Goal: Task Accomplishment & Management: Use online tool/utility

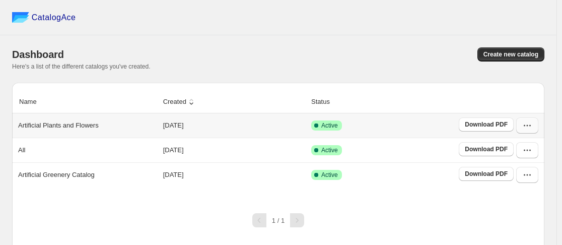
click at [538, 129] on button "button" at bounding box center [527, 125] width 22 height 16
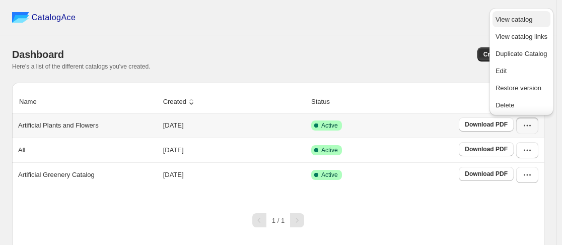
click at [519, 19] on span "View catalog" at bounding box center [514, 20] width 37 height 8
click at [191, 68] on div "Here's a list of the different catalogs you've created." at bounding box center [278, 66] width 532 height 8
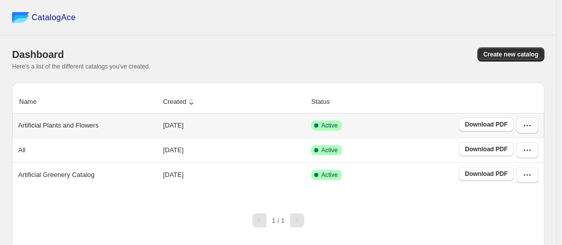
click at [538, 120] on button "button" at bounding box center [527, 125] width 22 height 16
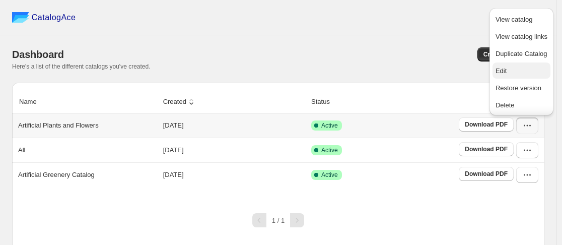
click at [511, 79] on button "Edit" at bounding box center [522, 70] width 58 height 16
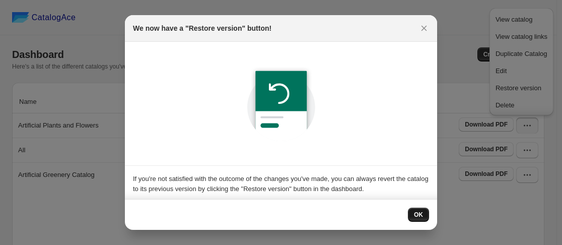
click at [422, 209] on button "OK" at bounding box center [418, 215] width 21 height 14
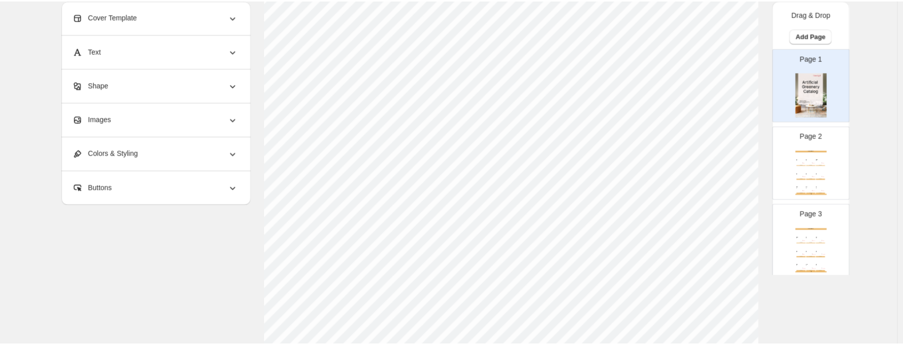
scroll to position [122, 0]
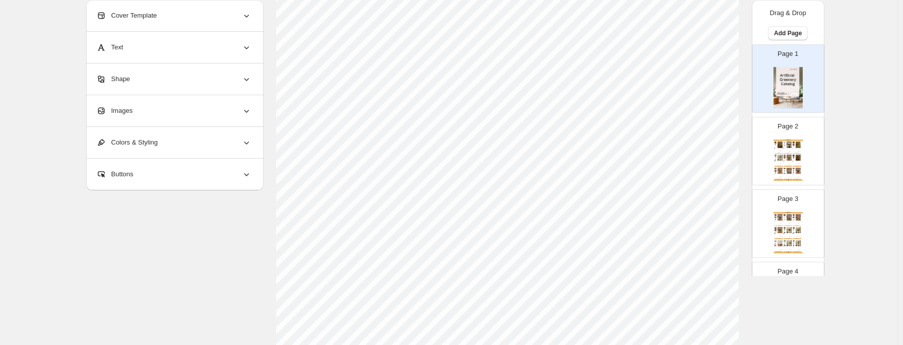
click at [567, 165] on div "Artificial Plants Artificial Hanging Succulent Vine (46 cm) SKU: EC-SUCC46A-A30…" at bounding box center [787, 160] width 29 height 41
type input "*"
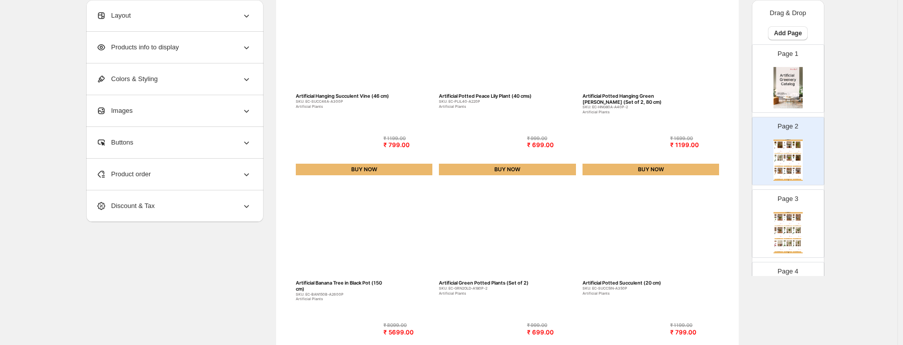
scroll to position [0, 0]
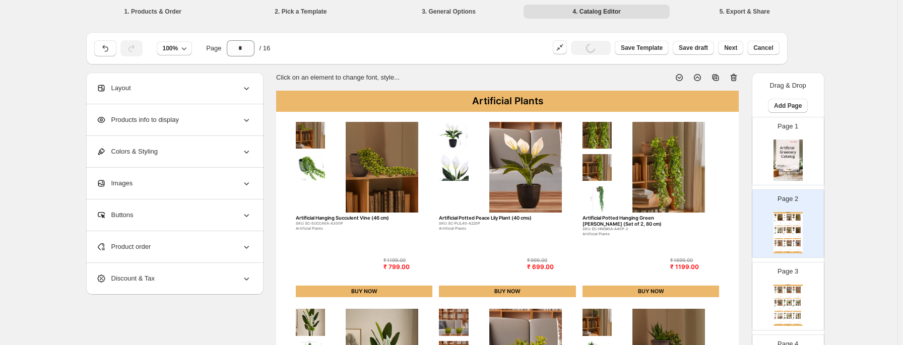
click at [179, 118] on span "Products info to display" at bounding box center [137, 120] width 83 height 10
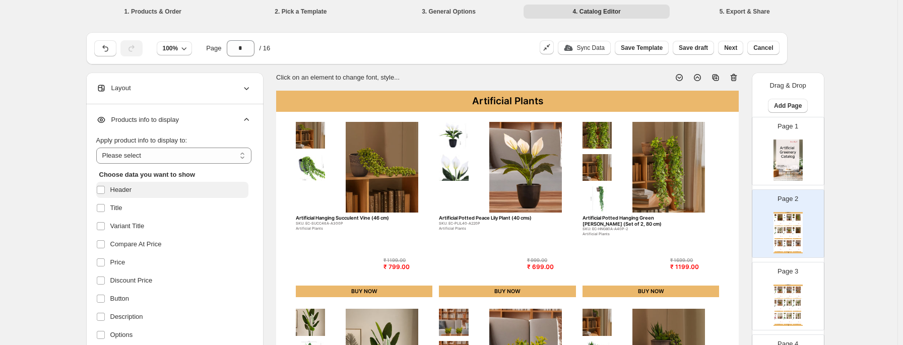
click at [121, 186] on span "Header" at bounding box center [121, 190] width 22 height 10
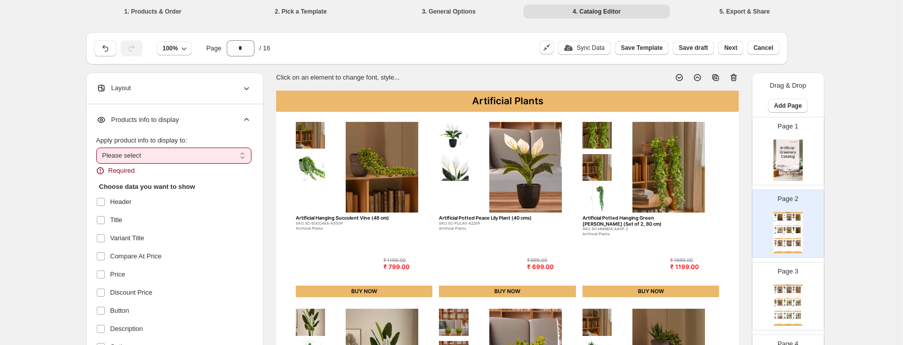
click at [123, 156] on select "**********" at bounding box center [173, 156] width 155 height 16
select select "*********"
click at [98, 148] on select "**********" at bounding box center [173, 156] width 155 height 16
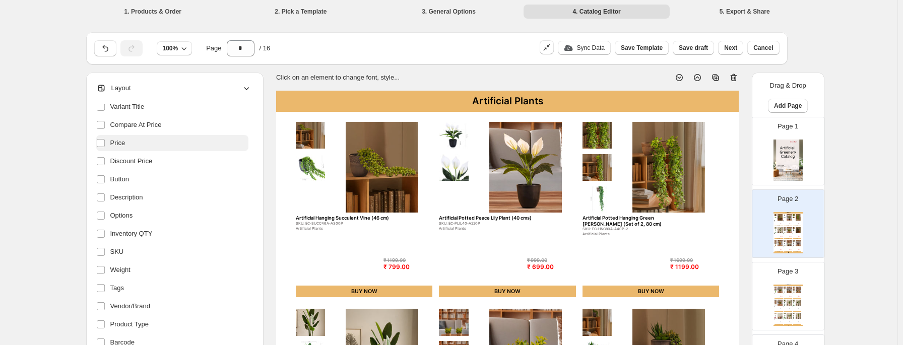
scroll to position [94, 0]
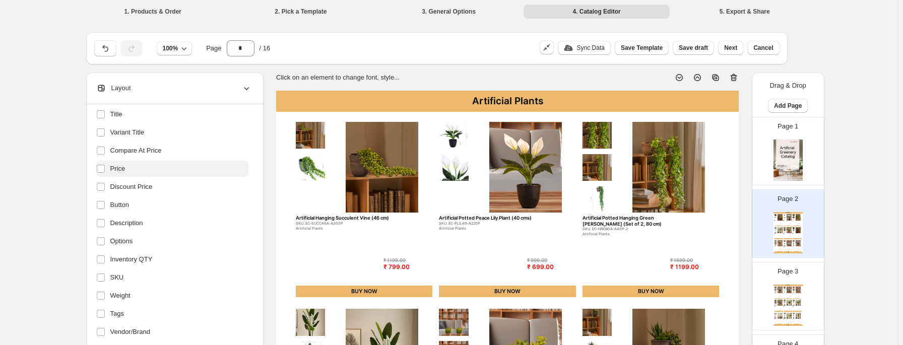
click at [132, 169] on label "Price" at bounding box center [172, 169] width 152 height 16
click at [143, 150] on span "Compare At Price" at bounding box center [135, 151] width 51 height 10
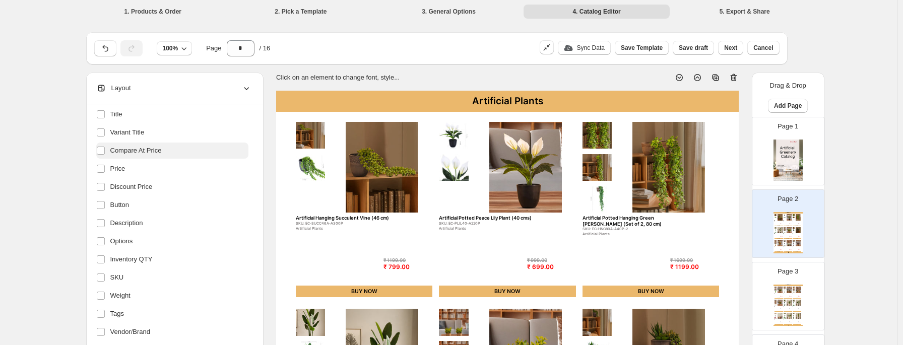
click at [143, 150] on span "Compare At Price" at bounding box center [135, 151] width 51 height 10
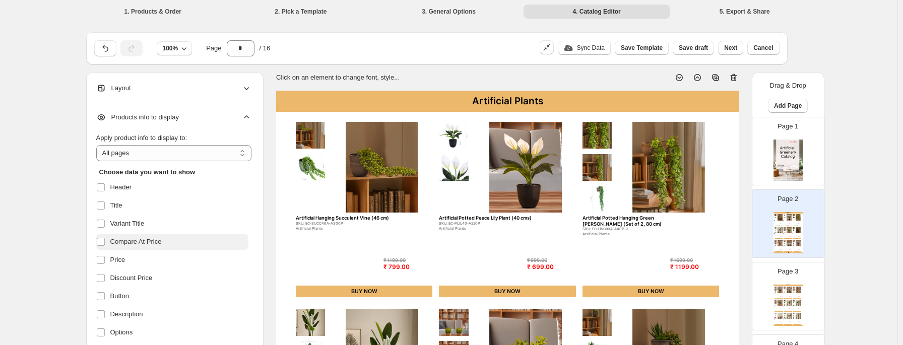
scroll to position [3, 0]
click at [155, 244] on span "Compare At Price" at bounding box center [135, 242] width 51 height 10
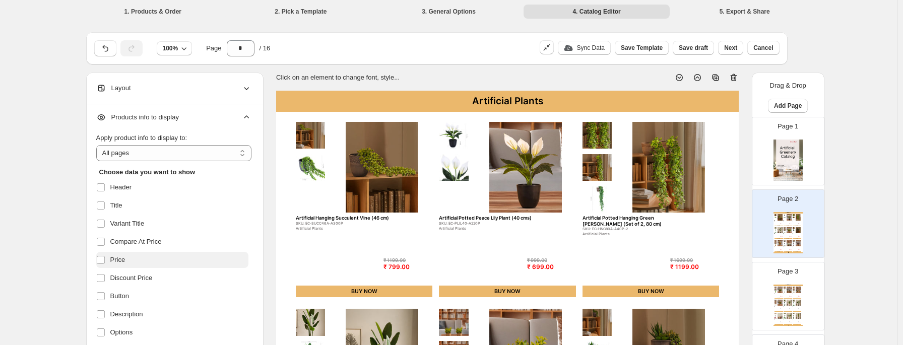
click at [147, 244] on label "Price" at bounding box center [172, 260] width 152 height 16
click at [146, 244] on span "Discount Price" at bounding box center [131, 278] width 42 height 10
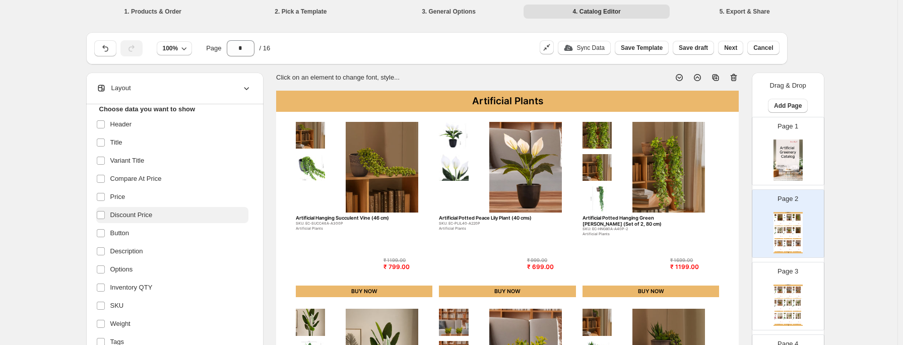
scroll to position [66, 0]
click at [151, 244] on label "Description" at bounding box center [172, 250] width 152 height 16
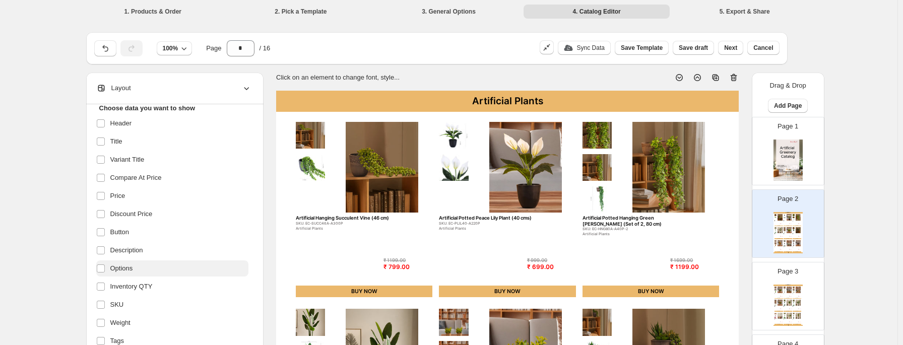
click at [143, 244] on label "Options" at bounding box center [172, 268] width 152 height 16
click at [143, 244] on span "Inventory QTY" at bounding box center [131, 287] width 42 height 10
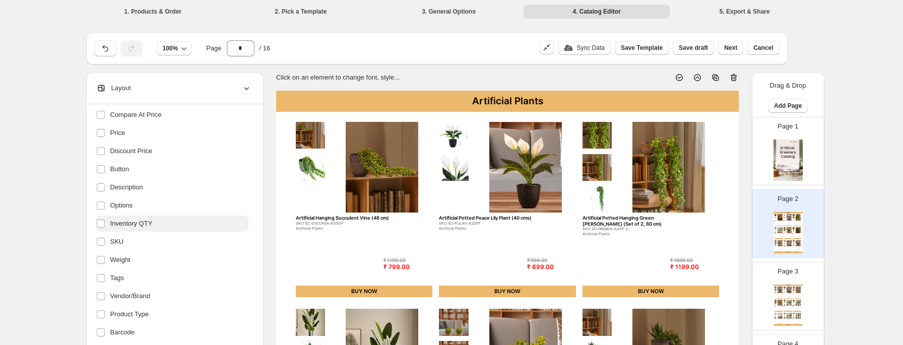
scroll to position [140, 0]
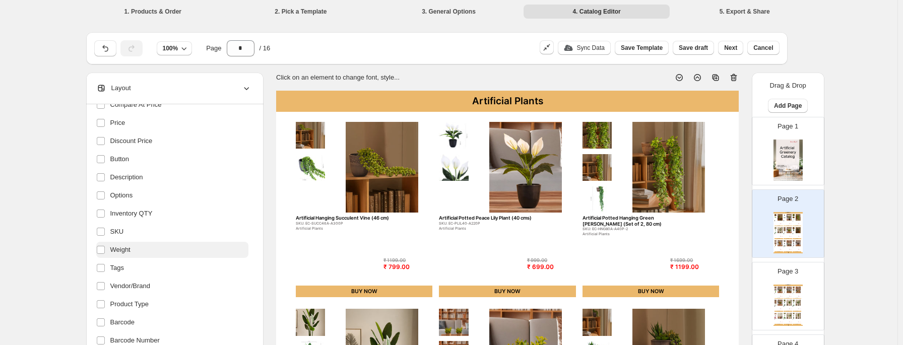
click at [148, 244] on label "Weight" at bounding box center [172, 250] width 152 height 16
click at [146, 244] on label "Tags" at bounding box center [172, 268] width 152 height 16
click at [146, 244] on label "Vendor/Brand" at bounding box center [172, 286] width 152 height 16
click at [143, 244] on ul "Header Title Variant Title Compare At Price Price Discount Price Button Descrip…" at bounding box center [172, 222] width 152 height 361
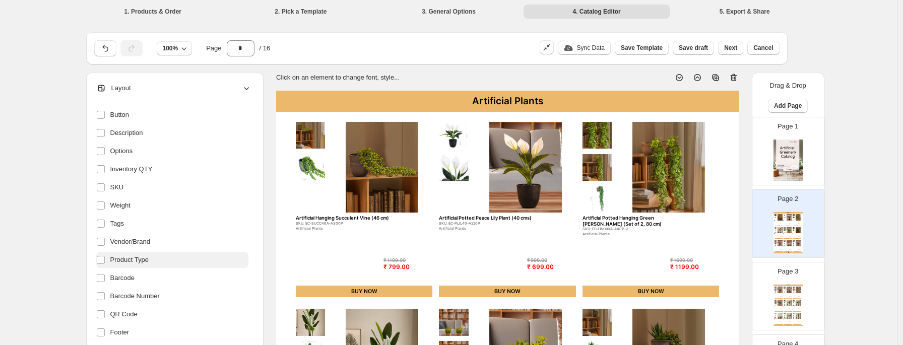
scroll to position [184, 0]
click at [139, 244] on label "Barcode" at bounding box center [172, 277] width 152 height 16
click at [139, 244] on span "Barcode Number" at bounding box center [134, 296] width 49 height 10
click at [137, 244] on span "QR Code" at bounding box center [123, 314] width 27 height 10
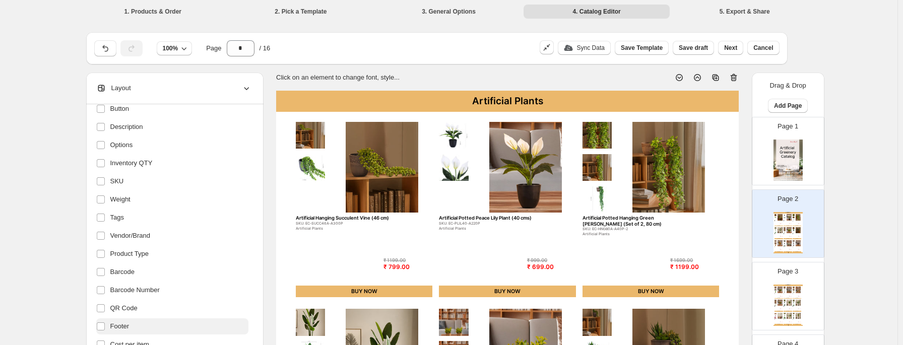
click at [137, 244] on label "Footer" at bounding box center [172, 326] width 152 height 16
click at [135, 244] on label "Footer" at bounding box center [172, 326] width 152 height 16
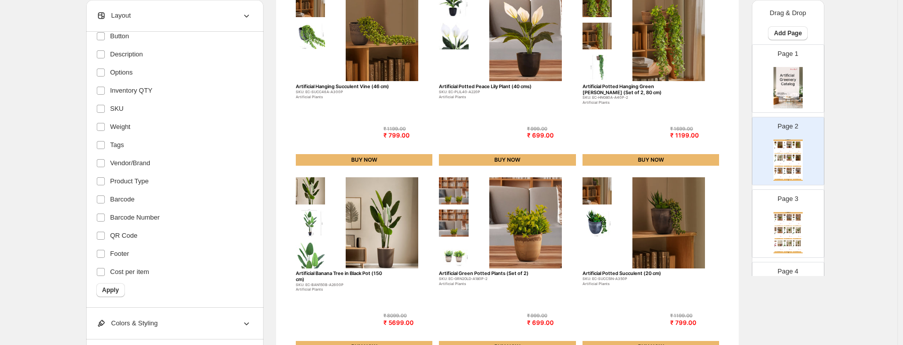
scroll to position [132, 0]
drag, startPoint x: 148, startPoint y: 270, endPoint x: 125, endPoint y: 289, distance: 29.4
click at [125, 244] on form "Choose data you want to show Header Title Variant Title Compare At Price Price …" at bounding box center [173, 99] width 155 height 396
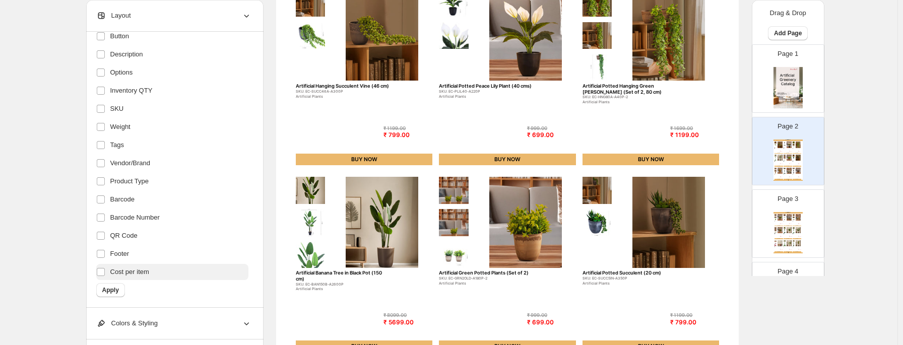
click at [119, 244] on span "Cost per item" at bounding box center [129, 272] width 39 height 10
click at [115, 244] on button "Apply" at bounding box center [110, 290] width 29 height 14
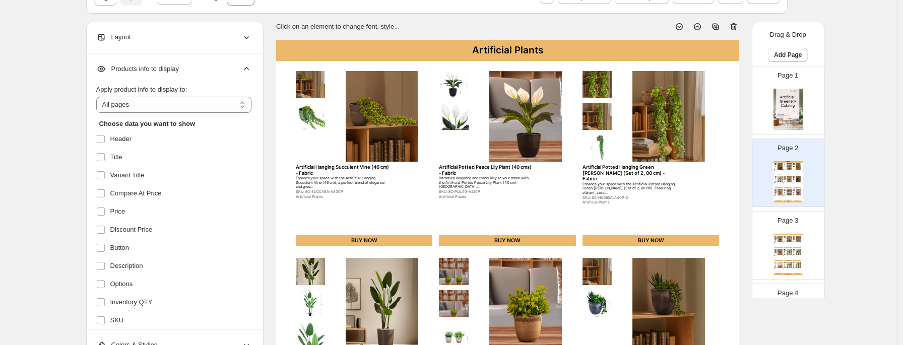
scroll to position [0, 0]
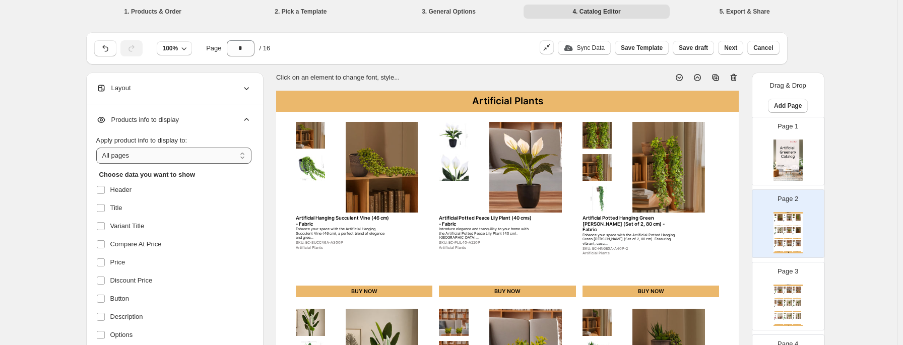
click at [163, 152] on select "**********" at bounding box center [173, 156] width 155 height 16
click at [567, 244] on div "Page 3 Artificial Plants Artificial Potted Topiary Bush (Set of 2, 15 cm) - Fab…" at bounding box center [783, 291] width 63 height 67
type input "*"
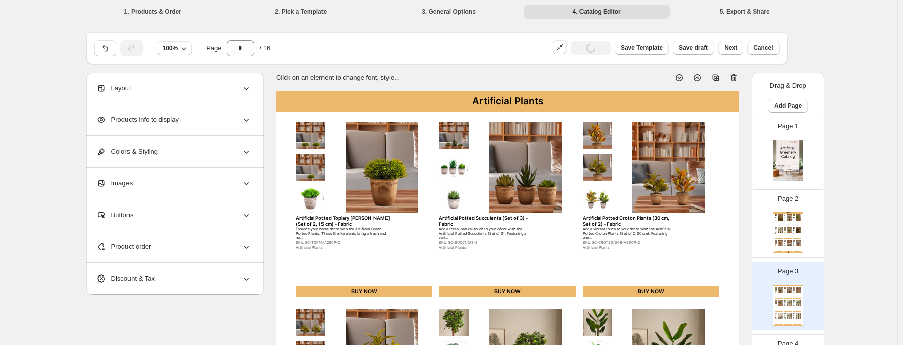
click at [360, 178] on img at bounding box center [381, 167] width 101 height 91
select select "*******"
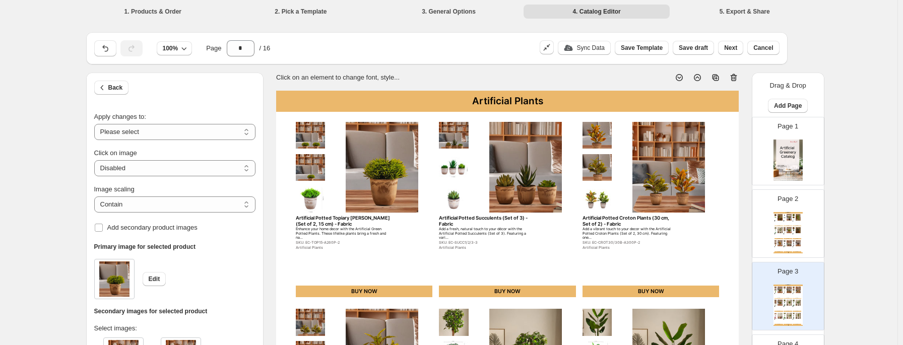
click at [567, 211] on div "Page 2 Artificial Plants Artificial Hanging Succulent Vine (46 cm) - Fabric Enh…" at bounding box center [783, 219] width 63 height 67
type input "*"
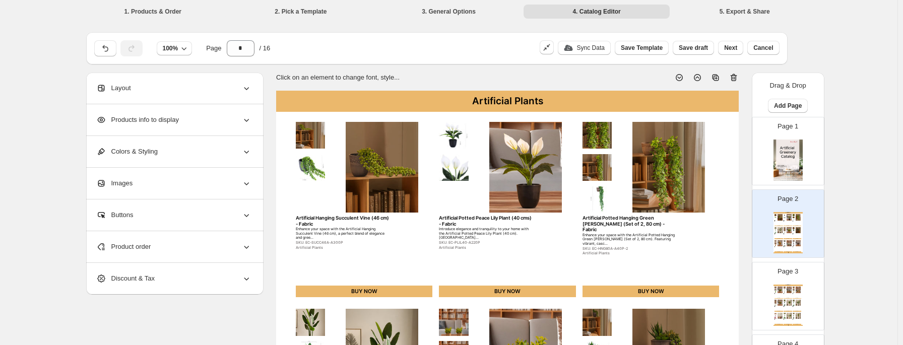
click at [224, 95] on div "Layout" at bounding box center [173, 88] width 155 height 31
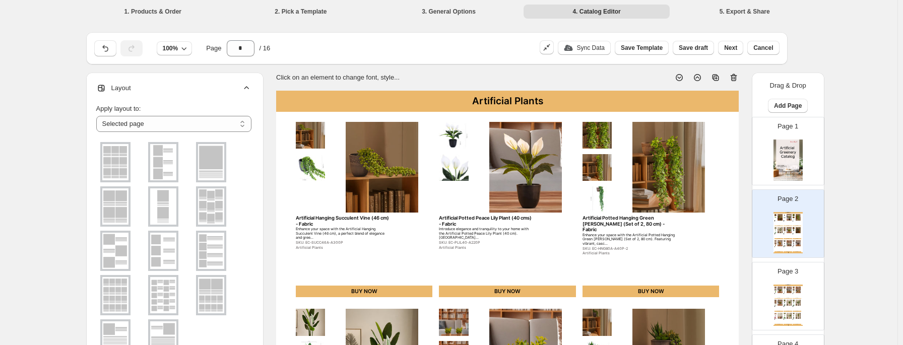
click at [128, 202] on img at bounding box center [115, 206] width 26 height 36
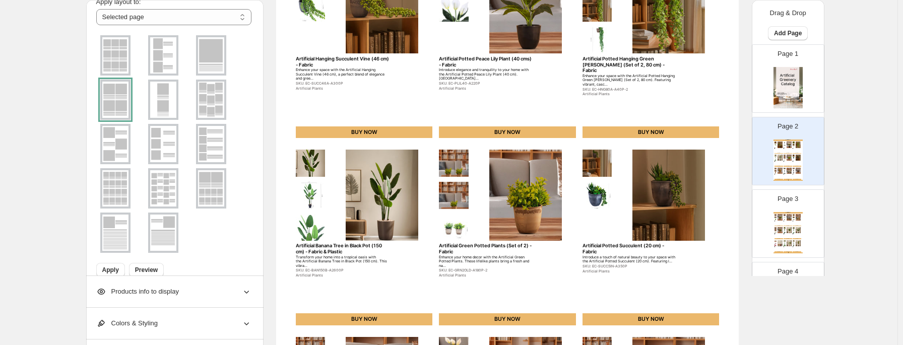
scroll to position [34, 0]
click at [141, 244] on span "Preview" at bounding box center [146, 270] width 23 height 8
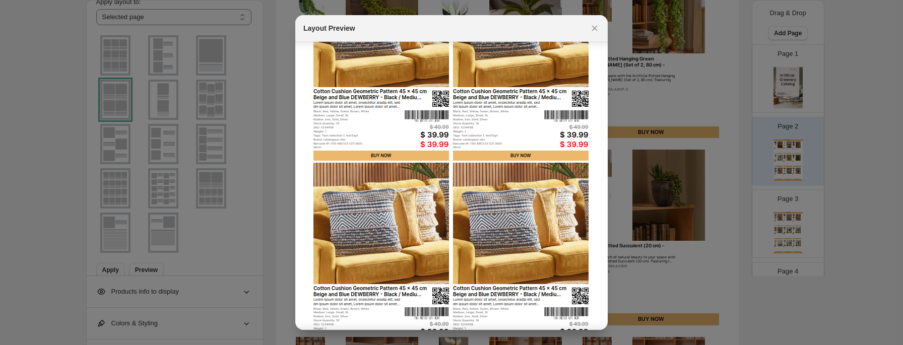
scroll to position [102, 0]
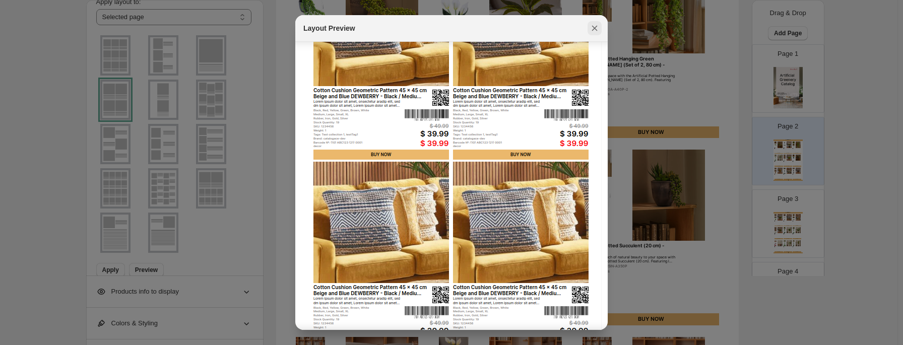
drag, startPoint x: 598, startPoint y: 38, endPoint x: 596, endPoint y: 32, distance: 6.4
click at [567, 32] on div "Layout Preview" at bounding box center [451, 28] width 312 height 27
click at [567, 32] on icon ":r4g:" at bounding box center [594, 28] width 10 height 10
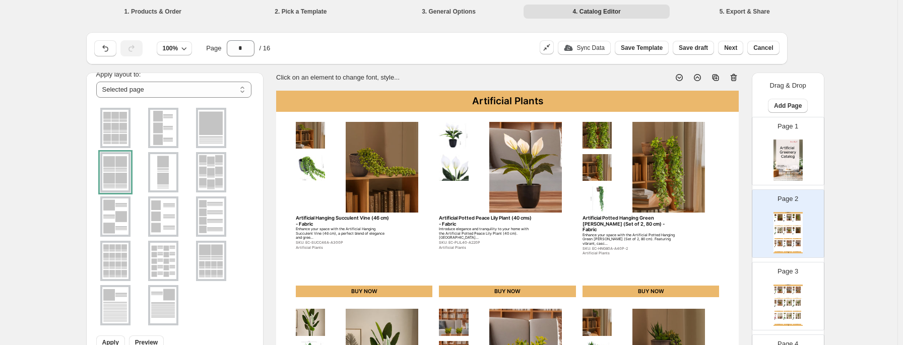
scroll to position [159, 0]
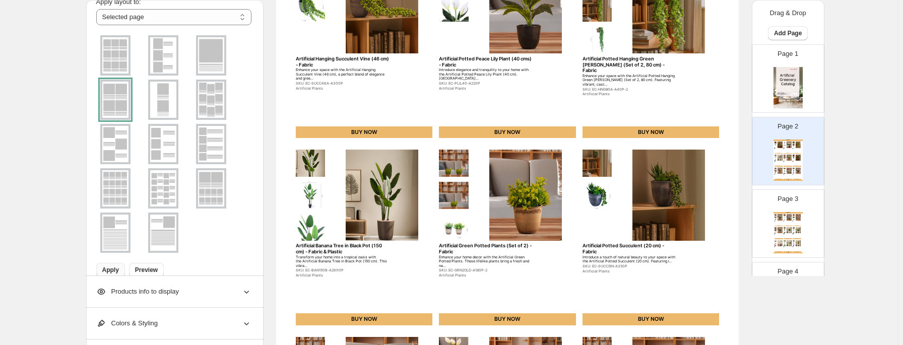
click at [107, 244] on button "Apply" at bounding box center [110, 270] width 29 height 14
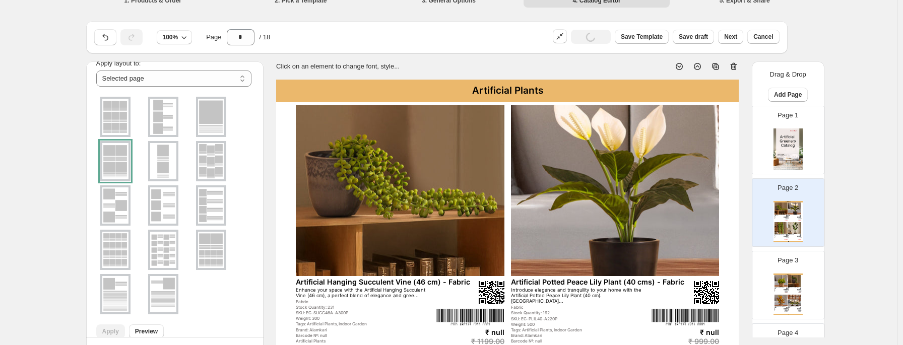
scroll to position [11, 0]
click at [411, 160] on img at bounding box center [400, 191] width 209 height 172
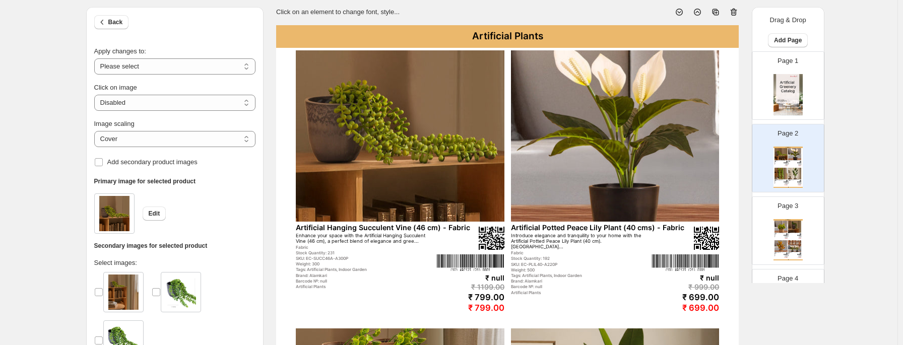
scroll to position [64, 0]
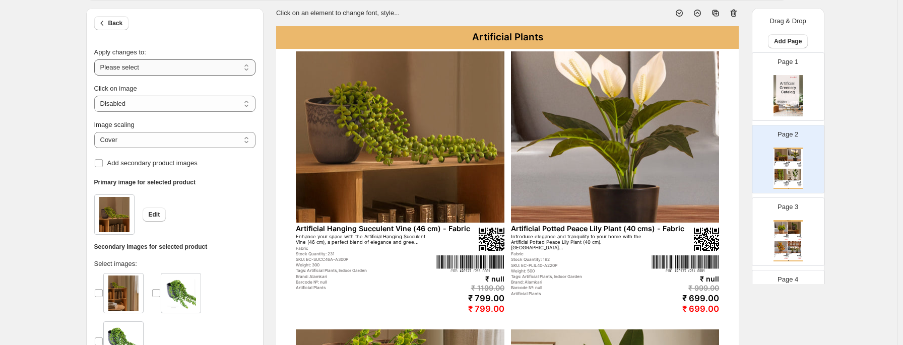
click at [166, 65] on select "**********" at bounding box center [174, 67] width 161 height 16
select select "**********"
click at [96, 59] on select "**********" at bounding box center [174, 67] width 161 height 16
click at [157, 104] on select "**********" at bounding box center [174, 104] width 161 height 16
click at [160, 103] on select "**********" at bounding box center [174, 104] width 161 height 16
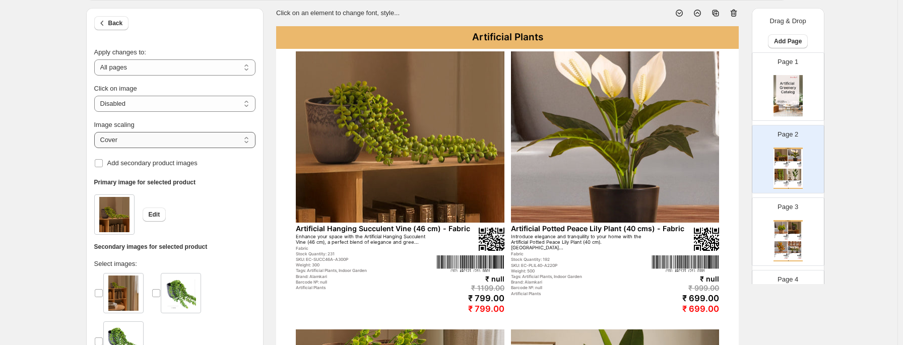
click at [151, 132] on select "***** *******" at bounding box center [174, 140] width 161 height 16
select select "*******"
click at [96, 132] on select "***** *******" at bounding box center [174, 140] width 161 height 16
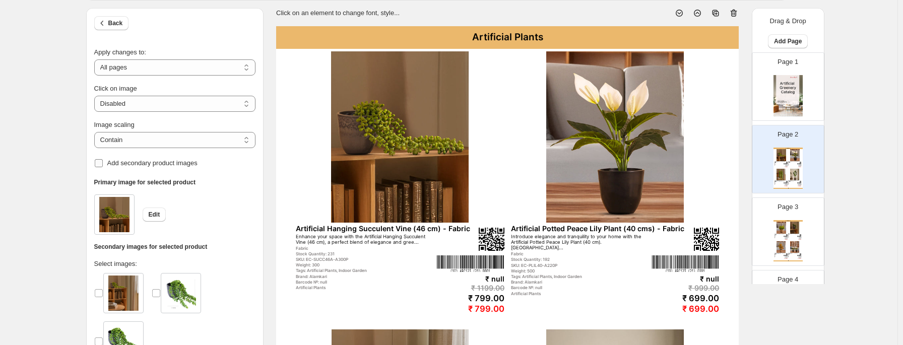
click at [148, 158] on span "Add secondary product images" at bounding box center [152, 163] width 90 height 10
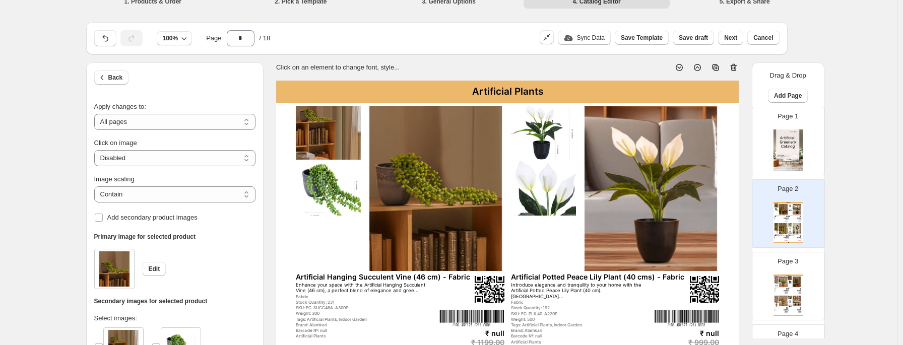
scroll to position [0, 0]
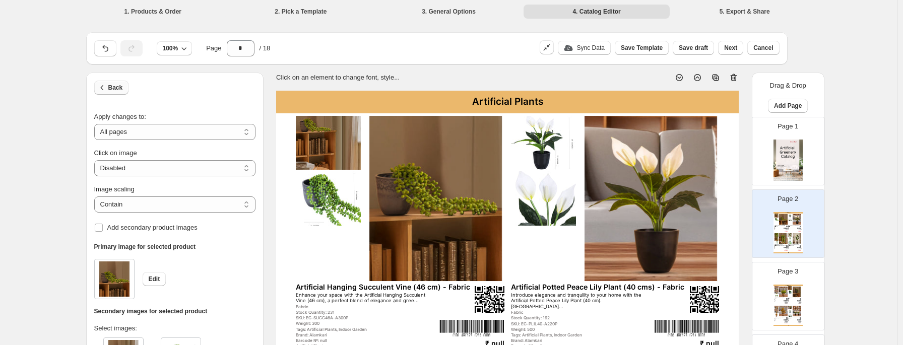
click at [101, 85] on icon "button" at bounding box center [102, 88] width 10 height 10
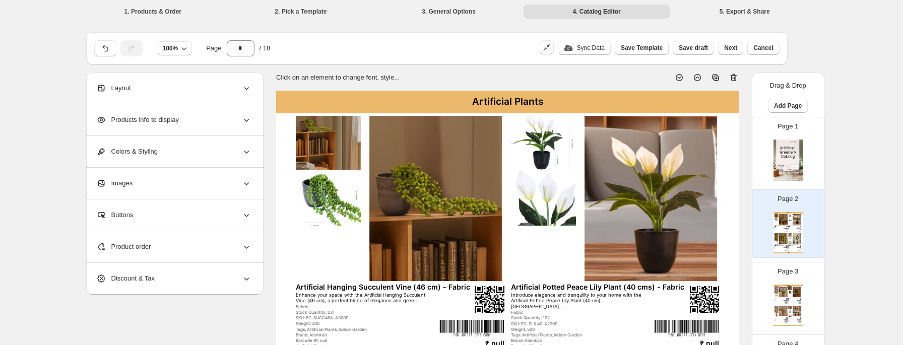
click at [142, 124] on span "Products info to display" at bounding box center [137, 120] width 83 height 10
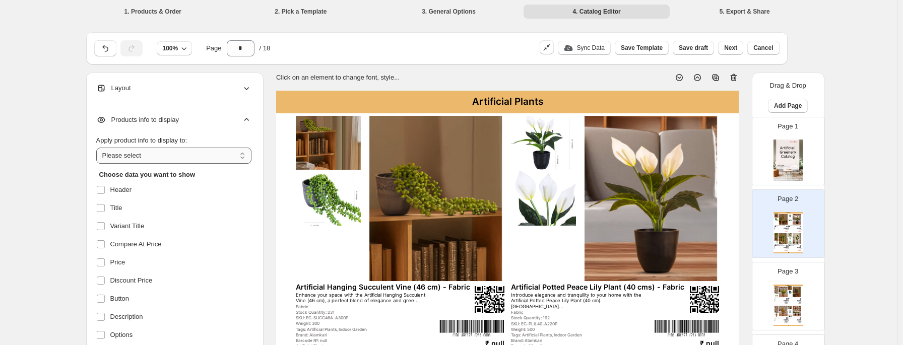
click at [166, 153] on select "**********" at bounding box center [173, 156] width 155 height 16
select select "*********"
click at [98, 148] on select "**********" at bounding box center [173, 156] width 155 height 16
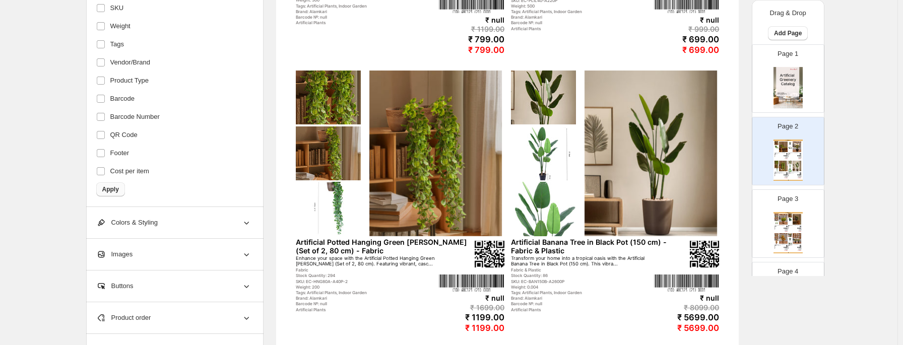
scroll to position [324, 0]
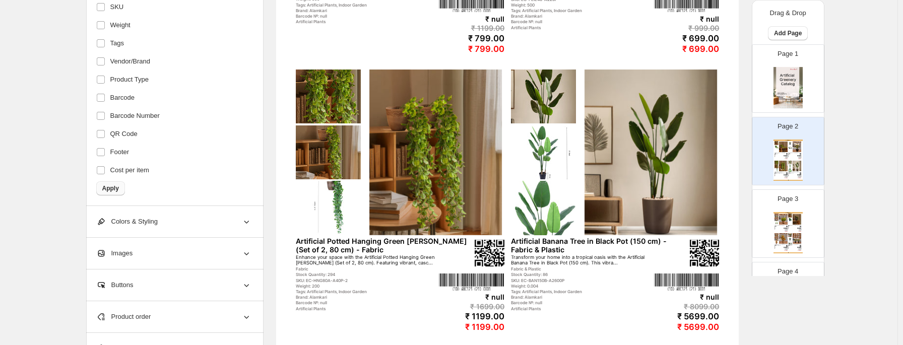
click at [116, 188] on span "Apply" at bounding box center [110, 188] width 17 height 8
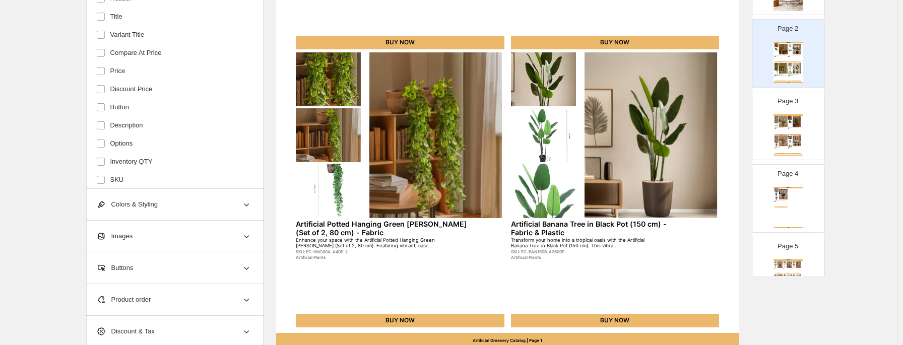
scroll to position [97, 0]
click at [567, 119] on img at bounding box center [790, 118] width 4 height 4
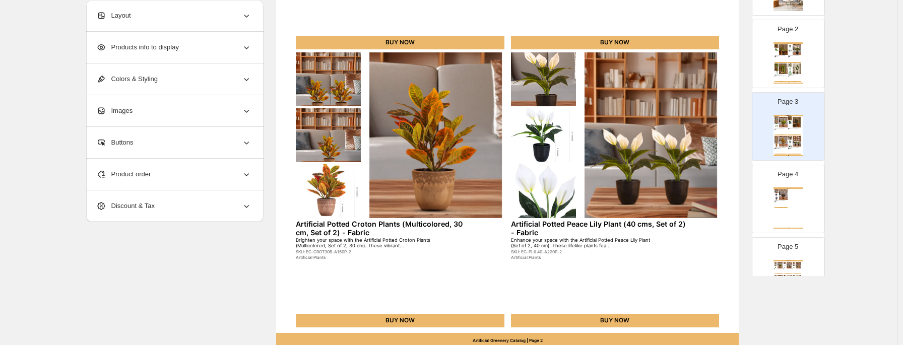
click at [567, 97] on div "**********" at bounding box center [448, 24] width 897 height 730
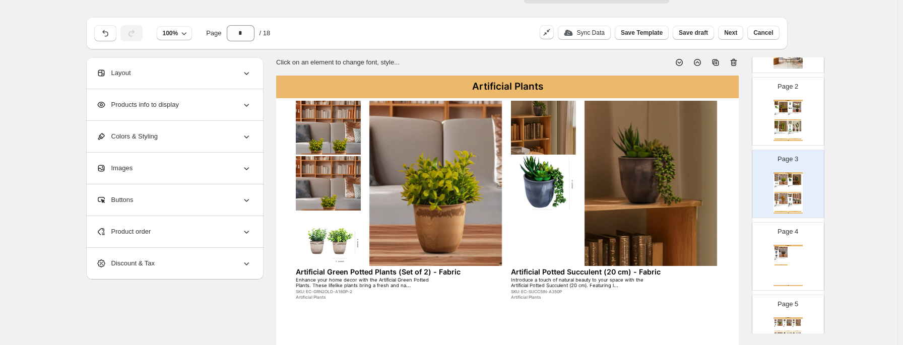
scroll to position [0, 0]
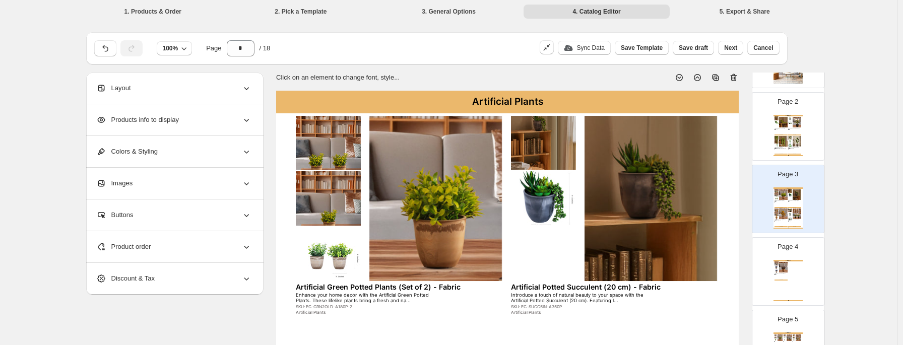
click at [546, 180] on img at bounding box center [543, 198] width 65 height 54
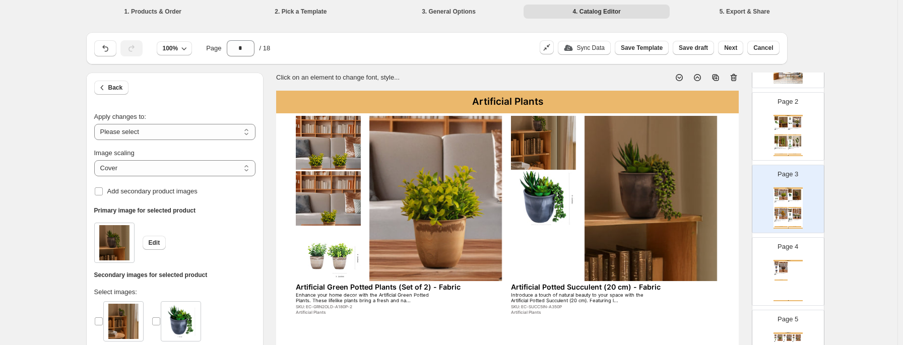
click at [567, 115] on div "Artificial Plants" at bounding box center [787, 116] width 29 height 2
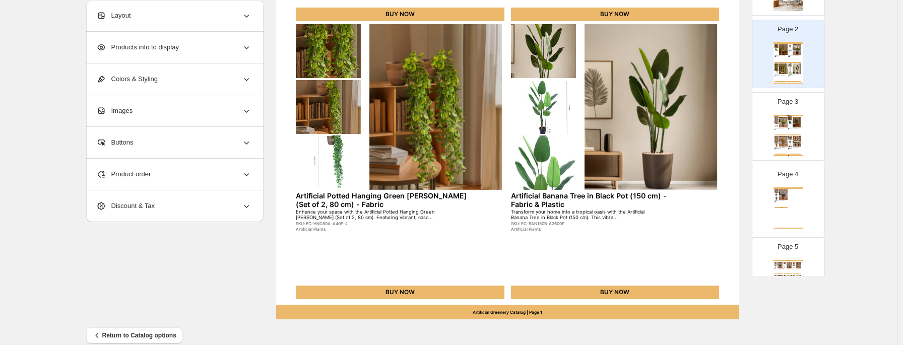
scroll to position [385, 0]
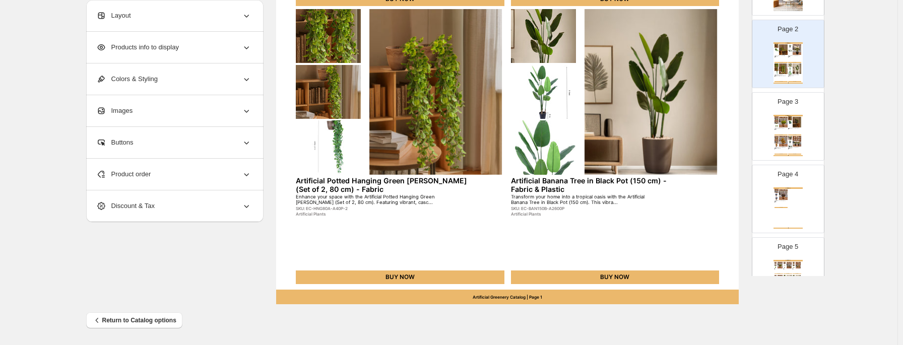
click at [567, 96] on div "Page 3 Artificial Plants Artificial Green Potted Plants (Set of 2) - Fabric Enh…" at bounding box center [783, 122] width 63 height 67
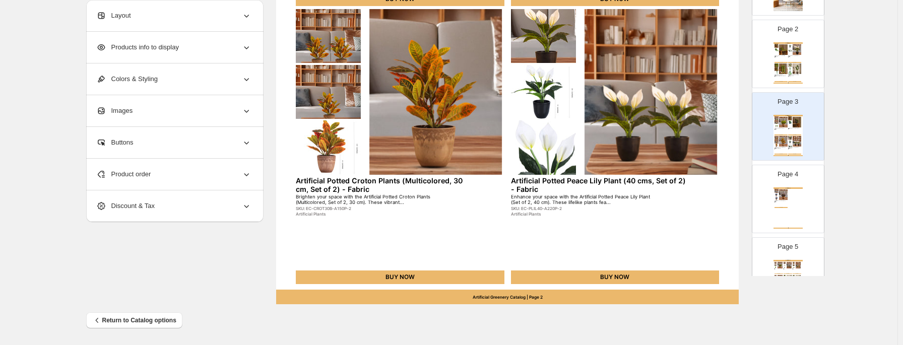
click at [567, 206] on div "Artificial Plants Artificial Potted Lavender Plant (23 cm) - Fabric Add a sooth…" at bounding box center [787, 207] width 29 height 41
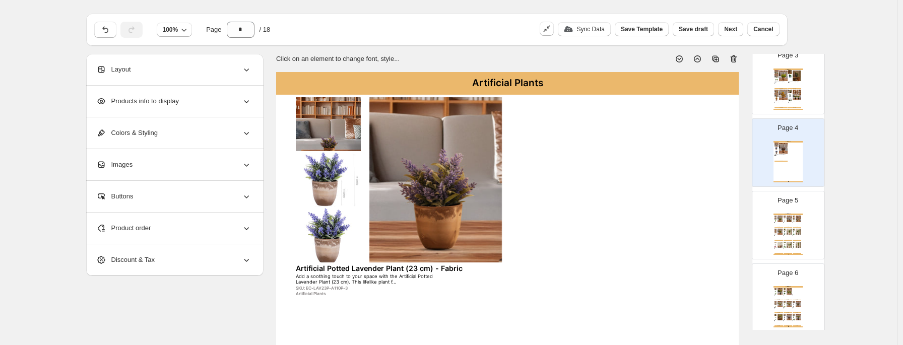
scroll to position [206, 0]
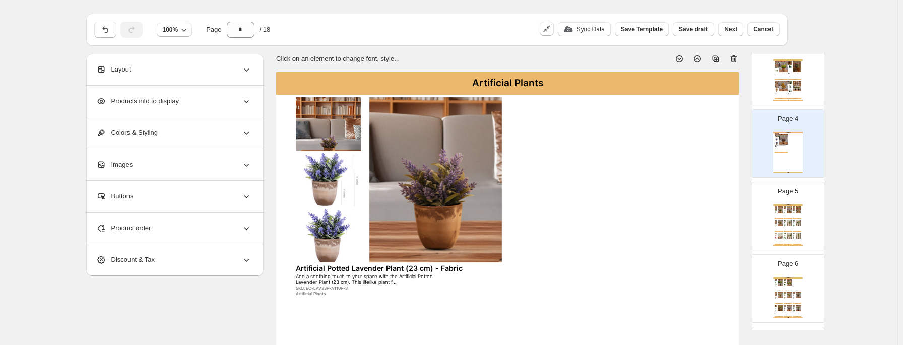
click at [567, 230] on div "Artificial Plants Artificial Potted Topiary Bush (Set of 2, 15 cm) - Fabric Enh…" at bounding box center [787, 224] width 29 height 41
type input "*"
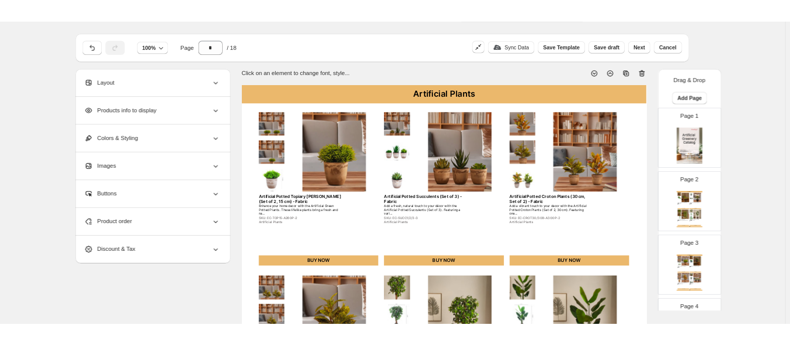
scroll to position [1, 0]
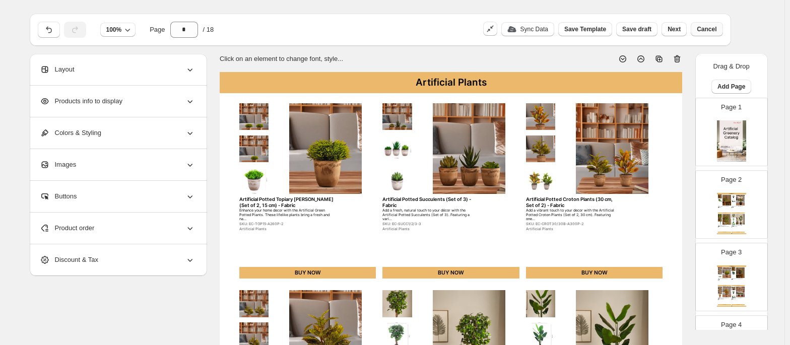
click at [567, 28] on span "Cancel" at bounding box center [707, 29] width 20 height 8
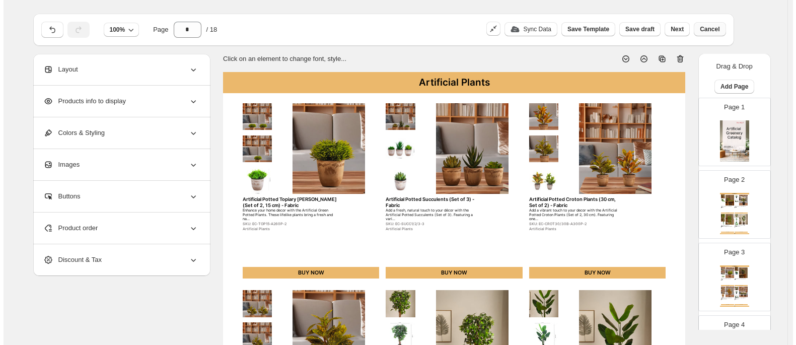
scroll to position [0, 0]
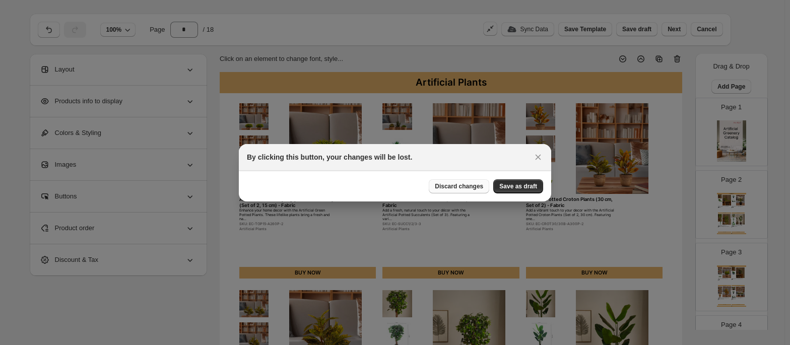
click at [467, 188] on span "Discard changes" at bounding box center [459, 186] width 48 height 8
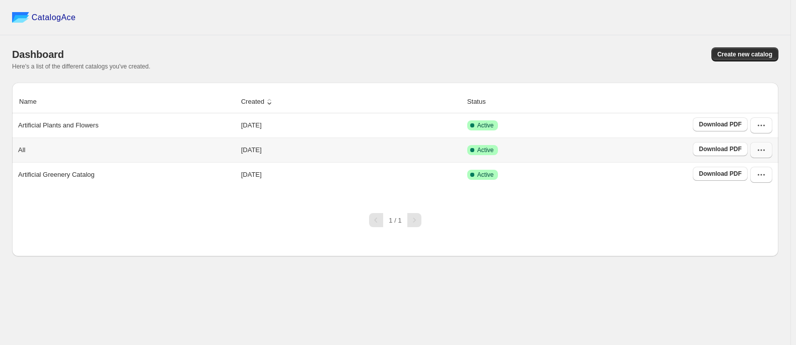
click at [567, 153] on icon "button" at bounding box center [761, 150] width 10 height 10
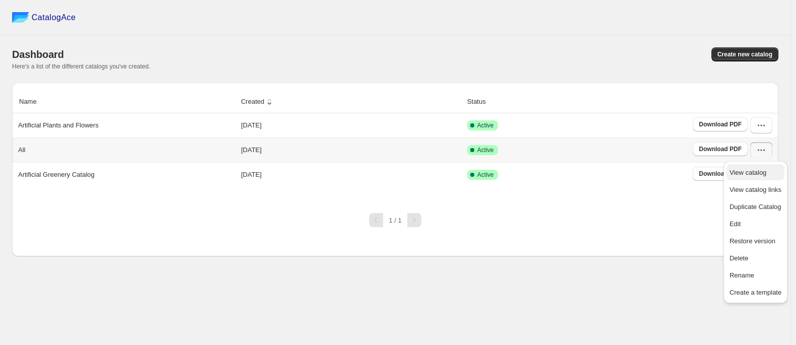
click at [567, 176] on span "View catalog" at bounding box center [748, 173] width 37 height 8
click at [116, 244] on div "CatalogAce Dashboard Create new catalog Here's a list of the different catalogs…" at bounding box center [395, 172] width 791 height 345
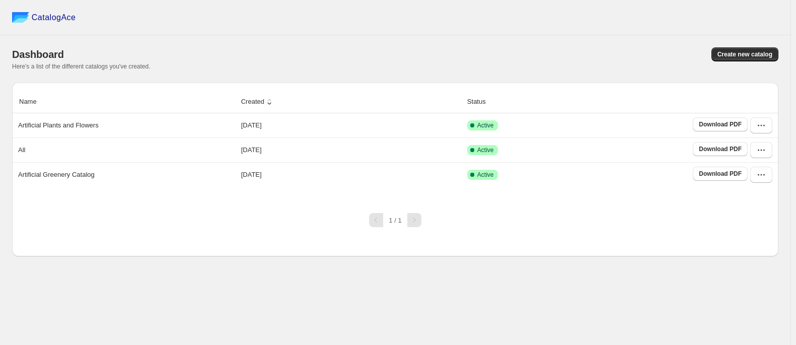
click at [564, 244] on div "CatalogAce Dashboard Create new catalog Here's a list of the different catalogs…" at bounding box center [395, 172] width 791 height 345
click at [567, 149] on button "button" at bounding box center [761, 150] width 22 height 16
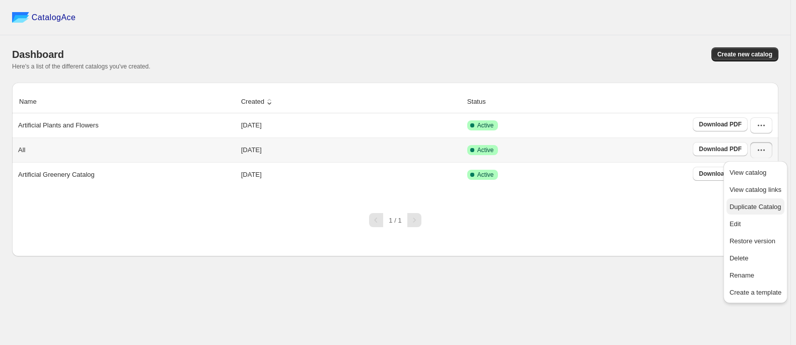
click at [567, 212] on button "Duplicate Catalog" at bounding box center [756, 206] width 58 height 16
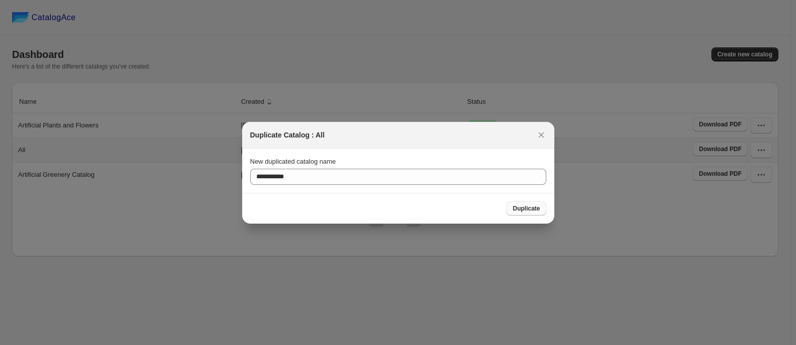
click at [522, 209] on span "Duplicate" at bounding box center [526, 208] width 27 height 8
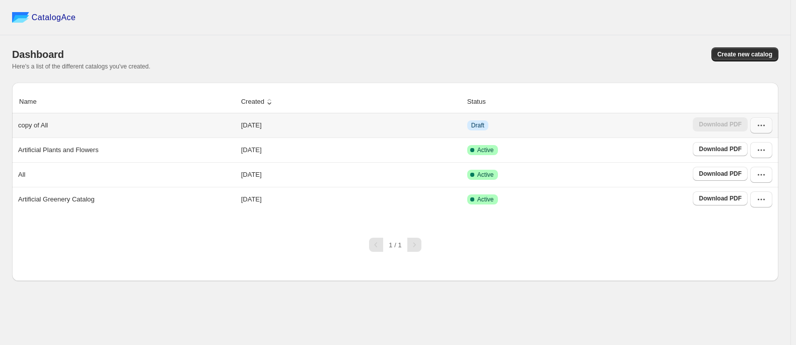
click at [567, 126] on button "button" at bounding box center [761, 125] width 22 height 16
click at [567, 200] on span "Edit" at bounding box center [756, 199] width 52 height 10
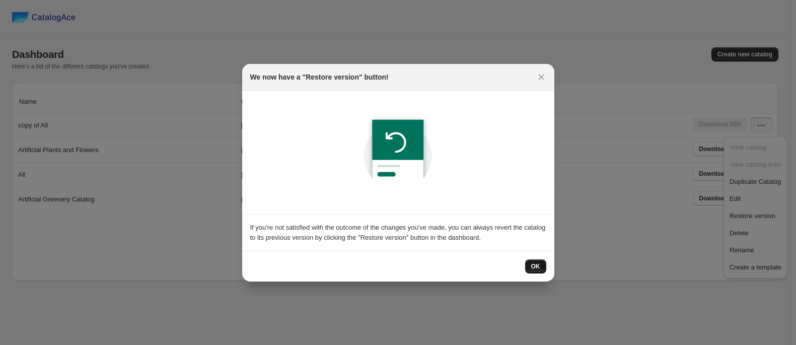
click at [538, 244] on span "OK" at bounding box center [535, 266] width 9 height 8
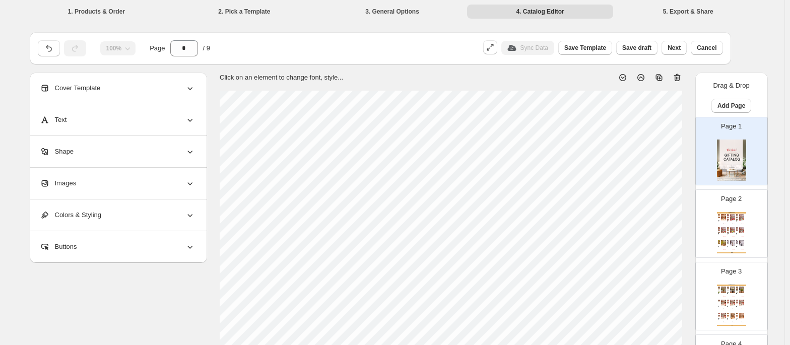
click at [567, 228] on img at bounding box center [719, 228] width 2 height 2
type input "*"
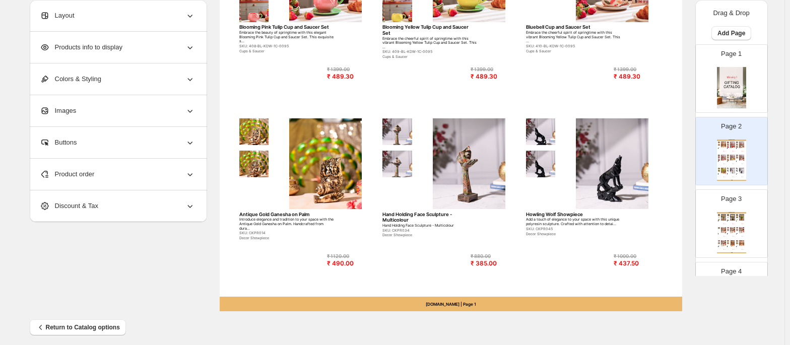
scroll to position [385, 0]
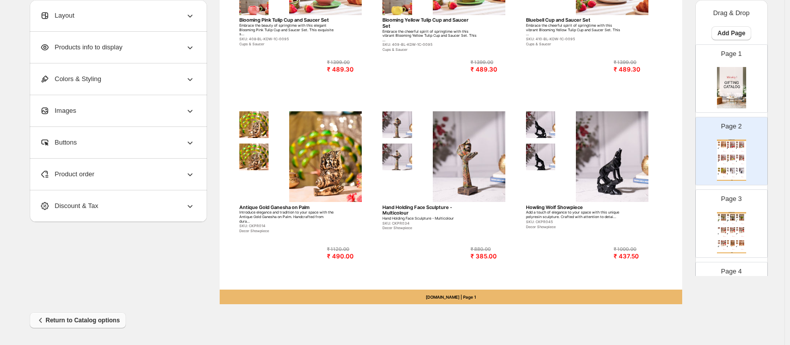
click at [93, 244] on button "Return to Catalog options" at bounding box center [78, 320] width 96 height 16
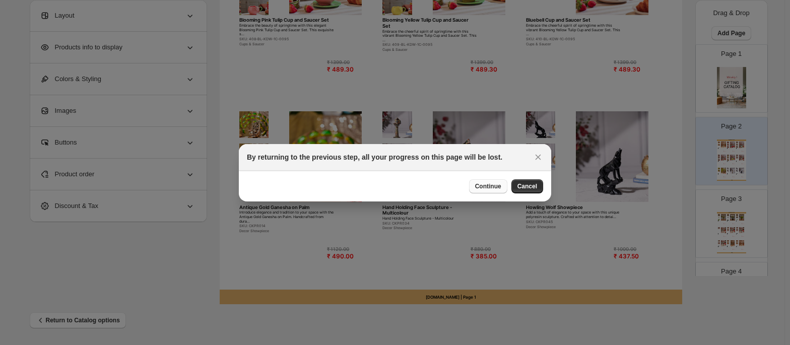
click at [485, 187] on span "Continue" at bounding box center [488, 186] width 26 height 8
select select "****"
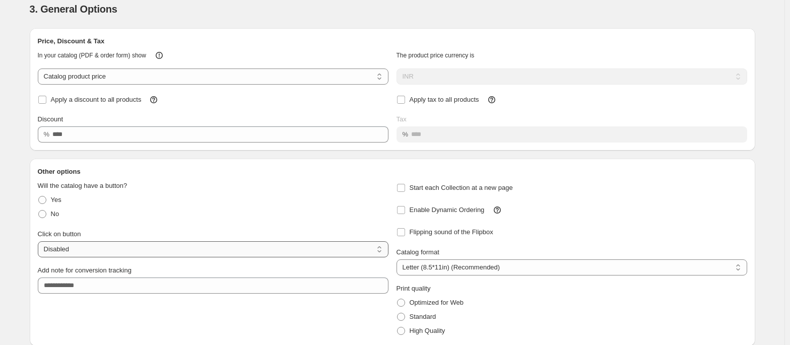
scroll to position [0, 0]
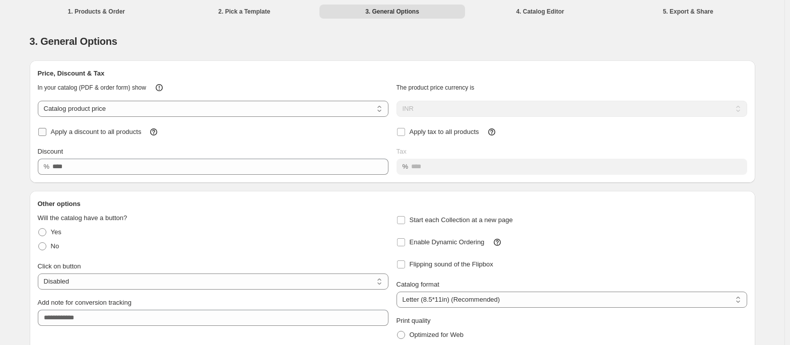
click at [123, 134] on span "Apply a discount to all products" at bounding box center [96, 132] width 91 height 8
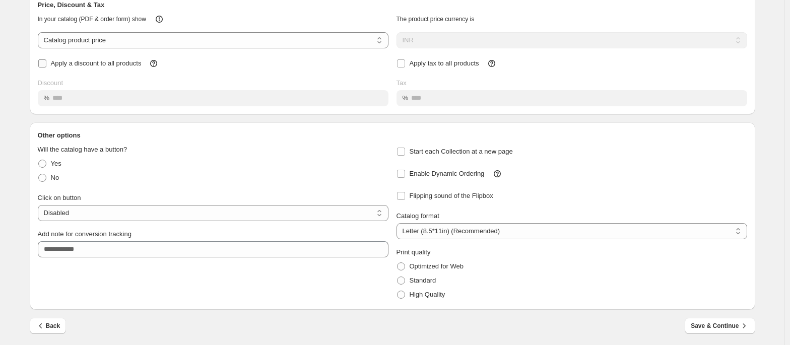
scroll to position [70, 0]
click at [55, 244] on span "Back" at bounding box center [48, 325] width 25 height 10
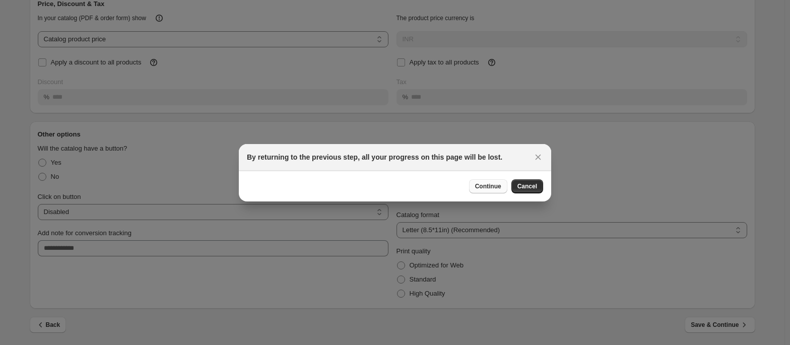
click at [469, 182] on button "Continue" at bounding box center [488, 186] width 38 height 14
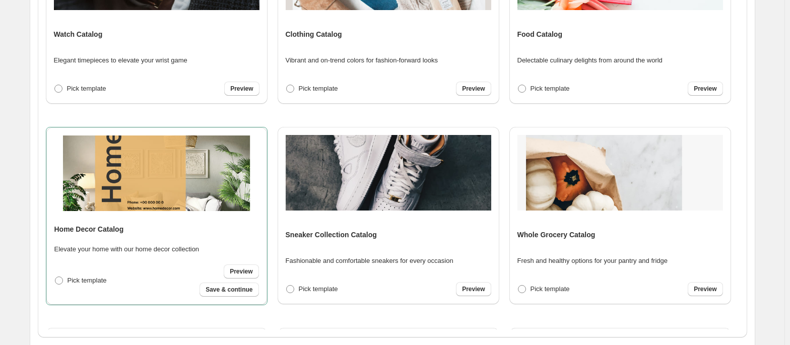
scroll to position [316, 0]
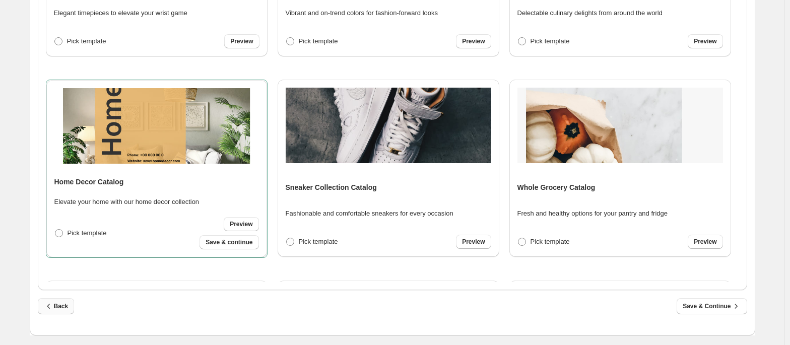
click at [59, 244] on span "Back" at bounding box center [56, 306] width 25 height 10
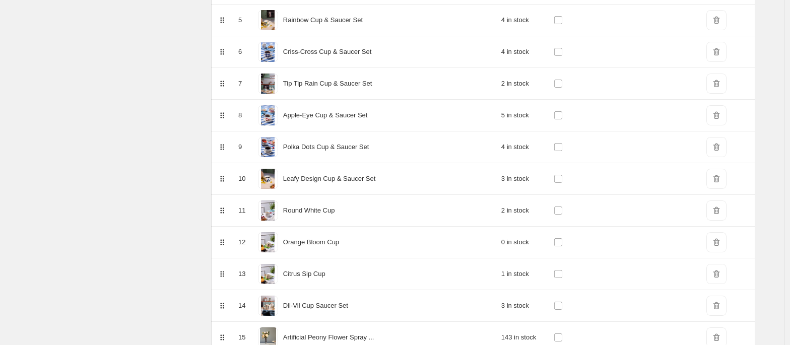
scroll to position [0, 0]
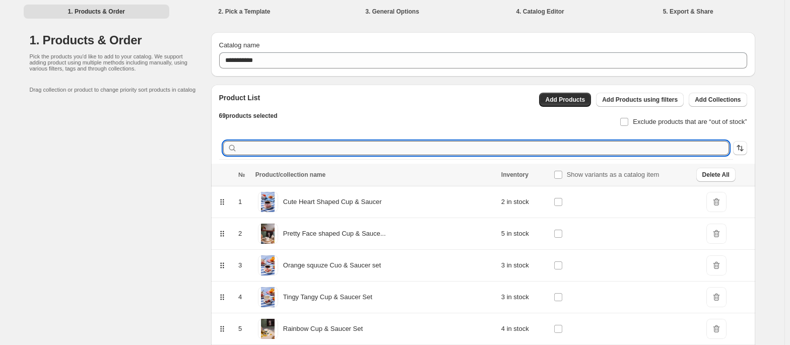
click at [567, 147] on input "text" at bounding box center [484, 148] width 490 height 14
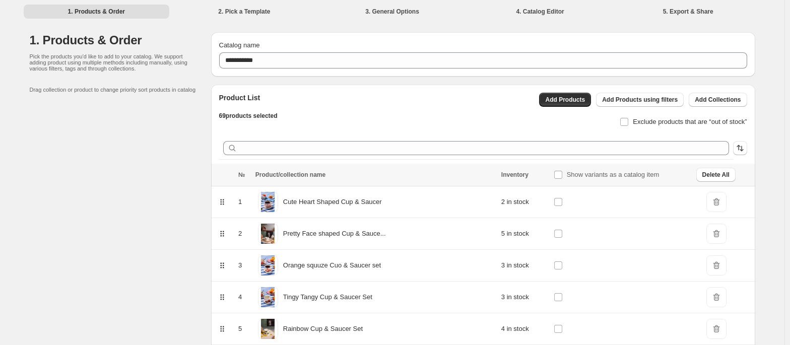
click at [440, 119] on div "Product List 69 products selected Add Products Add Products using filters Add C…" at bounding box center [479, 107] width 536 height 44
click at [557, 117] on div "Exclude products that are “out of stock”" at bounding box center [639, 118] width 216 height 22
click at [567, 121] on label "Exclude products that are “out of stock”" at bounding box center [682, 122] width 127 height 14
click at [567, 105] on button "Add Collections" at bounding box center [717, 100] width 58 height 14
click at [567, 173] on span "Delete All" at bounding box center [715, 175] width 27 height 8
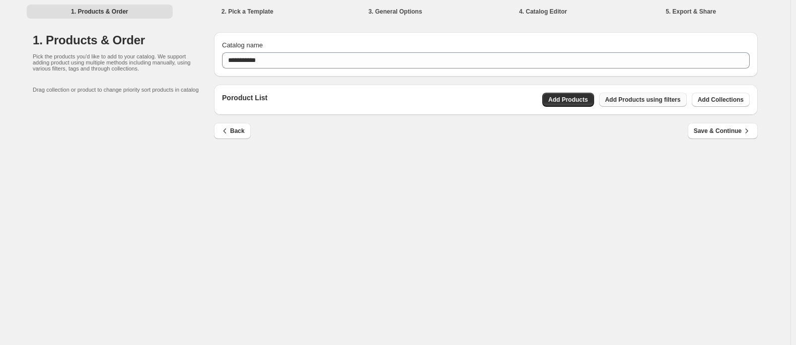
click at [567, 101] on span "Add Products using filters" at bounding box center [643, 100] width 76 height 8
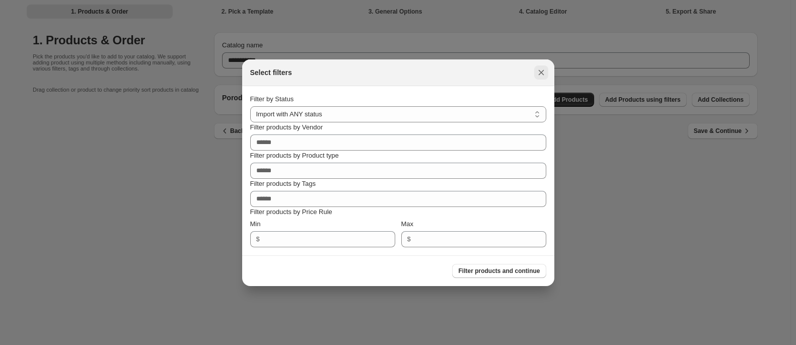
click at [545, 74] on icon ":rja:" at bounding box center [541, 72] width 10 height 10
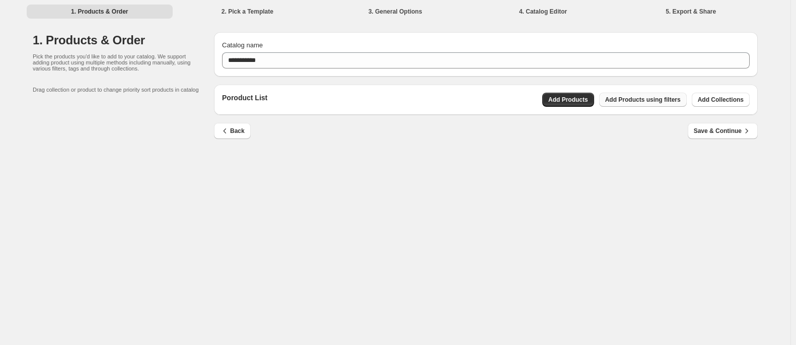
click at [567, 101] on span "Add Products using filters" at bounding box center [643, 100] width 76 height 8
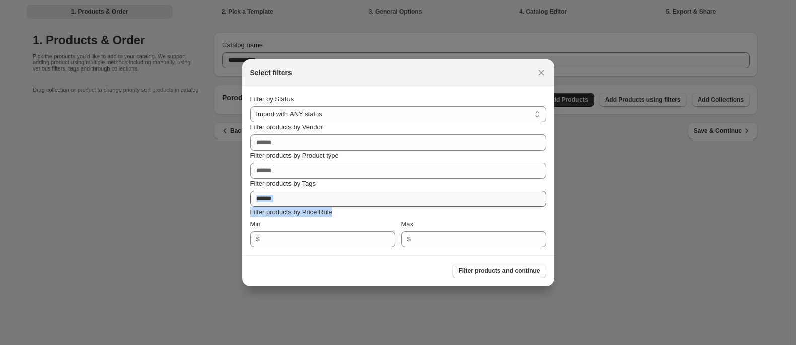
drag, startPoint x: 384, startPoint y: 208, endPoint x: 371, endPoint y: 196, distance: 17.5
click at [371, 196] on div "**********" at bounding box center [398, 170] width 296 height 153
click at [371, 196] on input "Filter products by Tags" at bounding box center [398, 199] width 296 height 16
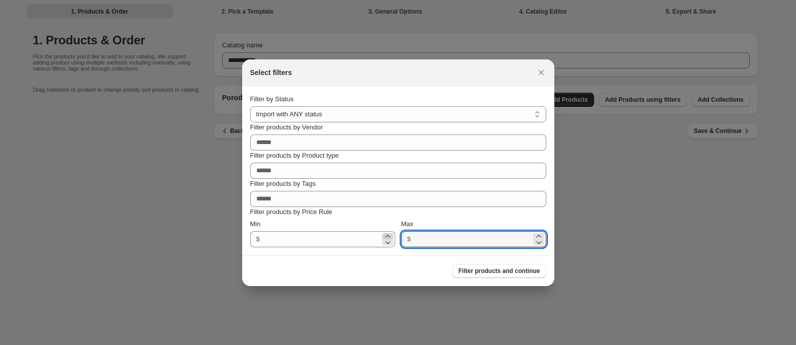
drag, startPoint x: 424, startPoint y: 236, endPoint x: 387, endPoint y: 234, distance: 36.3
click at [387, 234] on div "Min $ Max $" at bounding box center [398, 233] width 296 height 28
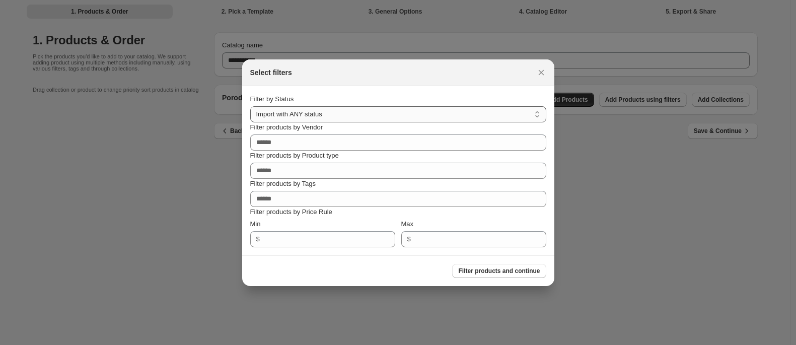
click at [343, 108] on select "**********" at bounding box center [398, 114] width 296 height 16
select select "******"
click at [250, 106] on select "**********" at bounding box center [398, 114] width 296 height 16
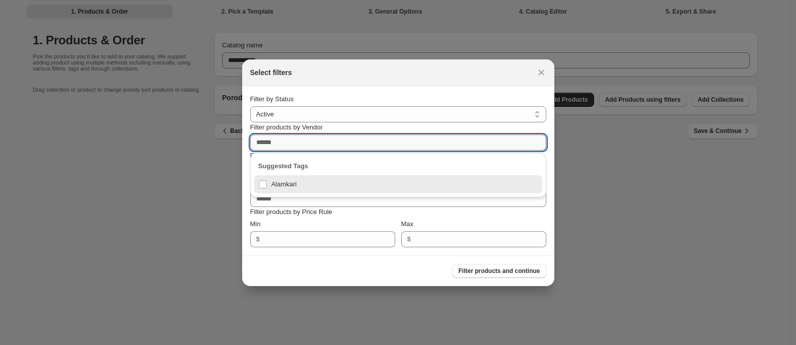
click at [329, 145] on input "Filter products by Vendor" at bounding box center [398, 142] width 296 height 16
click at [300, 137] on input "Filter products by Vendor" at bounding box center [398, 142] width 296 height 16
click at [254, 212] on p "Filter products by Price Rule" at bounding box center [398, 212] width 296 height 10
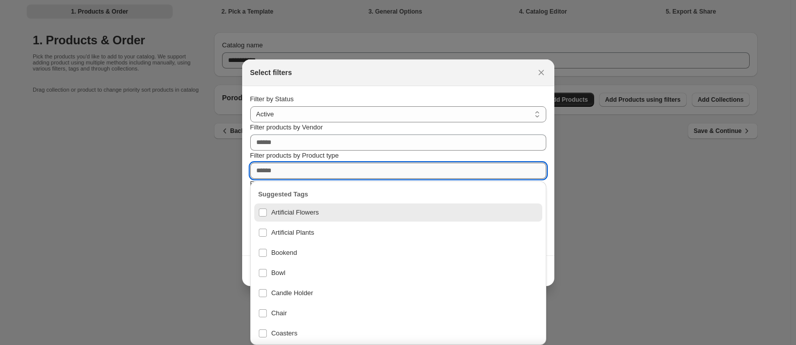
click at [310, 165] on input "Filter products by Product type" at bounding box center [398, 171] width 296 height 16
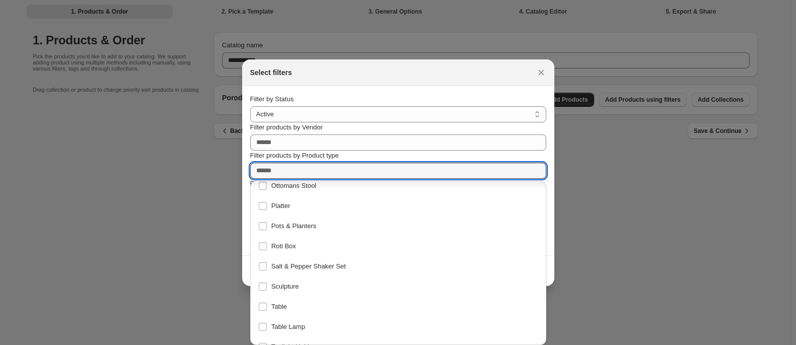
scroll to position [424, 0]
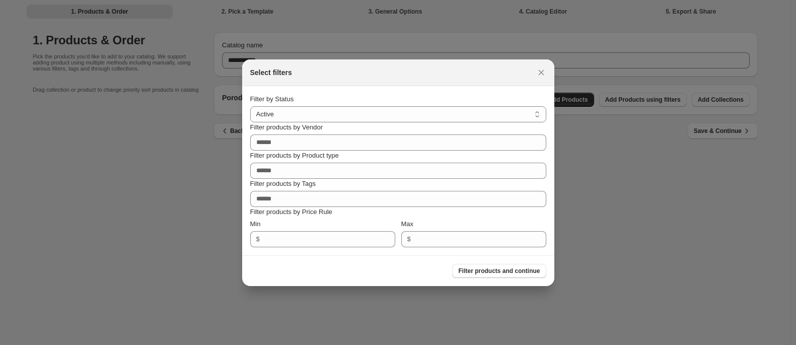
click at [372, 93] on section "**********" at bounding box center [398, 170] width 312 height 169
click at [542, 73] on icon ":rja:" at bounding box center [541, 73] width 6 height 6
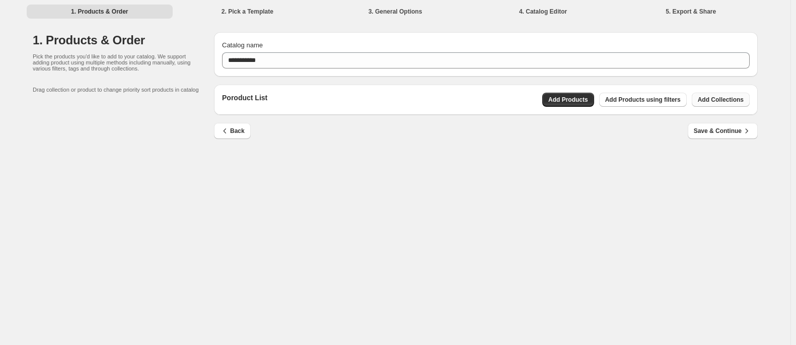
click at [567, 106] on button "Add Collections" at bounding box center [721, 100] width 58 height 14
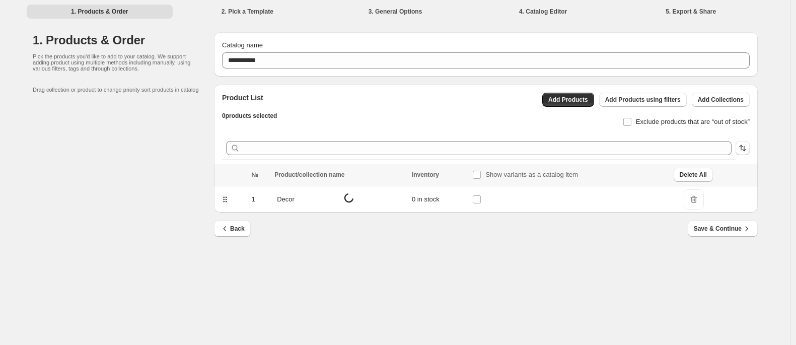
click at [474, 121] on div "Product List 0 products selected Add Products Add Products using filters Add Co…" at bounding box center [482, 107] width 536 height 44
click at [474, 121] on div "Product List 94 products selected Add Products Add Products using filters Add C…" at bounding box center [482, 107] width 536 height 44
click at [387, 202] on icon at bounding box center [391, 199] width 10 height 10
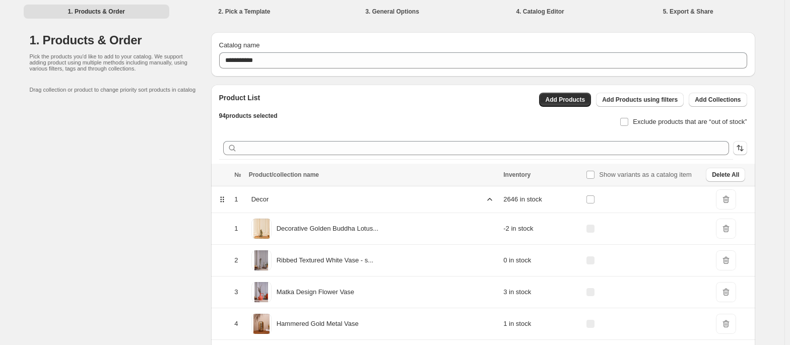
click at [485, 200] on icon at bounding box center [490, 199] width 10 height 10
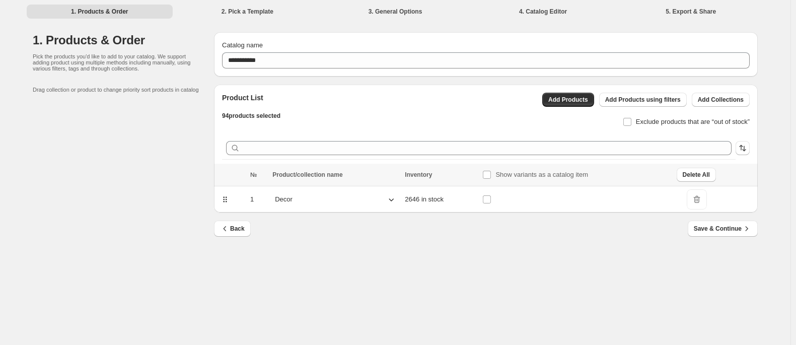
click at [567, 223] on div "Back Save & Continue" at bounding box center [482, 225] width 552 height 24
click at [434, 117] on div "Product List 94 products selected Add Products Add Products using filters Add C…" at bounding box center [482, 107] width 536 height 44
click at [277, 119] on div "94 products selected" at bounding box center [251, 116] width 58 height 10
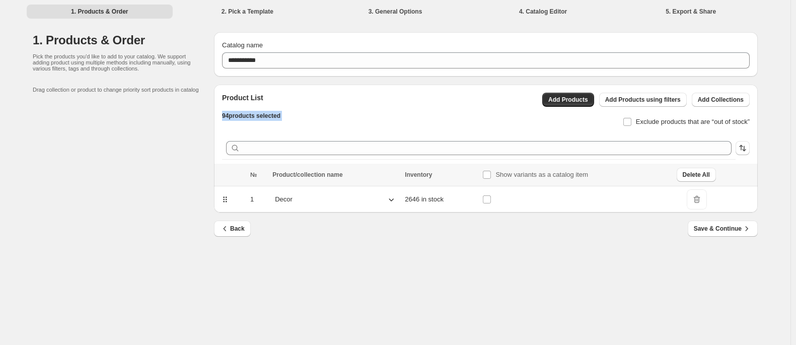
click at [277, 119] on div "94 products selected" at bounding box center [251, 116] width 58 height 10
click at [294, 114] on div "Product List 94 products selected Add Products Add Products using filters Add C…" at bounding box center [482, 107] width 536 height 44
drag, startPoint x: 294, startPoint y: 114, endPoint x: 222, endPoint y: 99, distance: 73.5
click at [222, 99] on div "Product List 94 products selected Add Products Add Products using filters Add C…" at bounding box center [482, 107] width 536 height 44
click at [222, 99] on h2 "Product List" at bounding box center [251, 98] width 58 height 10
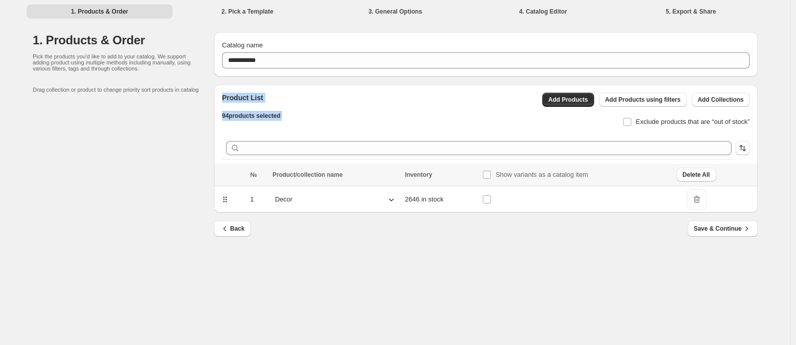
drag, startPoint x: 222, startPoint y: 99, endPoint x: 321, endPoint y: 121, distance: 101.7
click at [321, 121] on div "Product List 94 products selected Add Products Add Products using filters Add C…" at bounding box center [482, 107] width 536 height 44
click at [567, 99] on span "Add Collections" at bounding box center [721, 100] width 46 height 8
click at [567, 101] on span "Add Products using filters" at bounding box center [643, 100] width 76 height 8
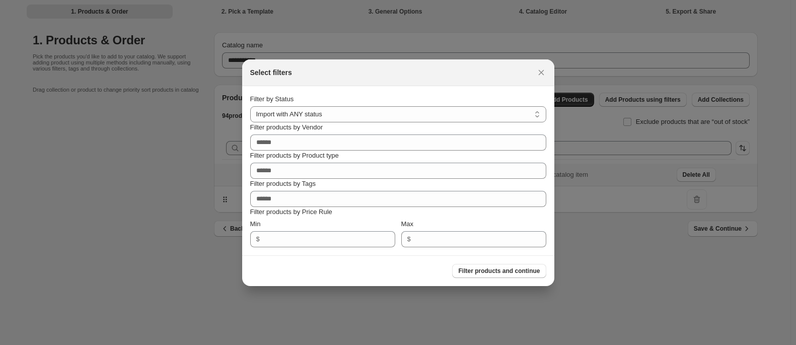
click at [391, 210] on p "Filter products by Price Rule" at bounding box center [398, 212] width 296 height 10
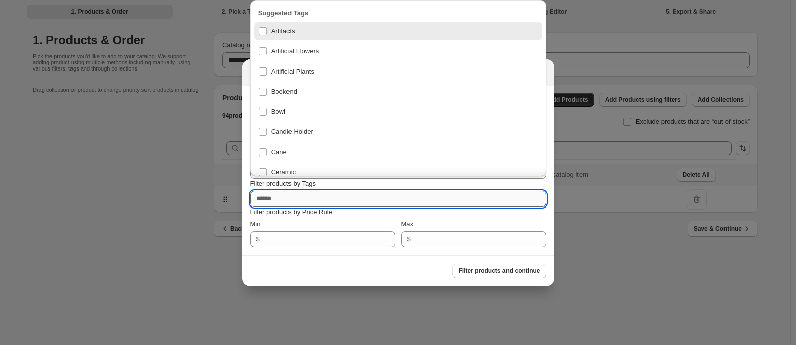
click at [397, 197] on input "Filter products by Tags" at bounding box center [398, 199] width 296 height 16
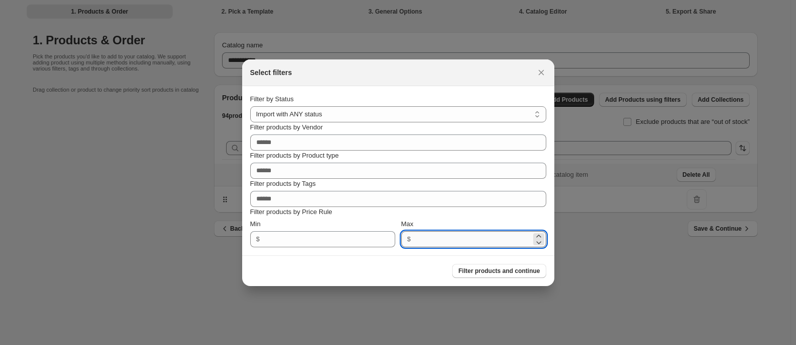
click at [420, 232] on input "Max" at bounding box center [472, 239] width 117 height 16
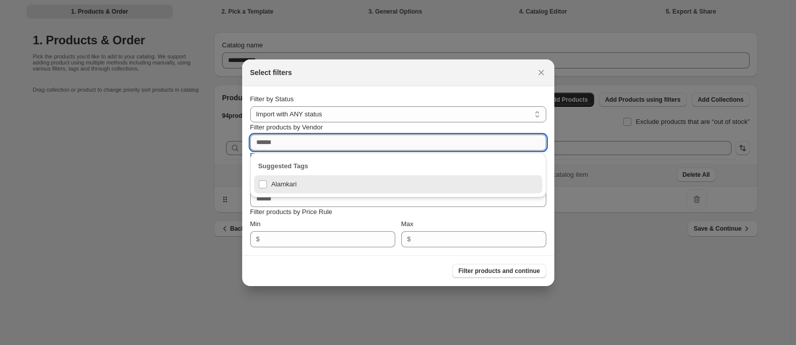
click at [363, 145] on input "Filter products by Vendor" at bounding box center [398, 142] width 296 height 16
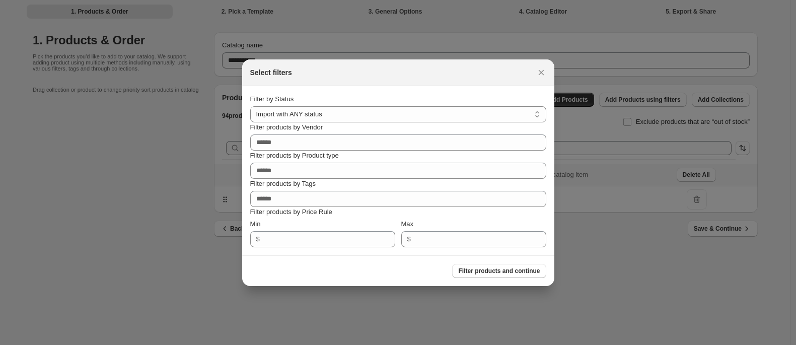
click at [409, 244] on section "**********" at bounding box center [398, 170] width 312 height 169
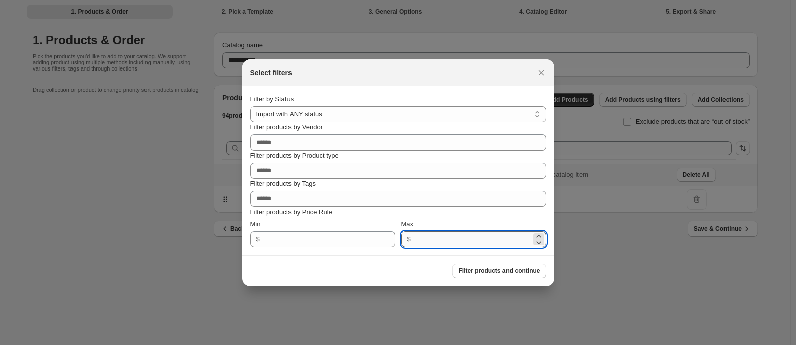
click at [426, 238] on input "Max" at bounding box center [472, 239] width 117 height 16
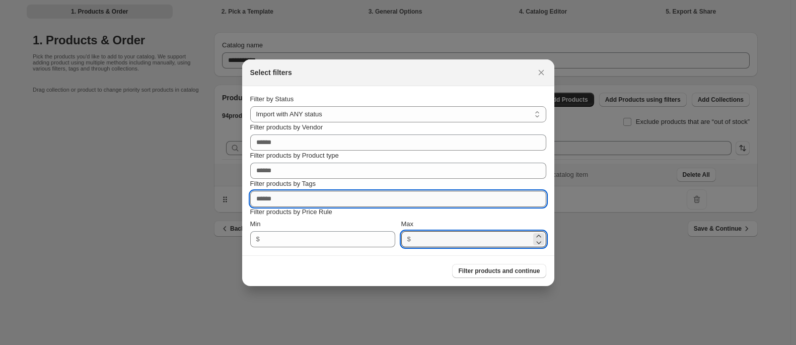
click at [314, 198] on input "Filter products by Tags" at bounding box center [398, 199] width 296 height 16
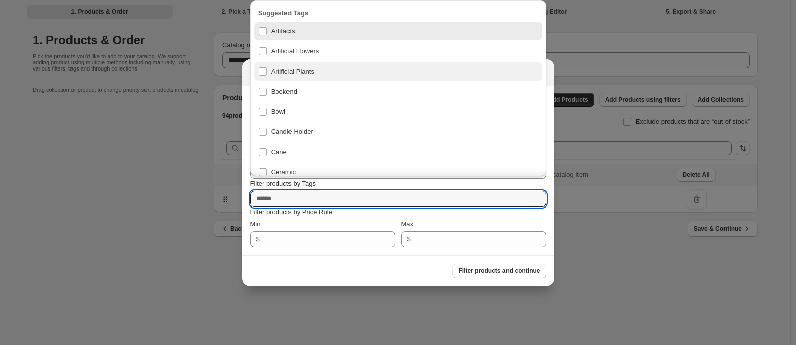
click at [324, 67] on div "Artificial Plants" at bounding box center [398, 71] width 280 height 14
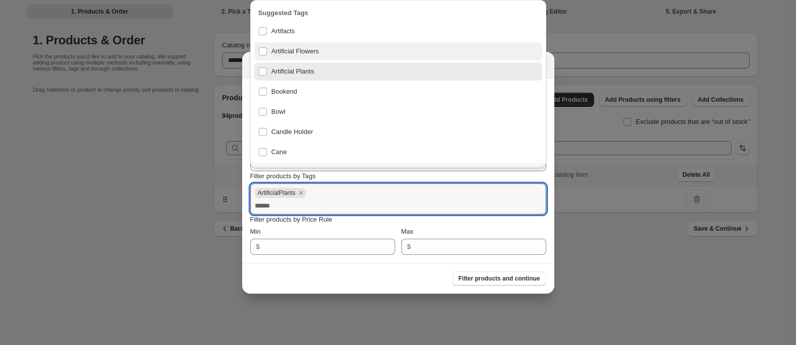
click at [318, 54] on div "Artificial Flowers" at bounding box center [398, 51] width 280 height 14
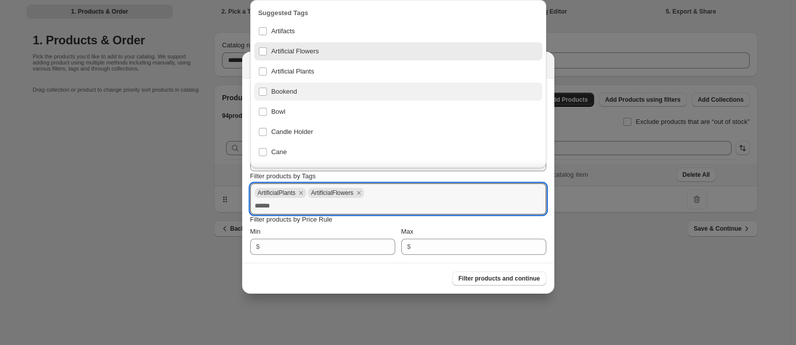
click at [301, 90] on div "Bookend" at bounding box center [398, 92] width 280 height 14
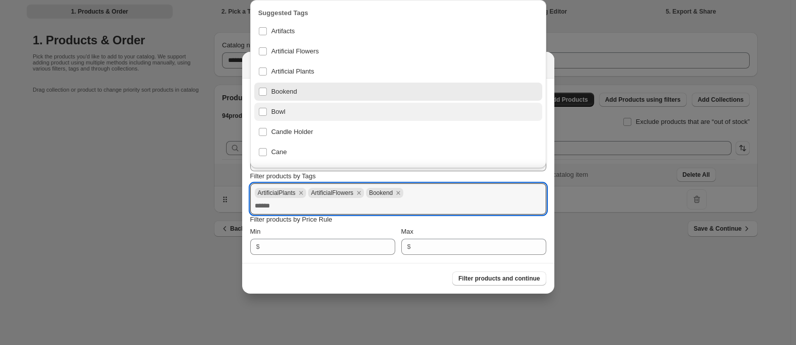
click at [275, 115] on div "Bowl" at bounding box center [398, 112] width 280 height 14
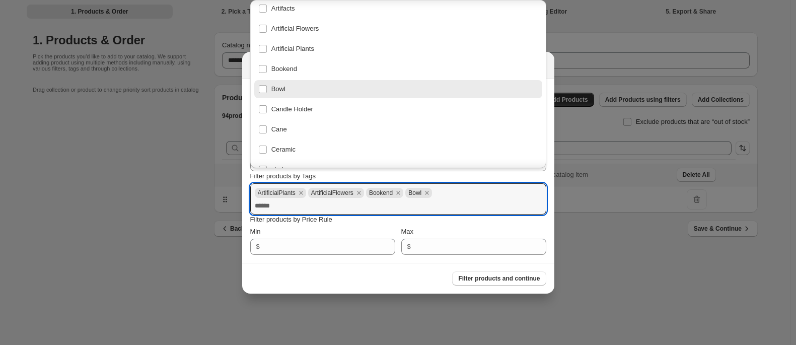
scroll to position [0, 0]
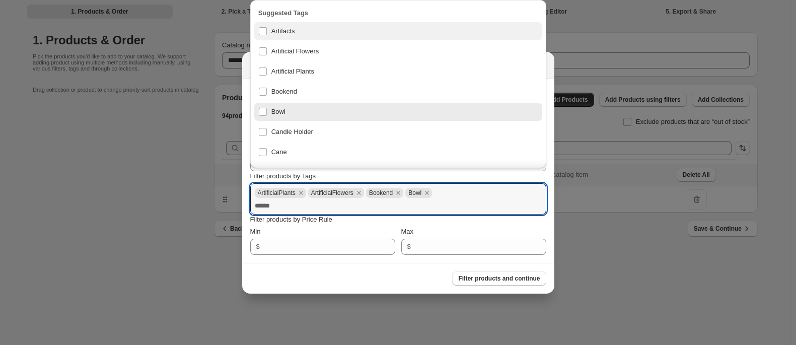
click at [274, 29] on div "Artifacts" at bounding box center [398, 31] width 280 height 14
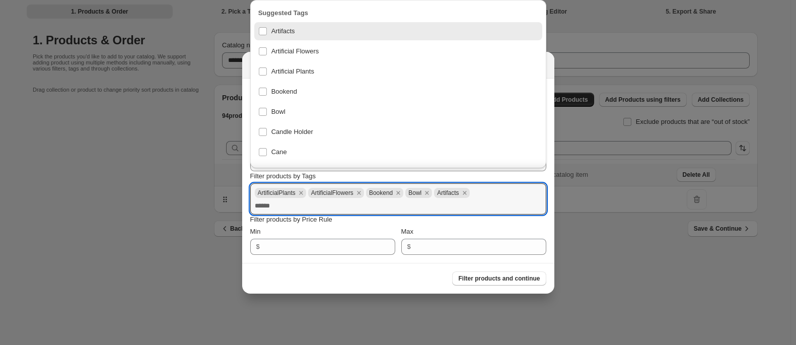
click at [326, 228] on div "Min" at bounding box center [322, 232] width 145 height 10
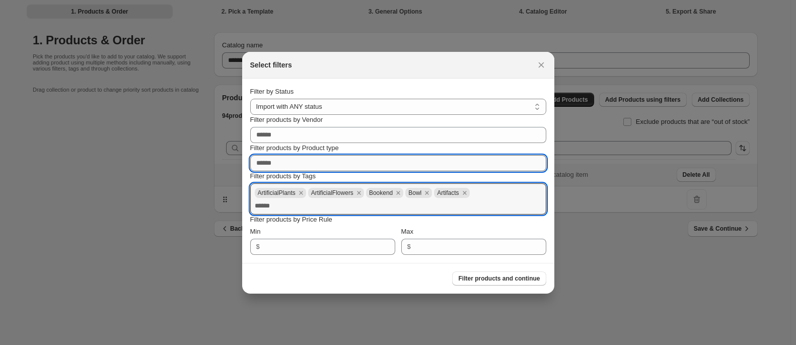
click at [311, 157] on input "Filter products by Product type" at bounding box center [398, 163] width 296 height 16
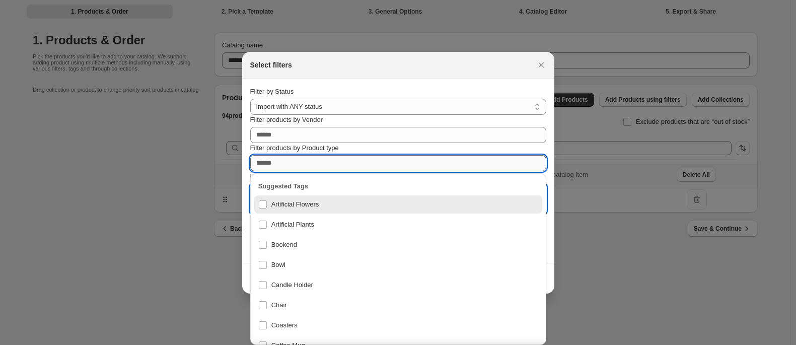
click at [311, 157] on input "Filter products by Product type" at bounding box center [398, 163] width 296 height 16
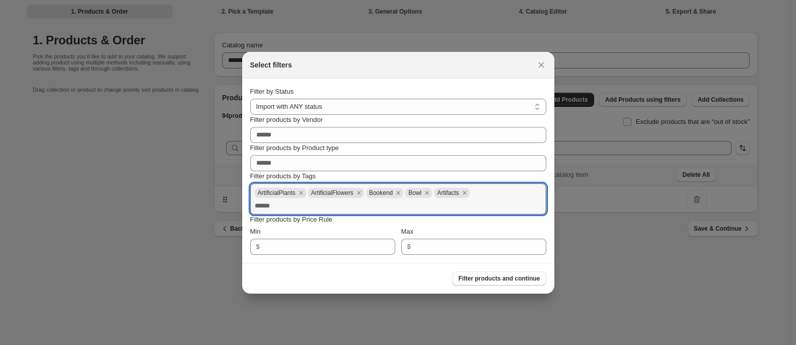
click at [427, 151] on div "Filter products by Product type" at bounding box center [398, 148] width 296 height 10
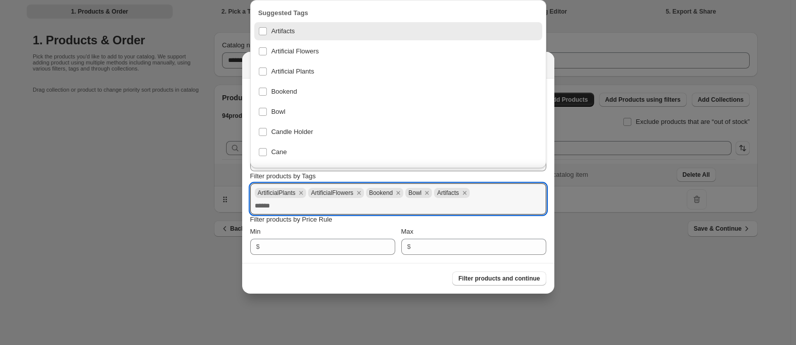
click at [303, 203] on input "Filter products by Tags" at bounding box center [398, 206] width 287 height 16
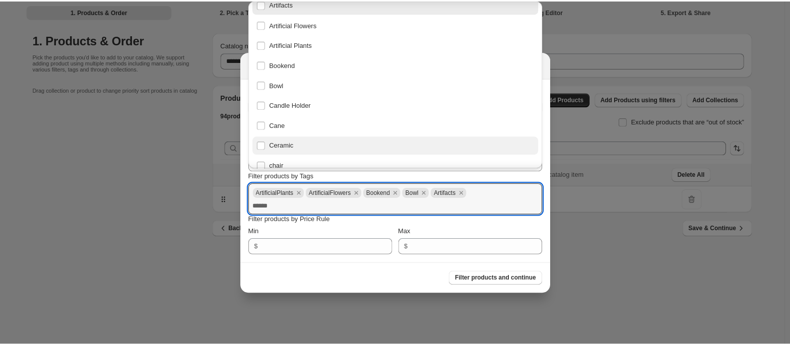
scroll to position [28, 0]
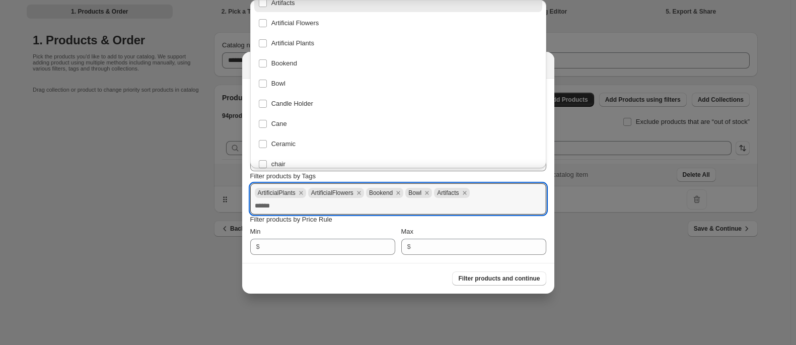
click at [303, 198] on input "Filter products by Tags" at bounding box center [398, 206] width 287 height 16
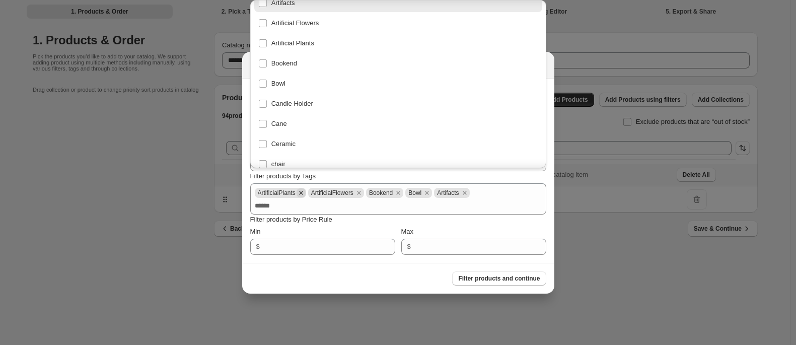
click at [303, 193] on icon ":rja:" at bounding box center [301, 192] width 9 height 9
click at [300, 193] on span "ArtificialFlowers" at bounding box center [279, 192] width 42 height 7
drag, startPoint x: 303, startPoint y: 193, endPoint x: 309, endPoint y: 193, distance: 5.5
click at [309, 193] on span "ArtificialFlowers" at bounding box center [283, 193] width 56 height 10
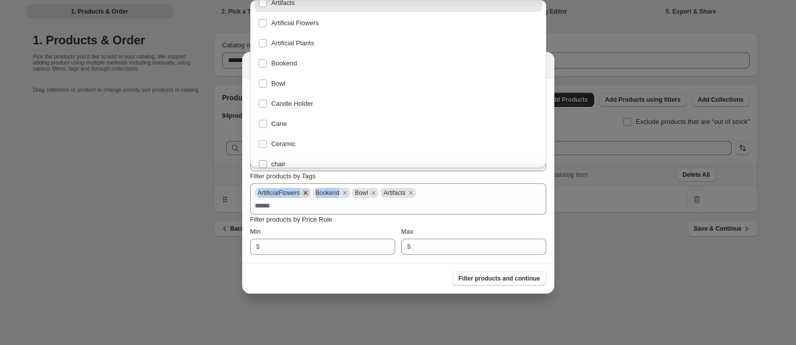
click at [309, 193] on icon ":rja:" at bounding box center [305, 192] width 9 height 9
click at [309, 193] on span "Bowl" at bounding box center [303, 192] width 13 height 7
click at [287, 196] on icon ":rja:" at bounding box center [287, 192] width 9 height 9
click at [272, 194] on icon ":rja:" at bounding box center [276, 192] width 9 height 9
click at [284, 196] on icon ":rja:" at bounding box center [285, 192] width 9 height 9
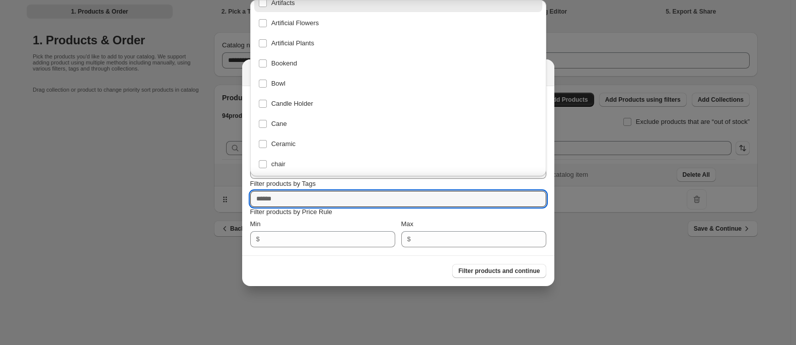
click at [338, 229] on div "Min $" at bounding box center [322, 233] width 145 height 28
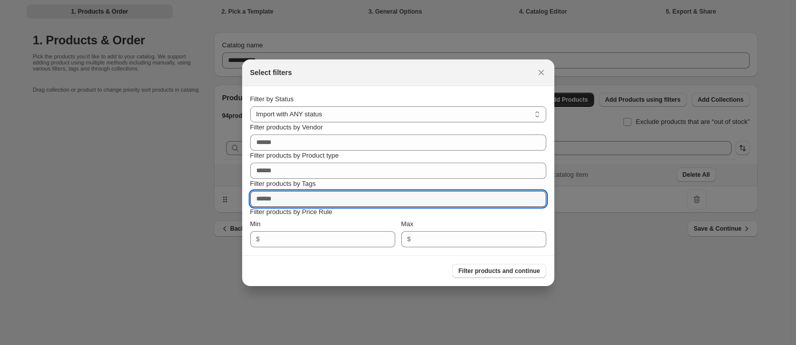
click at [338, 229] on div "Min $" at bounding box center [322, 233] width 145 height 28
click at [363, 230] on div "Min $" at bounding box center [322, 233] width 145 height 28
click at [542, 78] on button ":rja:" at bounding box center [541, 72] width 14 height 14
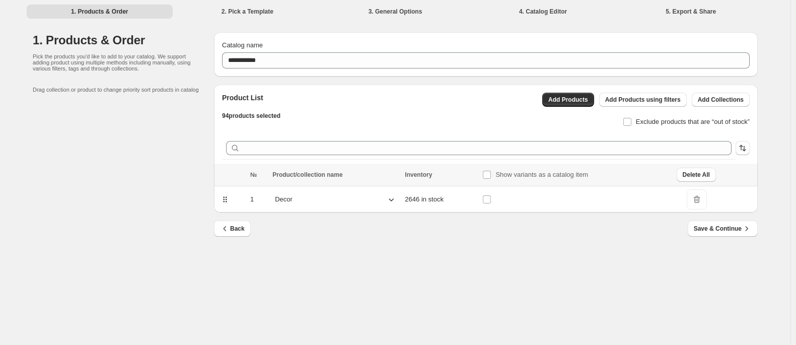
click at [442, 235] on div "Back Save & Continue" at bounding box center [482, 225] width 552 height 24
click at [480, 131] on div "Product List 94 products selected Add Products Add Products using filters Add C…" at bounding box center [486, 122] width 528 height 75
click at [268, 113] on span "94 products selected" at bounding box center [251, 115] width 58 height 7
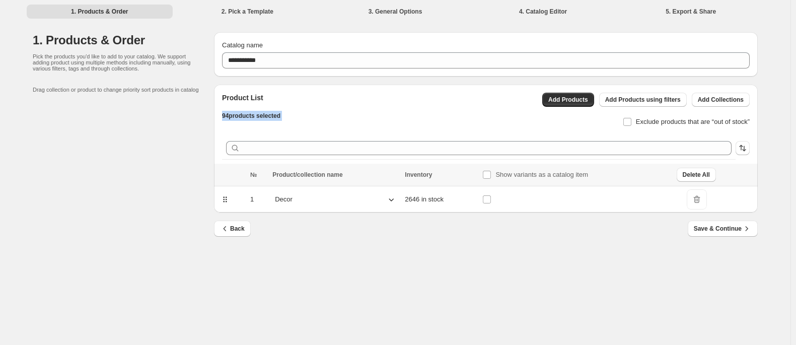
click at [268, 113] on span "94 products selected" at bounding box center [251, 115] width 58 height 7
drag, startPoint x: 295, startPoint y: 129, endPoint x: 240, endPoint y: 115, distance: 56.8
click at [240, 115] on div "Product List 94 products selected Add Products Add Products using filters Add C…" at bounding box center [486, 122] width 528 height 75
click at [144, 153] on div "1. Products & Order Pick the products you'd like to add to your catalog. We sup…" at bounding box center [123, 141] width 181 height 218
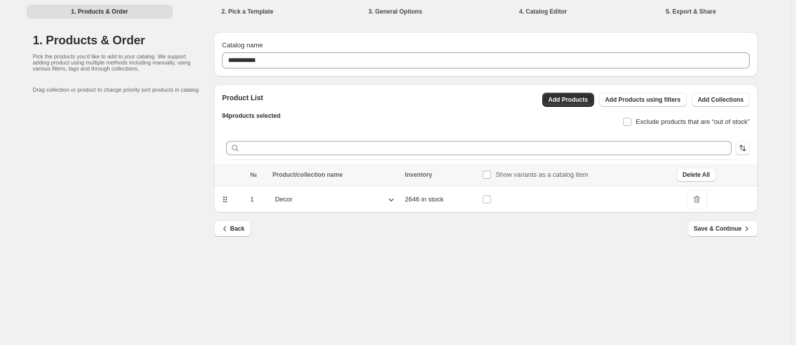
click at [567, 200] on span "DeleteIcon" at bounding box center [697, 199] width 20 height 20
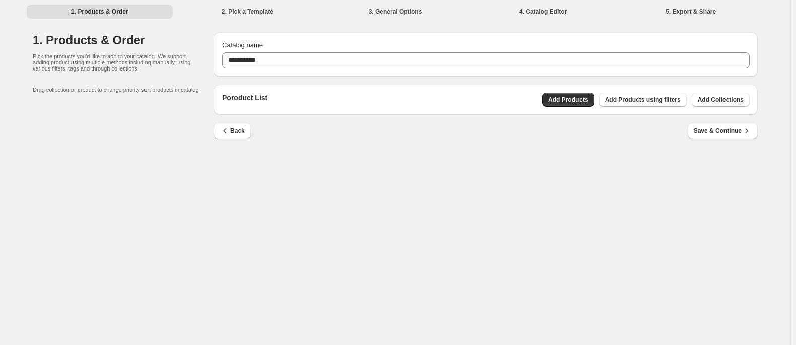
click at [164, 141] on div "1. Products & Order Pick the products you'd like to add to your catalog. We sup…" at bounding box center [123, 92] width 181 height 120
click at [567, 212] on div "**********" at bounding box center [395, 172] width 791 height 345
click at [567, 102] on span "Add Collections" at bounding box center [721, 100] width 46 height 8
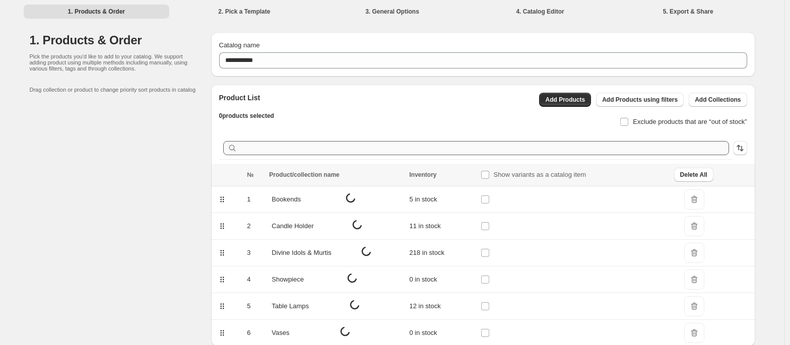
scroll to position [43, 0]
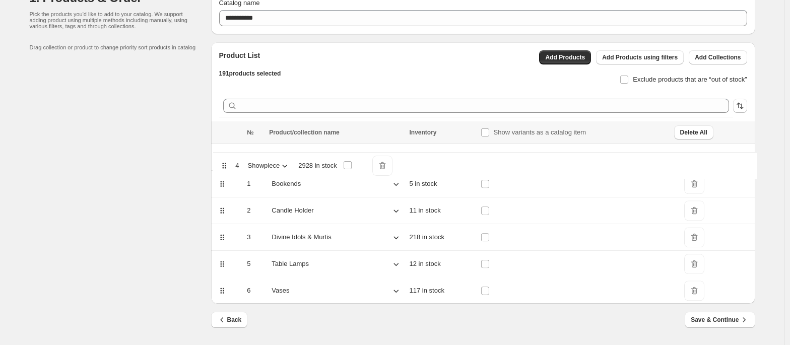
drag, startPoint x: 225, startPoint y: 237, endPoint x: 224, endPoint y: 162, distance: 74.5
click at [224, 162] on table "№ Product/collection name Inventory Show variants as a catalog item Delete All …" at bounding box center [483, 212] width 544 height 182
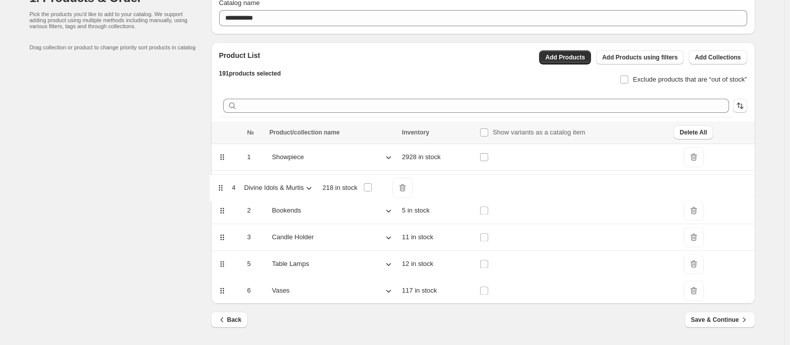
drag, startPoint x: 224, startPoint y: 236, endPoint x: 220, endPoint y: 182, distance: 54.5
click at [220, 182] on table "№ Product/collection name Inventory Show variants as a catalog item Delete All …" at bounding box center [483, 212] width 544 height 182
drag, startPoint x: 226, startPoint y: 262, endPoint x: 220, endPoint y: 204, distance: 58.3
click at [220, 204] on table "№ Product/collection name Inventory Show variants as a catalog item Delete All …" at bounding box center [483, 212] width 544 height 182
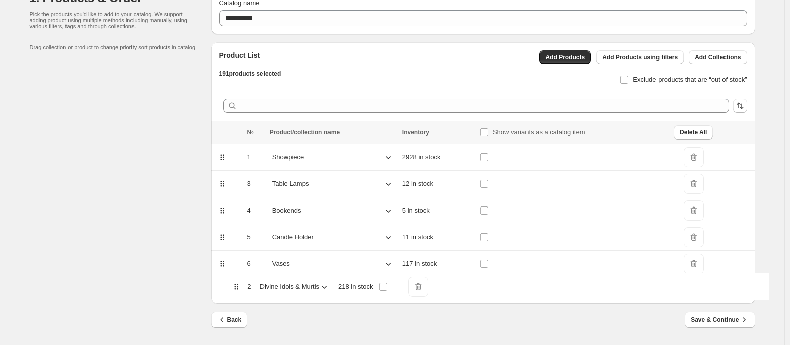
drag, startPoint x: 224, startPoint y: 184, endPoint x: 239, endPoint y: 289, distance: 105.3
click at [239, 244] on table "№ Product/collection name Inventory Show variants as a catalog item Delete All …" at bounding box center [483, 212] width 544 height 182
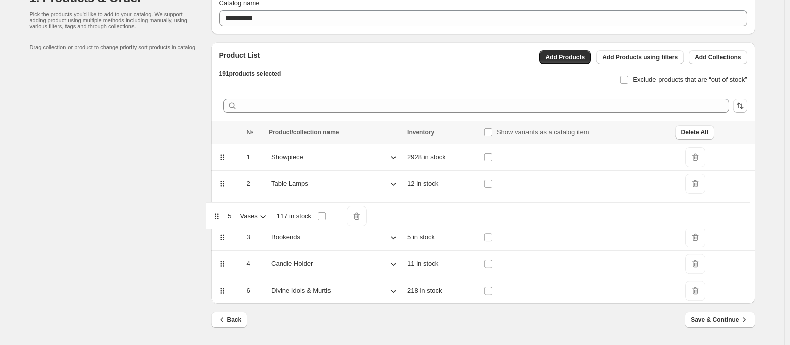
drag, startPoint x: 225, startPoint y: 268, endPoint x: 217, endPoint y: 212, distance: 56.5
click at [217, 212] on table "№ Product/collection name Inventory Show variants as a catalog item Delete All …" at bounding box center [483, 212] width 544 height 182
click at [218, 216] on td at bounding box center [227, 210] width 33 height 27
drag, startPoint x: 222, startPoint y: 212, endPoint x: 230, endPoint y: 237, distance: 25.8
click at [230, 237] on table "№ Product/collection name Inventory Show variants as a catalog item Delete All …" at bounding box center [483, 212] width 544 height 182
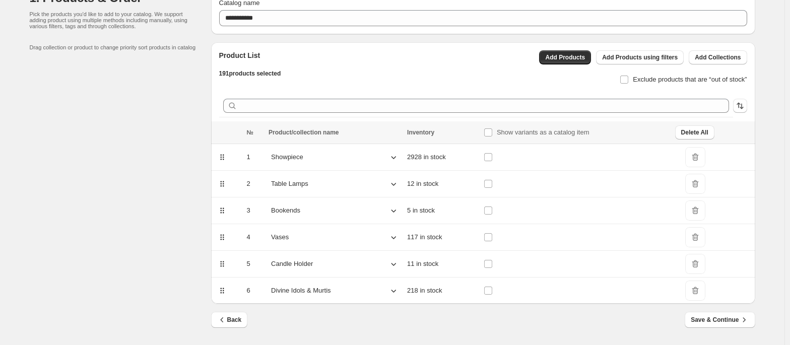
click at [226, 244] on icon at bounding box center [222, 291] width 10 height 10
click at [360, 244] on div "Back Save & Continue" at bounding box center [483, 326] width 544 height 29
click at [544, 131] on span "Show variants as a catalog item" at bounding box center [543, 132] width 93 height 8
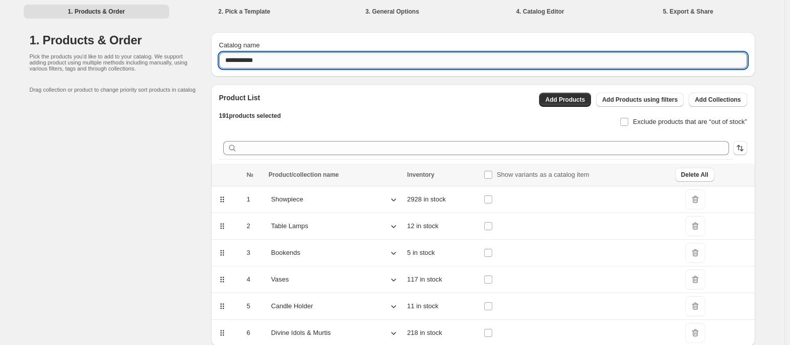
click at [377, 61] on input "**********" at bounding box center [483, 60] width 528 height 16
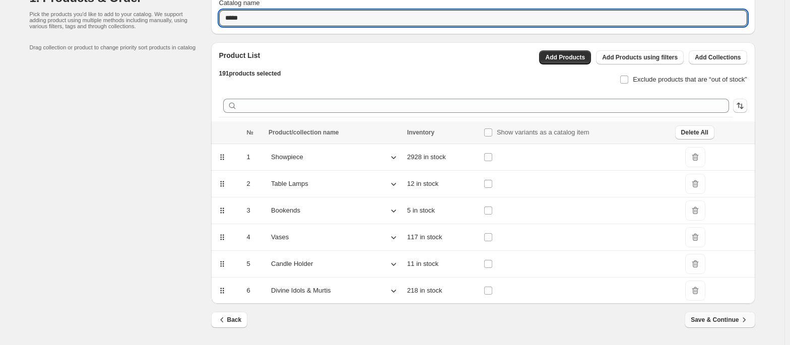
type input "*****"
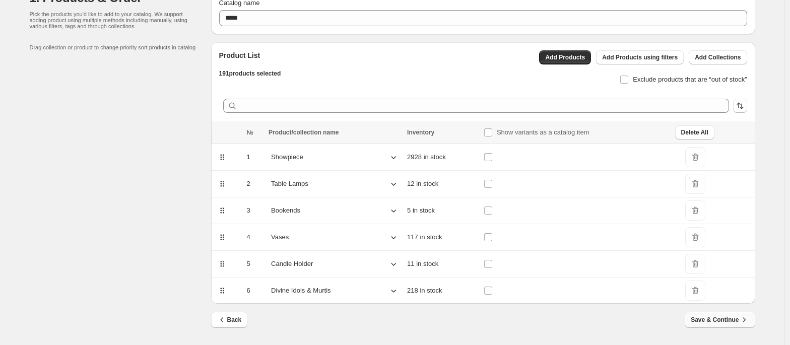
click at [567, 244] on span "Save & Continue" at bounding box center [720, 320] width 58 height 10
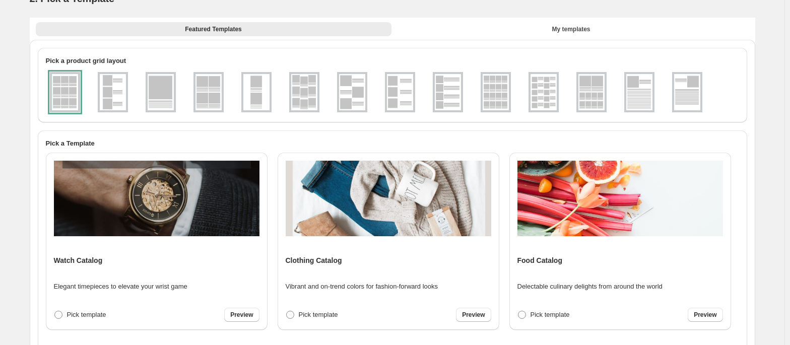
scroll to position [0, 0]
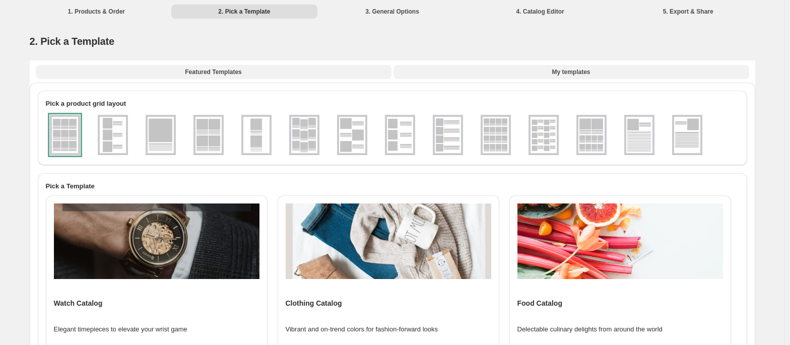
click at [540, 79] on button "My templates" at bounding box center [571, 72] width 356 height 14
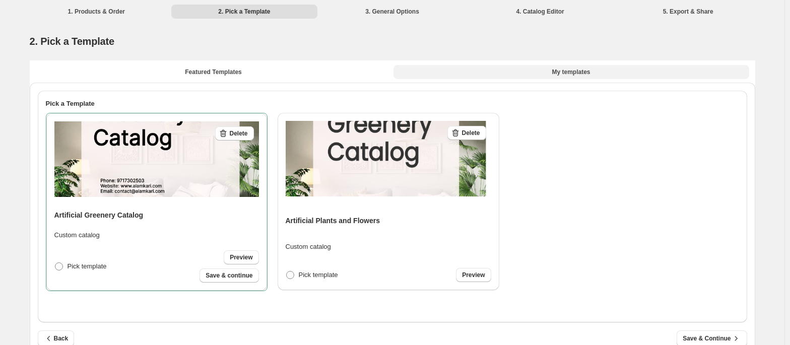
scroll to position [32, 0]
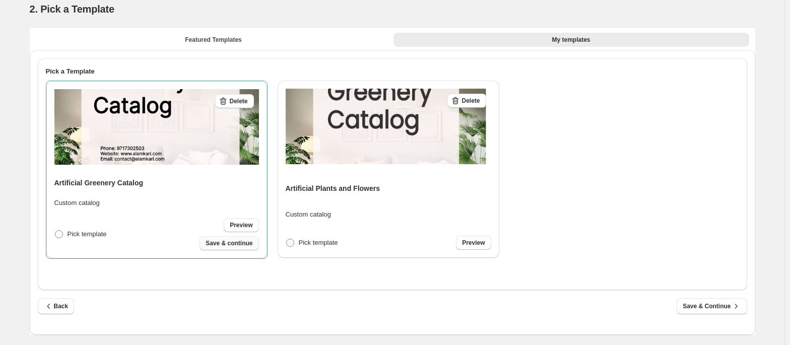
click at [242, 244] on span "Save & continue" at bounding box center [228, 243] width 47 height 8
select select "**********"
select select "**"
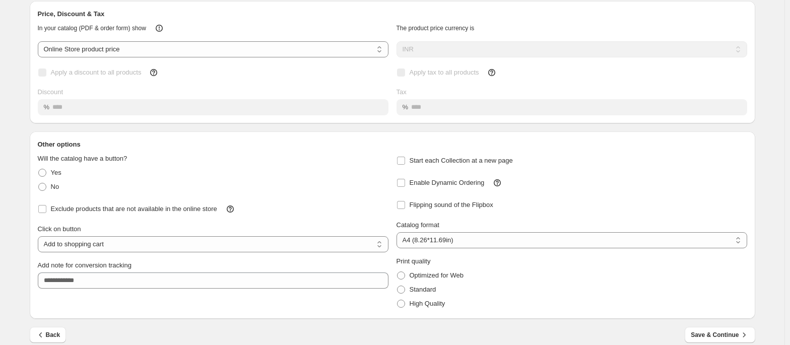
scroll to position [70, 0]
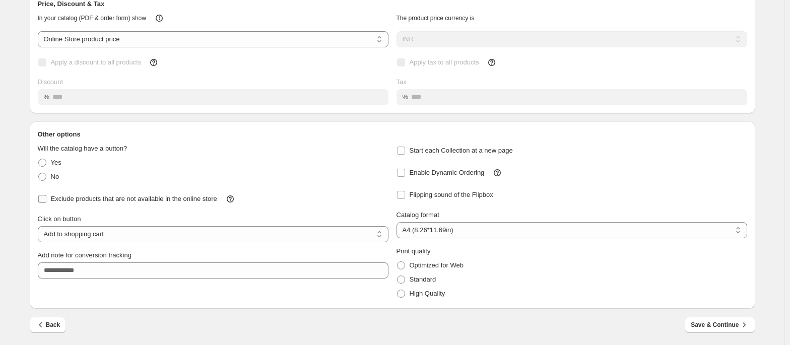
click at [135, 198] on span "Exclude products that are not available in the online store" at bounding box center [134, 199] width 166 height 8
click at [54, 177] on span "No" at bounding box center [55, 177] width 9 height 8
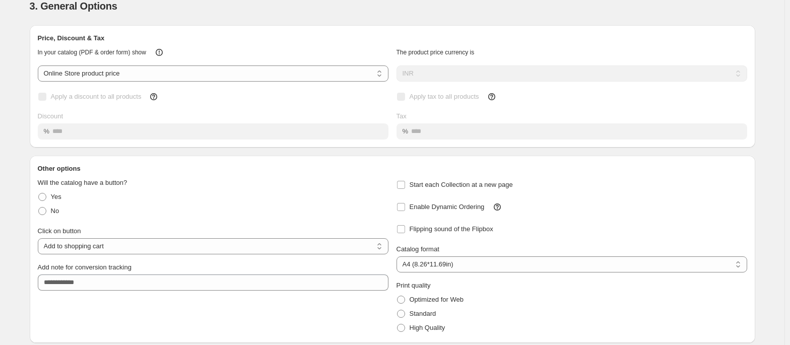
scroll to position [32, 0]
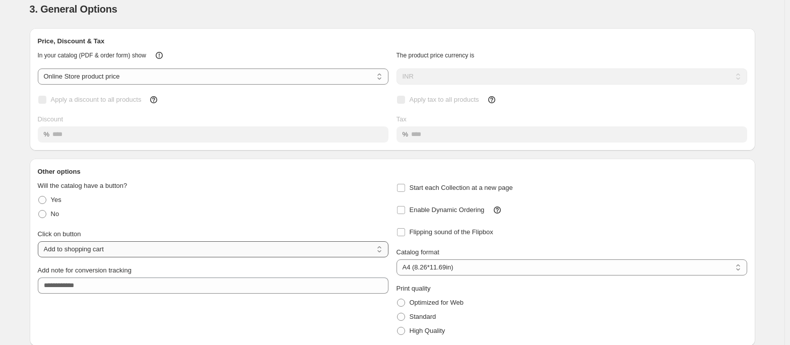
click at [78, 244] on select "**********" at bounding box center [213, 249] width 351 height 16
click at [40, 241] on select "**********" at bounding box center [213, 249] width 351 height 16
click at [78, 244] on select "**********" at bounding box center [213, 249] width 351 height 16
select select "**********"
click at [40, 241] on select "**********" at bounding box center [213, 249] width 351 height 16
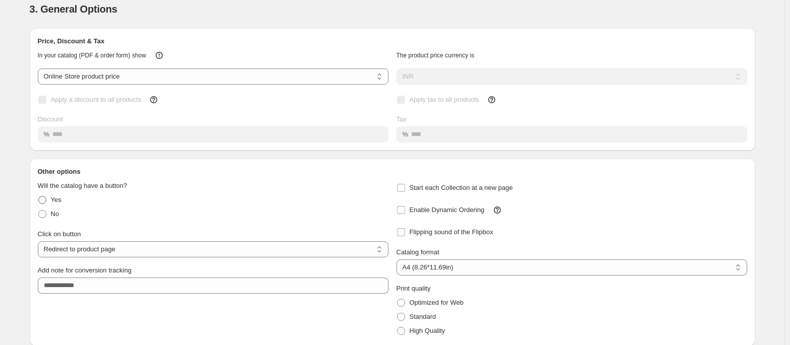
click at [55, 206] on label "Yes" at bounding box center [50, 200] width 24 height 14
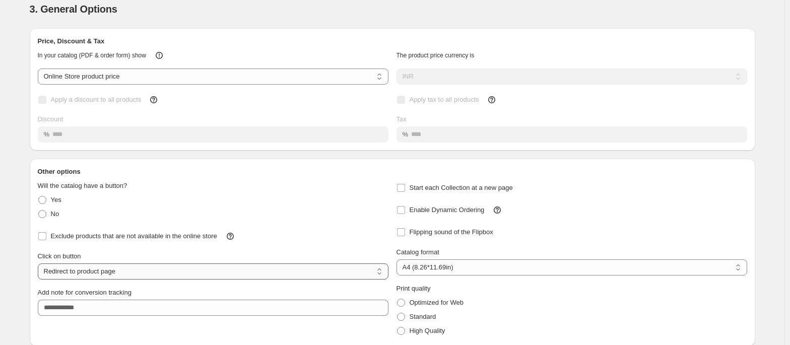
click at [67, 244] on select "**********" at bounding box center [213, 271] width 351 height 16
click at [83, 244] on div "Add note for conversion tracking" at bounding box center [213, 298] width 351 height 36
click at [117, 244] on select "**********" at bounding box center [213, 271] width 351 height 16
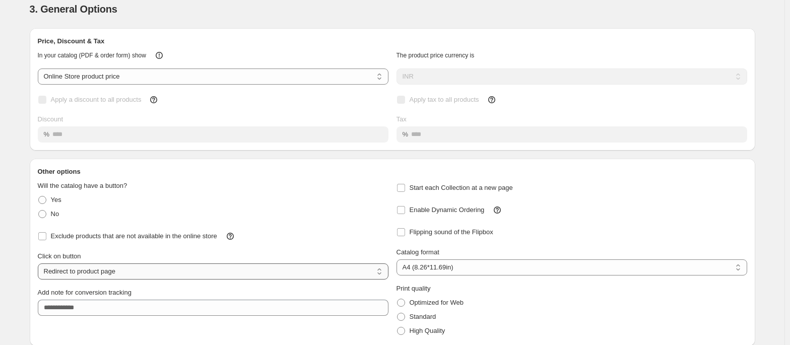
click at [117, 244] on select "**********" at bounding box center [213, 271] width 351 height 16
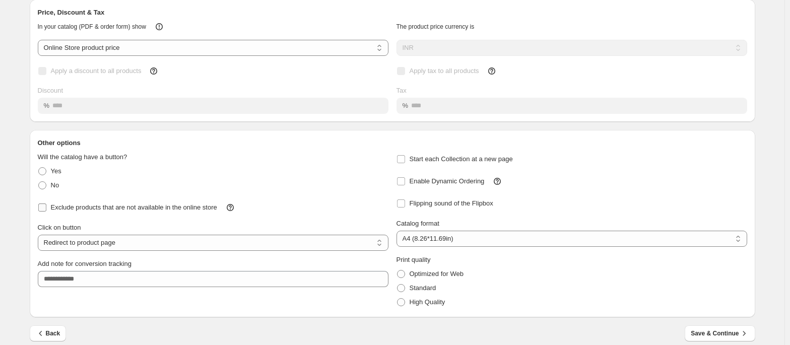
scroll to position [70, 0]
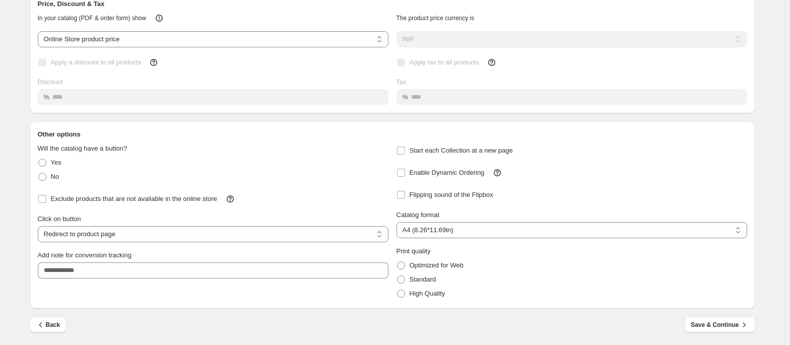
click at [210, 244] on div "**********" at bounding box center [213, 222] width 351 height 157
click at [43, 244] on span "Add note for conversion tracking" at bounding box center [85, 255] width 94 height 8
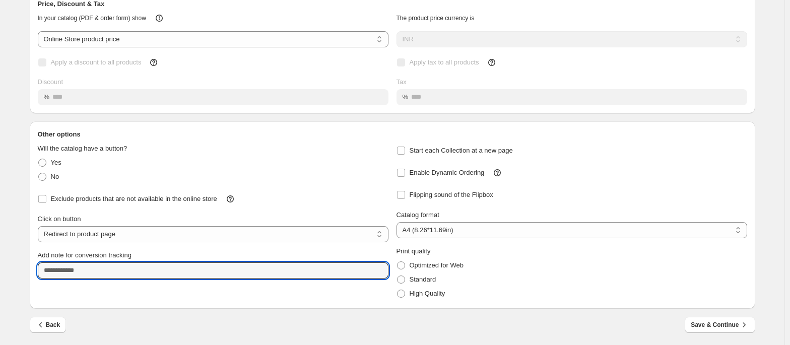
click at [43, 244] on input "Add note for conversion tracking" at bounding box center [213, 270] width 351 height 16
click at [43, 244] on span "Add note for conversion tracking" at bounding box center [85, 255] width 94 height 8
click at [43, 244] on input "Add note for conversion tracking" at bounding box center [213, 270] width 351 height 16
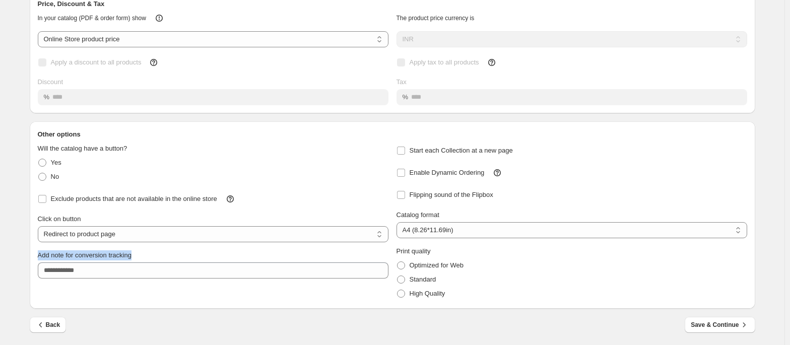
click at [43, 244] on span "Add note for conversion tracking" at bounding box center [85, 255] width 94 height 8
click at [43, 244] on input "Add note for conversion tracking" at bounding box center [213, 270] width 351 height 16
click at [43, 244] on span "Add note for conversion tracking" at bounding box center [85, 255] width 94 height 8
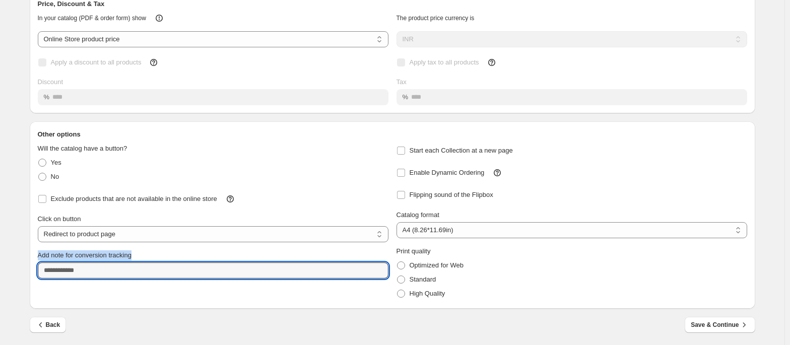
click at [43, 244] on input "Add note for conversion tracking" at bounding box center [213, 270] width 351 height 16
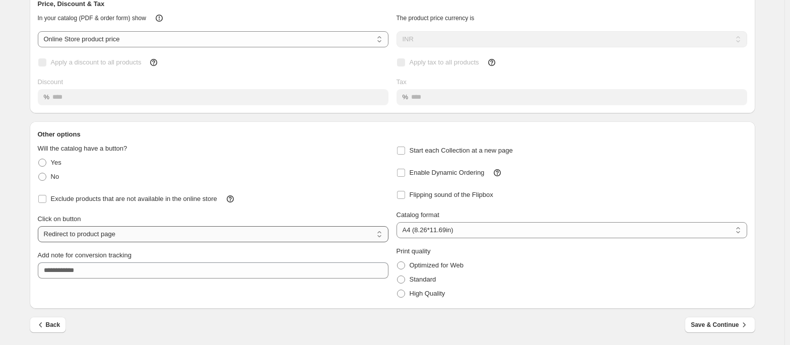
click at [97, 236] on select "**********" at bounding box center [213, 234] width 351 height 16
drag, startPoint x: 128, startPoint y: 238, endPoint x: 51, endPoint y: 241, distance: 77.1
click at [51, 241] on select "**********" at bounding box center [213, 234] width 351 height 16
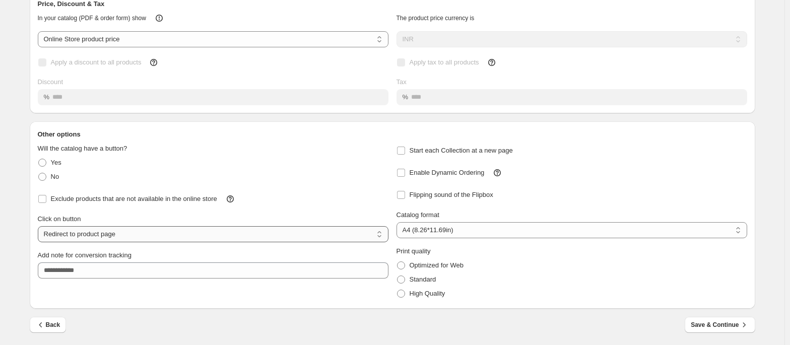
click at [60, 236] on select "**********" at bounding box center [213, 234] width 351 height 16
click at [40, 226] on select "**********" at bounding box center [213, 234] width 351 height 16
click at [92, 238] on select "**********" at bounding box center [213, 234] width 351 height 16
select select "**********"
click at [40, 226] on select "**********" at bounding box center [213, 234] width 351 height 16
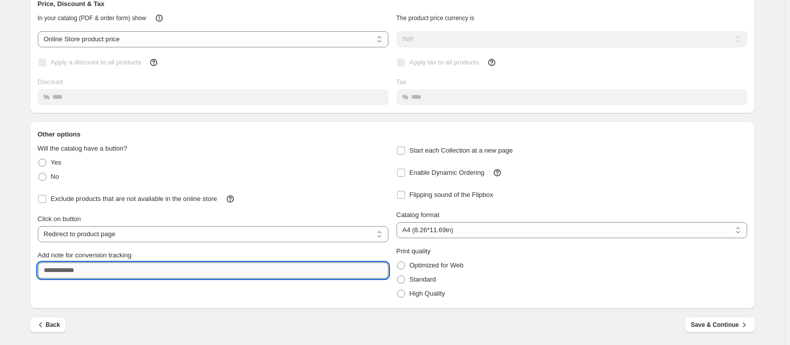
click at [97, 244] on input "Add note for conversion tracking" at bounding box center [213, 270] width 351 height 16
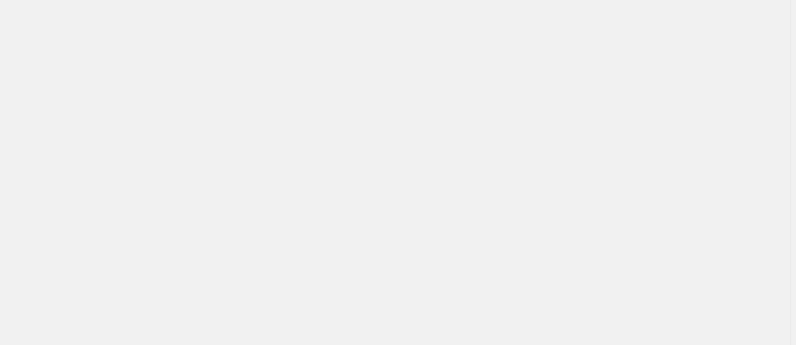
select select "**********"
select select "**"
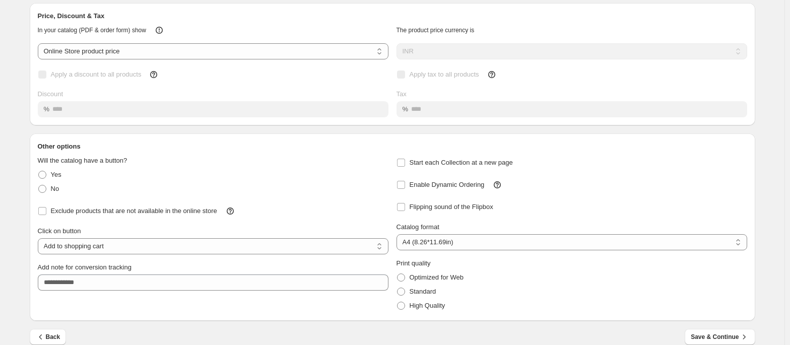
scroll to position [70, 0]
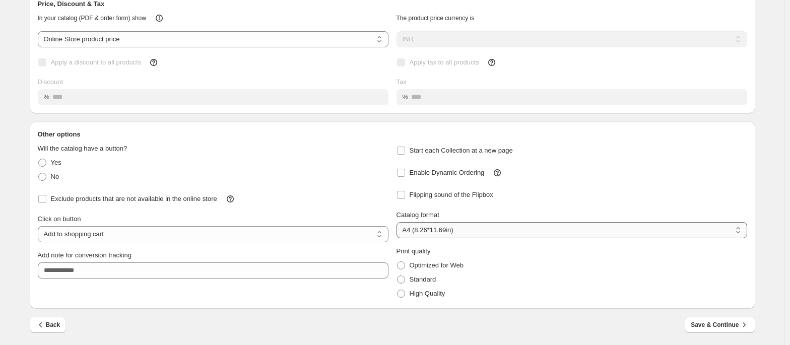
click at [430, 233] on select "**********" at bounding box center [571, 230] width 351 height 16
click at [422, 244] on span "High Quality" at bounding box center [427, 294] width 36 height 8
click at [422, 244] on label "Standard" at bounding box center [416, 279] width 40 height 14
click at [152, 233] on select "**********" at bounding box center [213, 234] width 351 height 16
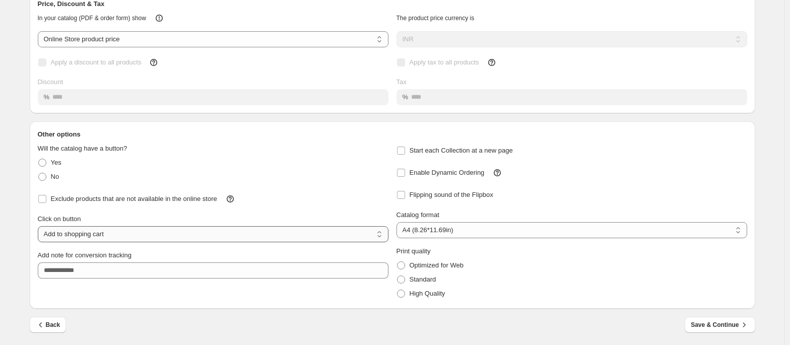
select select "**********"
click at [40, 226] on select "**********" at bounding box center [213, 234] width 351 height 16
click at [134, 244] on div "Add note for conversion tracking" at bounding box center [213, 264] width 351 height 28
click at [122, 236] on select "**********" at bounding box center [213, 234] width 351 height 16
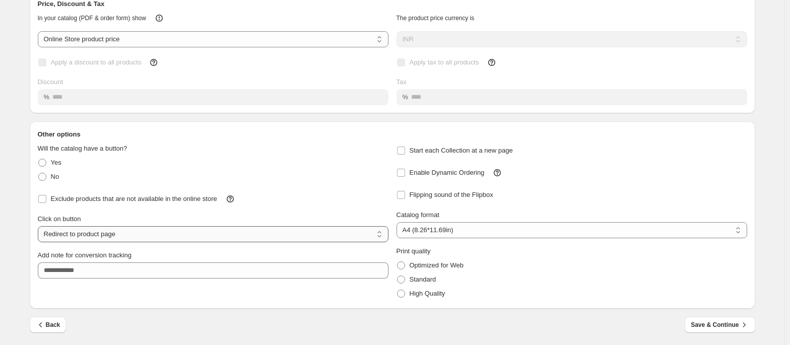
click at [122, 236] on select "**********" at bounding box center [213, 234] width 351 height 16
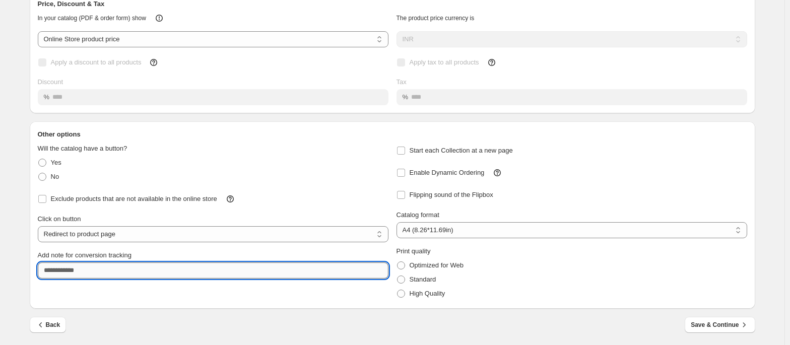
click at [115, 244] on input "Add note for conversion tracking" at bounding box center [213, 270] width 351 height 16
click at [75, 244] on input "Add note for conversion tracking" at bounding box center [213, 270] width 351 height 16
type input "**********"
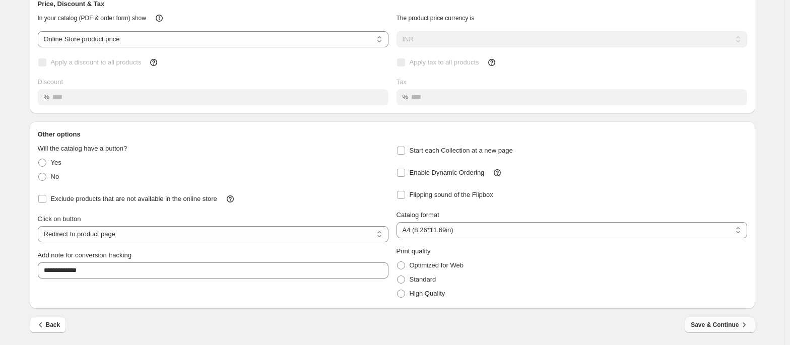
click at [567, 244] on span "Save & Continue" at bounding box center [720, 325] width 58 height 10
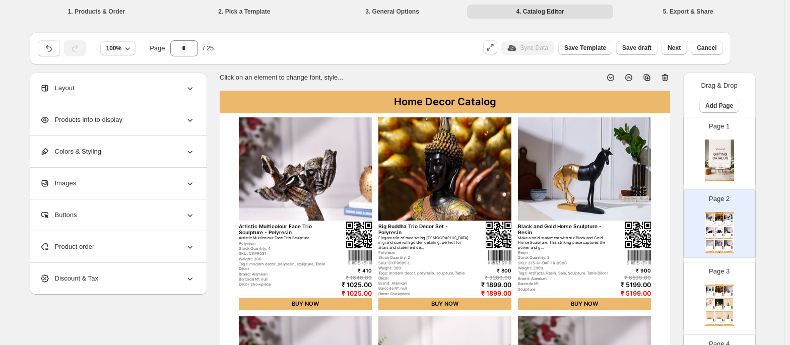
click at [567, 162] on img at bounding box center [719, 160] width 29 height 41
type input "*"
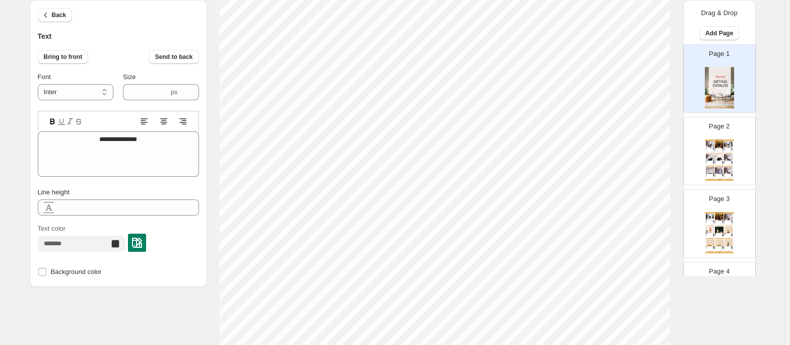
scroll to position [11, 2]
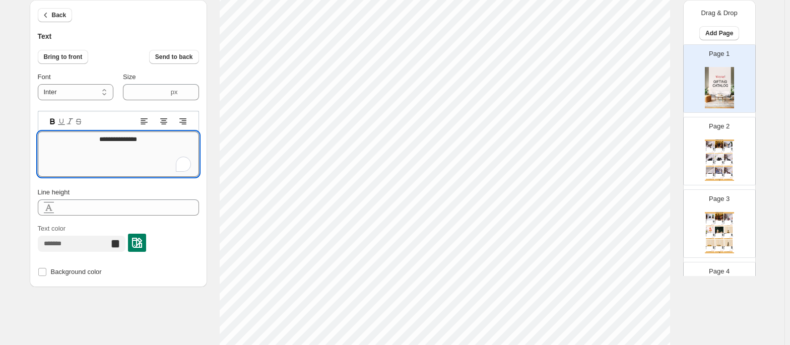
click at [93, 144] on textarea "**********" at bounding box center [118, 153] width 161 height 45
click at [695, 141] on div "Page 2 Home Decor Catalog Artistic Multicolour Face Trio Sculpture - Polyresin …" at bounding box center [714, 146] width 63 height 67
type input "*"
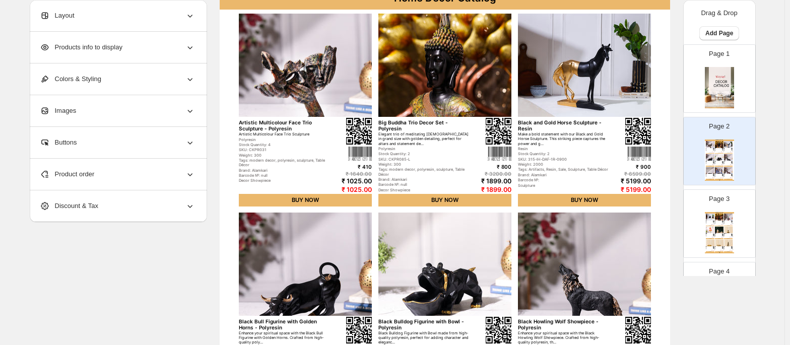
scroll to position [101, 0]
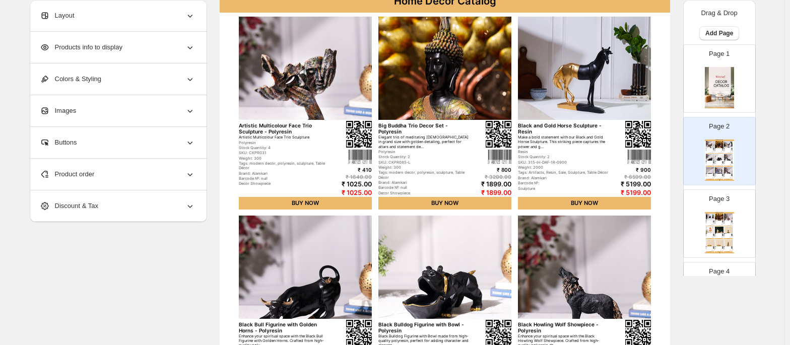
click at [309, 62] on img at bounding box center [305, 68] width 133 height 103
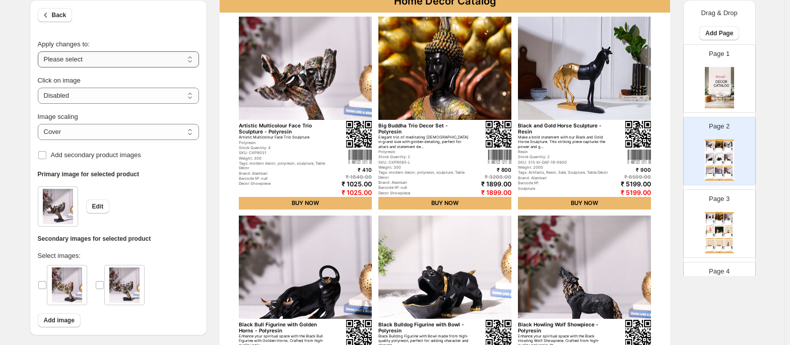
click at [89, 57] on select "**********" at bounding box center [118, 59] width 161 height 16
select select "**********"
click at [40, 51] on select "**********" at bounding box center [118, 59] width 161 height 16
click at [87, 91] on select "**********" at bounding box center [118, 96] width 161 height 16
select select "**********"
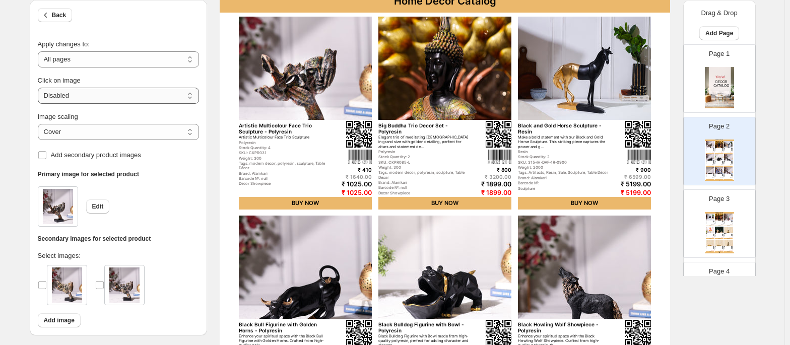
click at [40, 88] on select "**********" at bounding box center [118, 96] width 161 height 16
click at [99, 131] on select "***** *******" at bounding box center [118, 132] width 161 height 16
select select "*******"
click at [40, 124] on select "***** *******" at bounding box center [118, 132] width 161 height 16
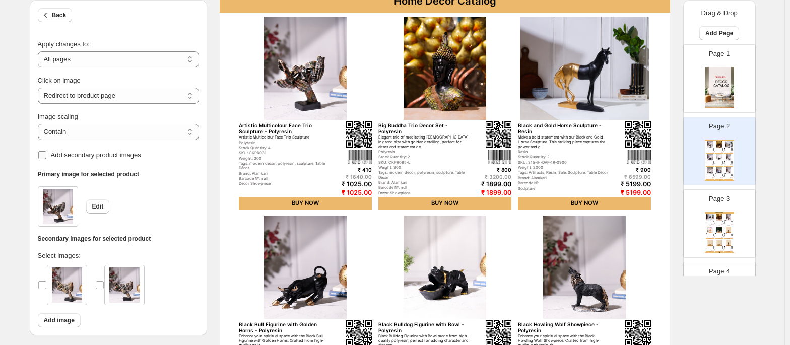
click at [70, 158] on span "Add secondary product images" at bounding box center [96, 155] width 90 height 10
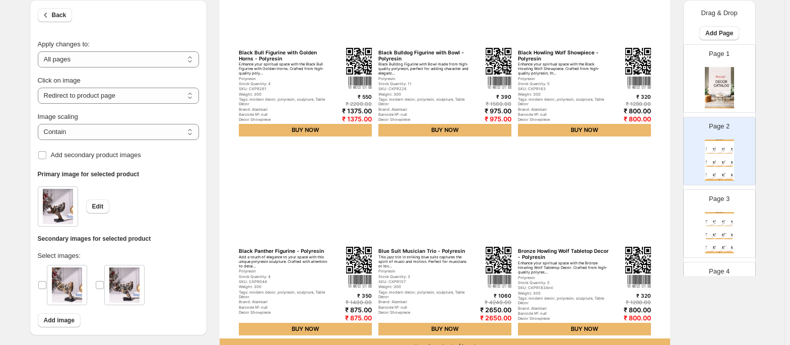
scroll to position [370, 0]
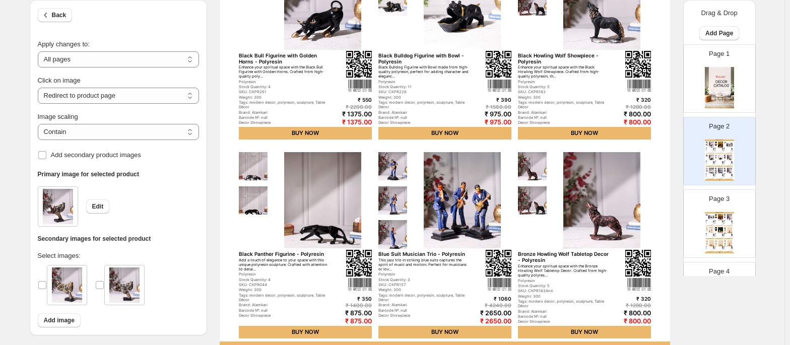
click at [706, 233] on div at bounding box center [707, 233] width 2 height 2
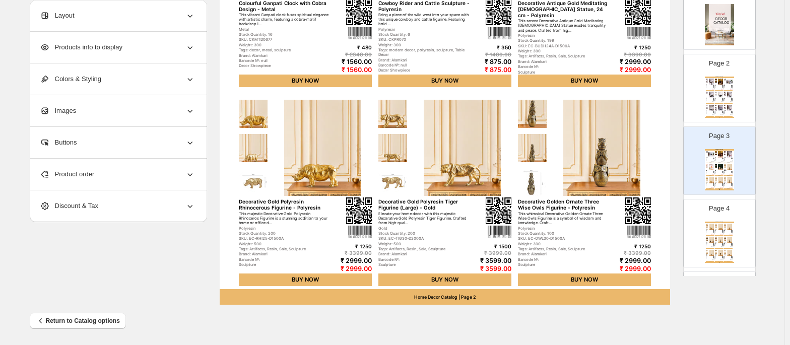
scroll to position [63, 0]
click at [714, 261] on div "Home Decor Catalog | Page undefined" at bounding box center [719, 261] width 29 height 1
type input "*"
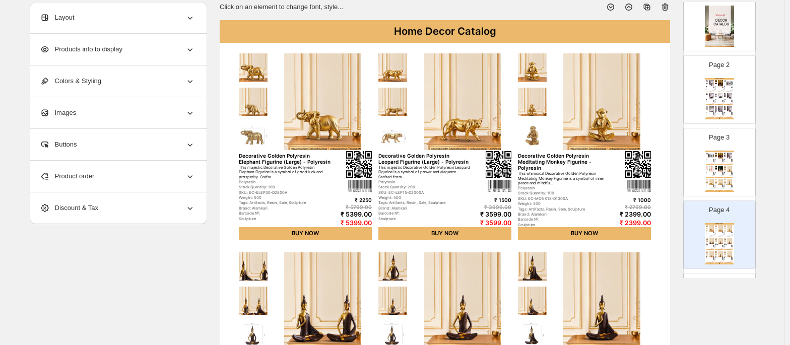
scroll to position [68, 0]
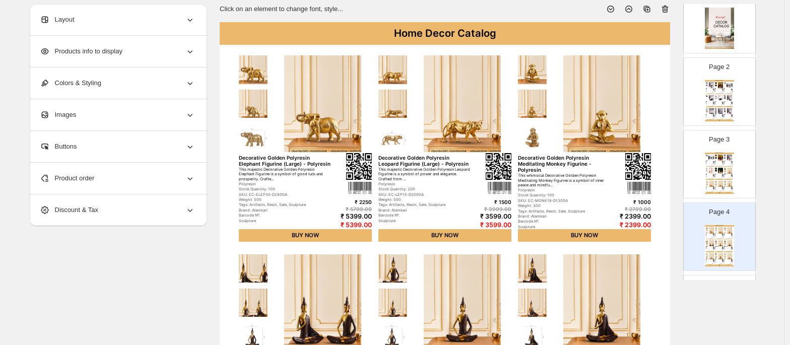
click at [306, 232] on div "BUY NOW" at bounding box center [305, 235] width 133 height 13
select select "**********"
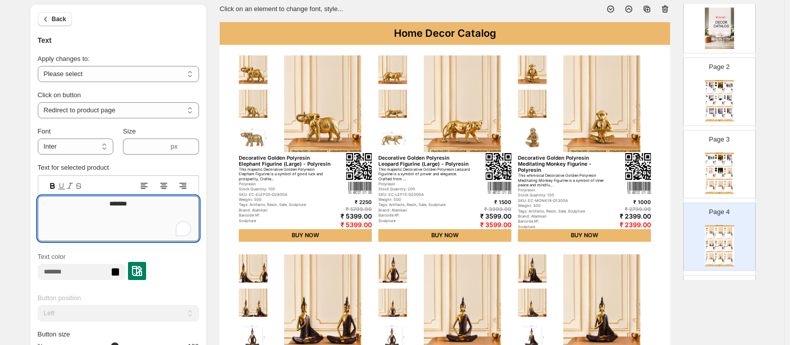
click at [108, 201] on textarea "*******" at bounding box center [118, 218] width 161 height 45
drag, startPoint x: 156, startPoint y: 200, endPoint x: 43, endPoint y: 214, distance: 113.7
click at [43, 214] on textarea "*******" at bounding box center [118, 218] width 161 height 45
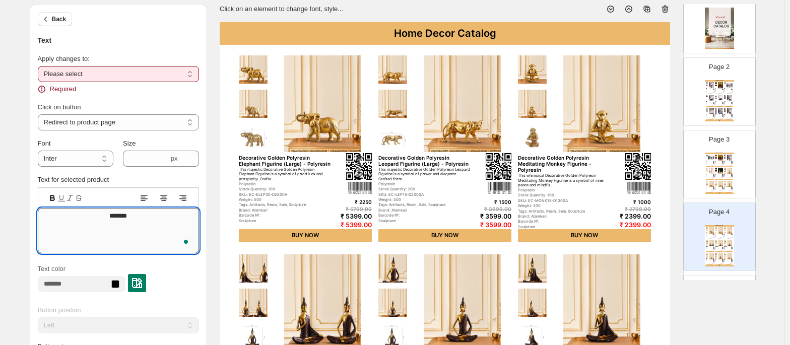
type textarea "*******"
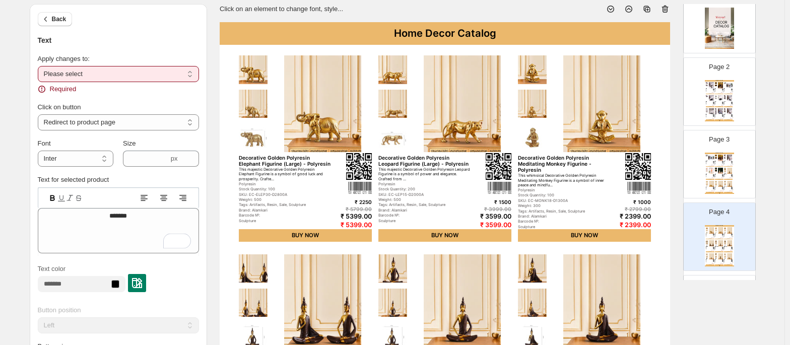
click at [82, 75] on select "**********" at bounding box center [118, 74] width 161 height 16
select select "**********"
click at [40, 66] on select "**********" at bounding box center [118, 74] width 161 height 16
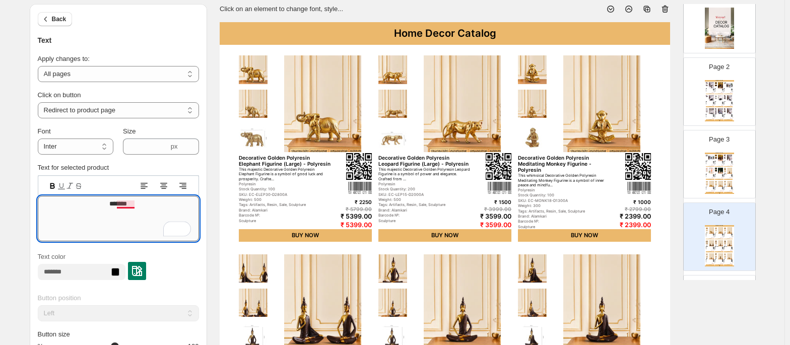
click at [134, 206] on textarea "*******" at bounding box center [118, 218] width 161 height 45
drag, startPoint x: 143, startPoint y: 200, endPoint x: 150, endPoint y: 201, distance: 7.2
click at [150, 201] on textarea "**********" at bounding box center [118, 218] width 161 height 45
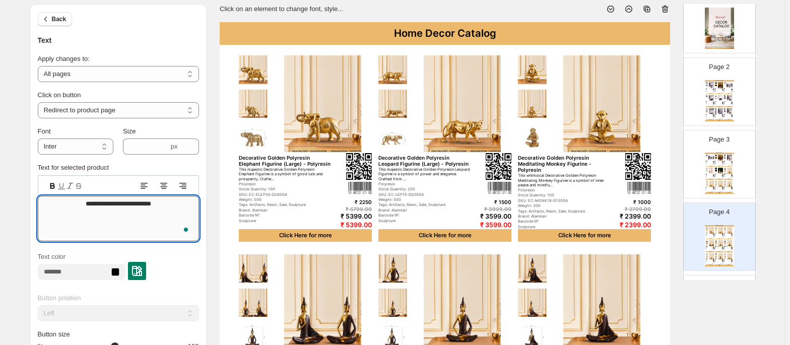
type textarea "**********"
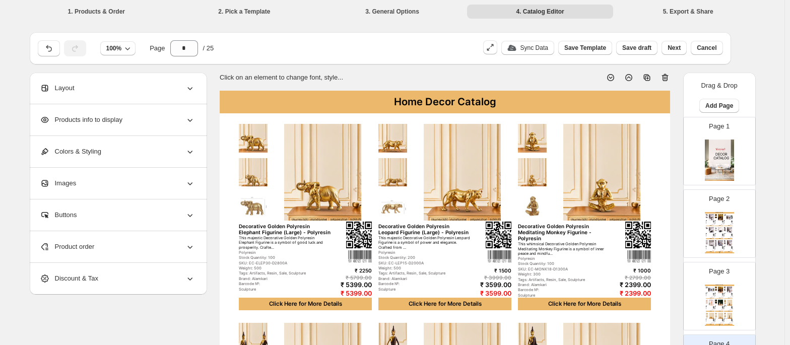
scroll to position [11, 2]
click at [154, 113] on div "Products info to display" at bounding box center [117, 119] width 155 height 31
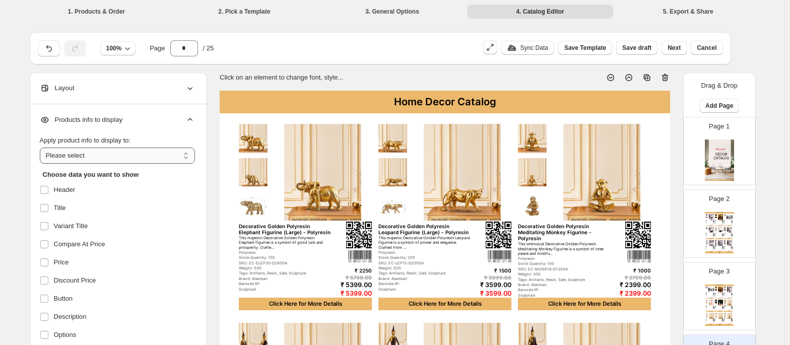
click at [107, 158] on select "**********" at bounding box center [117, 156] width 155 height 16
select select "*********"
click at [42, 148] on select "**********" at bounding box center [117, 156] width 155 height 16
click at [59, 241] on span "Compare At Price" at bounding box center [79, 244] width 51 height 10
click at [59, 257] on span "Price" at bounding box center [61, 262] width 15 height 10
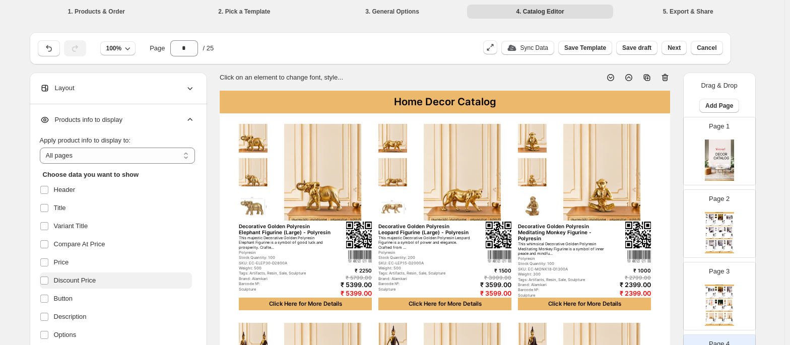
click at [61, 275] on span "Discount Price" at bounding box center [75, 280] width 42 height 10
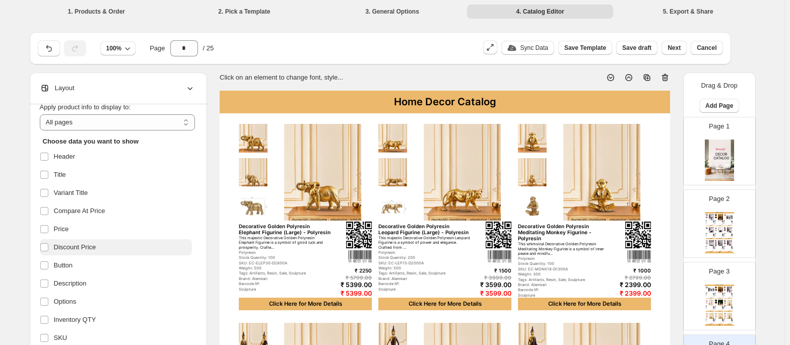
scroll to position [34, 0]
click at [69, 226] on span "Price" at bounding box center [61, 228] width 15 height 10
click at [77, 236] on label "Price" at bounding box center [116, 228] width 152 height 16
click at [86, 231] on label "Price" at bounding box center [116, 228] width 152 height 16
click at [85, 246] on span "Discount Price" at bounding box center [75, 246] width 42 height 10
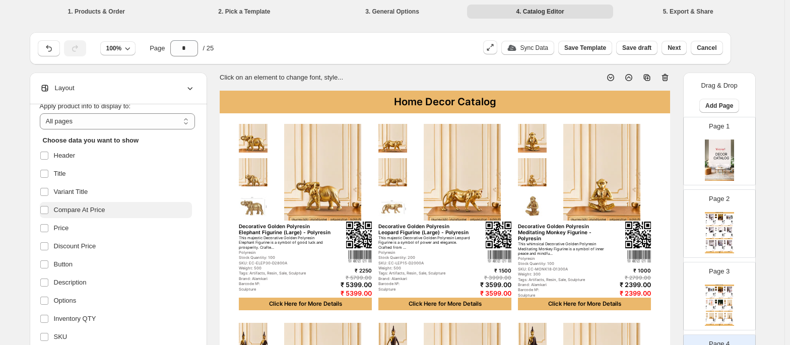
click at [92, 206] on span "Compare At Price" at bounding box center [79, 210] width 51 height 10
click at [83, 226] on label "Price" at bounding box center [116, 228] width 152 height 16
click at [92, 212] on span "Compare At Price" at bounding box center [79, 210] width 51 height 10
click at [85, 245] on span "Discount Price" at bounding box center [75, 246] width 42 height 10
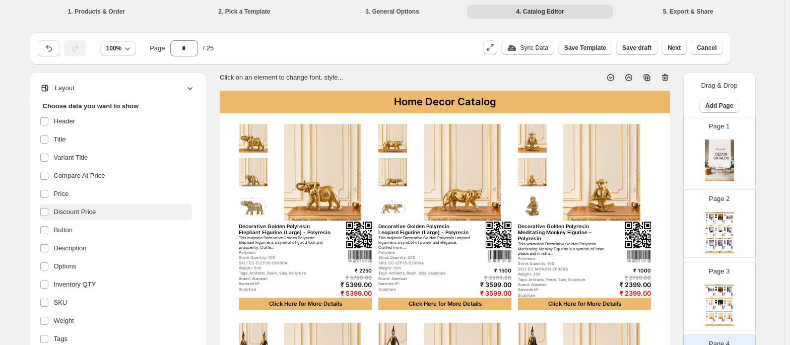
scroll to position [71, 0]
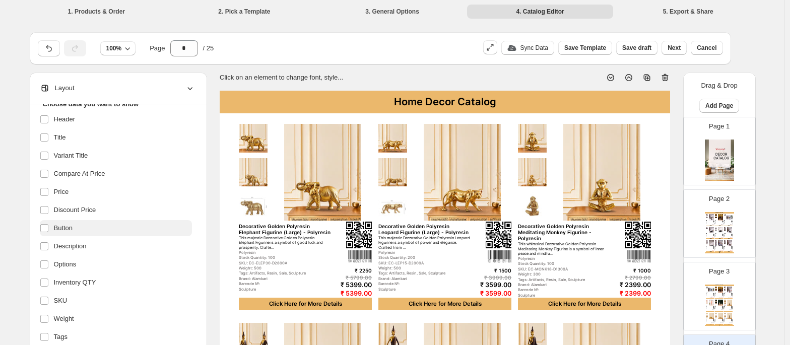
click at [73, 223] on span "Button" at bounding box center [63, 228] width 19 height 10
click at [71, 246] on span "Description" at bounding box center [70, 246] width 33 height 10
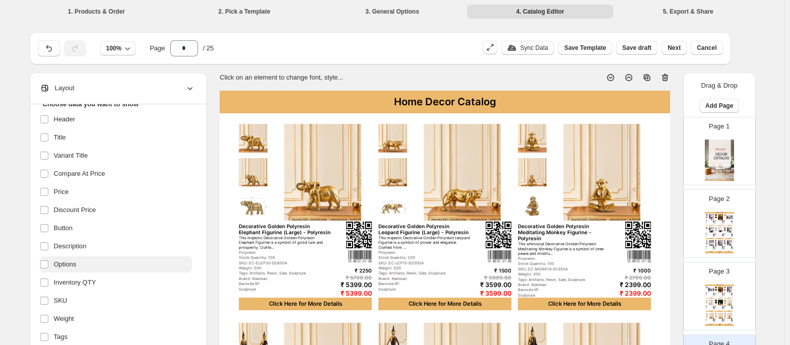
click at [67, 262] on span "Options" at bounding box center [65, 264] width 23 height 10
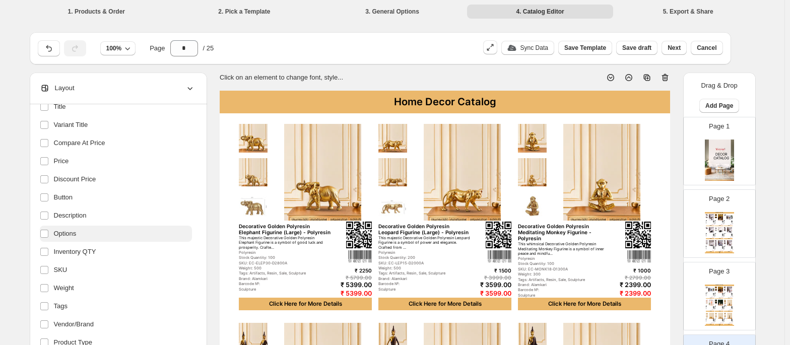
scroll to position [104, 0]
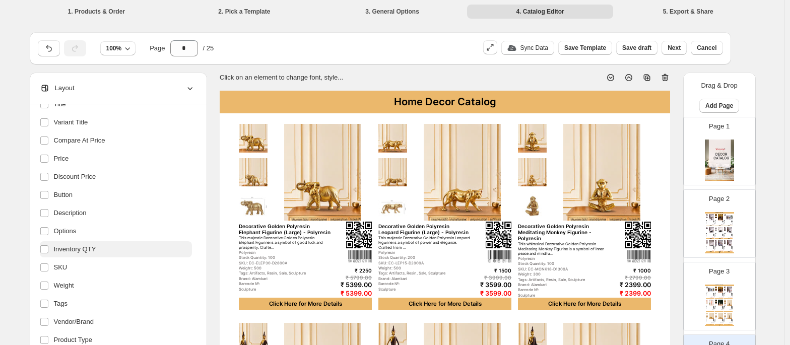
click at [94, 244] on span "Inventory QTY" at bounding box center [75, 249] width 42 height 10
click at [67, 266] on span "SKU" at bounding box center [61, 267] width 14 height 10
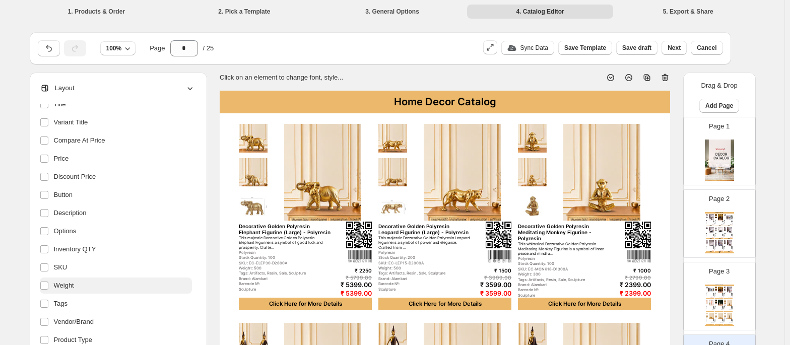
click at [67, 279] on label "Weight" at bounding box center [116, 286] width 152 height 16
click at [65, 299] on span "Tags" at bounding box center [61, 304] width 14 height 10
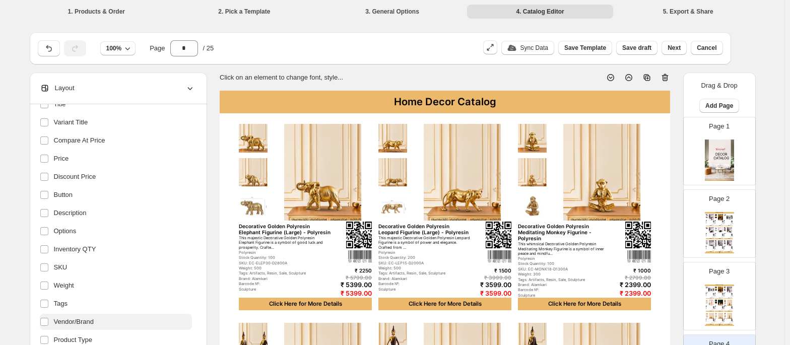
click at [71, 318] on span "Vendor/Brand" at bounding box center [74, 322] width 40 height 10
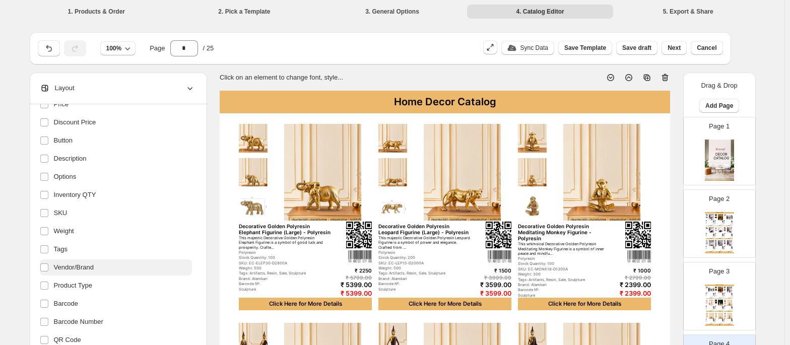
scroll to position [190, 0]
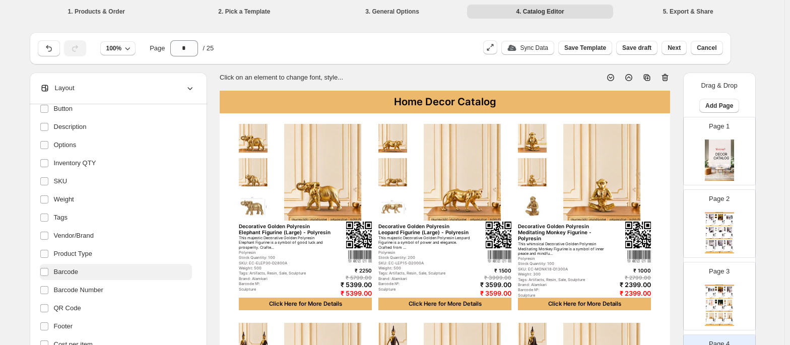
click at [97, 277] on label "Barcode" at bounding box center [116, 272] width 152 height 16
click at [99, 287] on span "Barcode Number" at bounding box center [78, 290] width 49 height 10
click at [95, 303] on label "QR Code" at bounding box center [116, 308] width 152 height 16
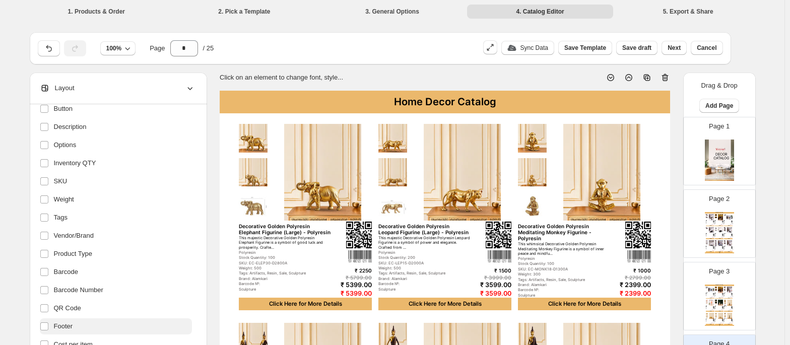
click at [88, 322] on label "Footer" at bounding box center [116, 326] width 152 height 16
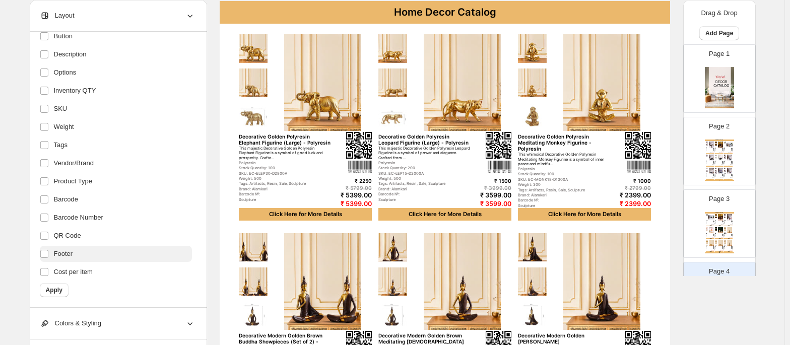
scroll to position [92, 0]
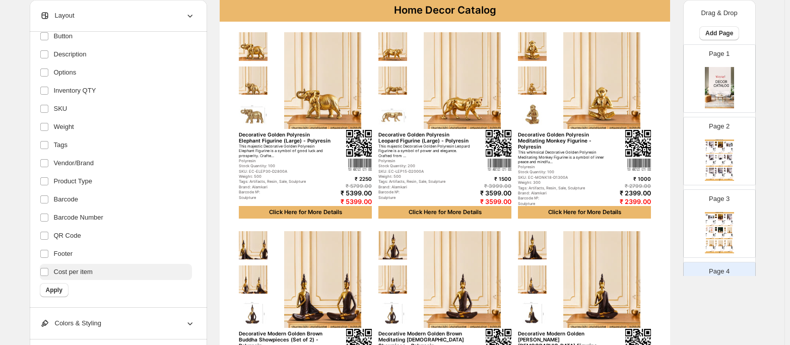
click at [82, 273] on span "Cost per item" at bounding box center [73, 272] width 39 height 10
click at [68, 288] on button "Apply" at bounding box center [54, 290] width 29 height 14
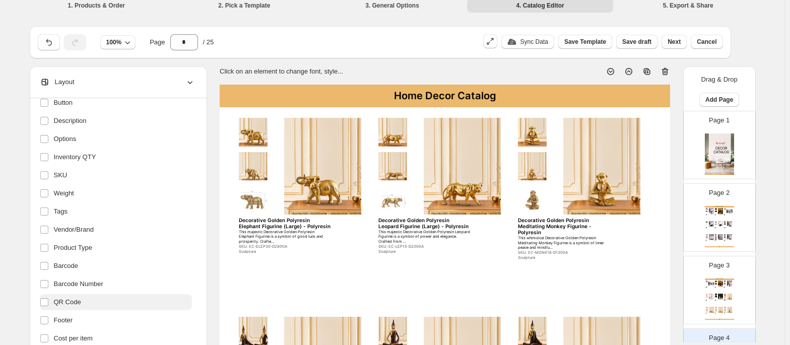
scroll to position [0, 0]
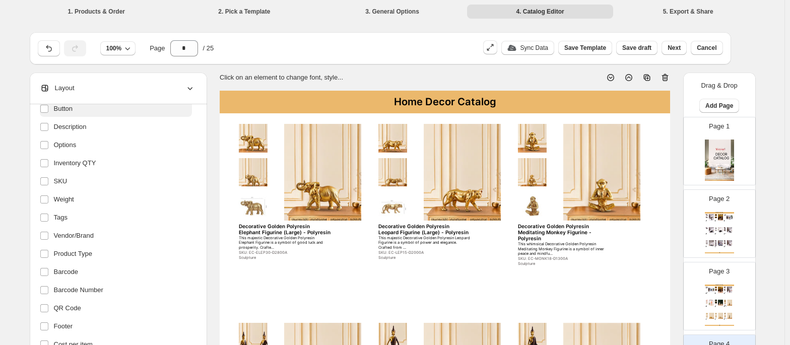
click at [125, 113] on label "Button" at bounding box center [116, 109] width 152 height 16
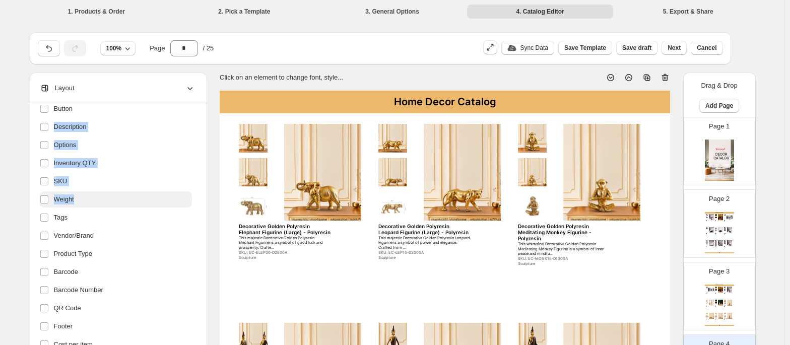
drag, startPoint x: 125, startPoint y: 113, endPoint x: 125, endPoint y: 206, distance: 93.2
click at [125, 206] on ul "Header Title Variant Title Compare At Price Price Discount Price Button Descrip…" at bounding box center [116, 172] width 152 height 361
click at [36, 148] on div "**********" at bounding box center [118, 242] width 177 height 276
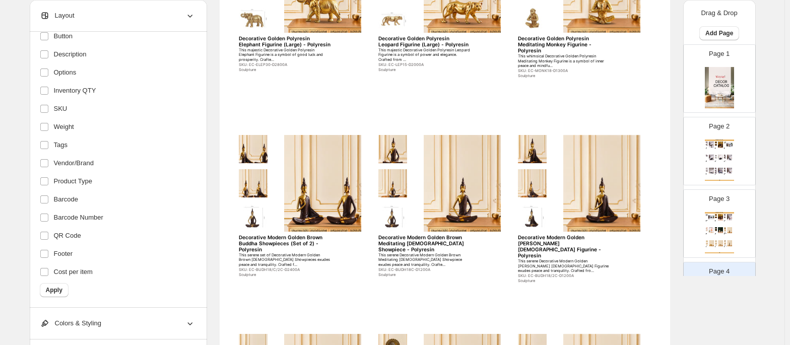
scroll to position [192, 0]
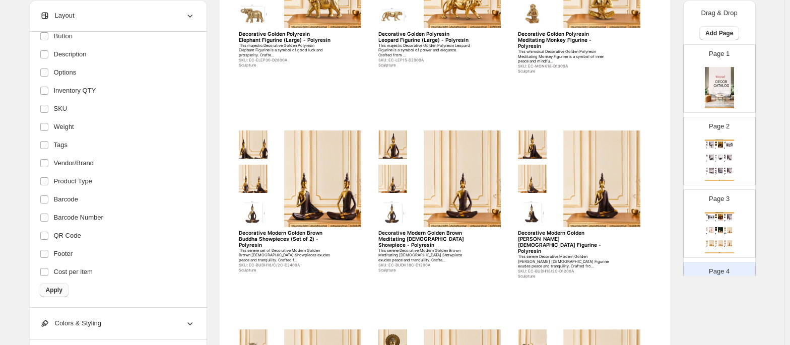
click at [57, 289] on span "Apply" at bounding box center [54, 290] width 17 height 8
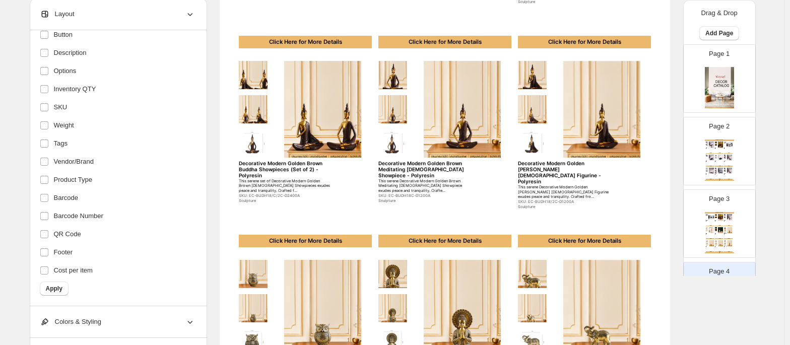
scroll to position [422, 0]
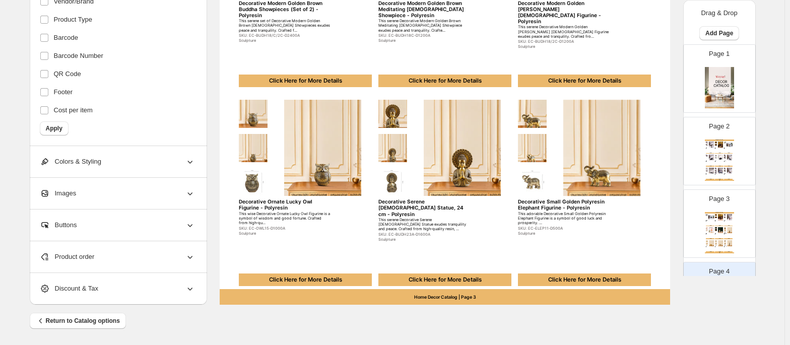
click at [717, 240] on img at bounding box center [720, 243] width 7 height 6
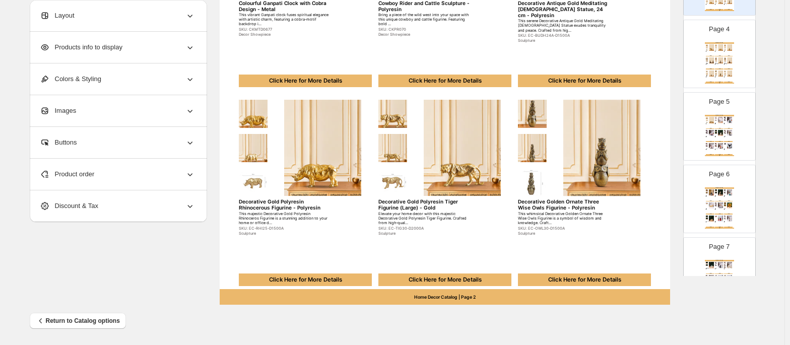
scroll to position [243, 0]
click at [724, 136] on div at bounding box center [725, 135] width 2 height 2
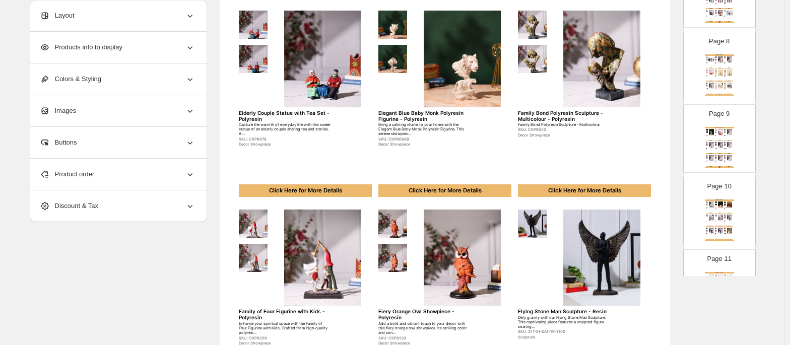
scroll to position [521, 0]
click at [725, 222] on div "Decor Showpiece" at bounding box center [727, 222] width 6 height 1
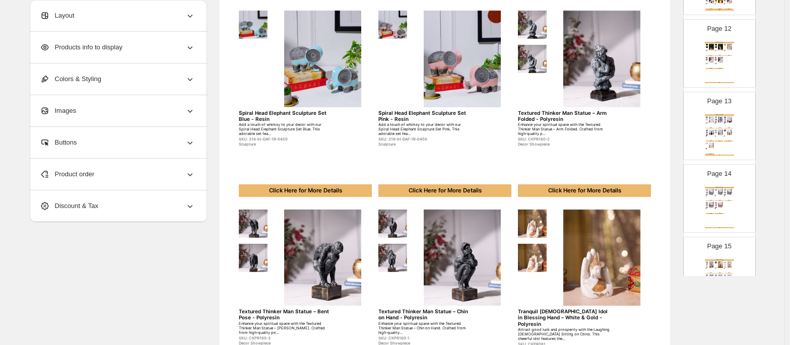
scroll to position [824, 0]
click at [725, 226] on div "Home Decor Catalog See No Evil Black Face Bookend - resin Add a touch of playfu…" at bounding box center [719, 206] width 29 height 41
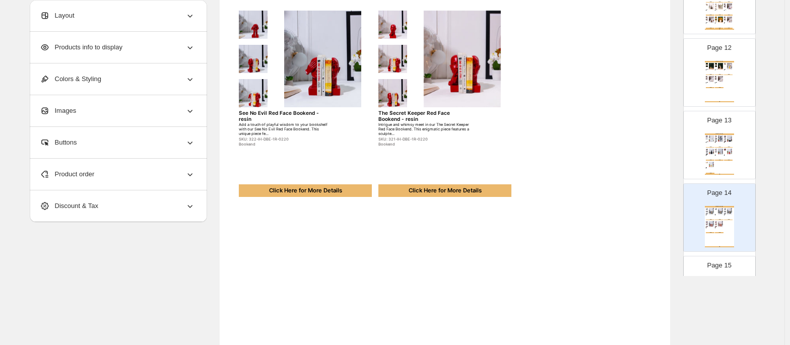
scroll to position [800, 0]
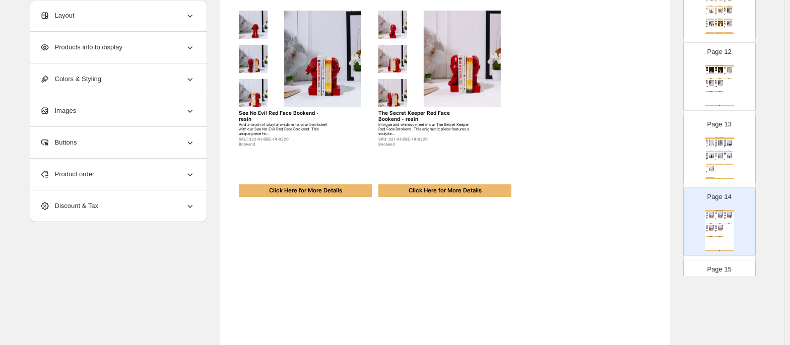
click at [725, 179] on div "Home Decor Catalog White Resin Lady Sculpture Lamp - Polyresin Illuminate your …" at bounding box center [719, 157] width 29 height 41
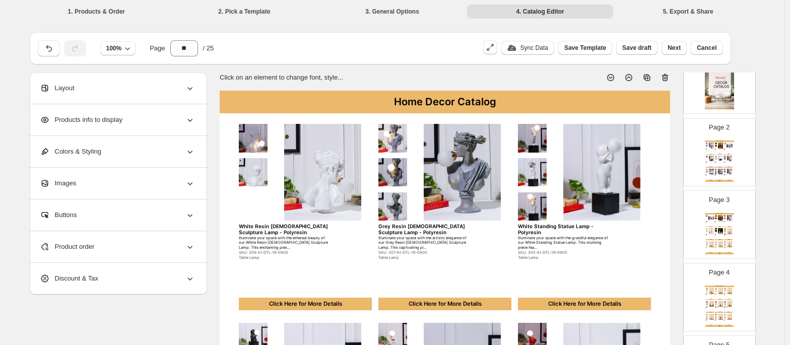
scroll to position [0, 0]
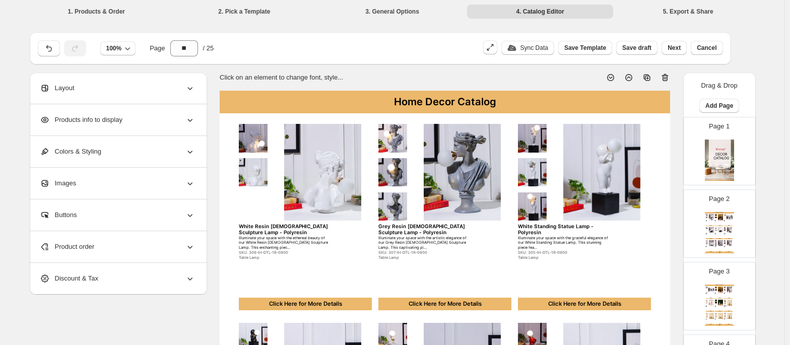
click at [708, 230] on img at bounding box center [711, 230] width 7 height 6
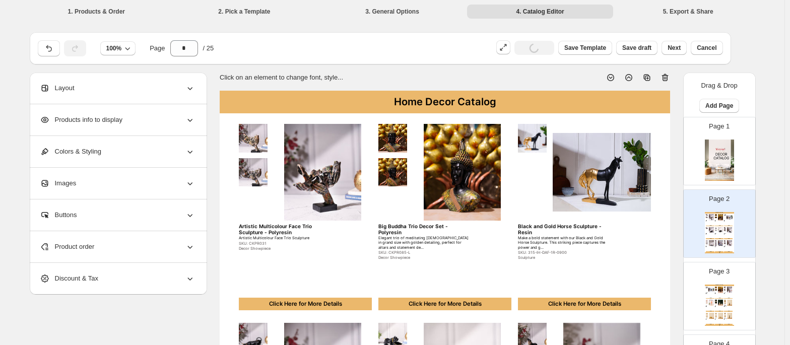
click at [705, 281] on div "Page 3 Home Decor Catalog Bubble Victorian Lady Decorative Sculpture - Polyresi…" at bounding box center [714, 291] width 63 height 67
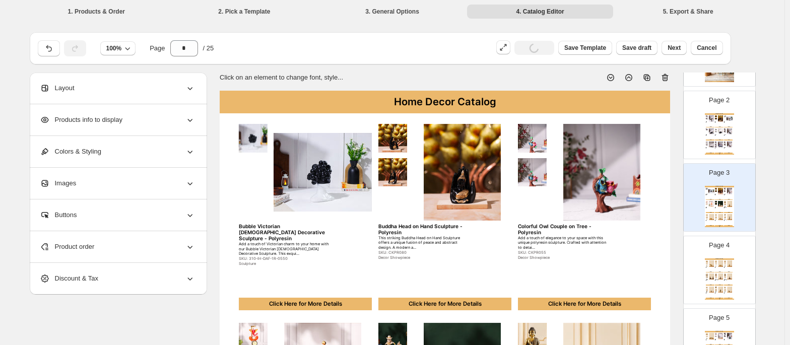
scroll to position [99, 0]
click at [706, 280] on div "Decorative Modern Golden Brown Buddha Showpieces (Set of 2) - Polyresin" at bounding box center [709, 280] width 6 height 1
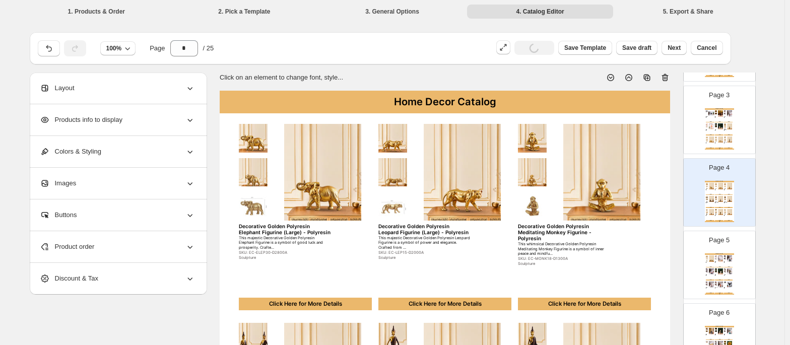
scroll to position [178, 0]
click at [726, 273] on img at bounding box center [729, 270] width 7 height 6
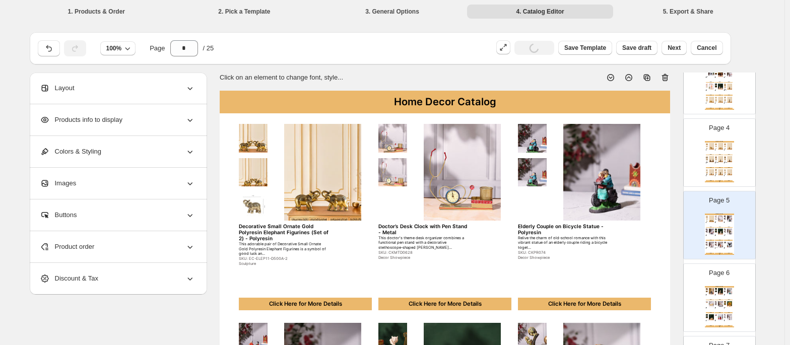
scroll to position [224, 0]
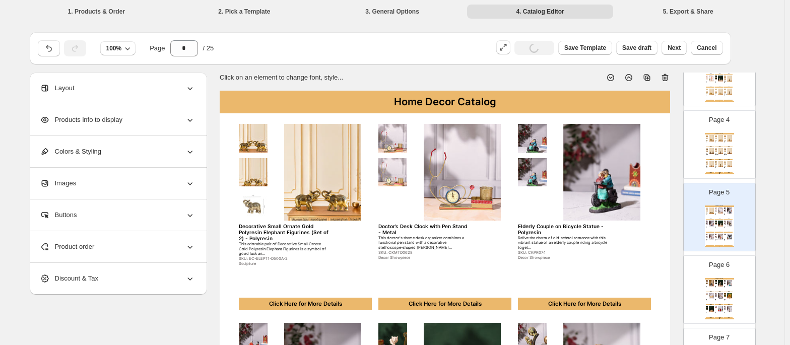
click at [726, 274] on div "Page 6 Home Decor Catalog Ganesh in Hand Showpiece - Polyresin Lord Ganesha eme…" at bounding box center [714, 285] width 63 height 67
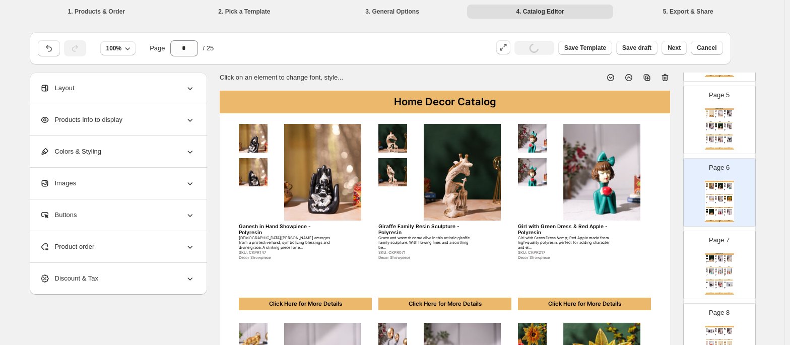
scroll to position [322, 0]
click at [724, 274] on img at bounding box center [725, 273] width 2 height 2
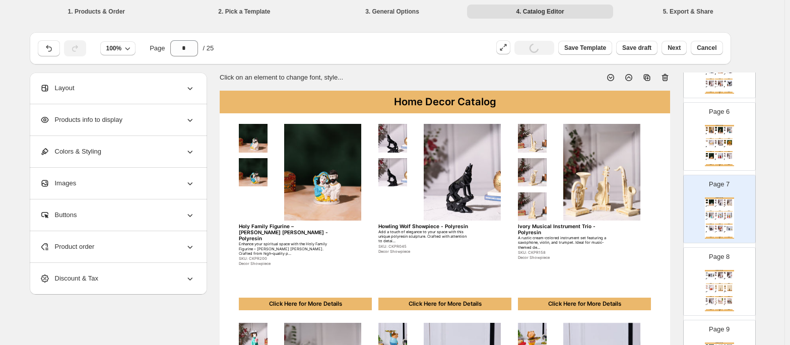
scroll to position [378, 0]
click at [718, 293] on div "Sculpture" at bounding box center [718, 292] width 6 height 1
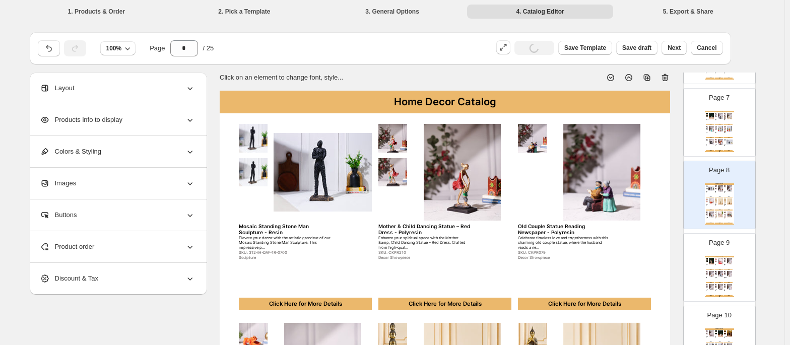
scroll to position [465, 0]
click at [726, 275] on img at bounding box center [729, 272] width 7 height 6
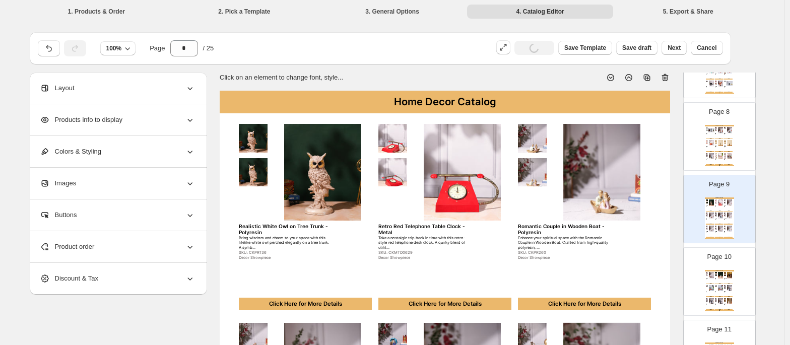
scroll to position [523, 0]
click at [726, 277] on img at bounding box center [729, 274] width 7 height 6
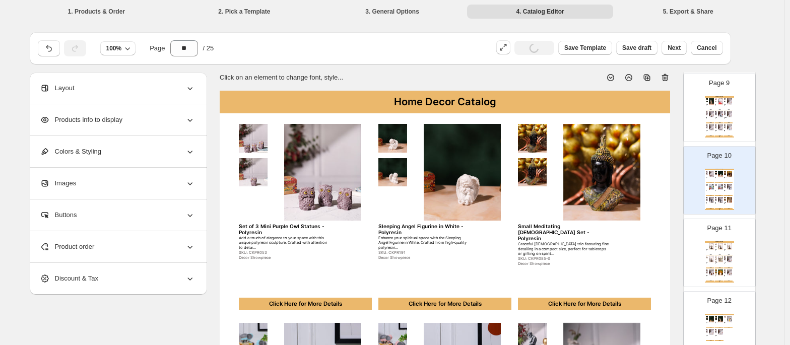
scroll to position [625, 0]
click at [708, 272] on img at bounding box center [711, 271] width 7 height 6
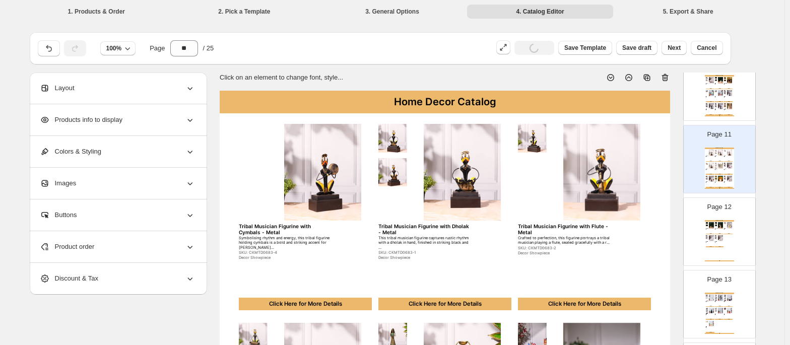
scroll to position [718, 0]
click at [718, 240] on img at bounding box center [720, 238] width 7 height 6
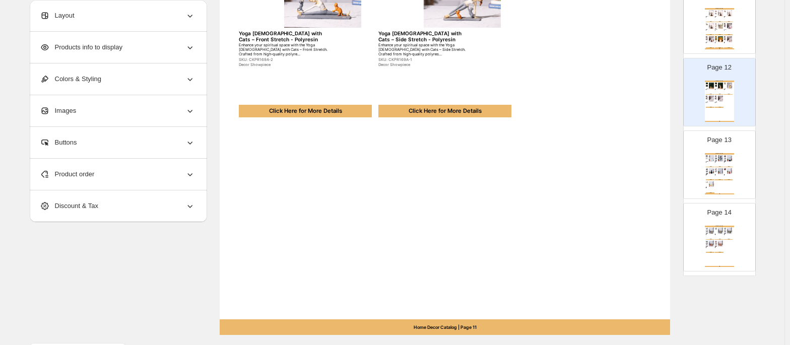
scroll to position [422, 0]
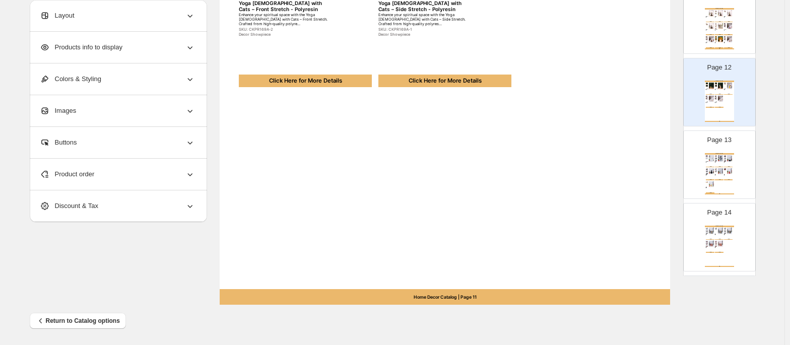
click at [700, 171] on div "Page 13 Home Decor Catalog White Resin Lady Sculpture Lamp - Polyresin Illumina…" at bounding box center [714, 160] width 63 height 67
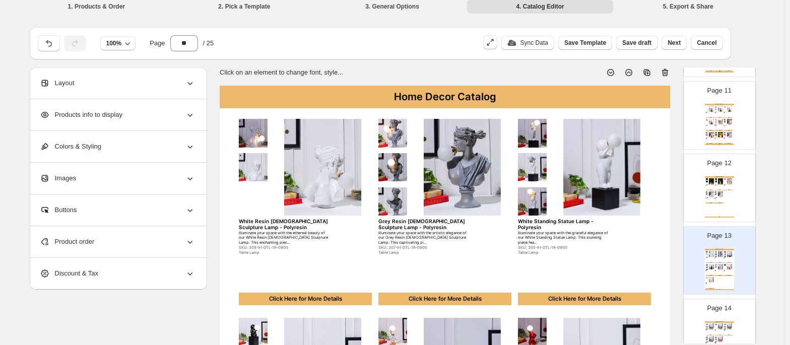
scroll to position [756, 0]
click at [713, 226] on div "Page 13 Home Decor Catalog White Resin Lady Sculpture Lamp - Polyresin Illumina…" at bounding box center [714, 255] width 63 height 67
click at [649, 73] on icon at bounding box center [647, 73] width 3 height 3
click at [722, 214] on div "Home Decor Catalog White Swan Couple Statue with Golden Wings - Polyresin Enhan…" at bounding box center [719, 196] width 29 height 41
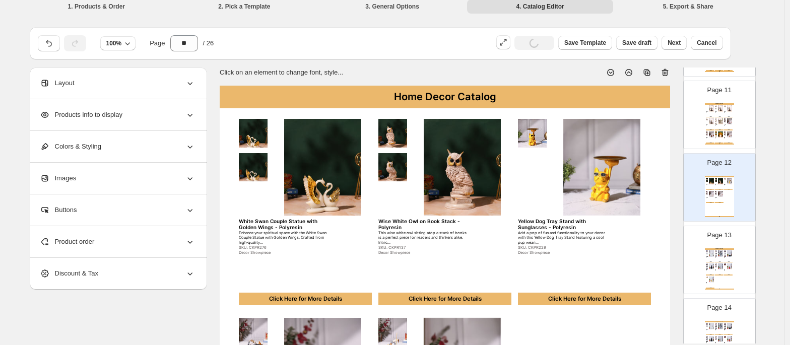
click at [717, 256] on img at bounding box center [720, 253] width 7 height 6
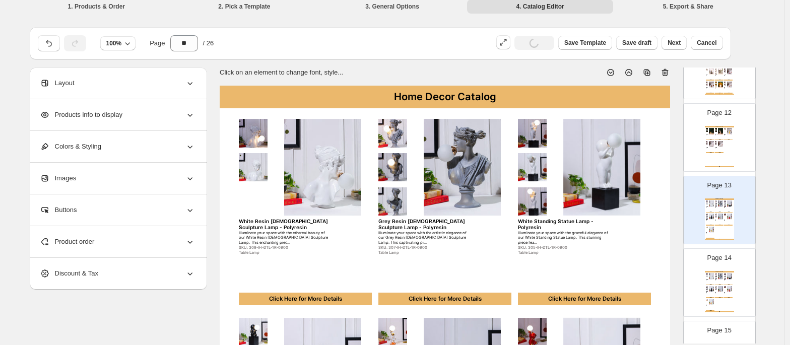
scroll to position [807, 0]
click at [716, 280] on div "Illuminate your space with the artistic elegance of our Grey Resin [DEMOGRAPHIC…" at bounding box center [718, 280] width 6 height 1
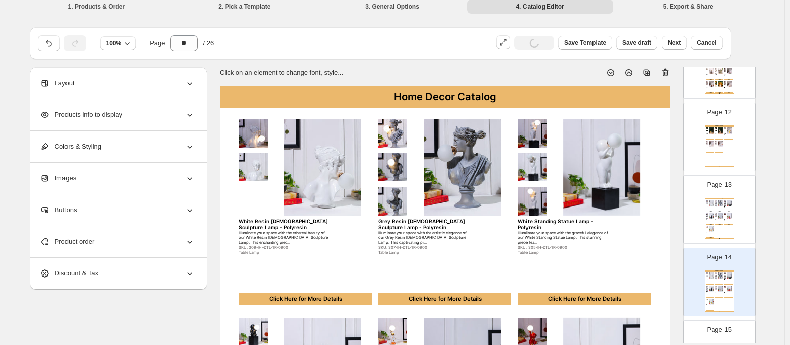
click at [726, 206] on img at bounding box center [729, 203] width 7 height 6
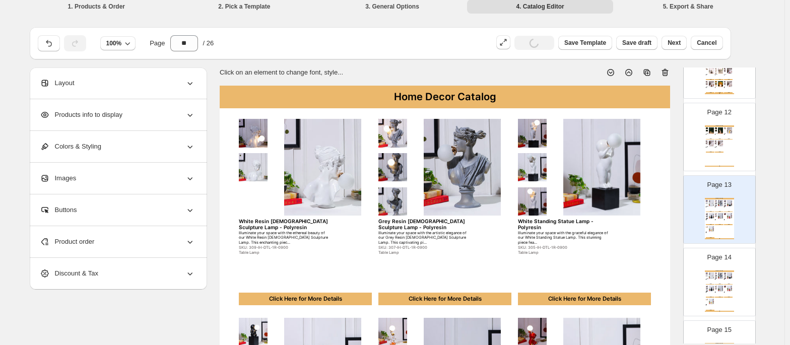
click at [725, 269] on div "Page 14 Home Decor Catalog White Resin Lady Sculpture Lamp - Polyresin Illumina…" at bounding box center [714, 277] width 63 height 67
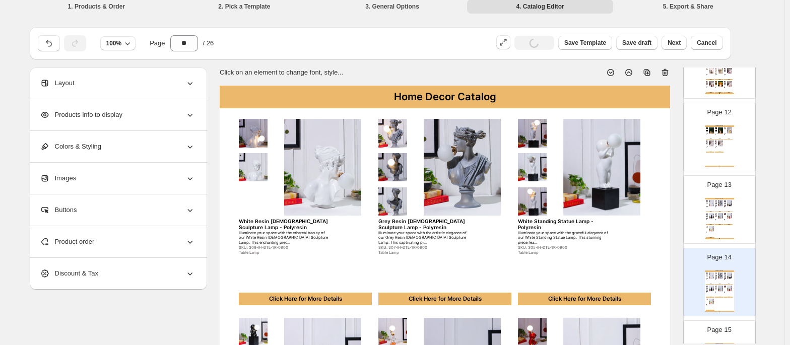
click at [724, 221] on div "SKU: 302-IH-DTL-1R-0600" at bounding box center [727, 220] width 6 height 1
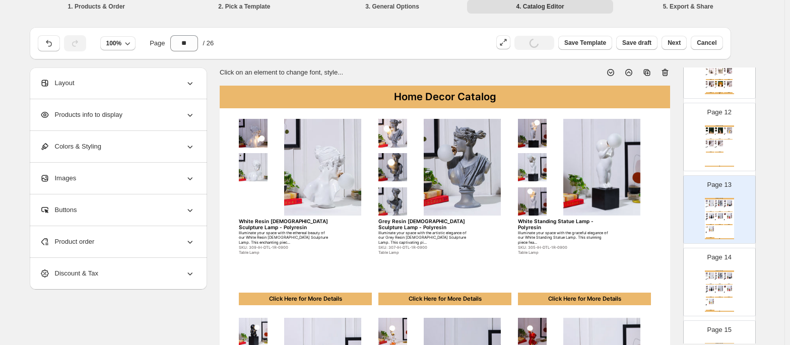
click at [714, 272] on div "Home Decor Catalog" at bounding box center [719, 271] width 29 height 2
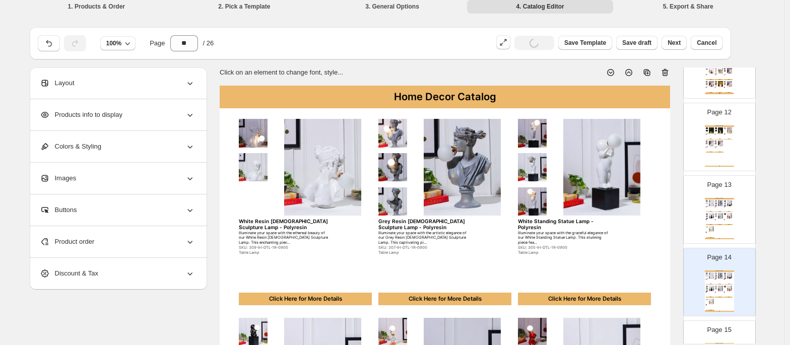
click at [666, 73] on icon at bounding box center [665, 73] width 1 height 3
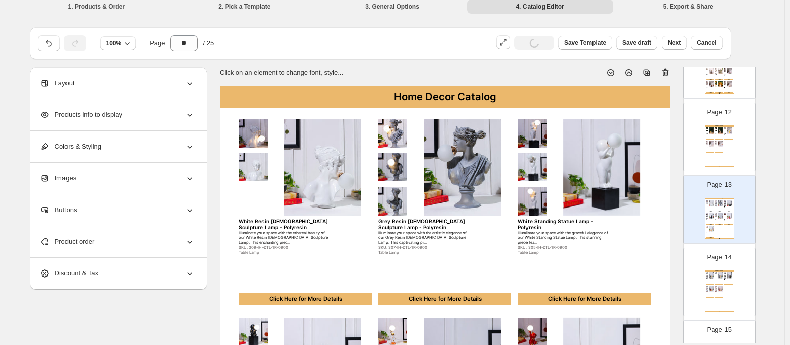
click at [717, 206] on img at bounding box center [720, 203] width 7 height 6
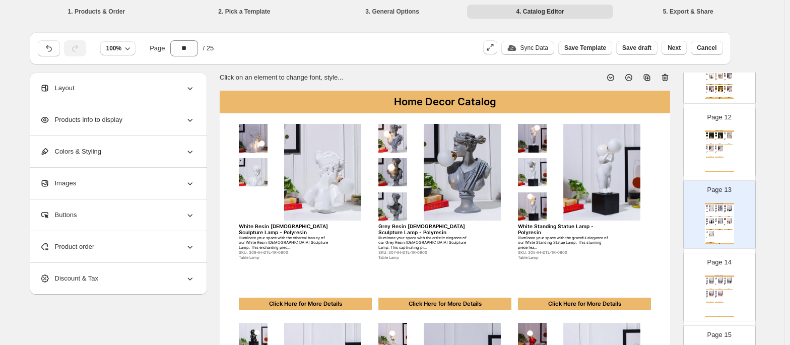
click at [720, 195] on p "Page 13" at bounding box center [719, 190] width 24 height 10
click at [717, 180] on div "Page 1 Page 2 Home Decor Catalog Artistic Multicolour Face Trio Sculpture - Pol…" at bounding box center [719, 214] width 73 height 1809
click at [717, 184] on div "Page 13 Home Decor Catalog White Resin Lady Sculpture Lamp - Polyresin Illumina…" at bounding box center [714, 210] width 63 height 67
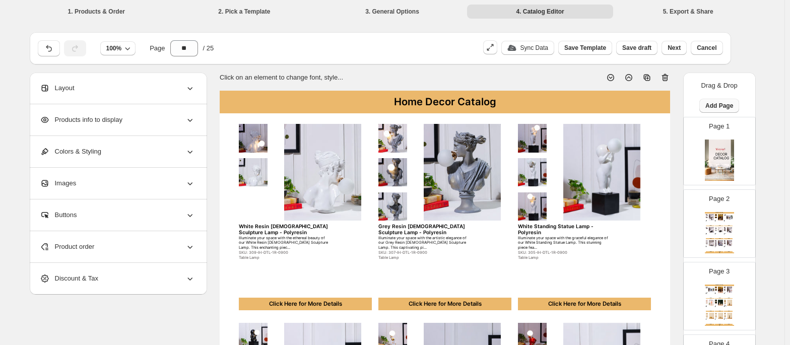
click at [708, 102] on span "Add Page" at bounding box center [719, 106] width 28 height 8
click at [709, 127] on span "Cover / Blank Page" at bounding box center [715, 127] width 56 height 8
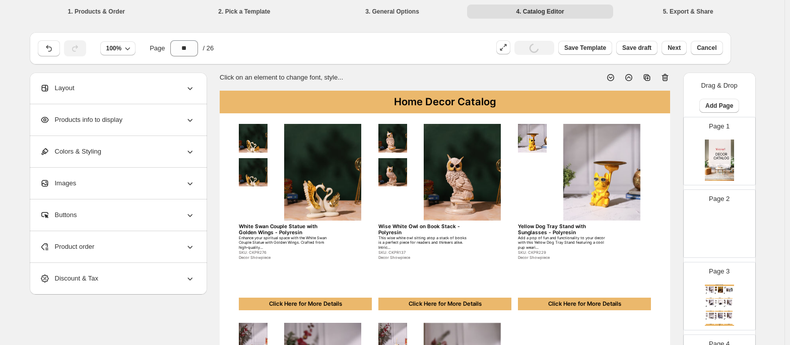
click at [709, 203] on p "Page 2" at bounding box center [719, 199] width 21 height 10
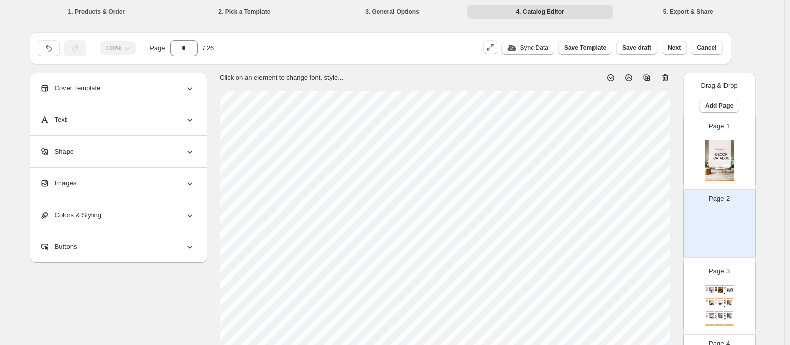
click at [164, 98] on div "Cover Template" at bounding box center [117, 88] width 155 height 31
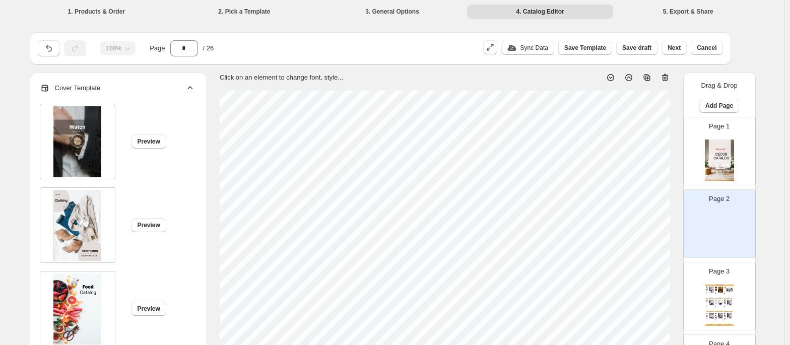
click at [164, 98] on div "Preview" at bounding box center [113, 138] width 163 height 84
click at [184, 87] on div "Cover Template" at bounding box center [117, 88] width 155 height 31
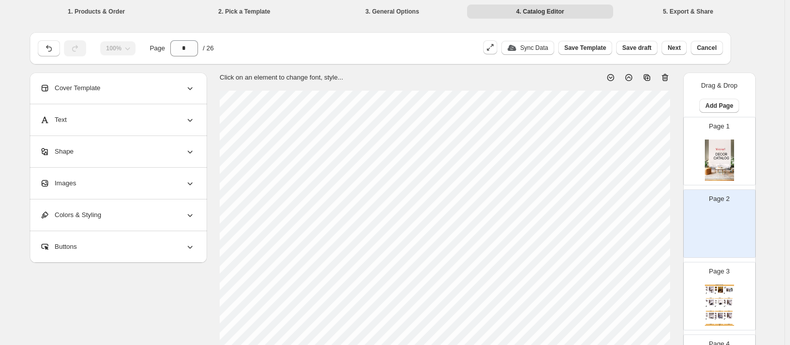
click at [150, 119] on div "Text" at bounding box center [117, 119] width 155 height 31
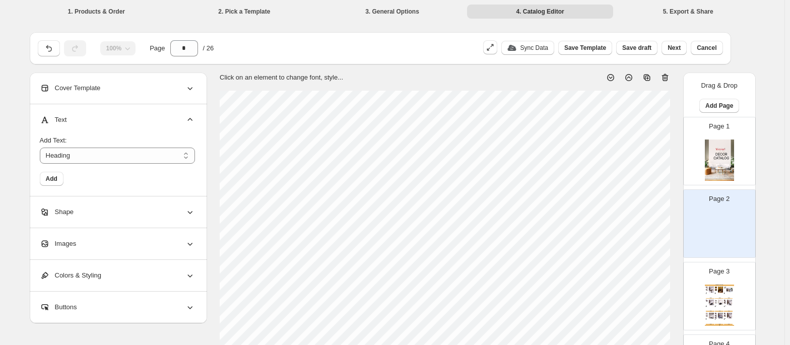
click at [150, 119] on div "Text" at bounding box center [117, 119] width 155 height 31
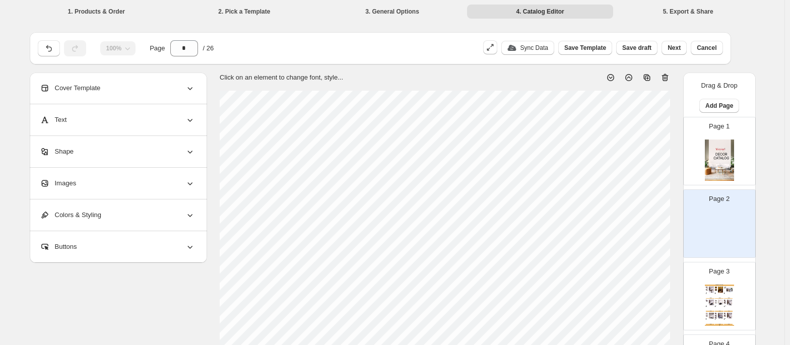
click at [156, 211] on div "Colors & Styling" at bounding box center [117, 214] width 155 height 31
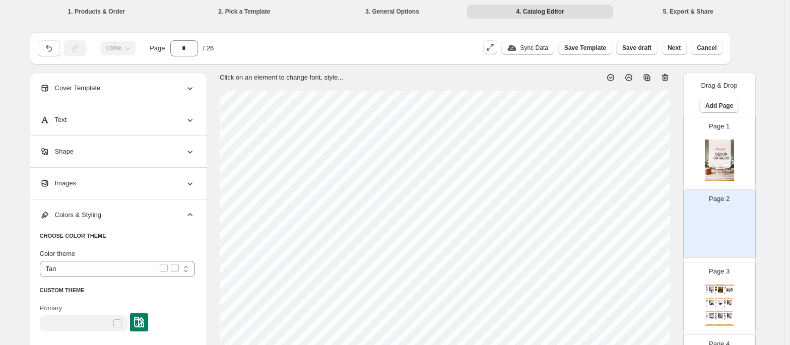
click at [156, 211] on div "Colors & Styling" at bounding box center [117, 214] width 155 height 31
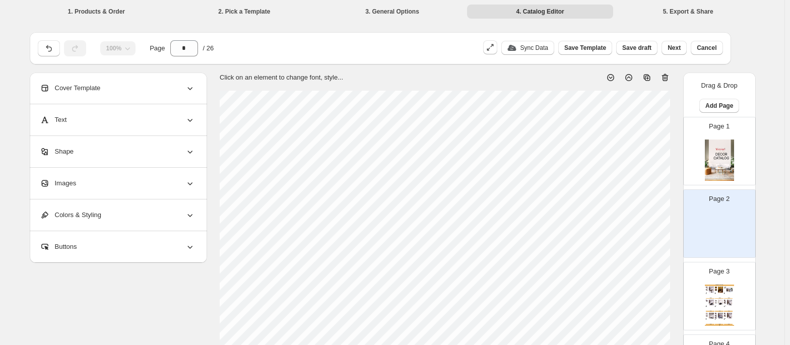
click at [113, 118] on div "Text" at bounding box center [117, 119] width 155 height 31
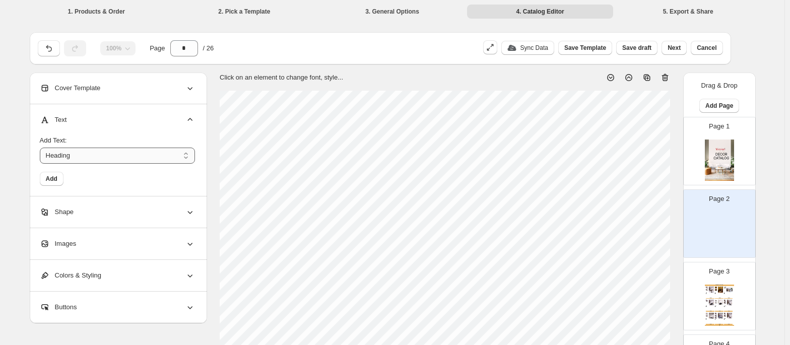
click at [98, 156] on select "*******" at bounding box center [117, 156] width 155 height 16
click at [59, 186] on div "Add Text: ******* Heading Add" at bounding box center [117, 161] width 155 height 68
click at [53, 175] on span "Add" at bounding box center [52, 179] width 12 height 8
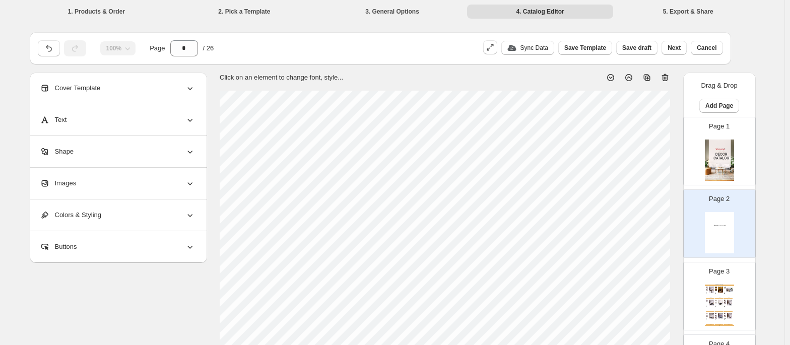
click at [117, 216] on div "Colors & Styling" at bounding box center [117, 214] width 155 height 31
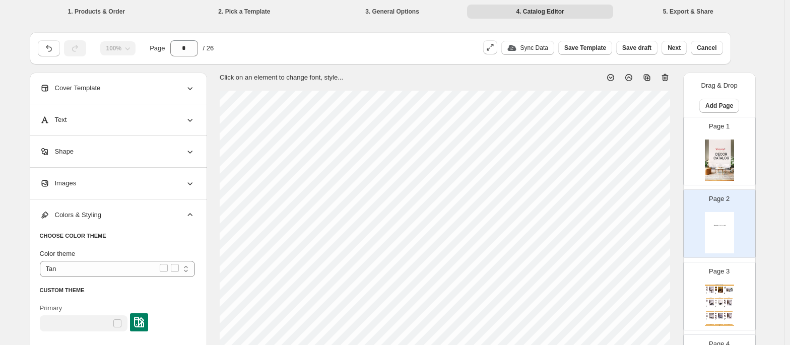
click at [720, 154] on img at bounding box center [719, 160] width 29 height 41
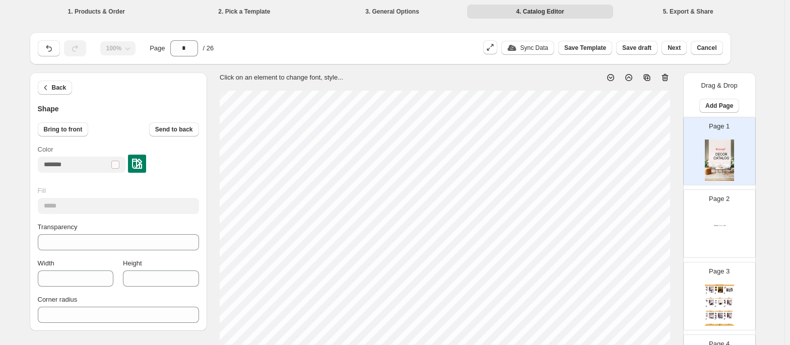
click at [146, 160] on div at bounding box center [137, 164] width 18 height 18
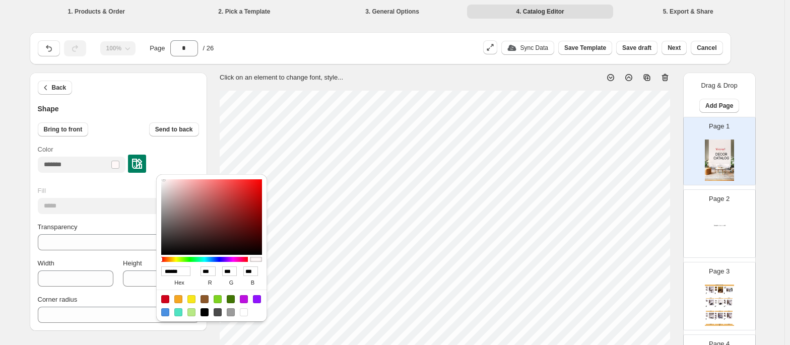
click at [170, 274] on input "******" at bounding box center [175, 271] width 29 height 10
click at [725, 236] on img at bounding box center [719, 232] width 29 height 41
type input "*"
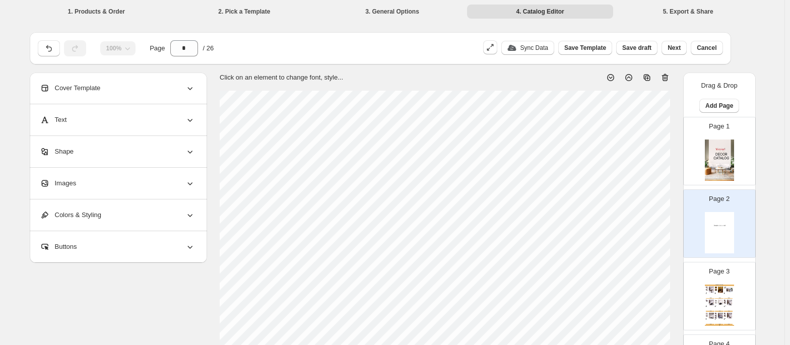
click at [106, 223] on div "Colors & Styling" at bounding box center [117, 214] width 155 height 31
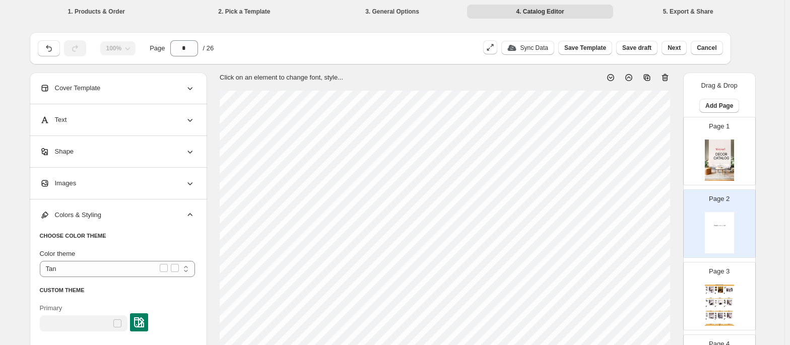
click at [144, 321] on img at bounding box center [139, 322] width 10 height 10
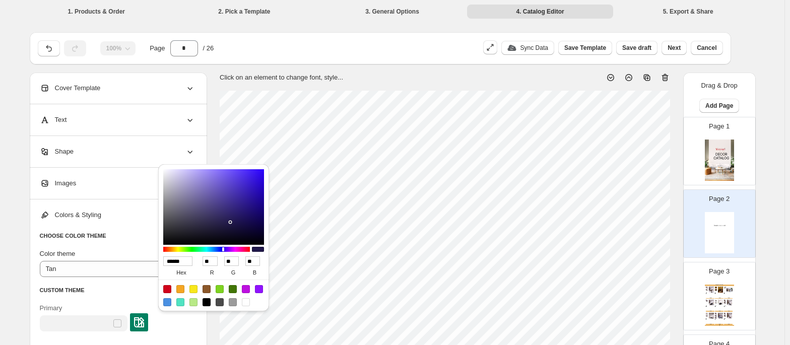
click at [182, 262] on input "******" at bounding box center [177, 261] width 29 height 10
click at [98, 297] on div "Primary" at bounding box center [117, 315] width 155 height 41
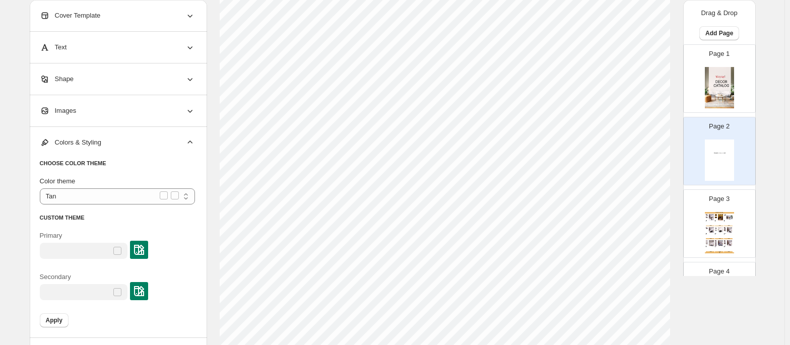
scroll to position [121, 0]
click at [171, 193] on select "**********" at bounding box center [117, 196] width 155 height 16
click at [124, 81] on div "Shape" at bounding box center [117, 78] width 155 height 31
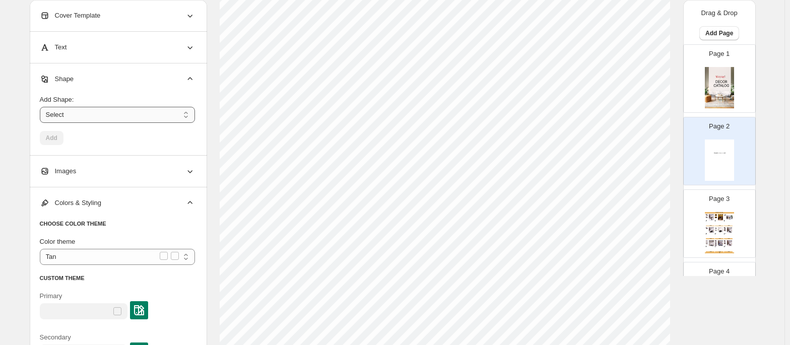
click at [85, 113] on select "****** ********* **** **** *******" at bounding box center [117, 115] width 155 height 16
select select "*********"
click at [42, 107] on select "****** ********* **** **** *******" at bounding box center [117, 115] width 155 height 16
click at [49, 146] on div "Add Shape: ****** ********* **** **** ******* Rectangle Add" at bounding box center [117, 121] width 155 height 68
click at [56, 138] on span "Add" at bounding box center [52, 138] width 12 height 8
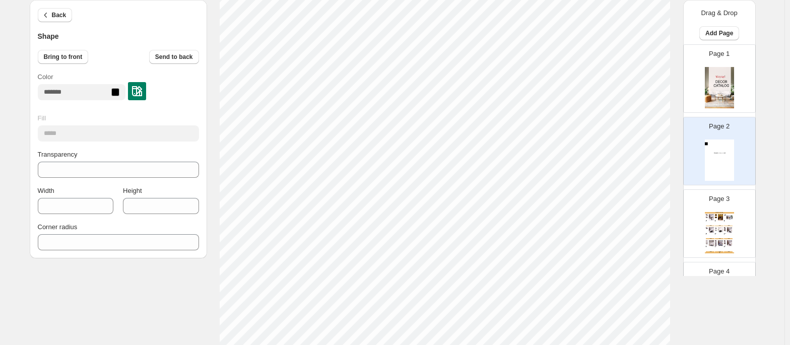
scroll to position [0, 0]
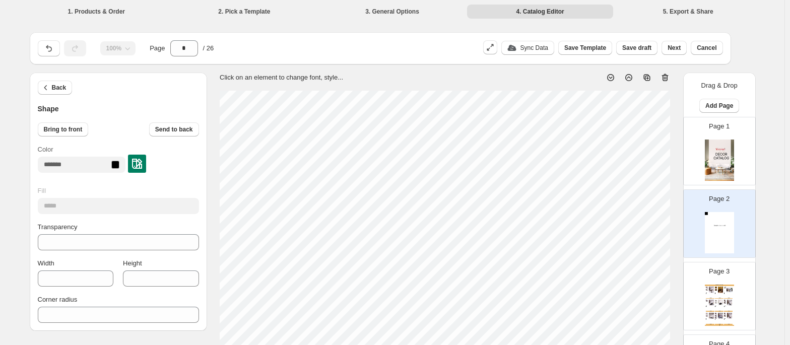
click at [609, 344] on html "1. Products & Order 2. Pick a Template 3. General Options 4. Catalog Editor 5. …" at bounding box center [395, 172] width 790 height 345
type input "***"
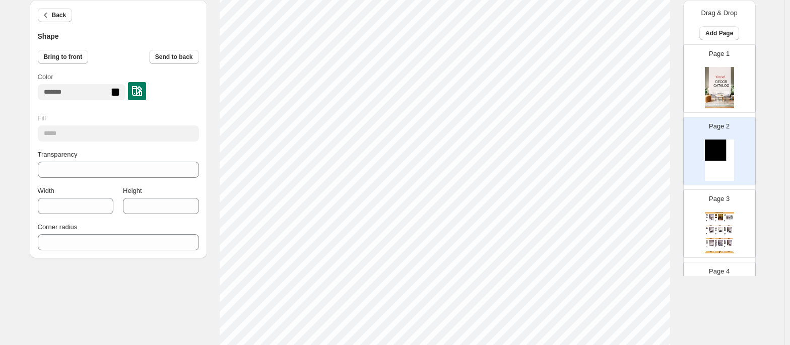
scroll to position [155, 0]
click at [187, 57] on span "Send to back" at bounding box center [174, 57] width 38 height 8
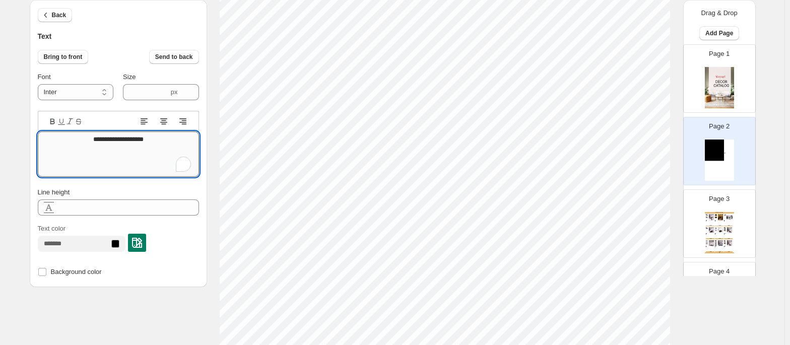
click at [141, 150] on textarea "**********" at bounding box center [118, 153] width 161 height 45
click at [106, 139] on textarea "**********" at bounding box center [118, 153] width 161 height 45
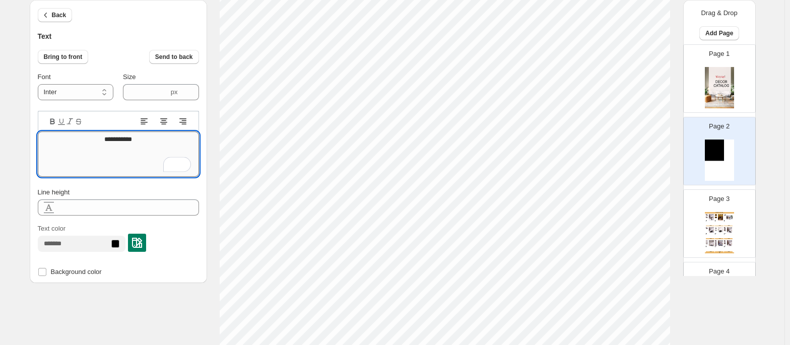
click at [106, 139] on textarea "**********" at bounding box center [118, 153] width 161 height 45
type textarea "**********"
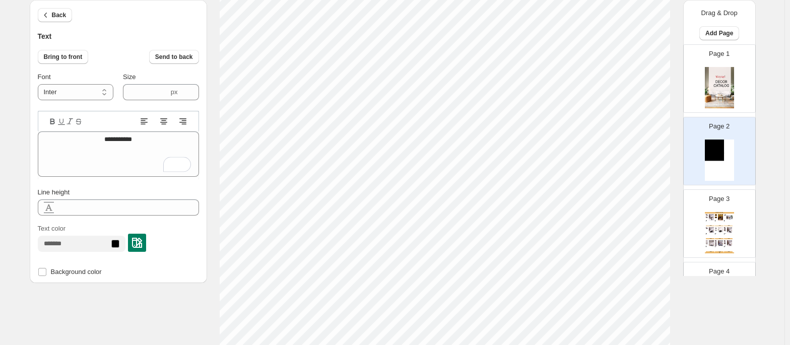
click at [125, 249] on div at bounding box center [82, 244] width 88 height 16
click at [146, 241] on div at bounding box center [137, 243] width 18 height 18
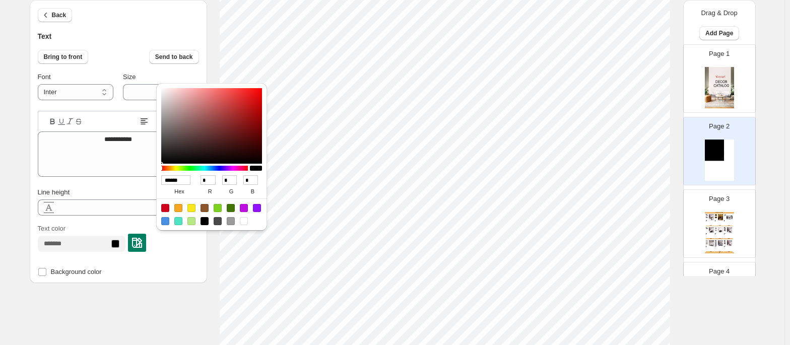
type input "******"
type input "***"
type input "*"
click at [258, 101] on div at bounding box center [211, 126] width 101 height 76
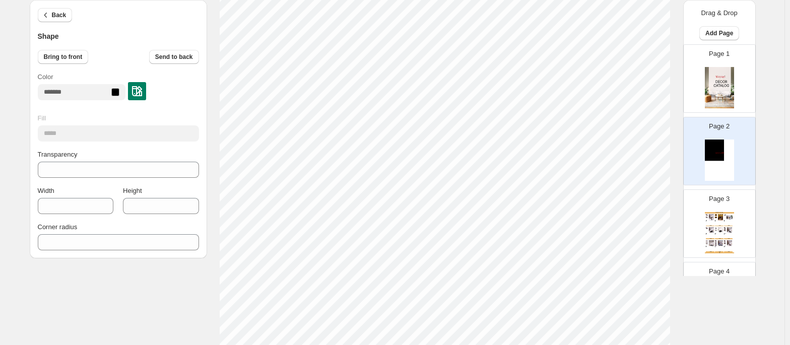
click at [142, 89] on img at bounding box center [137, 91] width 10 height 10
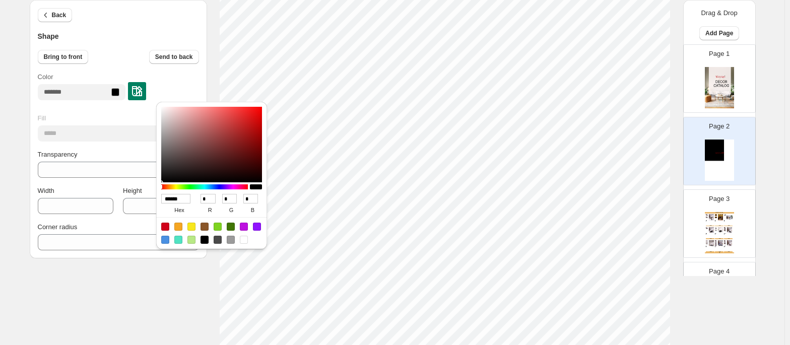
click at [169, 196] on input "******" at bounding box center [175, 199] width 29 height 10
paste input
type input "******"
type input "***"
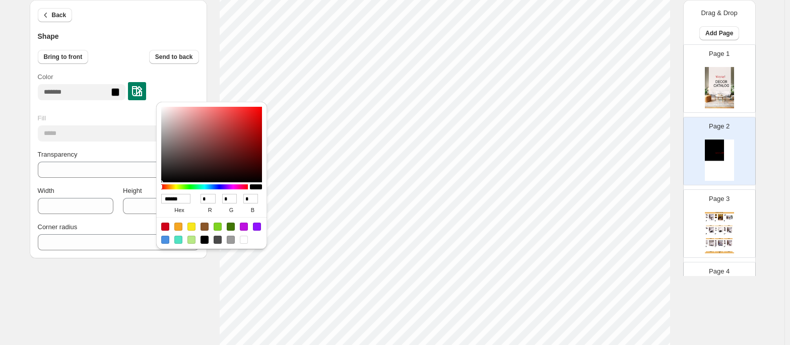
type input "***"
type input "******"
click at [114, 113] on div "Fill" at bounding box center [118, 118] width 161 height 10
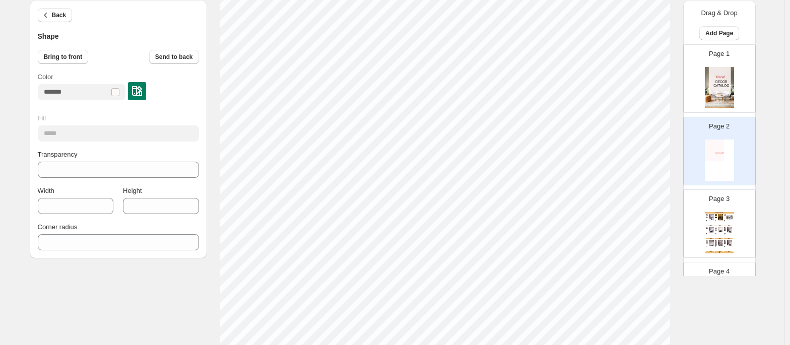
scroll to position [329, 0]
click at [180, 57] on span "Send to back" at bounding box center [174, 57] width 38 height 8
click at [174, 54] on span "Send to back" at bounding box center [174, 57] width 38 height 8
click at [769, 197] on html "1. Products & Order 2. Pick a Template 3. General Options 4. Catalog Editor 5. …" at bounding box center [395, 24] width 790 height 345
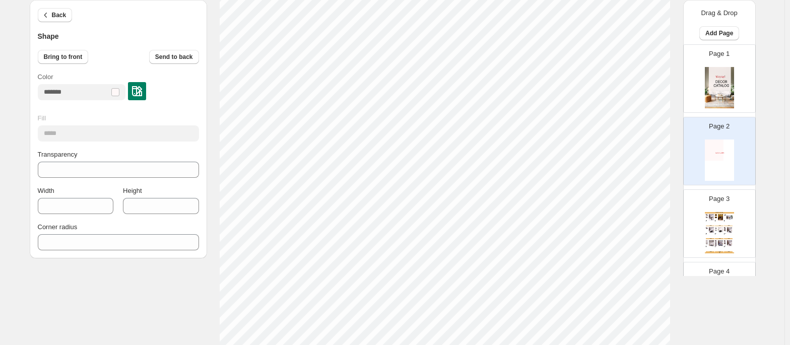
type input "****"
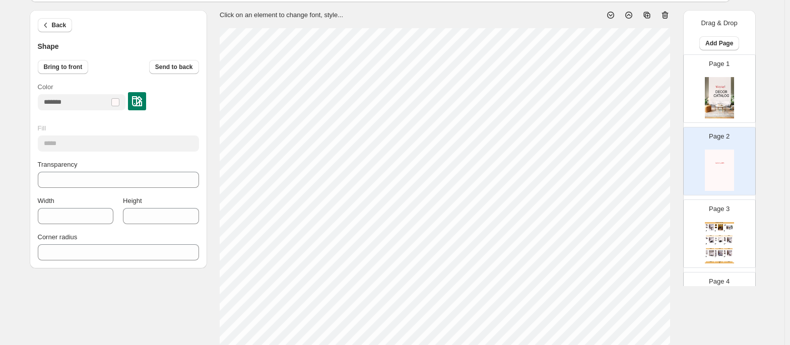
scroll to position [0, 0]
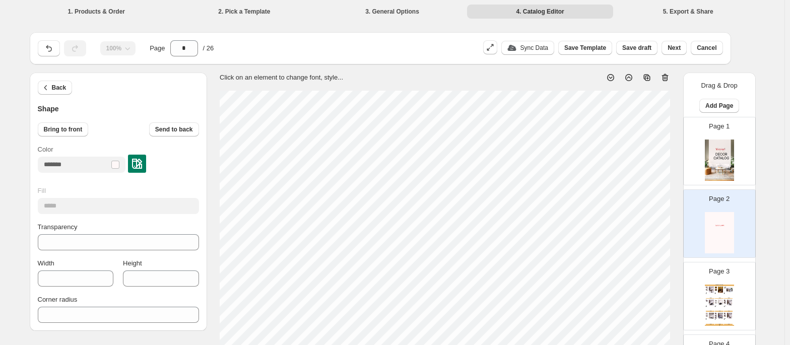
click at [196, 186] on div "Fill" at bounding box center [118, 191] width 161 height 10
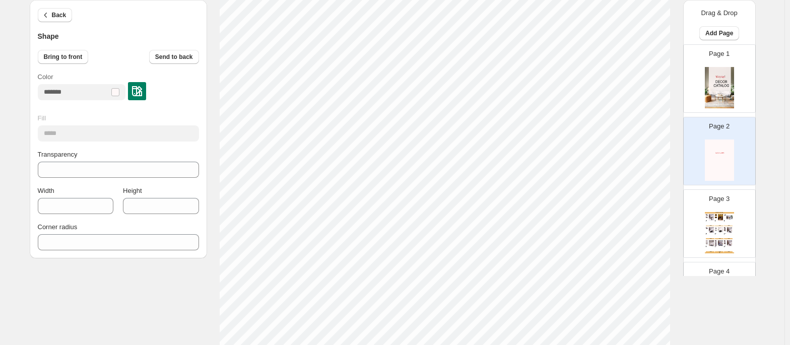
scroll to position [158, 0]
click at [121, 286] on div "Back Shape Bring to front Send to back Color Fill ***** Transparency *** Width …" at bounding box center [392, 242] width 725 height 654
click at [718, 231] on img at bounding box center [720, 230] width 7 height 6
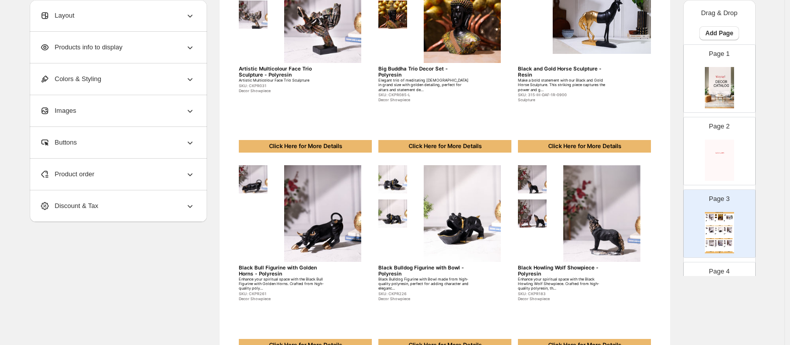
click at [738, 140] on div "Page 2" at bounding box center [714, 146] width 63 height 67
type input "*"
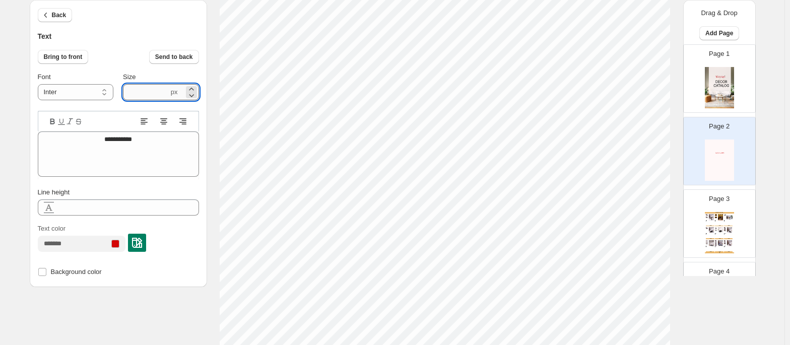
click at [131, 93] on input "****" at bounding box center [146, 92] width 46 height 16
type input "*****"
click at [705, 93] on img at bounding box center [719, 87] width 29 height 41
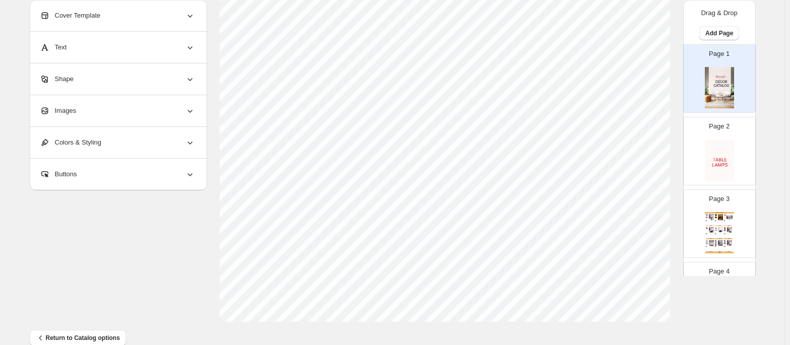
scroll to position [405, 0]
click at [738, 159] on div "Page 2" at bounding box center [714, 146] width 63 height 67
type input "*"
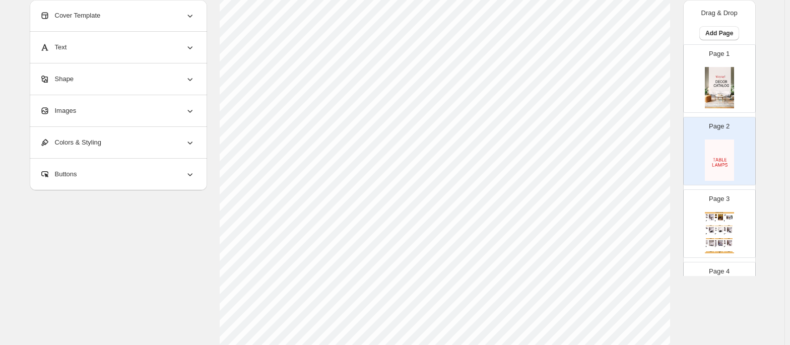
scroll to position [277, 0]
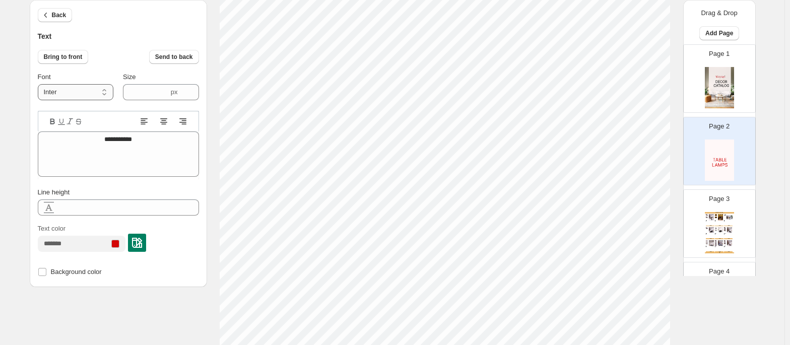
click at [47, 88] on select "**********" at bounding box center [76, 92] width 76 height 16
select select "**********"
click at [40, 84] on select "**********" at bounding box center [76, 92] width 76 height 16
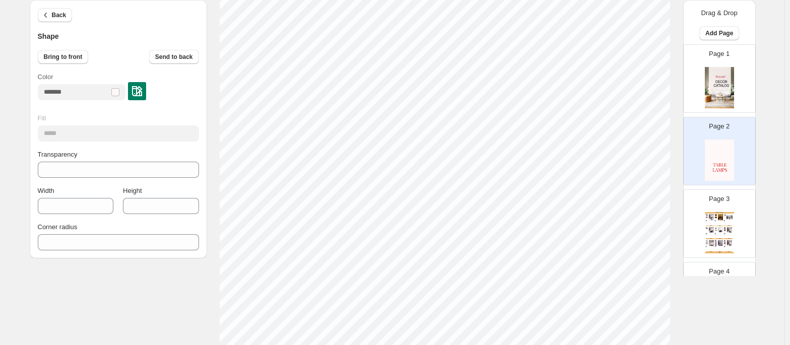
click at [784, 175] on div "1. Products & Order 2. Pick a Template 3. General Options 4. Catalog Editor 5. …" at bounding box center [392, 87] width 784 height 768
click at [716, 151] on img at bounding box center [719, 160] width 29 height 41
click at [710, 217] on img at bounding box center [711, 217] width 7 height 6
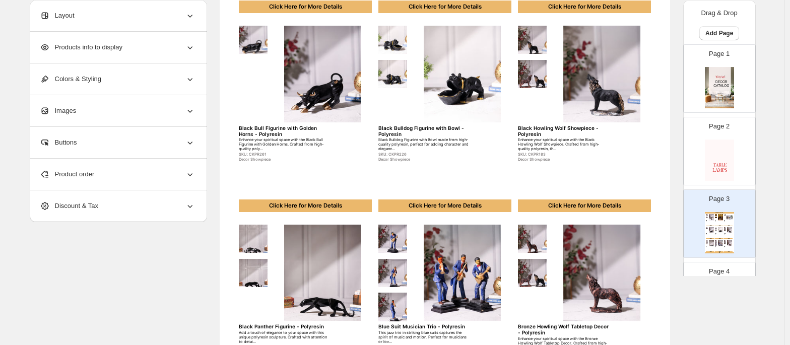
click at [723, 141] on img at bounding box center [719, 160] width 29 height 41
type input "*"
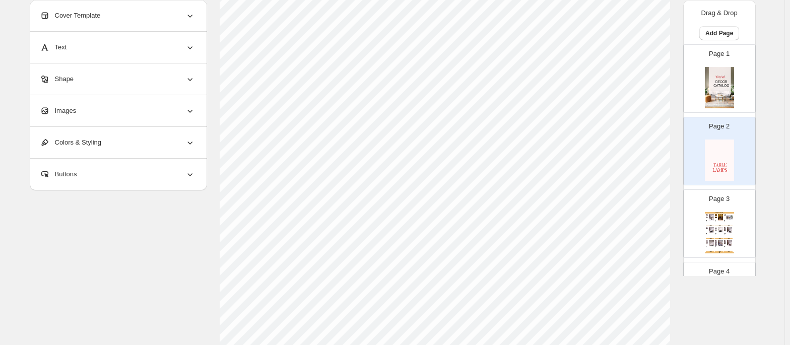
select select "**********"
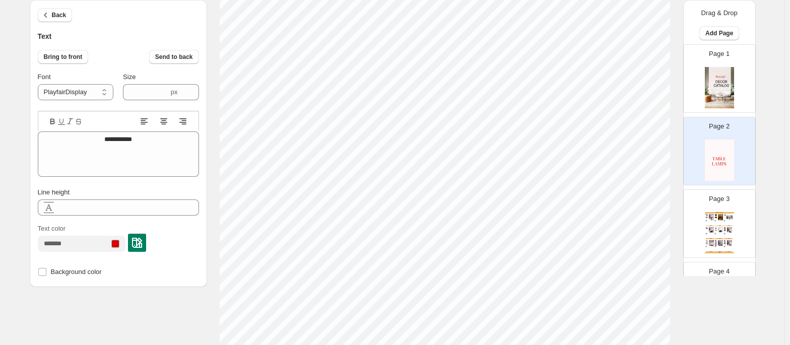
scroll to position [230, 0]
click at [142, 241] on img at bounding box center [137, 243] width 10 height 10
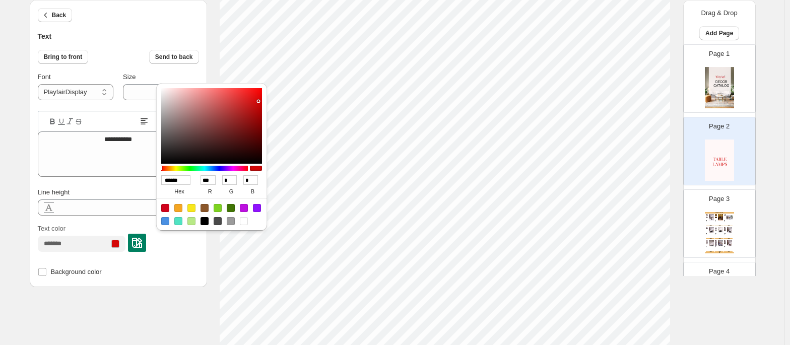
click at [172, 182] on input "******" at bounding box center [175, 180] width 29 height 10
paste input "*"
type input "*******"
type input "***"
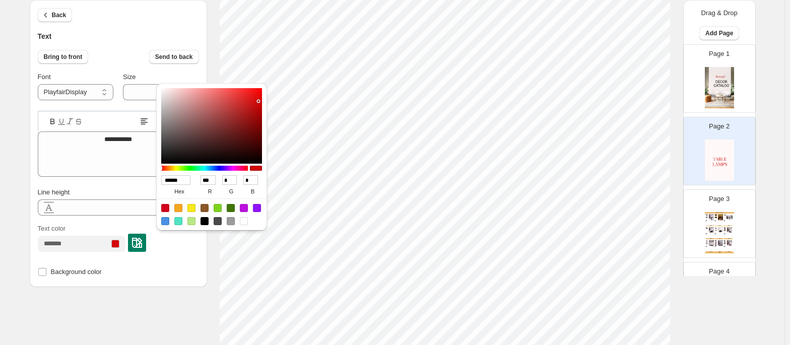
type input "**"
click at [166, 178] on input "*******" at bounding box center [175, 180] width 29 height 10
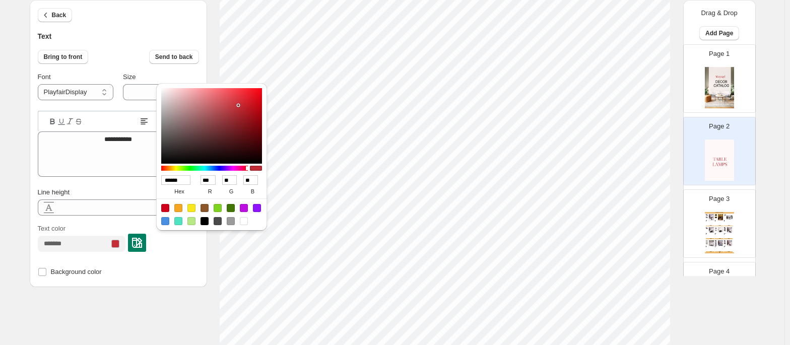
type input "******"
click at [176, 183] on input "******" at bounding box center [175, 180] width 29 height 10
click at [187, 182] on input "******" at bounding box center [175, 180] width 29 height 10
click at [105, 192] on div "Line height" at bounding box center [118, 192] width 161 height 10
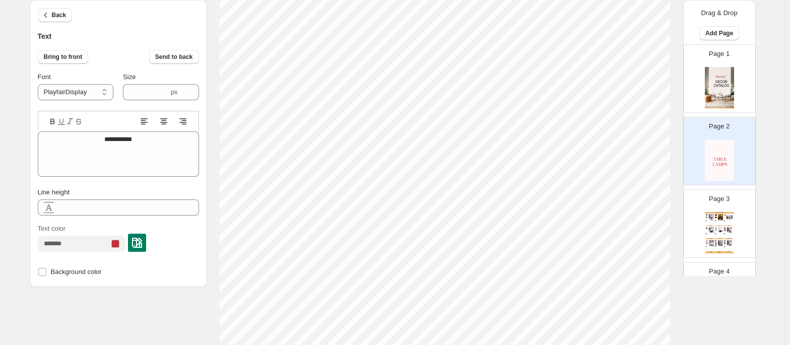
click at [705, 74] on img at bounding box center [719, 87] width 29 height 41
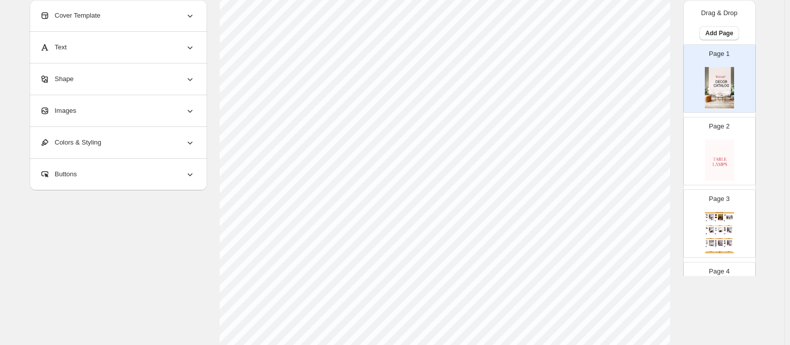
click at [708, 135] on div "Page 2" at bounding box center [714, 146] width 63 height 67
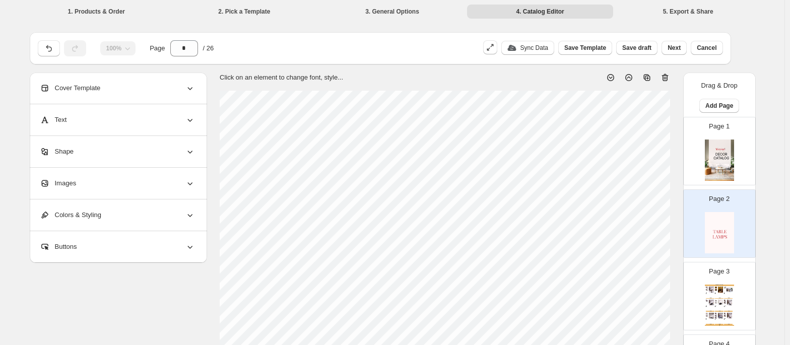
click at [651, 75] on icon at bounding box center [647, 78] width 10 height 10
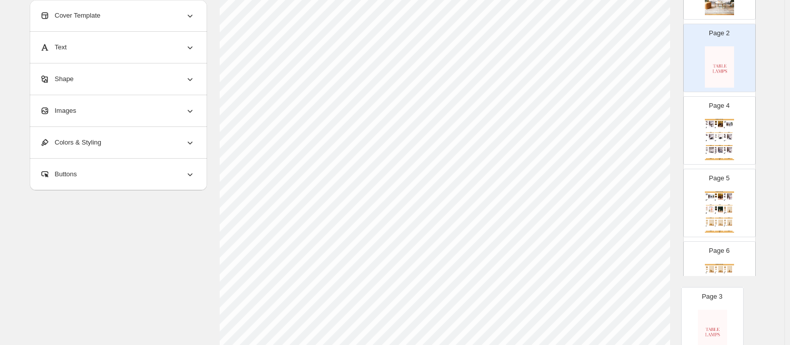
scroll to position [259, 0]
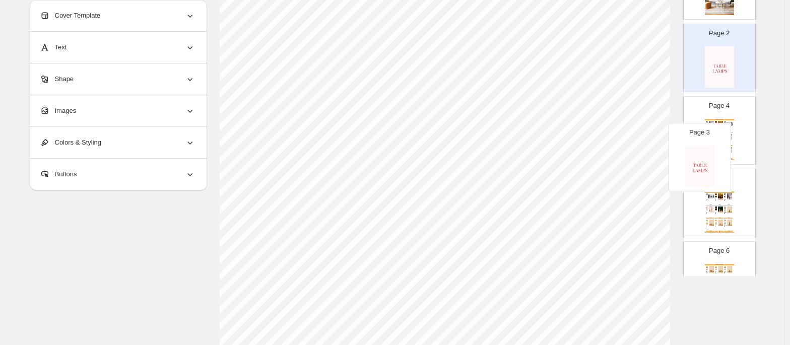
drag, startPoint x: 724, startPoint y: 212, endPoint x: 709, endPoint y: 158, distance: 55.5
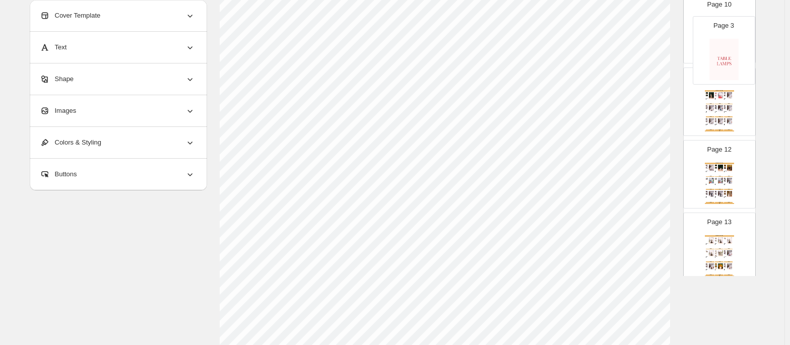
scroll to position [121, 0]
drag, startPoint x: 713, startPoint y: 138, endPoint x: 720, endPoint y: 64, distance: 73.8
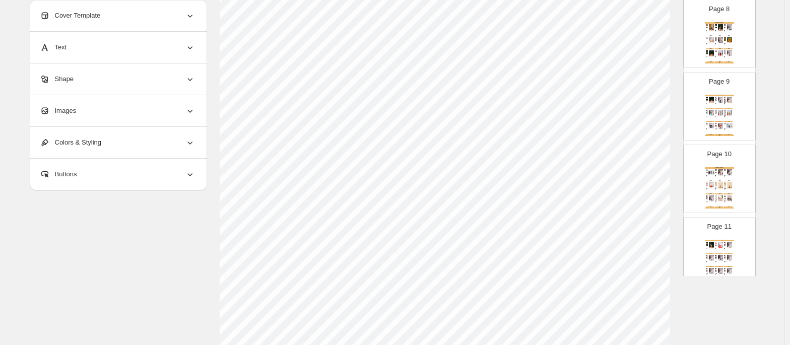
scroll to position [550, 0]
click at [720, 60] on div "Halo Honey Red Teddy with Tray - Resin Delight in the sweetness of our Halo Hon…" at bounding box center [719, 59] width 9 height 2
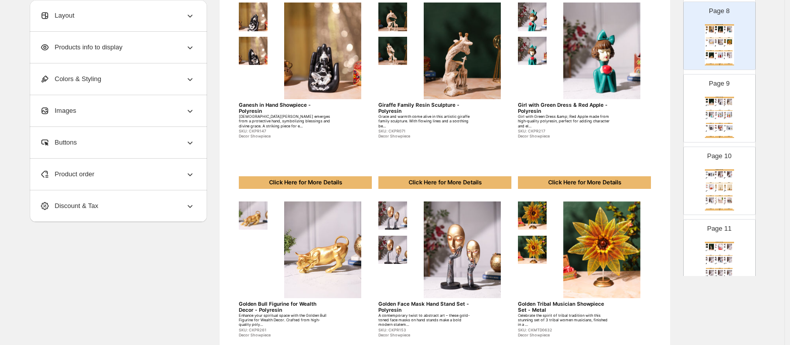
click at [708, 127] on img at bounding box center [711, 128] width 7 height 6
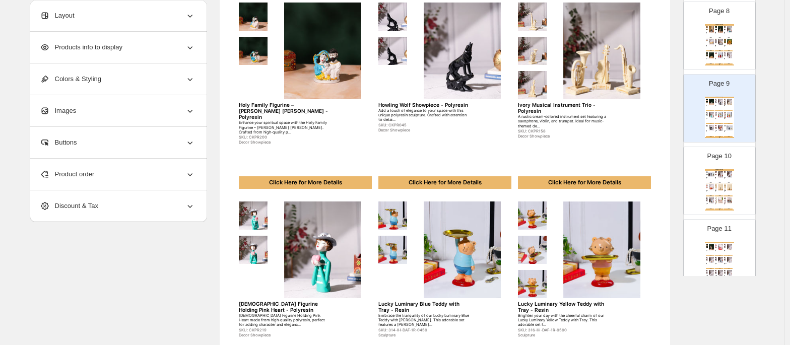
click at [697, 186] on div "Page 10 Home Decor Catalog Mosaic Standing Stone Man Sculpture - Resin Elevate …" at bounding box center [714, 176] width 63 height 67
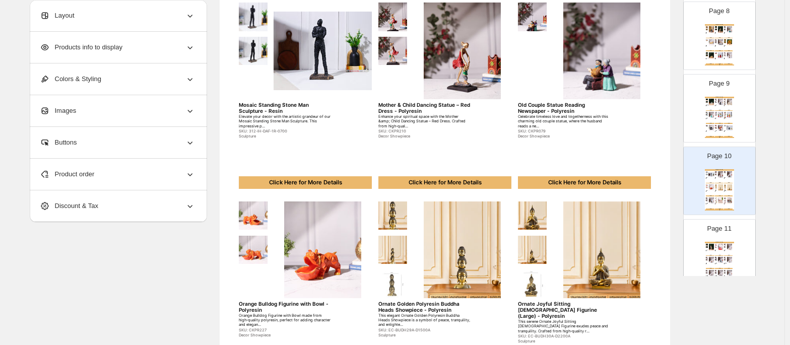
scroll to position [492, 0]
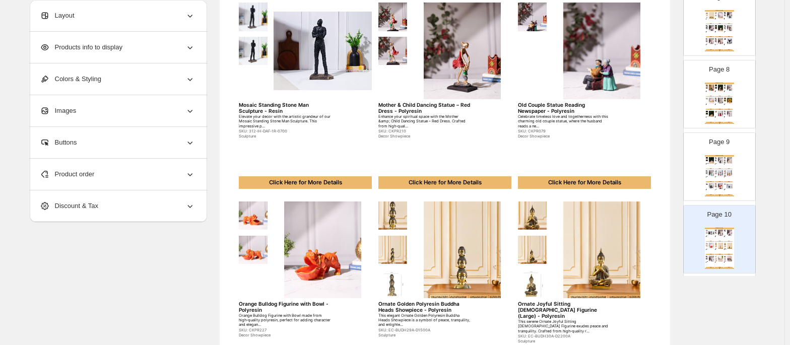
click at [708, 178] on div "[DEMOGRAPHIC_DATA] Figurine Holding Pink Heart made from high-quality polyresin…" at bounding box center [709, 177] width 6 height 1
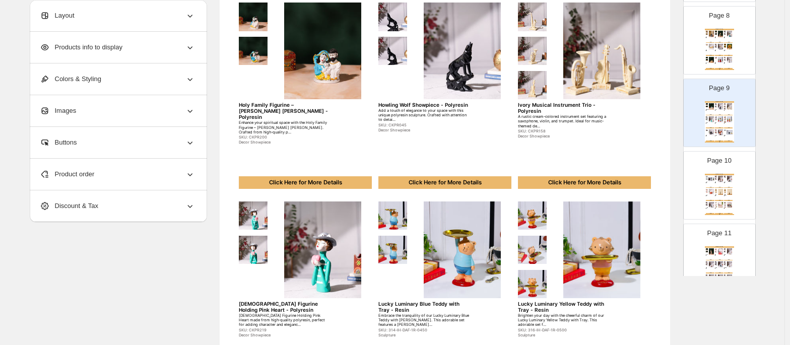
scroll to position [546, 0]
click at [708, 180] on img at bounding box center [711, 178] width 7 height 6
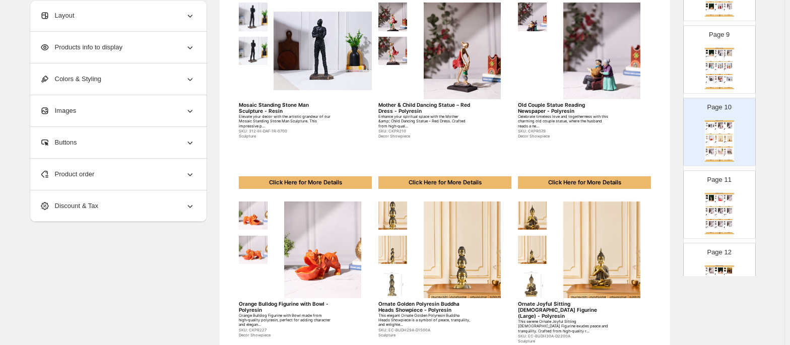
scroll to position [600, 0]
click at [710, 212] on img at bounding box center [711, 210] width 7 height 6
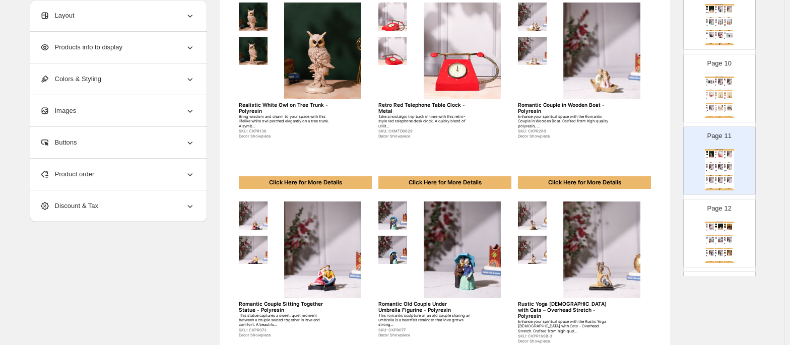
click at [710, 212] on p "Page 12" at bounding box center [719, 208] width 24 height 10
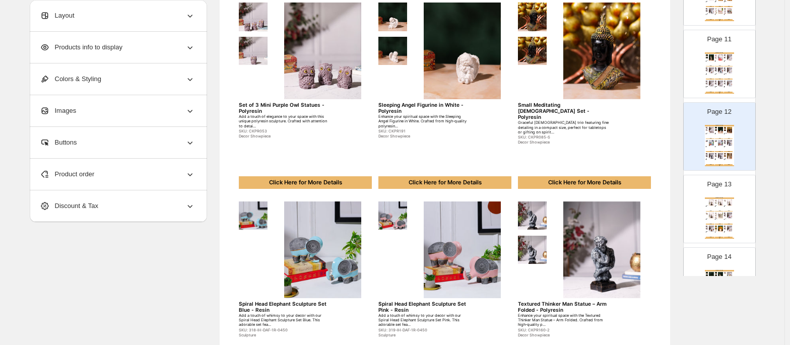
scroll to position [743, 0]
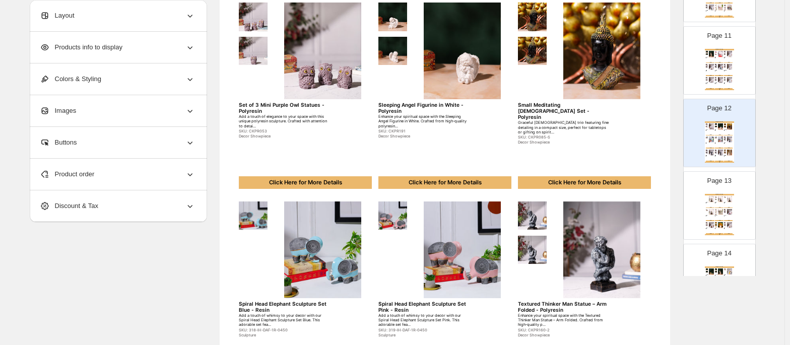
click at [726, 214] on img at bounding box center [729, 212] width 7 height 6
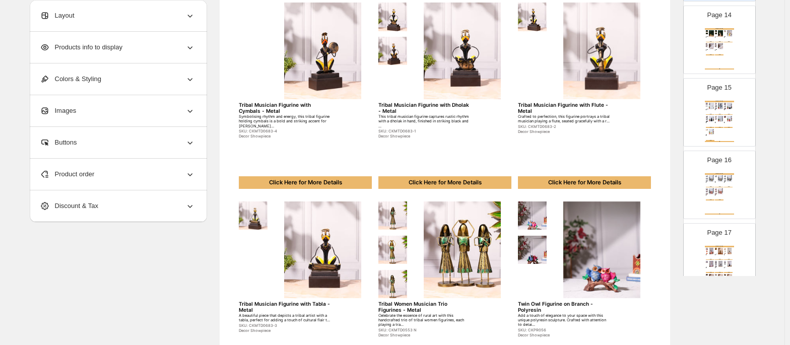
scroll to position [891, 0]
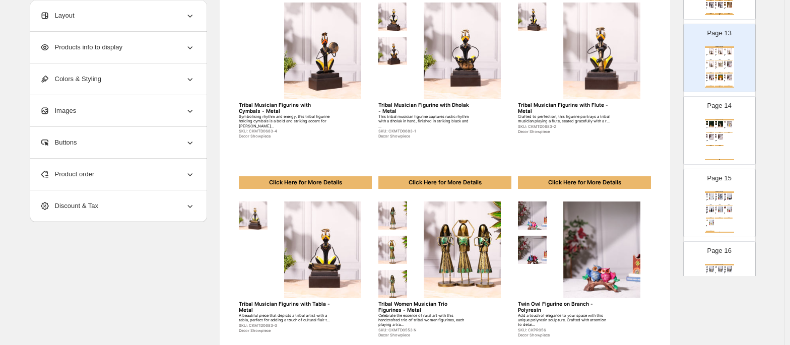
click at [723, 160] on div "Home Decor Catalog | Page undefined" at bounding box center [719, 159] width 29 height 1
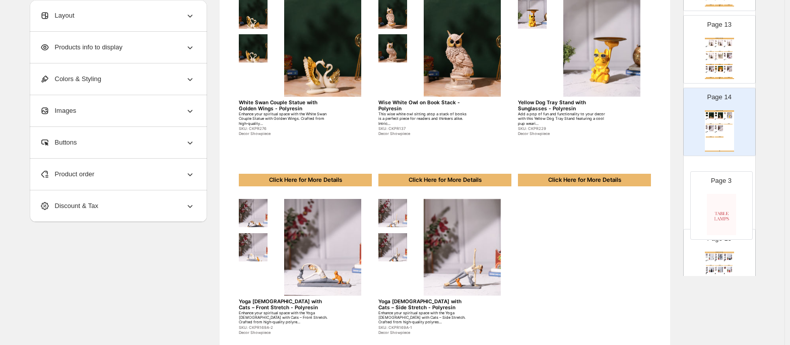
scroll to position [830, 0]
drag, startPoint x: 718, startPoint y: 184, endPoint x: 722, endPoint y: 216, distance: 31.6
click at [722, 216] on div "Page 1 Page 2 Page 3 Page 4 Home Decor Catalog Artistic Multicolour Face Trio S…" at bounding box center [719, 191] width 73 height 1955
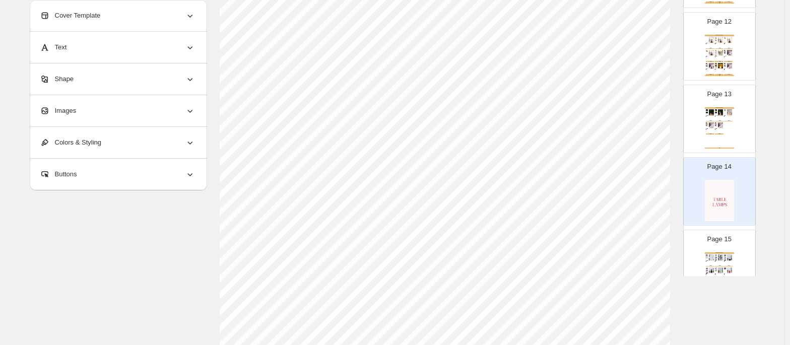
click at [731, 147] on div "Page 13 Home Decor Catalog White Swan Couple Statue with Golden Wings - Polyres…" at bounding box center [714, 114] width 63 height 67
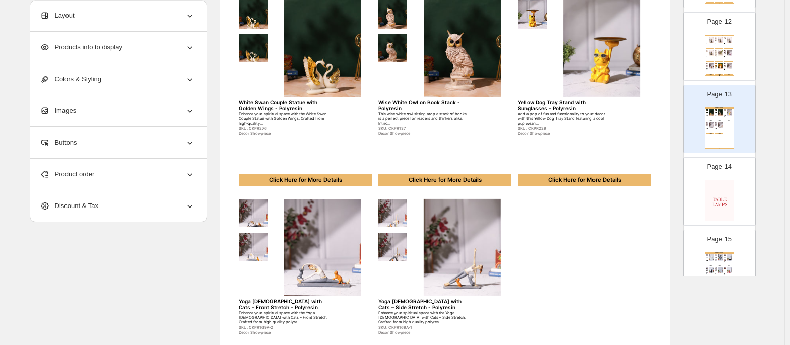
click at [718, 200] on img at bounding box center [719, 200] width 29 height 41
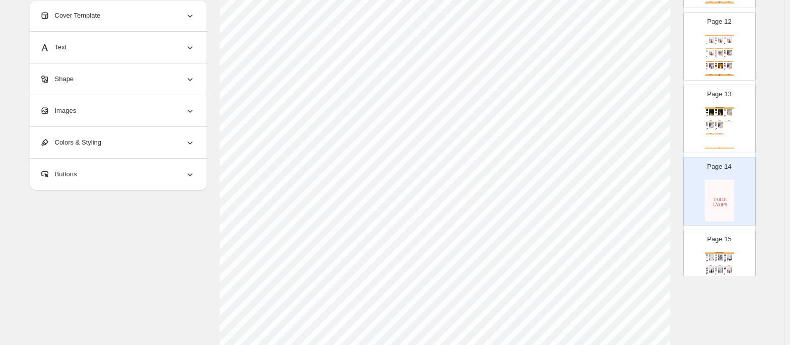
click at [716, 262] on div "Illuminate your space with the artistic elegance of our Grey Resin [DEMOGRAPHIC…" at bounding box center [718, 261] width 6 height 1
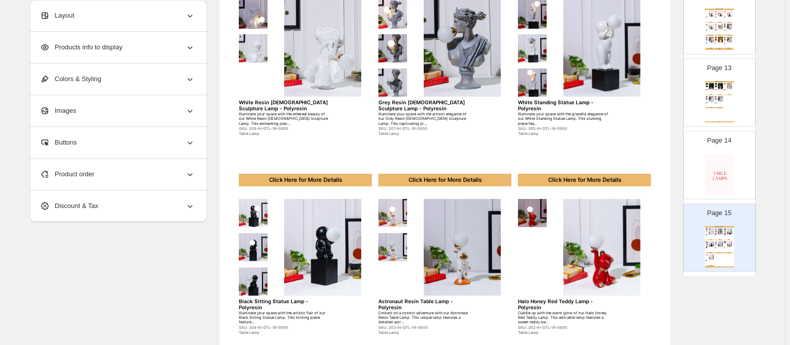
scroll to position [857, 0]
click at [720, 162] on img at bounding box center [719, 173] width 29 height 41
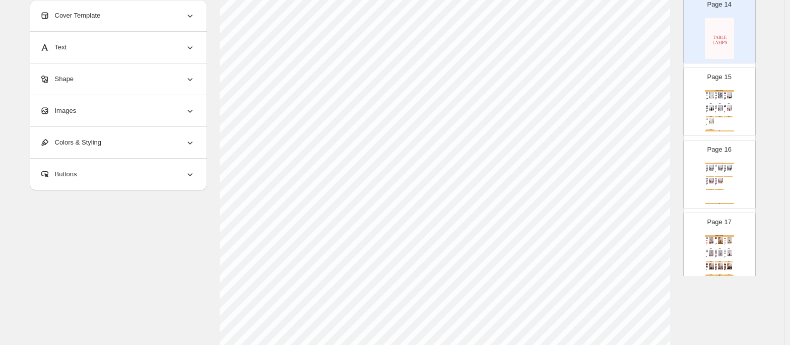
scroll to position [994, 0]
click at [726, 103] on div "Click Here for More Details" at bounding box center [728, 102] width 9 height 1
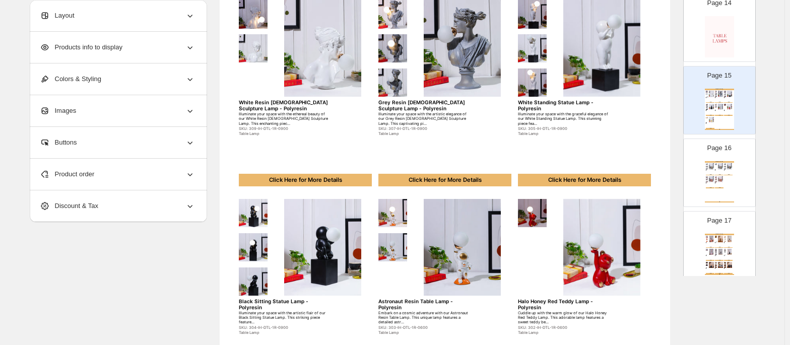
click at [714, 163] on div "Home Decor Catalog" at bounding box center [719, 162] width 29 height 2
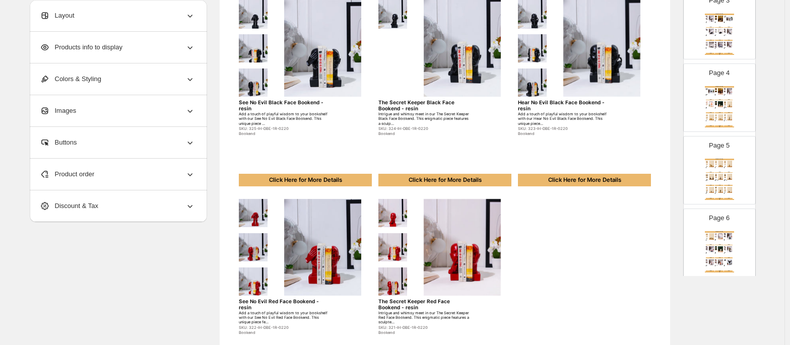
scroll to position [117, 0]
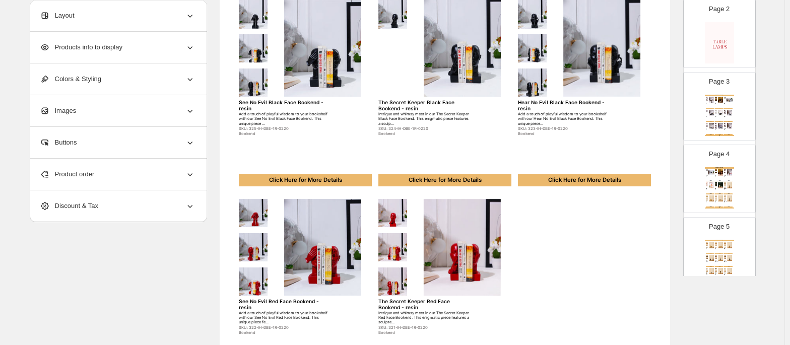
click at [726, 51] on img at bounding box center [719, 42] width 29 height 41
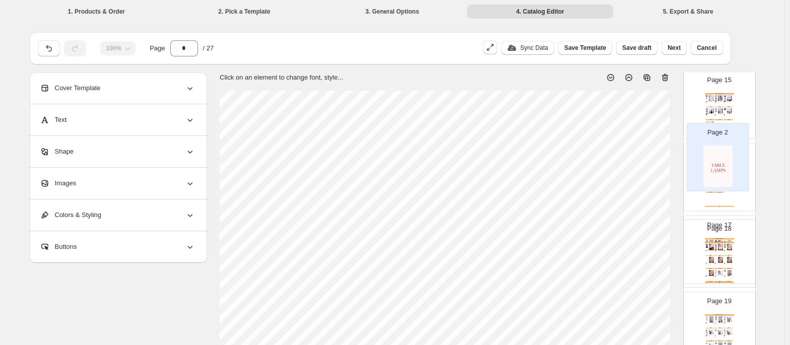
scroll to position [976, 0]
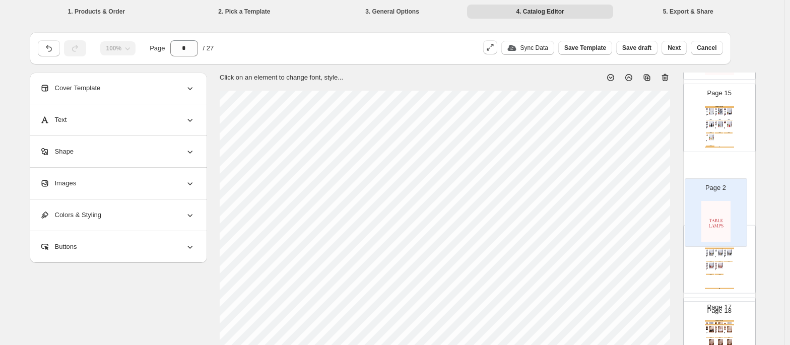
drag, startPoint x: 721, startPoint y: 26, endPoint x: 717, endPoint y: 209, distance: 182.4
click at [717, 209] on div "Page 1 Page 2 Page 3 Home Decor Catalog Artistic Multicolour Face Trio Sculptur…" at bounding box center [719, 118] width 73 height 1955
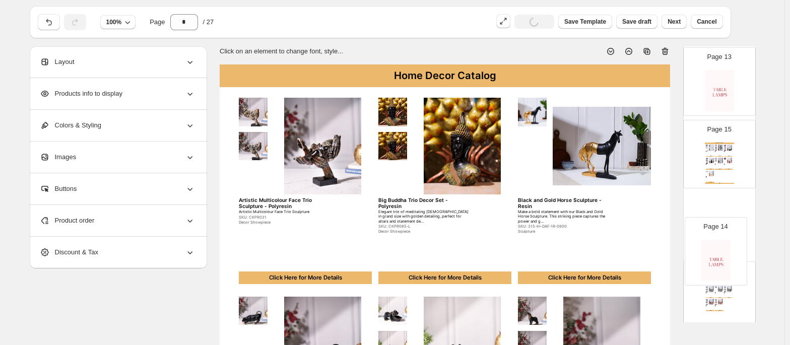
scroll to position [0, 0]
drag, startPoint x: 714, startPoint y: 154, endPoint x: 714, endPoint y: 213, distance: 58.4
click at [714, 213] on div "Page 1 Page 2 Home Decor Catalog Artistic Multicolour Face Trio Sculpture - Pol…" at bounding box center [719, 153] width 73 height 1955
click at [726, 163] on img at bounding box center [729, 160] width 7 height 6
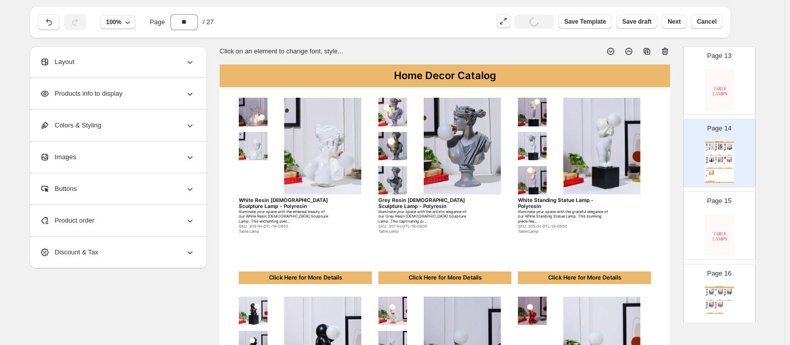
click at [708, 236] on img at bounding box center [719, 234] width 29 height 41
type input "**"
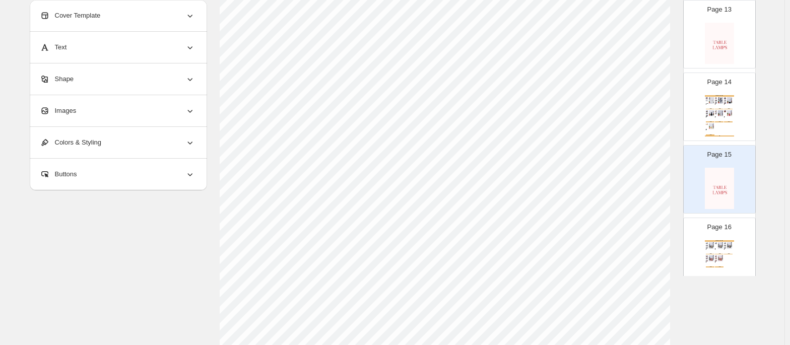
select select "**********"
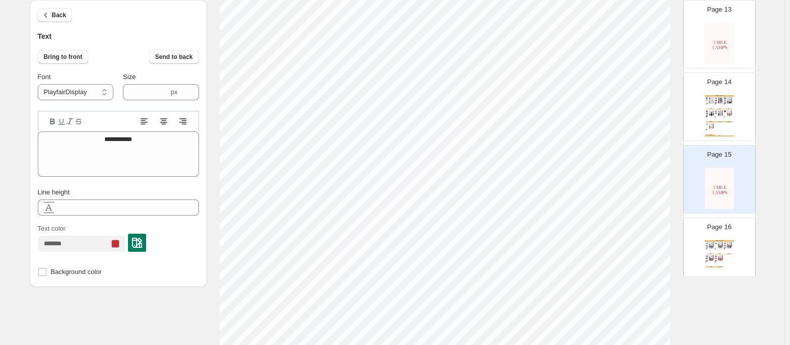
scroll to position [11, 1]
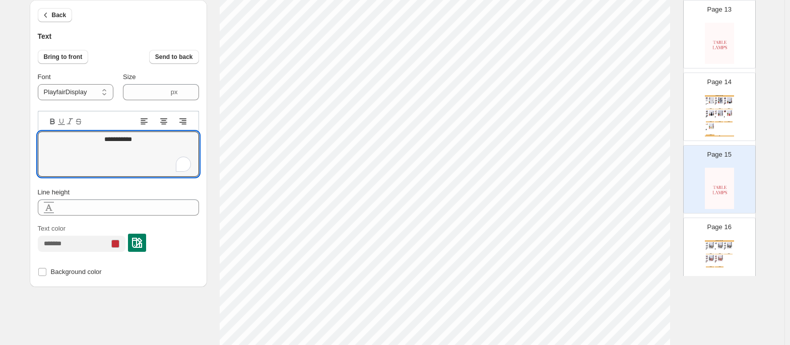
drag, startPoint x: 156, startPoint y: 147, endPoint x: 20, endPoint y: 139, distance: 136.2
type textarea "*"
click at [99, 131] on textarea "*******" at bounding box center [118, 153] width 161 height 45
click at [116, 141] on textarea "*******" at bounding box center [118, 153] width 161 height 45
click at [127, 141] on textarea "*******" at bounding box center [118, 153] width 161 height 45
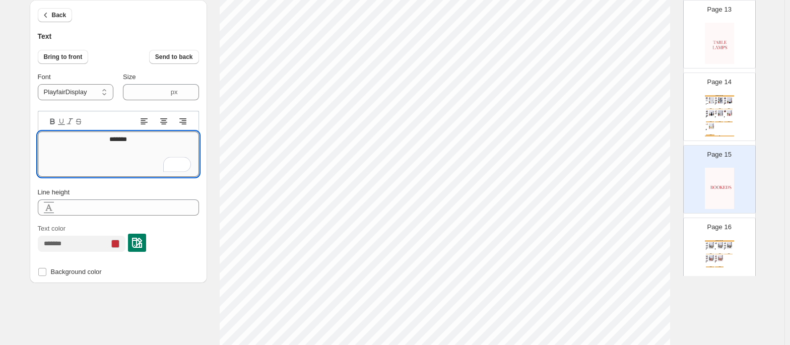
click at [127, 141] on textarea "*******" at bounding box center [118, 153] width 161 height 45
click at [137, 148] on textarea "********" at bounding box center [118, 153] width 161 height 45
drag, startPoint x: 146, startPoint y: 142, endPoint x: 65, endPoint y: 140, distance: 80.6
click at [65, 140] on textarea "********" at bounding box center [118, 153] width 161 height 45
type textarea "********"
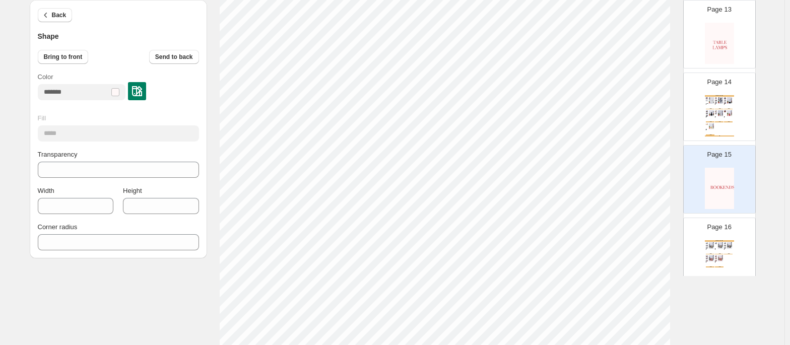
click at [728, 247] on img at bounding box center [729, 245] width 7 height 6
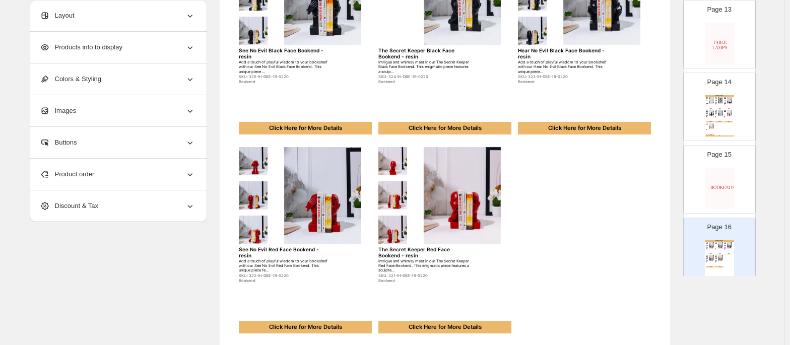
click at [726, 184] on img at bounding box center [719, 188] width 29 height 41
type input "**"
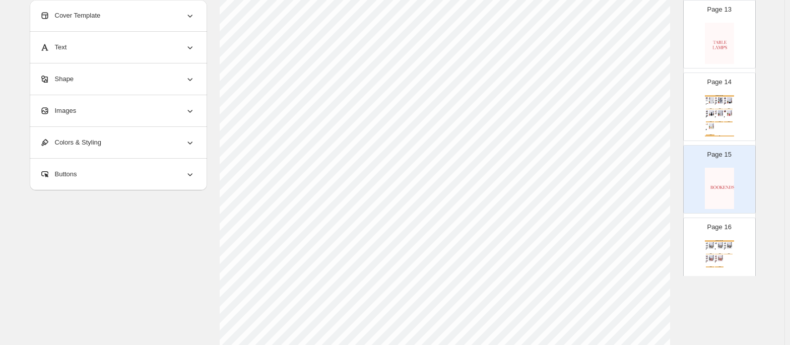
select select "**********"
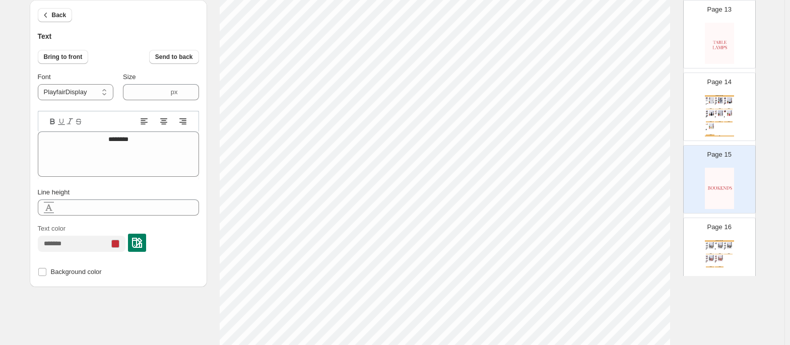
click at [722, 238] on div "Page 16 Home Decor Catalog See No Evil Black Face Bookend - resin Add a touch o…" at bounding box center [714, 247] width 63 height 67
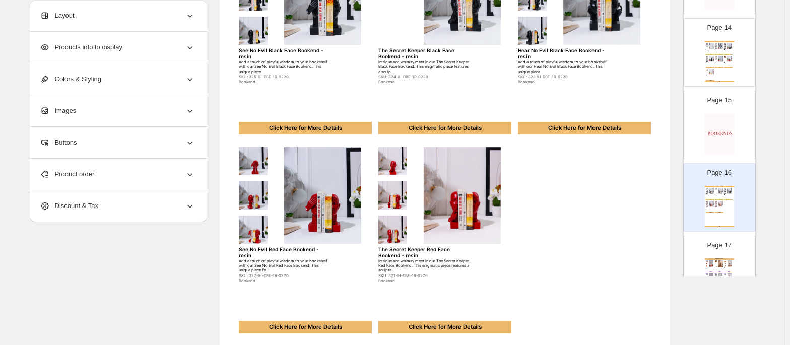
scroll to position [994, 0]
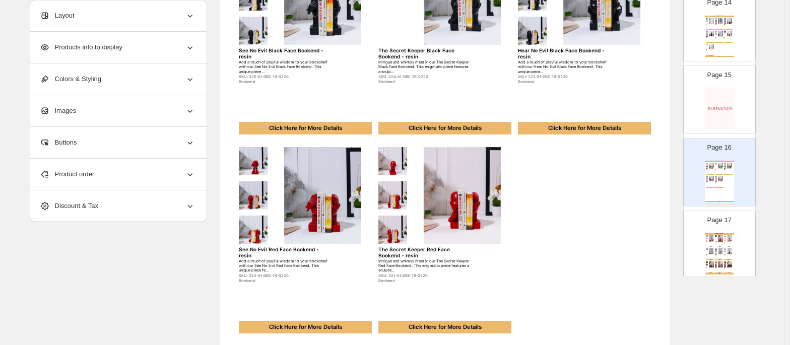
click at [722, 127] on img at bounding box center [719, 108] width 29 height 41
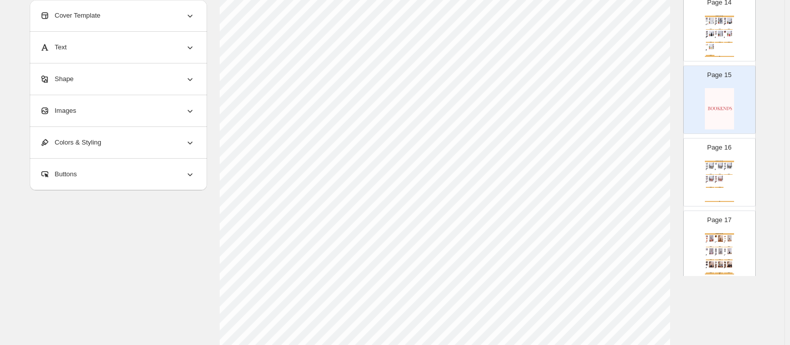
scroll to position [0, 0]
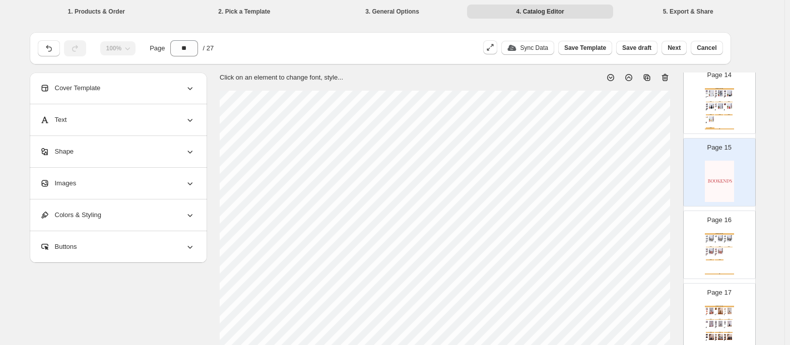
click at [647, 79] on icon at bounding box center [647, 78] width 7 height 7
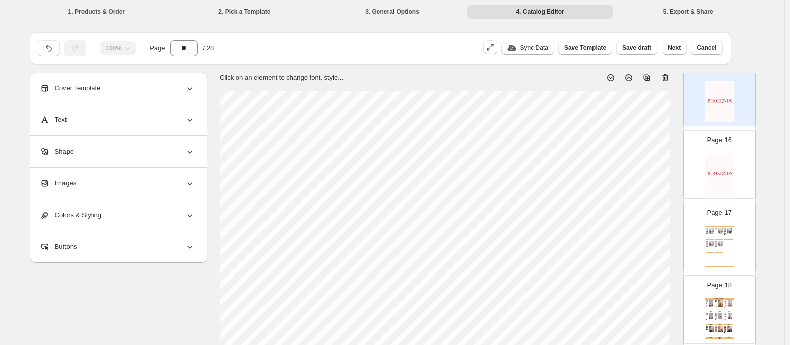
scroll to position [1091, 0]
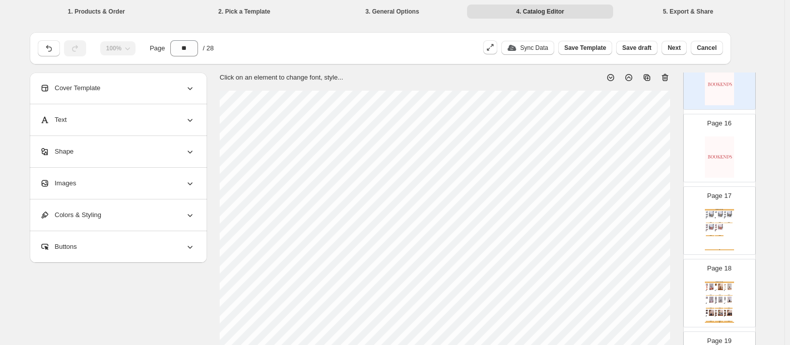
click at [728, 261] on div "Page 18 Home Decor Catalog Matka Design Flower Vase - Ceramic The Matka Design …" at bounding box center [714, 288] width 63 height 67
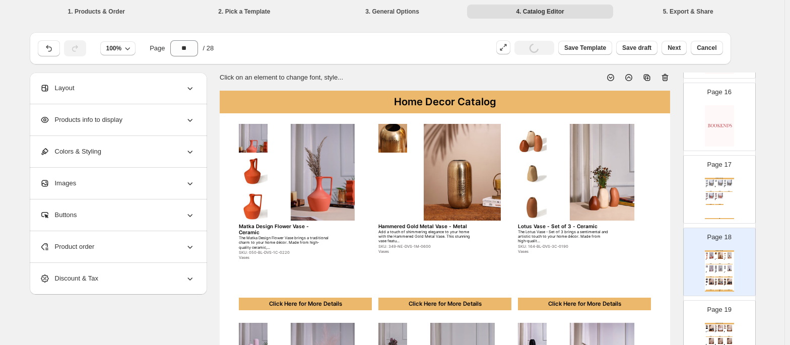
scroll to position [1121, 0]
drag, startPoint x: 714, startPoint y: 100, endPoint x: 713, endPoint y: 182, distance: 82.6
click at [713, 182] on div "Page 1 Page 2 Home Decor Catalog Artistic Multicolour Face Trio Sculpture - Pol…" at bounding box center [719, 9] width 73 height 2027
click at [713, 182] on div "Page 17" at bounding box center [714, 186] width 63 height 67
type input "**"
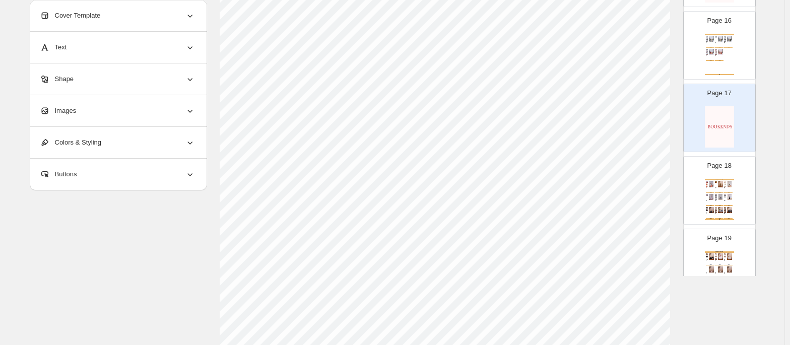
scroll to position [156, 0]
select select "**********"
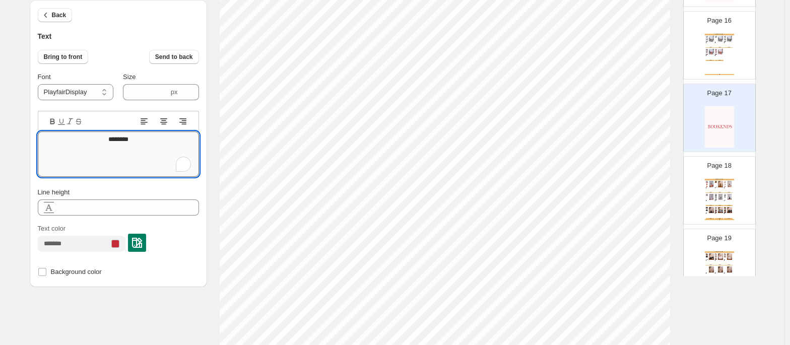
click at [114, 134] on textarea "********" at bounding box center [118, 153] width 161 height 45
type textarea "*****"
click at [717, 200] on img at bounding box center [720, 197] width 7 height 6
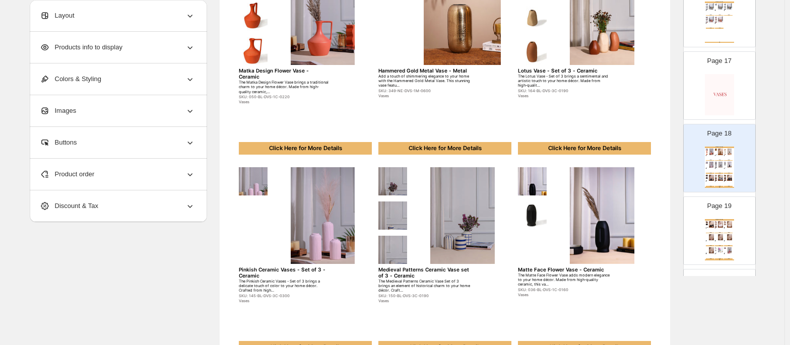
click at [724, 221] on div "Page 19 Home Decor Catalog Minimalist Black Metal Bud Vase - Metal / Large Embr…" at bounding box center [714, 226] width 63 height 67
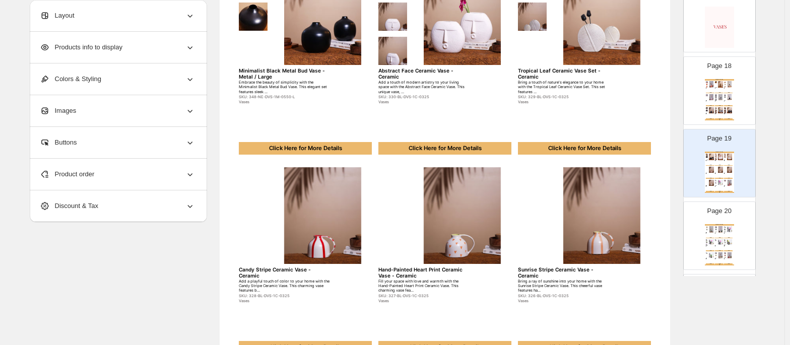
scroll to position [1222, 0]
click at [724, 215] on p "Page 20" at bounding box center [719, 210] width 24 height 10
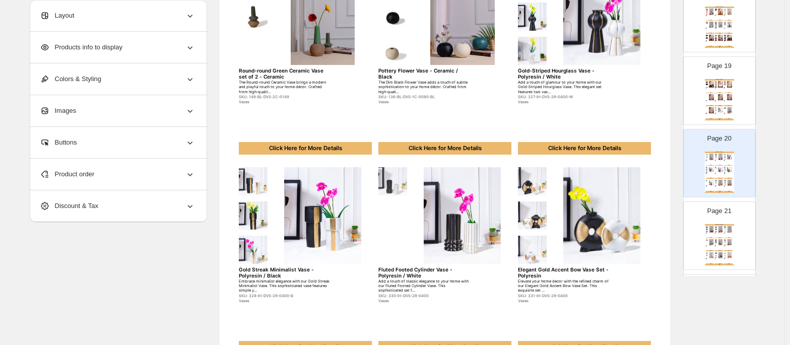
scroll to position [1294, 0]
click at [709, 245] on img at bounding box center [711, 242] width 7 height 6
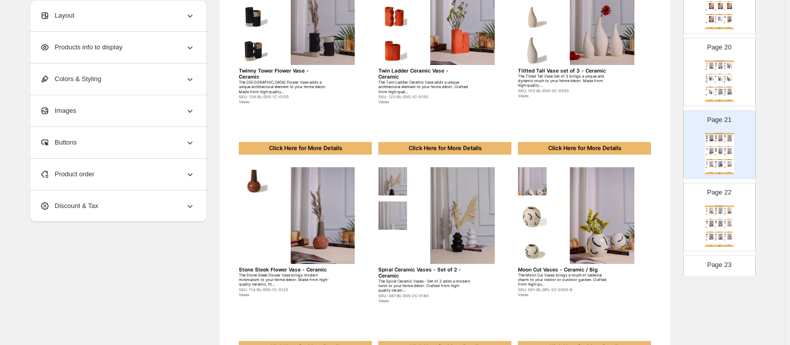
scroll to position [1385, 0]
click at [724, 224] on div "Home Decor Catalog Family Ceramic Vase - Set of 3 - Ceramic The Family Ceramic …" at bounding box center [719, 225] width 29 height 41
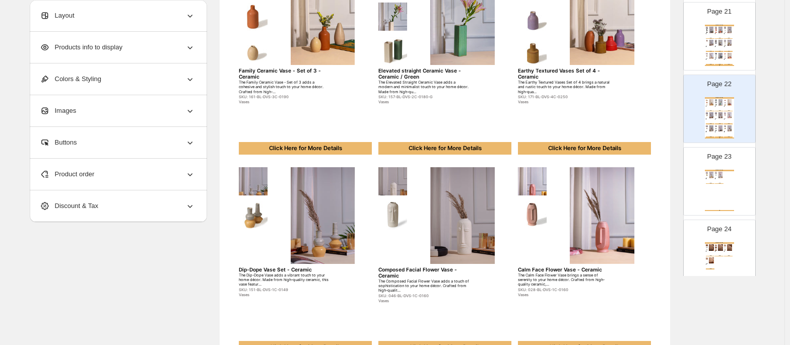
scroll to position [1493, 0]
click at [710, 196] on div "Home Decor Catalog Tribal Folk Face Flower Vase - Ceramic Tribal Folk Face Flow…" at bounding box center [719, 189] width 29 height 41
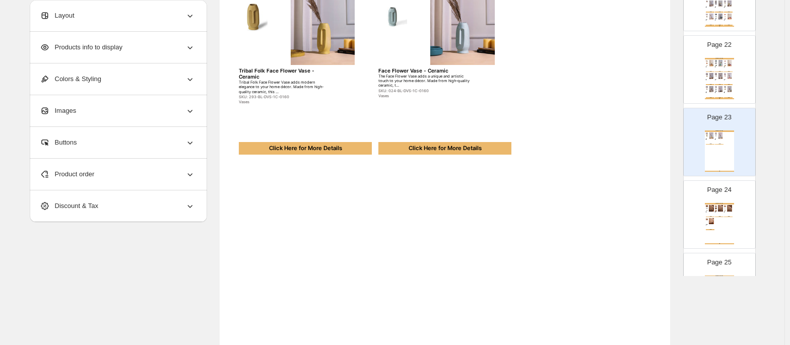
scroll to position [1533, 0]
click at [724, 211] on img at bounding box center [725, 210] width 2 height 2
type input "**"
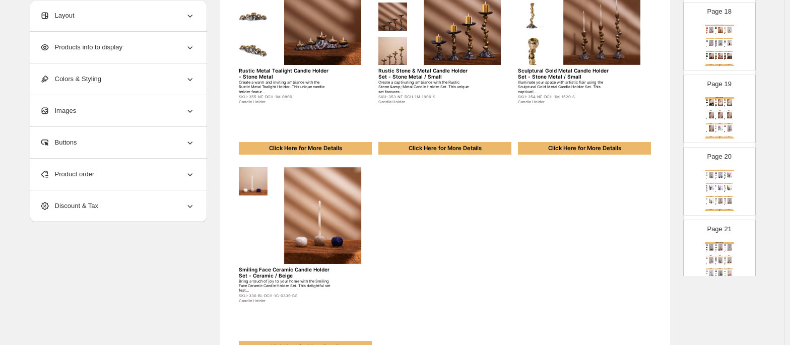
scroll to position [1274, 0]
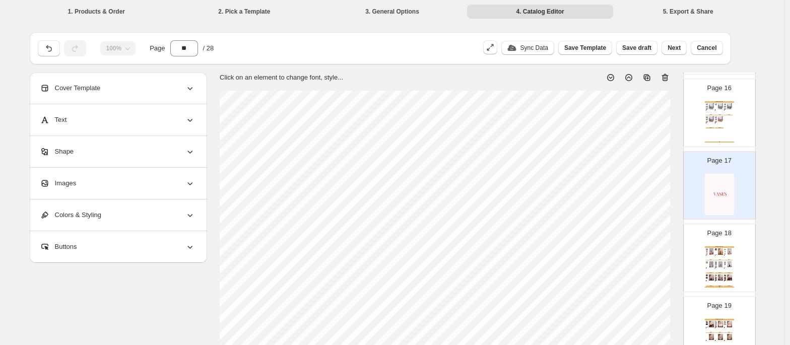
click at [650, 75] on icon at bounding box center [647, 78] width 7 height 7
click at [710, 238] on p "Page 18" at bounding box center [719, 233] width 24 height 10
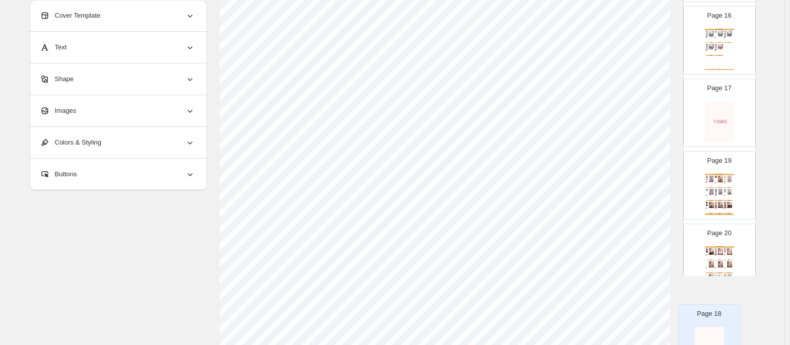
scroll to position [422, 0]
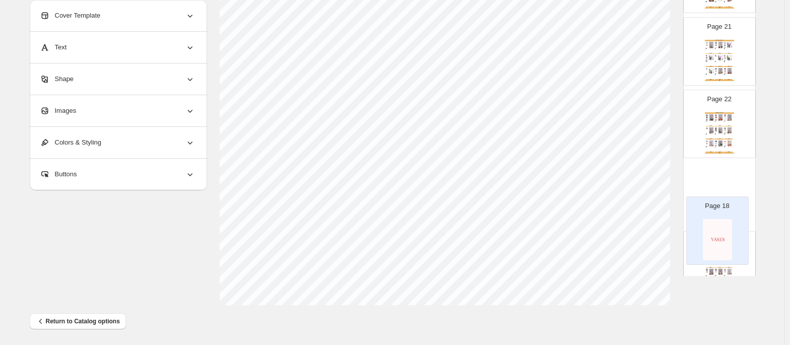
scroll to position [1408, 0]
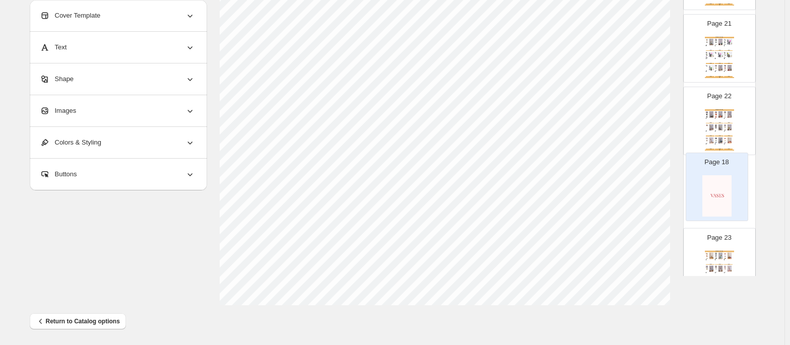
drag, startPoint x: 719, startPoint y: 51, endPoint x: 719, endPoint y: 164, distance: 113.3
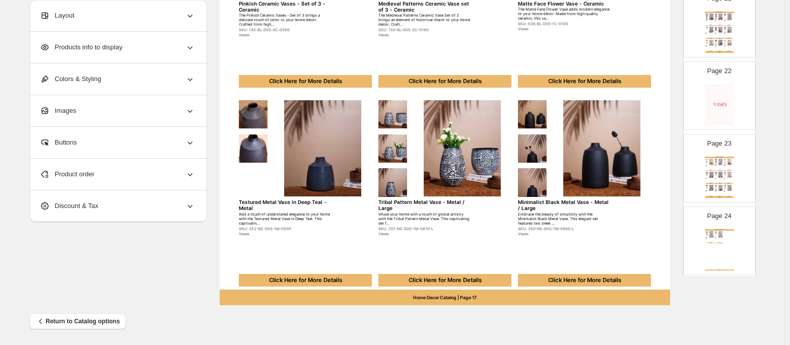
scroll to position [1508, 0]
click at [724, 176] on div at bounding box center [725, 175] width 2 height 2
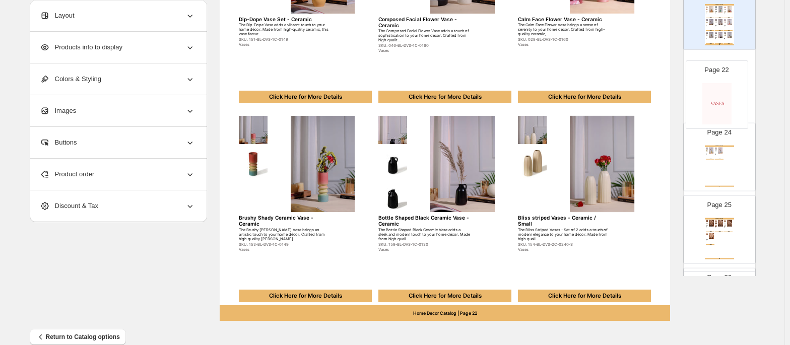
scroll to position [405, 0]
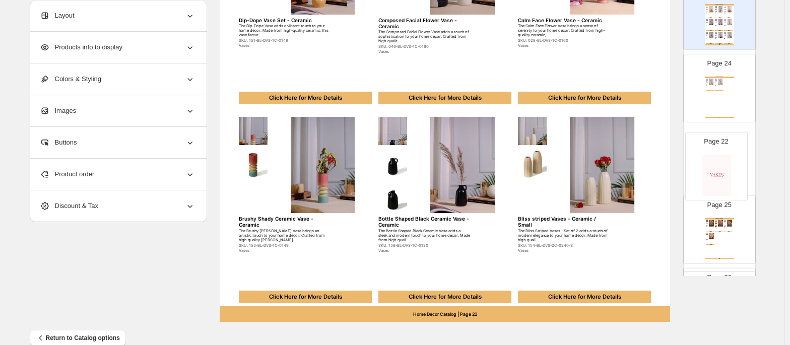
drag, startPoint x: 714, startPoint y: 6, endPoint x: 713, endPoint y: 156, distance: 149.6
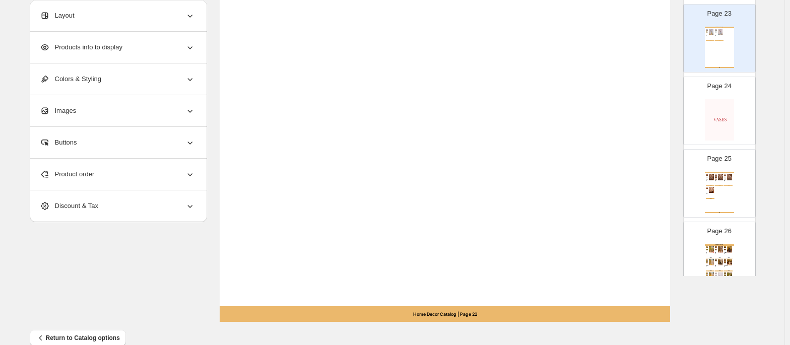
scroll to position [1636, 0]
click at [715, 181] on div "Candle Holder" at bounding box center [718, 181] width 6 height 1
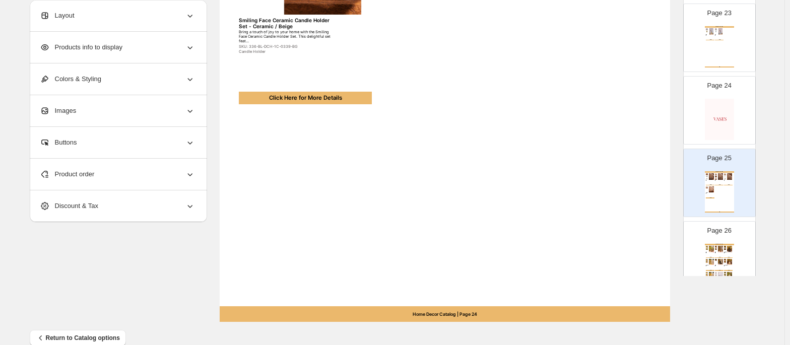
click at [716, 91] on p "Page 24" at bounding box center [719, 86] width 24 height 10
type input "**"
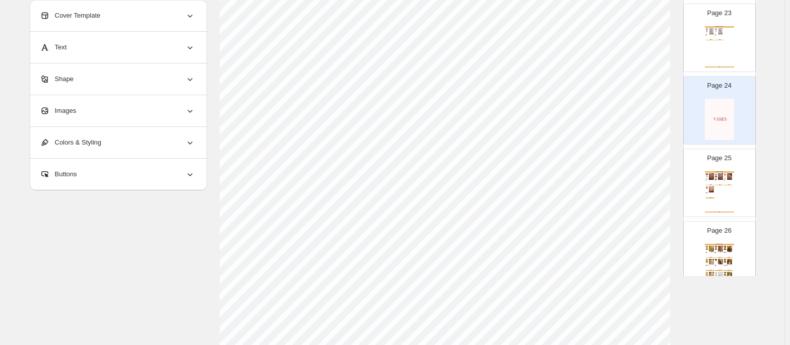
scroll to position [238, 0]
select select "**********"
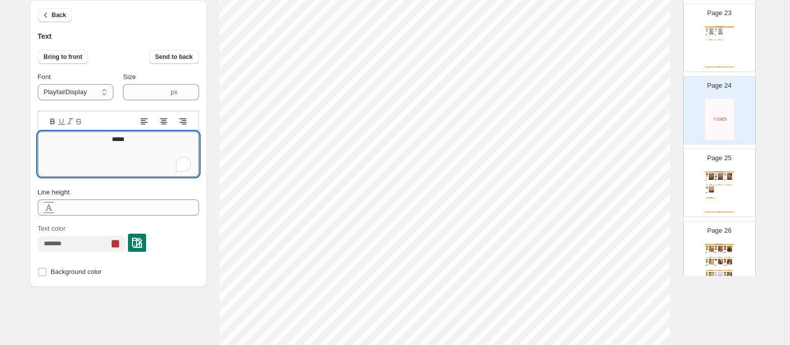
click at [133, 156] on textarea "*****" at bounding box center [118, 153] width 161 height 45
type textarea "**********"
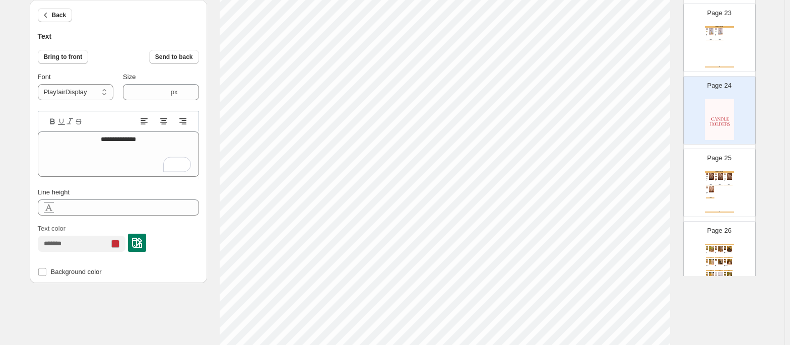
click at [115, 178] on div "**********" at bounding box center [118, 160] width 161 height 237
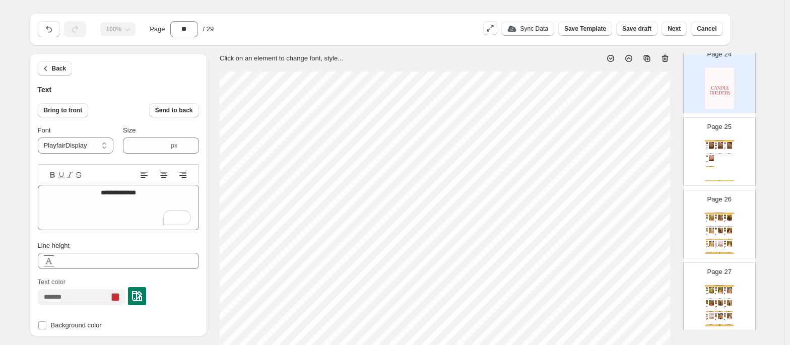
scroll to position [1724, 0]
click at [720, 272] on p "Page 27" at bounding box center [719, 269] width 24 height 10
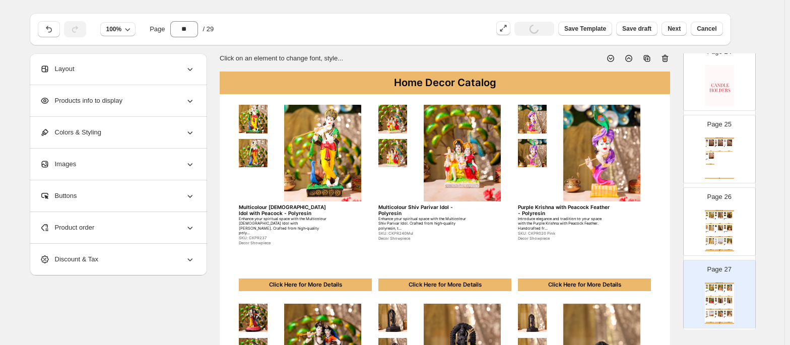
click at [718, 229] on div "Home Decor Catalog Antique Gold Ganesha on Palm - Polyresin Introduce elegance …" at bounding box center [719, 230] width 29 height 41
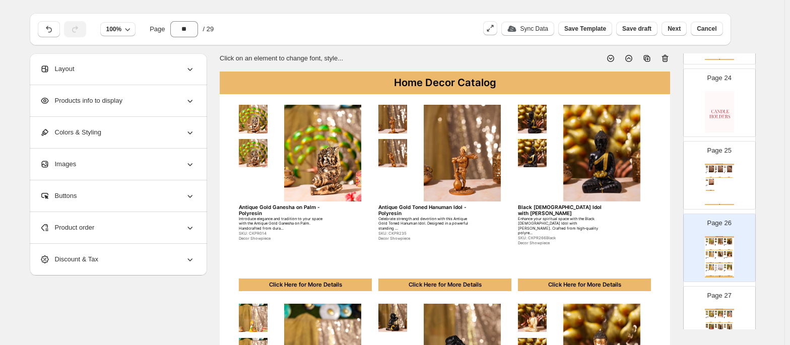
scroll to position [1704, 0]
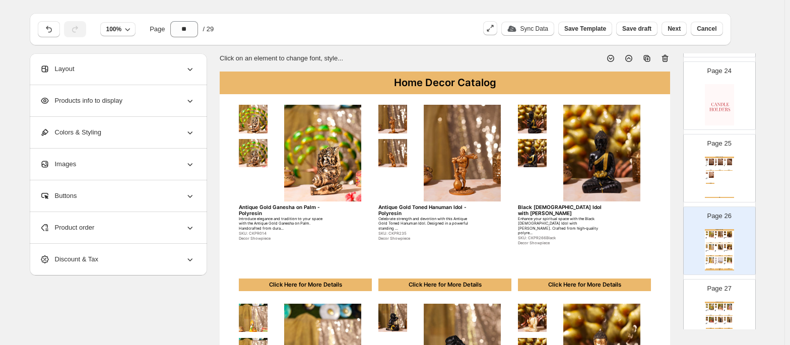
click at [712, 113] on img at bounding box center [719, 104] width 29 height 41
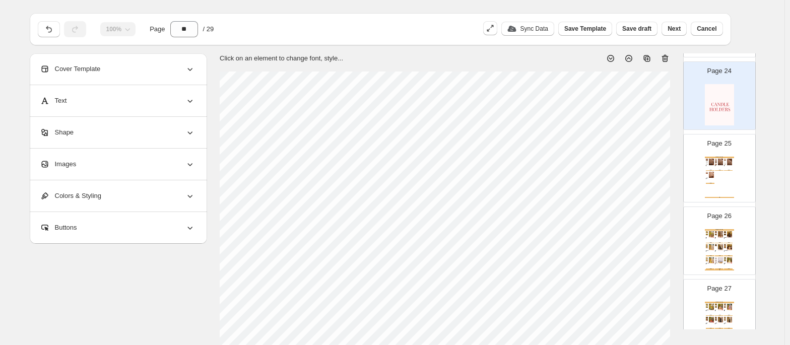
scroll to position [1669, 0]
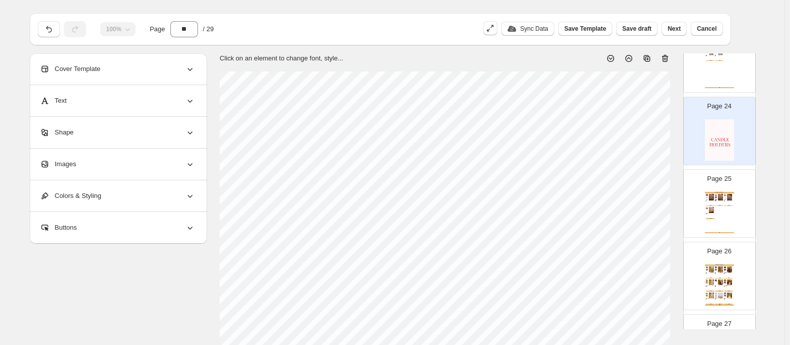
click at [646, 56] on icon at bounding box center [647, 58] width 7 height 7
click at [722, 191] on div "Page 25" at bounding box center [714, 199] width 63 height 67
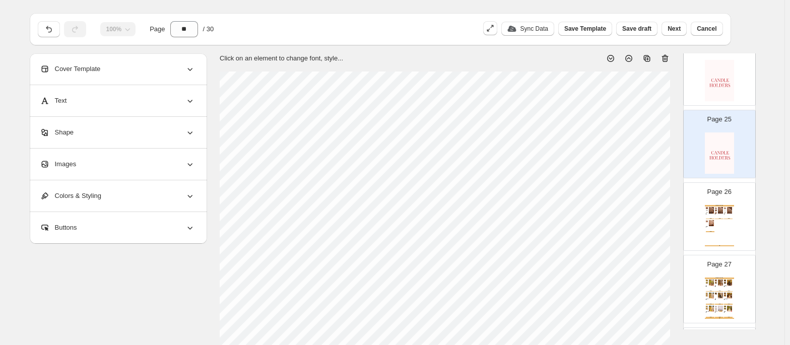
scroll to position [1730, 0]
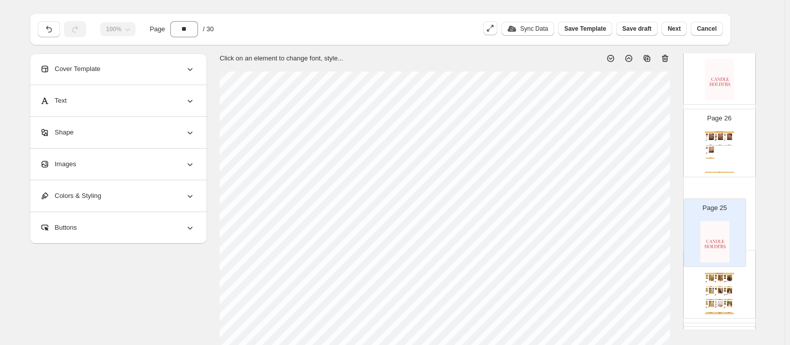
drag, startPoint x: 716, startPoint y: 123, endPoint x: 714, endPoint y: 214, distance: 90.2
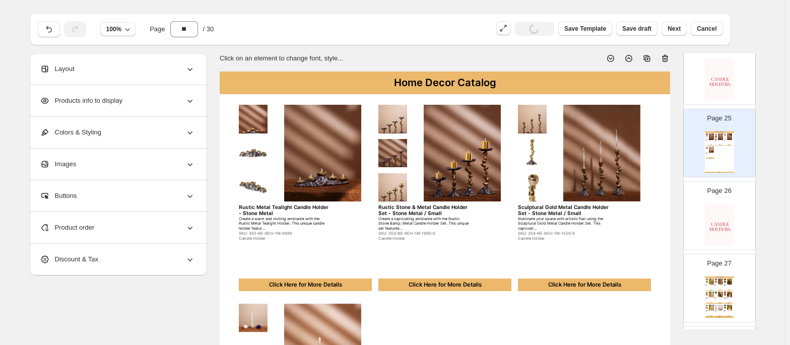
click at [728, 223] on img at bounding box center [719, 224] width 29 height 41
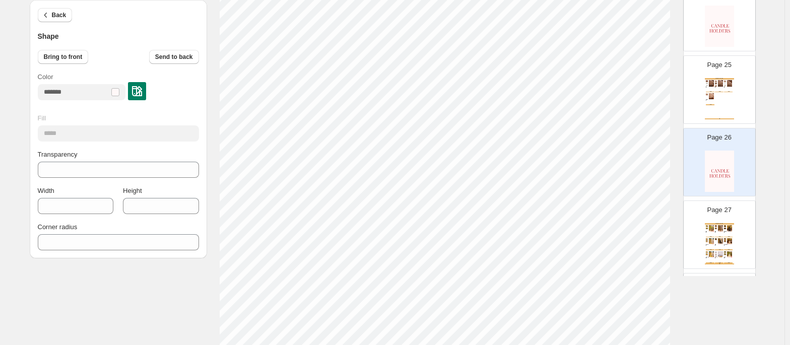
scroll to position [172, 0]
click at [718, 215] on p "Page 27" at bounding box center [719, 210] width 24 height 10
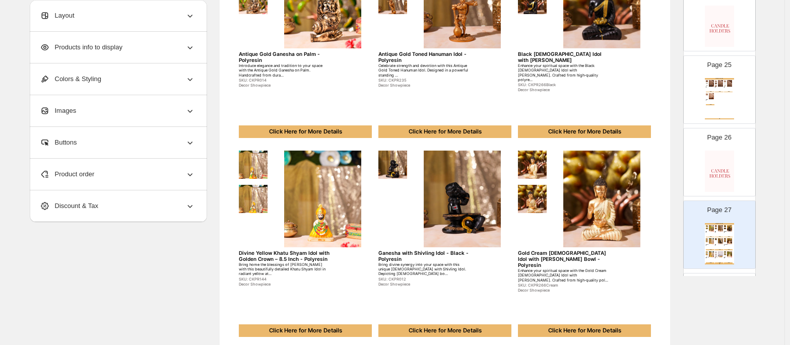
click at [714, 179] on img at bounding box center [719, 171] width 29 height 41
type input "**"
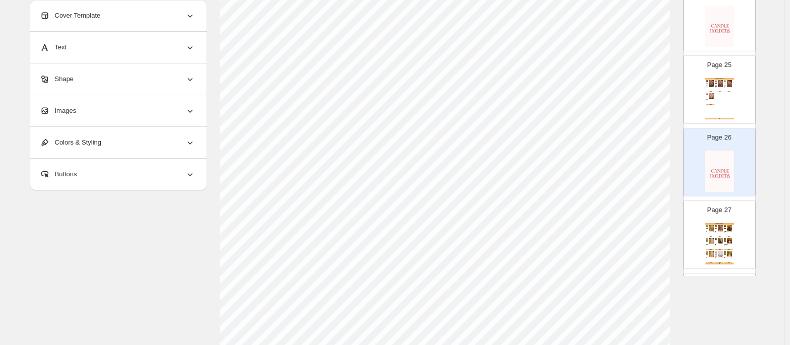
select select "**********"
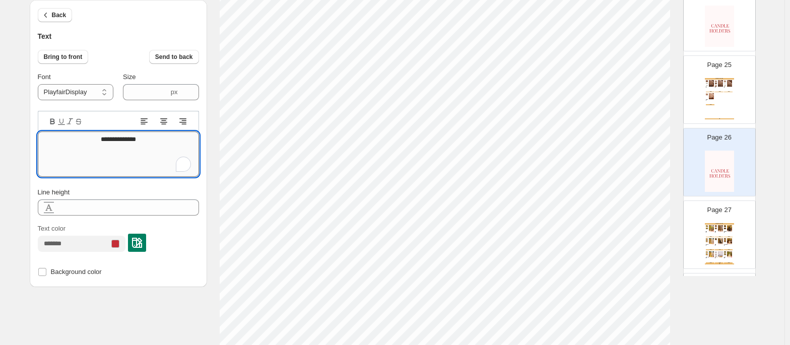
click at [142, 141] on textarea "**********" at bounding box center [118, 153] width 161 height 45
paste textarea "*******"
click at [93, 139] on textarea "**********" at bounding box center [118, 153] width 161 height 45
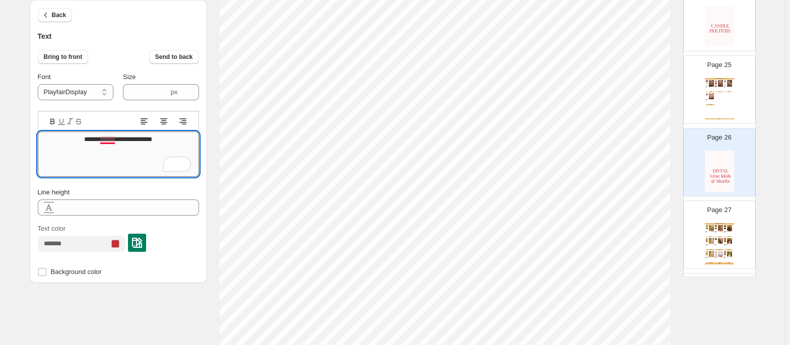
click at [111, 137] on textarea "**********" at bounding box center [118, 153] width 161 height 45
click at [130, 134] on textarea "**********" at bounding box center [118, 153] width 161 height 45
click at [142, 140] on textarea "**********" at bounding box center [118, 153] width 161 height 45
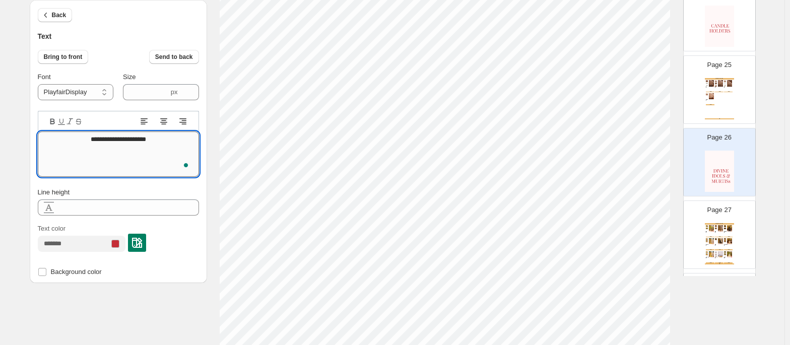
type textarea "**********"
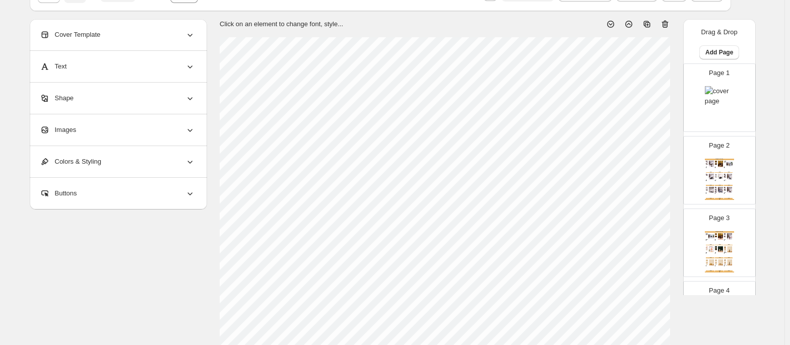
scroll to position [232, 0]
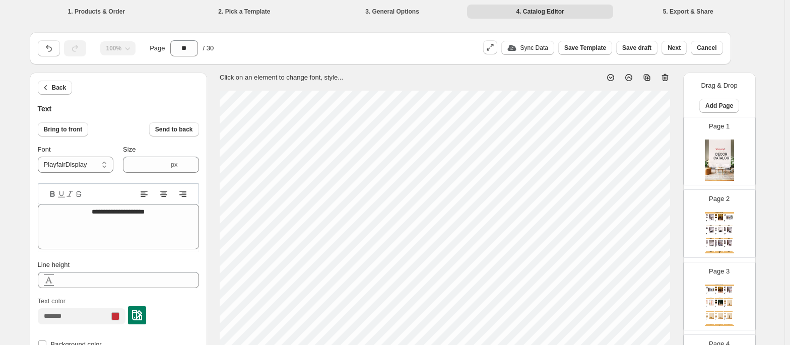
select select "**********"
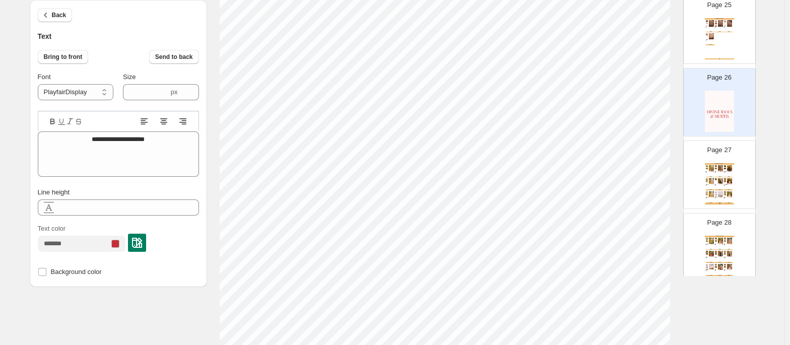
scroll to position [11, 1]
click at [698, 298] on div "**********" at bounding box center [392, 217] width 725 height 654
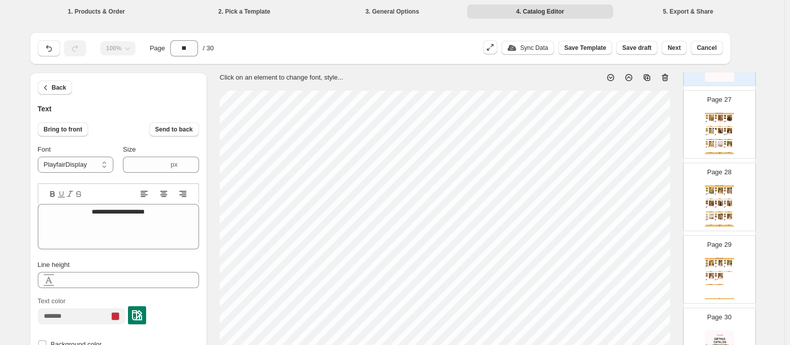
scroll to position [1917, 0]
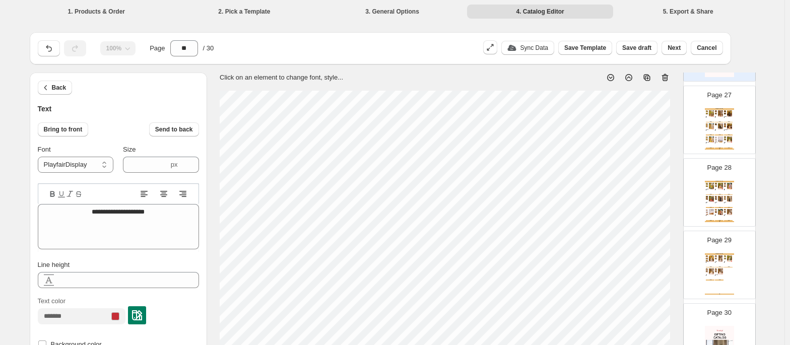
click at [715, 275] on div "Home Decor Catalog White [DEMOGRAPHIC_DATA] Idol with [PERSON_NAME] Enhance you…" at bounding box center [719, 273] width 29 height 41
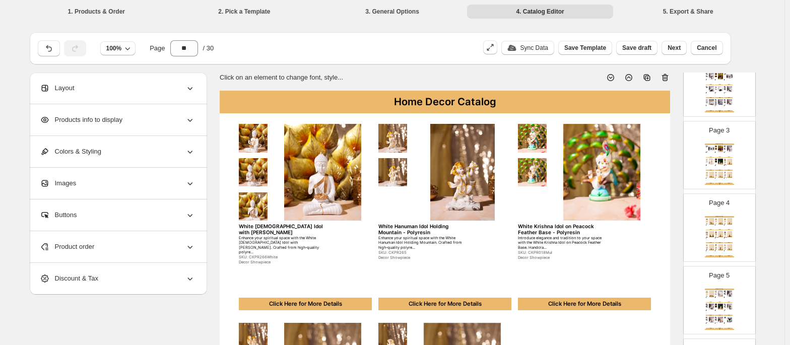
scroll to position [0, 0]
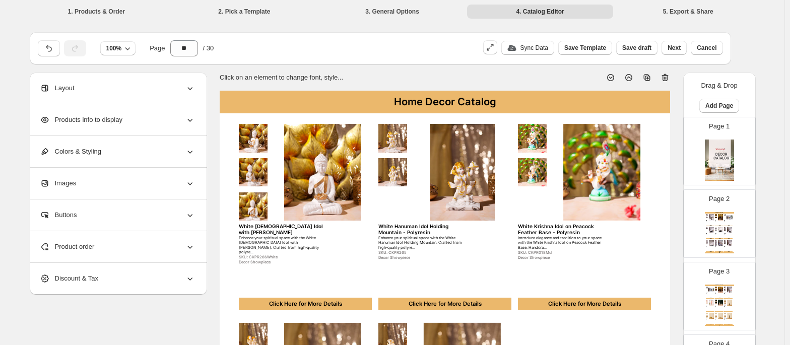
click at [723, 141] on img at bounding box center [719, 160] width 29 height 41
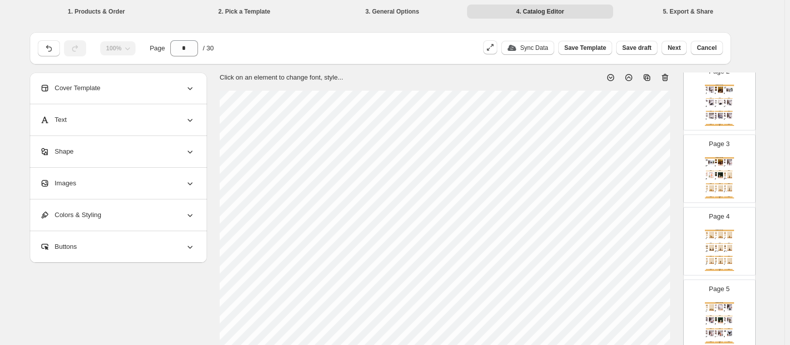
scroll to position [128, 0]
click at [724, 120] on div "Decor Showpiece" at bounding box center [727, 119] width 6 height 1
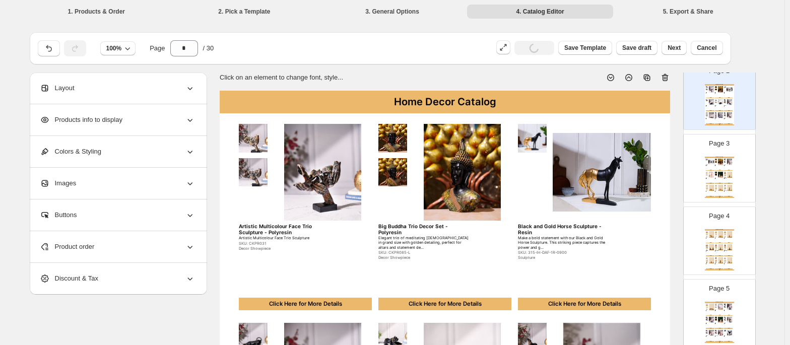
click at [721, 153] on div "Page 3 Home Decor Catalog Bubble Victorian [DEMOGRAPHIC_DATA] Decorative Sculpt…" at bounding box center [714, 163] width 63 height 67
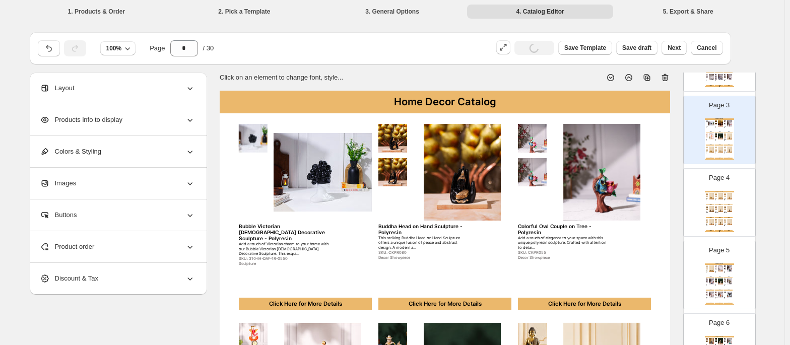
click at [718, 186] on div "Page 4 Home Decor Catalog Decorative Golden Polyresin Elephant Figurine (Large)…" at bounding box center [714, 198] width 63 height 67
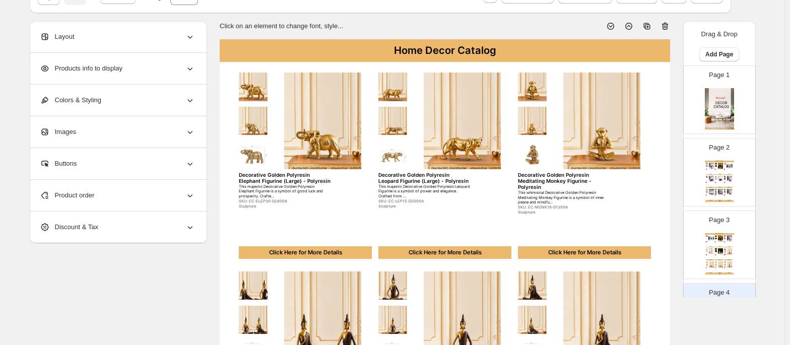
scroll to position [0, 0]
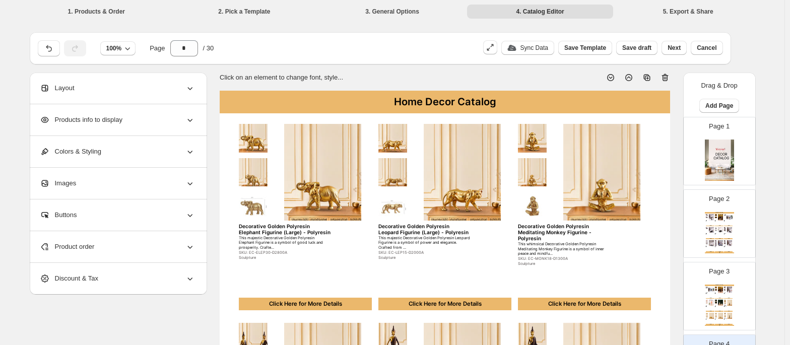
click at [450, 78] on div "Click on an element to change font, style..." at bounding box center [441, 73] width 458 height 18
click at [716, 144] on img at bounding box center [719, 160] width 29 height 41
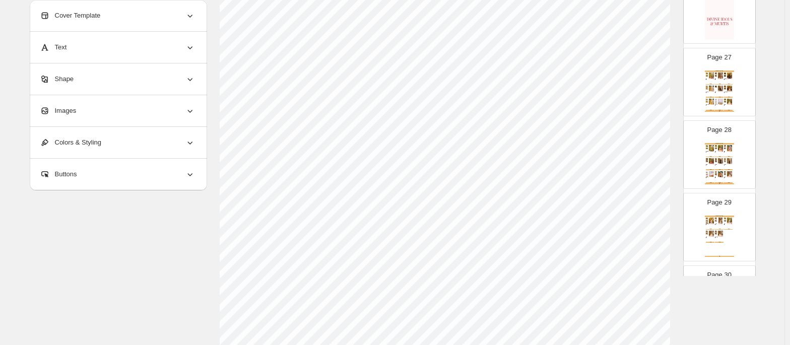
scroll to position [1976, 0]
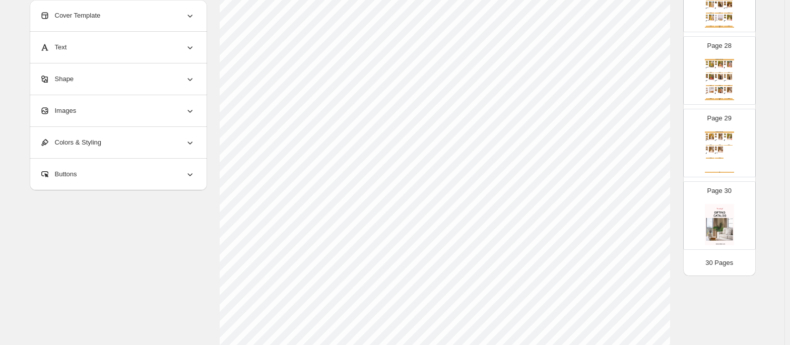
click at [713, 216] on img at bounding box center [719, 224] width 29 height 41
type input "**"
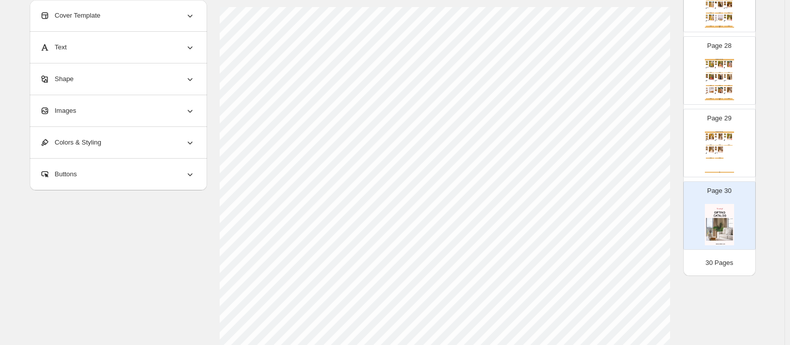
scroll to position [71, 0]
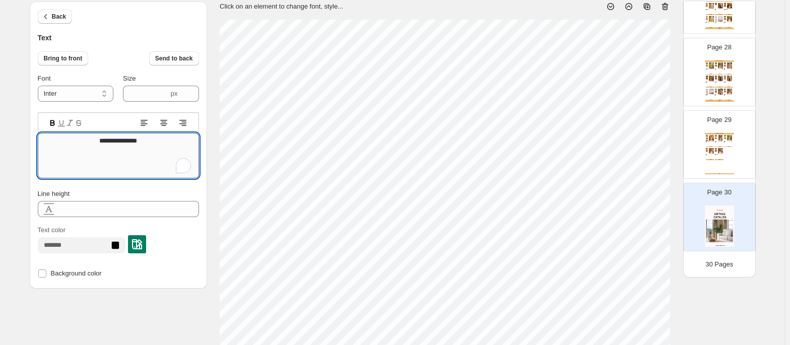
click at [105, 140] on textarea "**********" at bounding box center [118, 155] width 161 height 45
type textarea "**********"
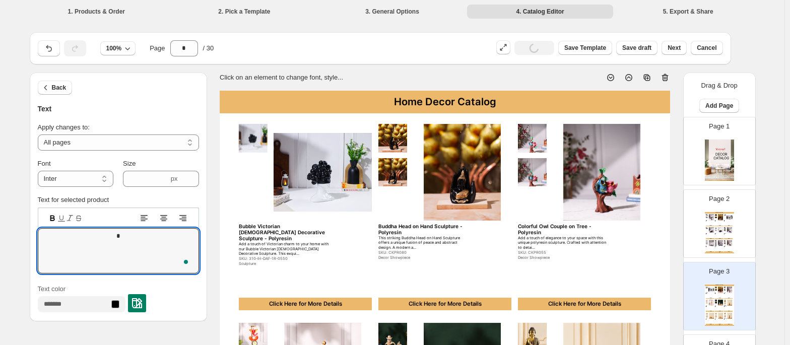
select select "**********"
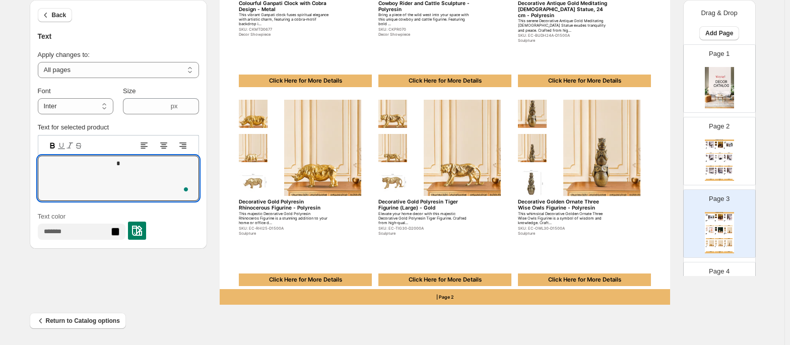
scroll to position [11, 1]
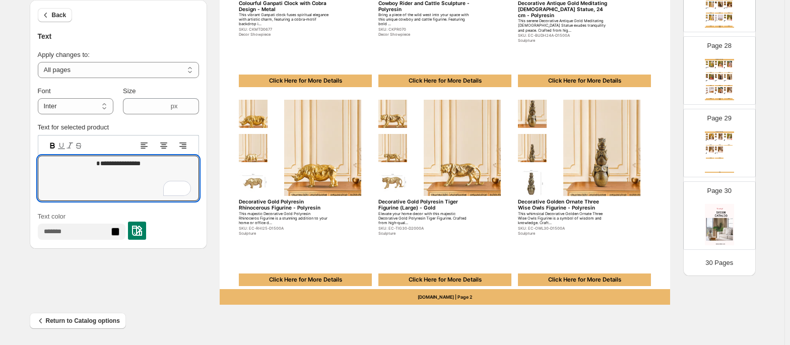
type textarea "**********"
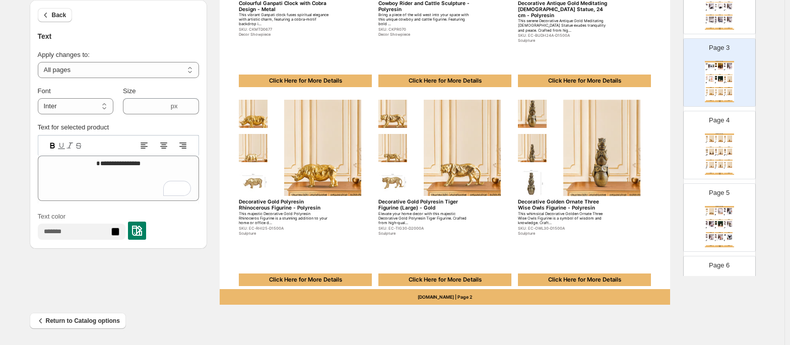
scroll to position [0, 0]
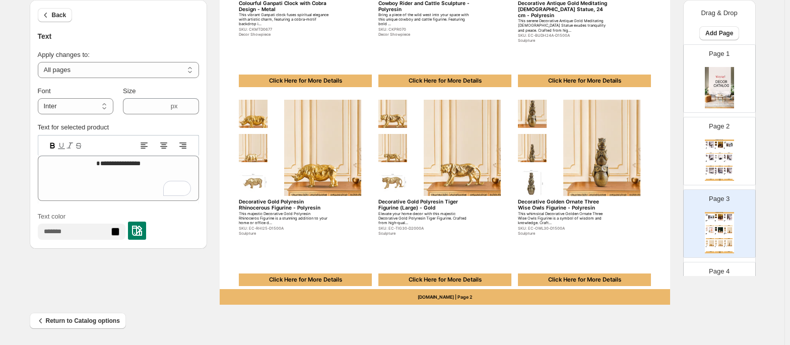
click at [712, 184] on div "Page 2 Home Decor Catalog Artistic Multicolour Face Trio Sculpture - Polyresin …" at bounding box center [719, 150] width 72 height 67
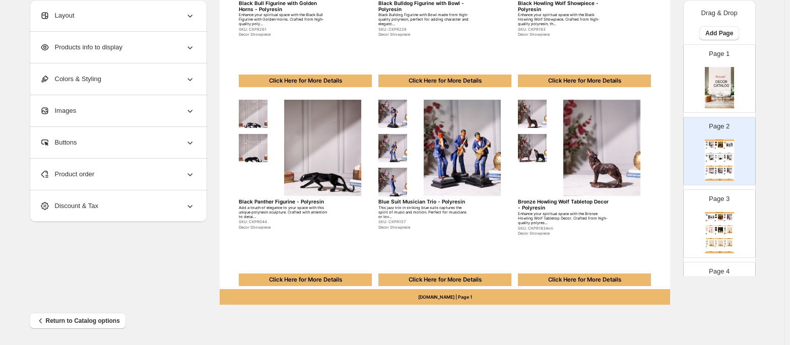
click at [711, 212] on div "Page 3 Home Decor Catalog Bubble Victorian [DEMOGRAPHIC_DATA] Decorative Sculpt…" at bounding box center [714, 219] width 63 height 67
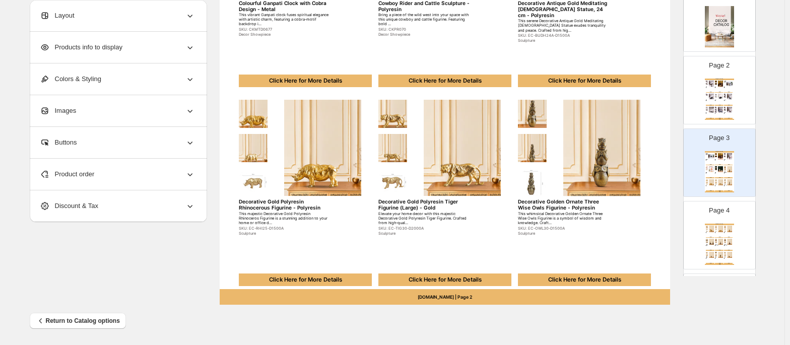
click at [711, 212] on p "Page 4" at bounding box center [719, 210] width 21 height 10
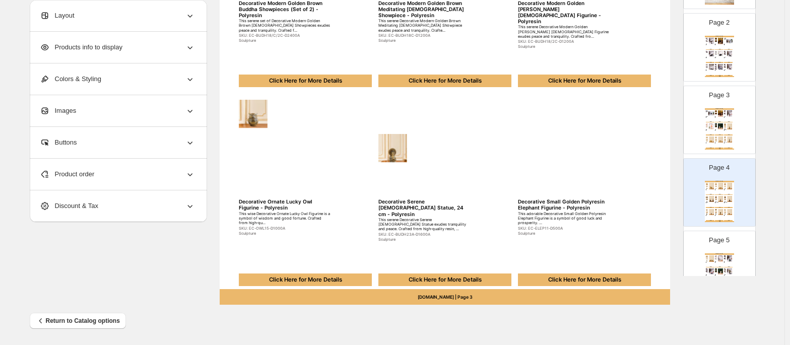
scroll to position [112, 0]
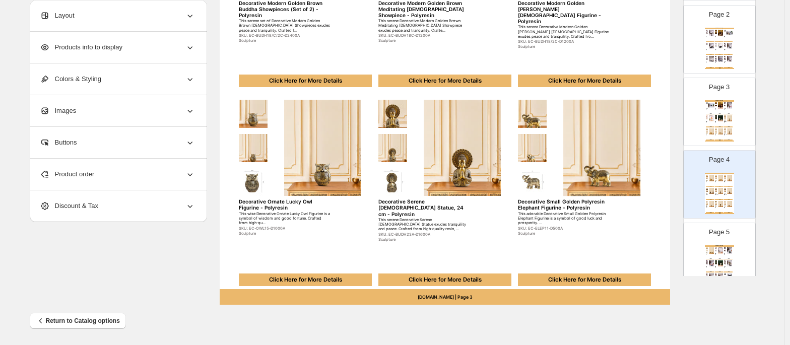
click at [709, 262] on img at bounding box center [711, 263] width 7 height 6
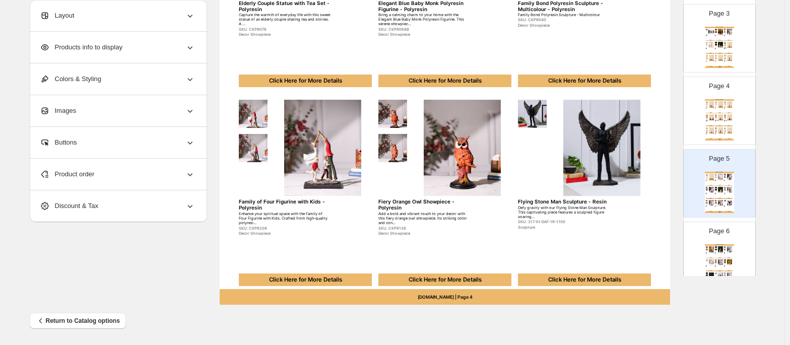
scroll to position [188, 0]
click at [715, 254] on div "Home Decor Catalog Ganesh in Hand Showpiece - Polyresin [DEMOGRAPHIC_DATA][PERS…" at bounding box center [719, 261] width 29 height 41
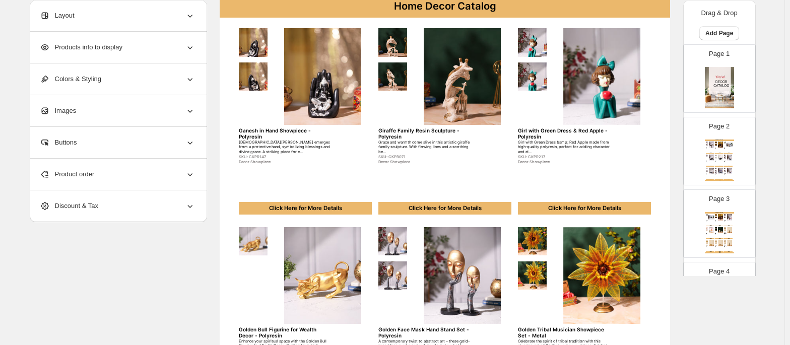
scroll to position [94, 0]
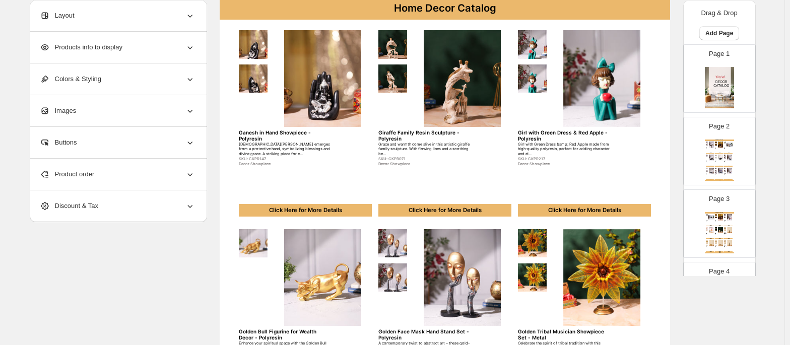
click at [731, 158] on div "Page 2 Home Decor Catalog Artistic Multicolour Face Trio Sculpture - Polyresin …" at bounding box center [714, 146] width 63 height 67
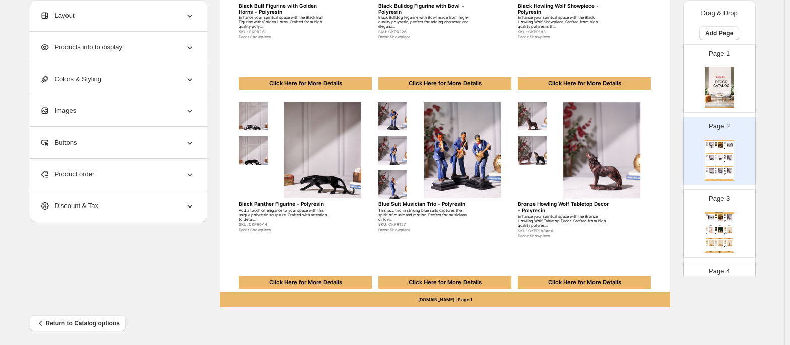
scroll to position [422, 0]
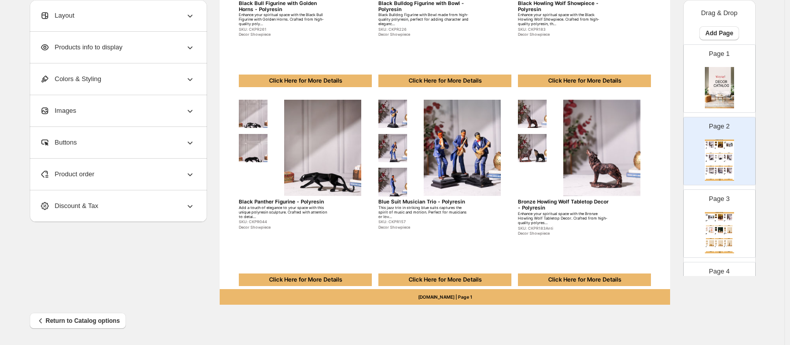
click at [717, 232] on img at bounding box center [720, 230] width 7 height 6
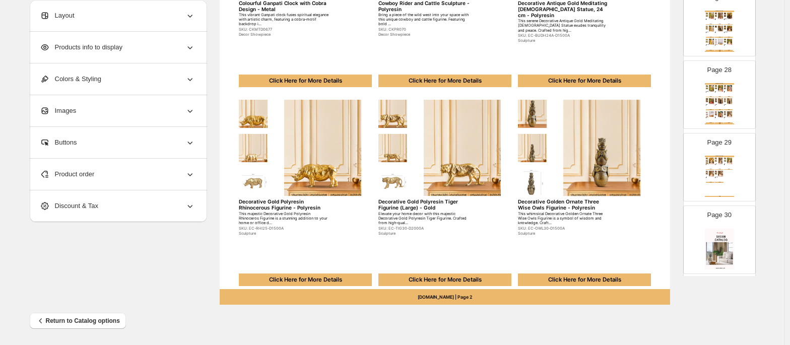
scroll to position [1976, 0]
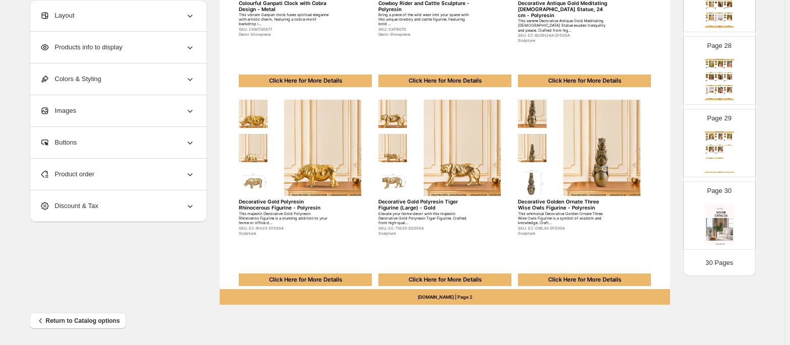
click at [716, 232] on img at bounding box center [719, 224] width 29 height 41
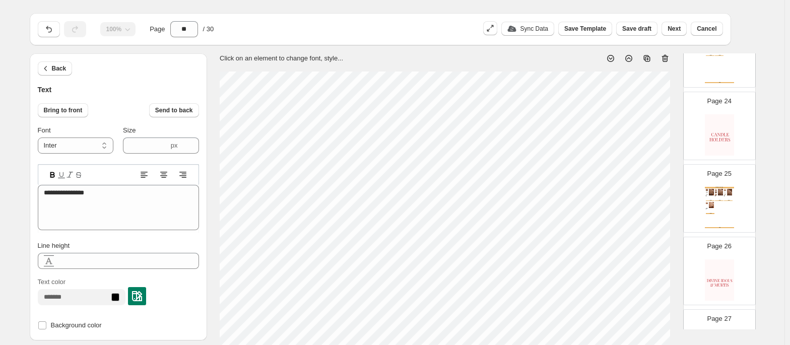
scroll to position [5, 0]
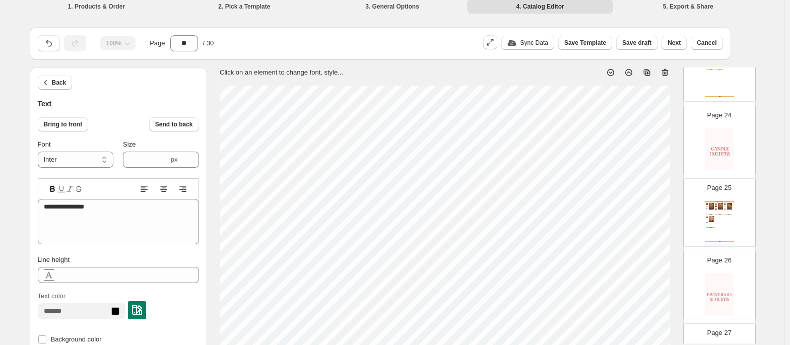
click at [708, 297] on img at bounding box center [719, 293] width 29 height 41
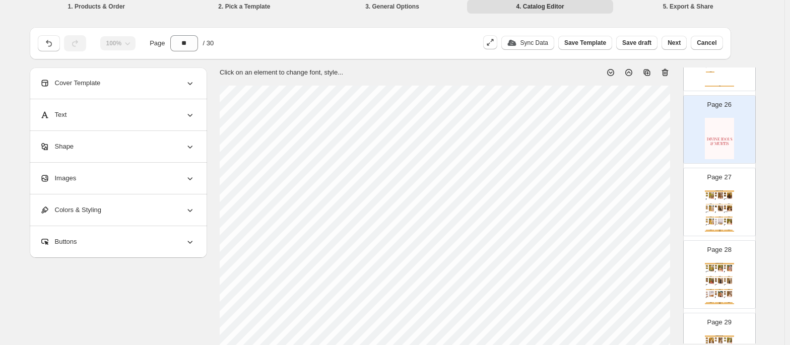
scroll to position [1830, 0]
click at [726, 211] on img at bounding box center [729, 208] width 7 height 6
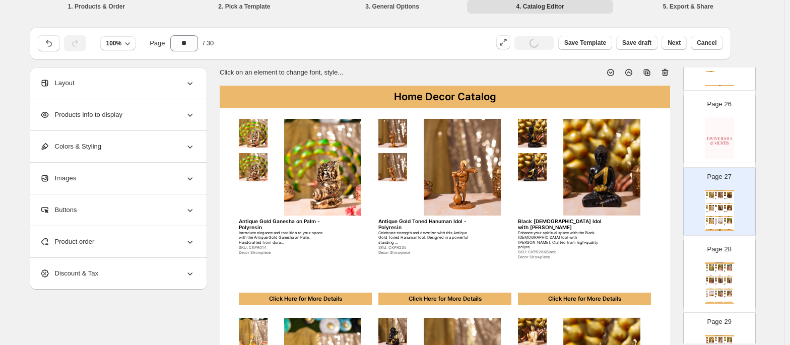
click at [716, 158] on img at bounding box center [719, 137] width 29 height 41
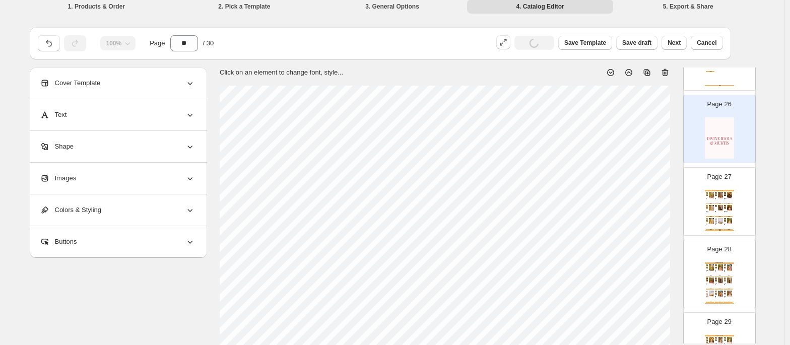
click at [718, 213] on div "[PERSON_NAME] with Shivling Idol - Black - Polyresin Bring divine synergy into …" at bounding box center [719, 213] width 9 height 2
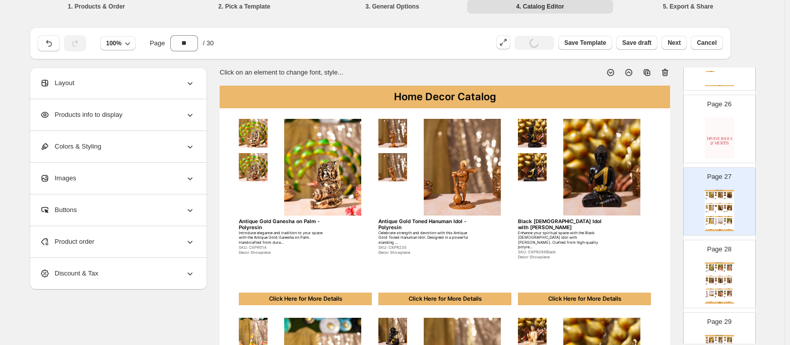
click at [716, 148] on img at bounding box center [719, 137] width 29 height 41
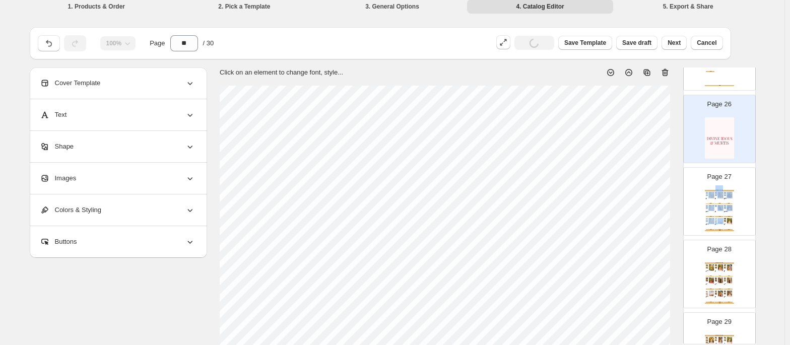
click at [717, 225] on div "A compact version of the iconic Ram Mandir, this detailed polyresin model is pe…" at bounding box center [718, 225] width 6 height 1
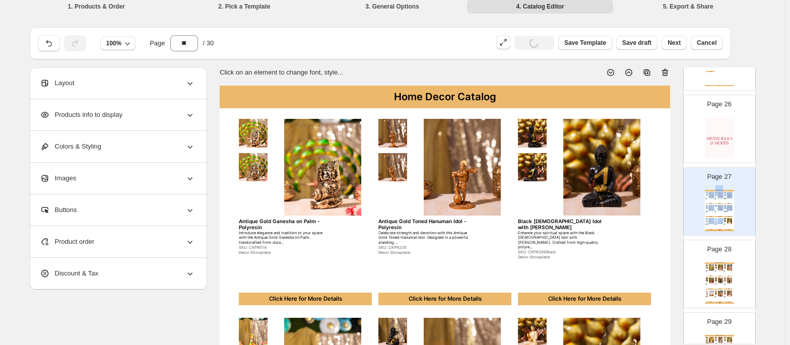
click at [719, 270] on img at bounding box center [720, 267] width 7 height 6
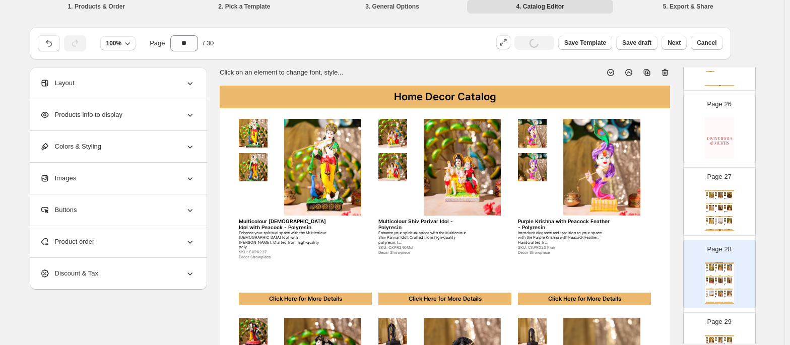
click at [705, 125] on img at bounding box center [719, 137] width 29 height 41
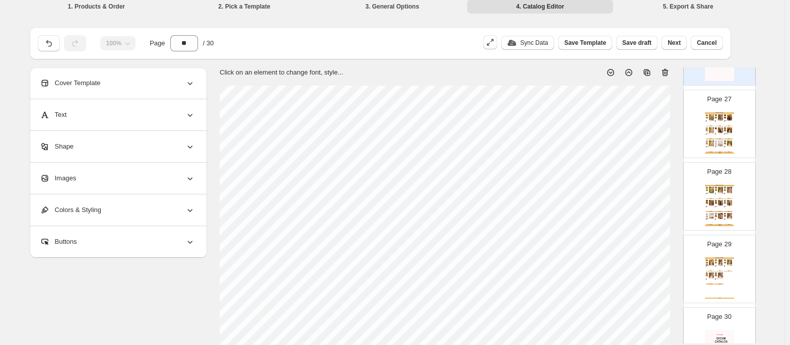
scroll to position [1908, 0]
click at [707, 249] on p "Page 29" at bounding box center [719, 244] width 24 height 10
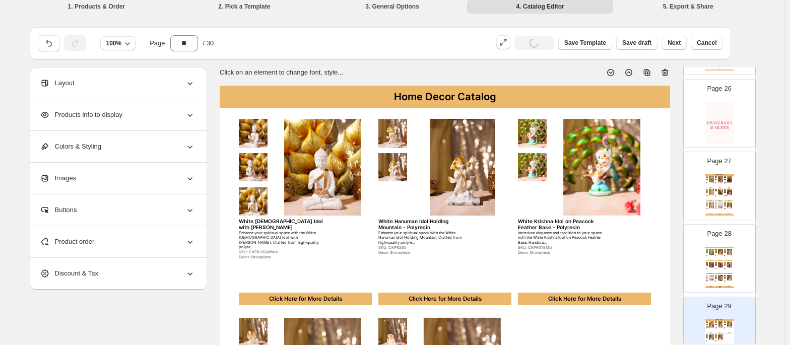
scroll to position [1846, 0]
click at [713, 143] on img at bounding box center [719, 121] width 29 height 41
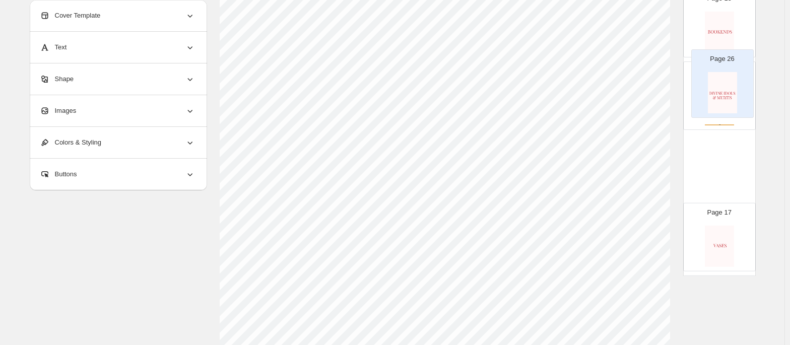
scroll to position [143, 0]
drag, startPoint x: 711, startPoint y: 250, endPoint x: 718, endPoint y: 35, distance: 215.2
click at [718, 35] on div "Page 1 Page 2 Home Decor Catalog Artistic Multicolour Face Trio Sculpture - Pol…" at bounding box center [719, 60] width 73 height 2172
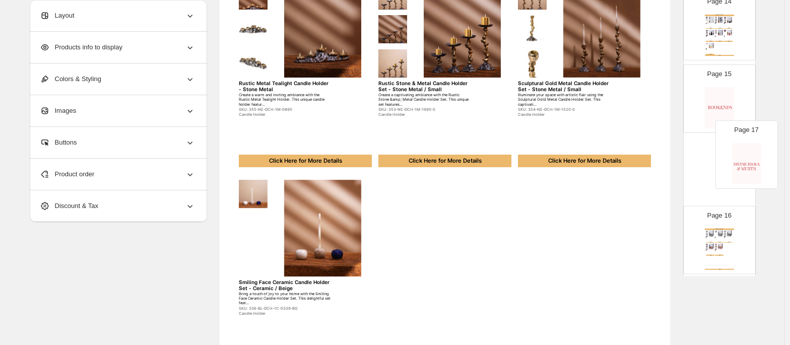
scroll to position [996, 0]
drag, startPoint x: 708, startPoint y: 239, endPoint x: 720, endPoint y: 94, distance: 145.5
click at [720, 94] on div "Page 1 Page 2 Home Decor Catalog Artistic Multicolour Face Trio Sculpture - Pol…" at bounding box center [719, 135] width 73 height 2172
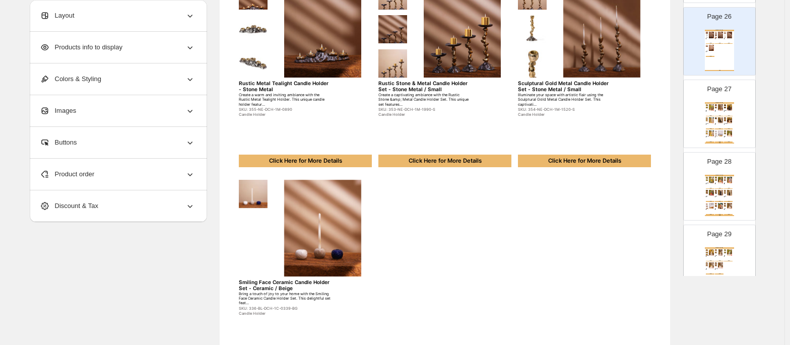
scroll to position [1849, 0]
click at [718, 111] on img at bounding box center [720, 108] width 7 height 6
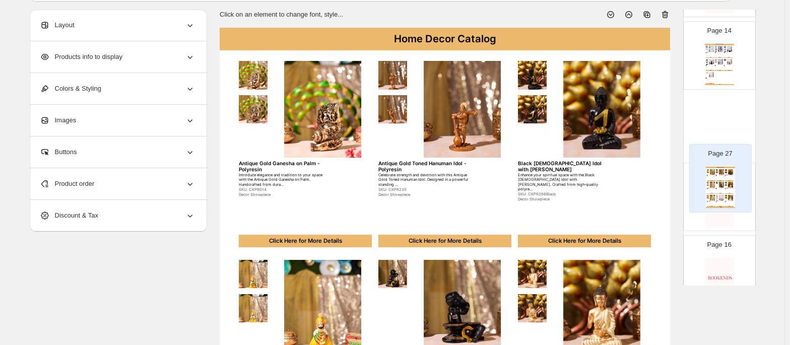
scroll to position [975, 0]
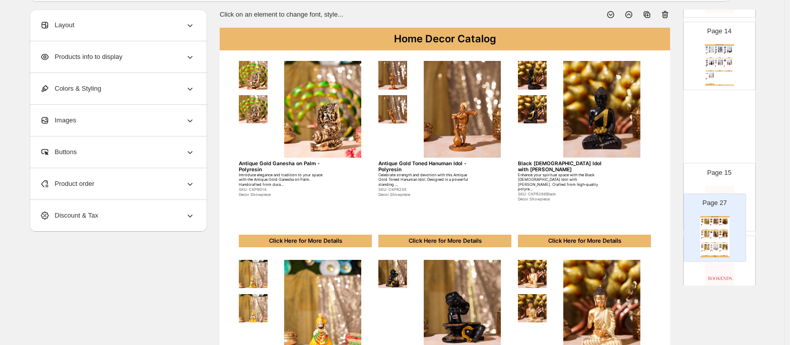
drag, startPoint x: 718, startPoint y: 119, endPoint x: 716, endPoint y: 214, distance: 94.7
click at [716, 214] on div "Page 1 Page 2 Home Decor Catalog Artistic Multicolour Face Trio Sculpture - Pol…" at bounding box center [719, 165] width 73 height 2172
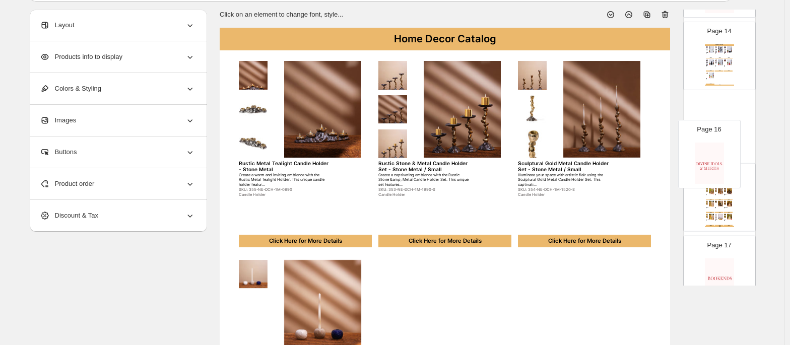
drag, startPoint x: 716, startPoint y: 214, endPoint x: 710, endPoint y: 155, distance: 58.8
click at [710, 155] on div "Page 1 Page 2 Home Decor Catalog Artistic Multicolour Face Trio Sculpture - Pol…" at bounding box center [719, 165] width 73 height 2172
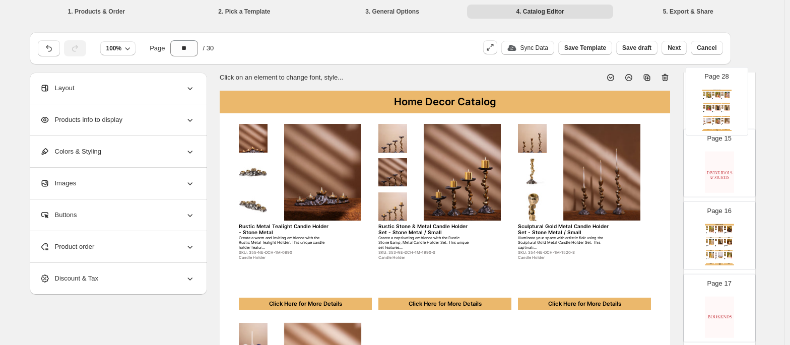
scroll to position [0, 0]
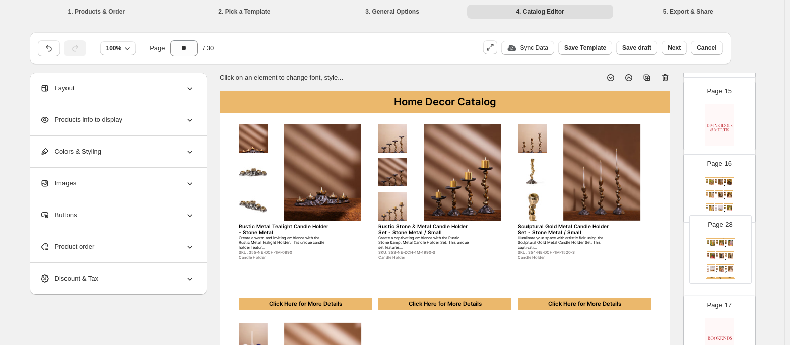
drag, startPoint x: 716, startPoint y: 223, endPoint x: 719, endPoint y: 241, distance: 18.5
click at [719, 241] on div "Page 1 Page 2 Home Decor Catalog Artistic Multicolour Face Trio Sculpture - Pol…" at bounding box center [719, 152] width 73 height 2172
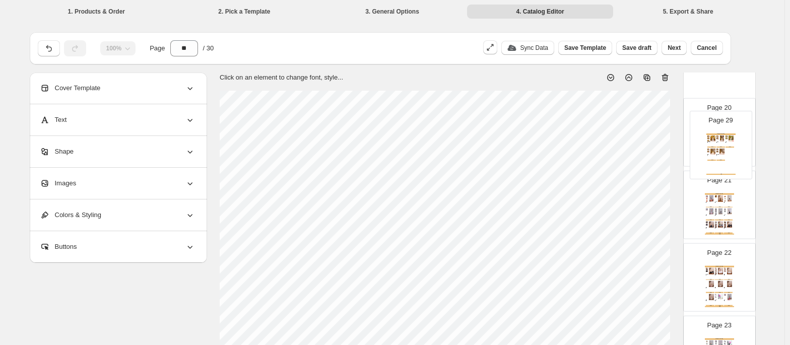
scroll to position [1422, 0]
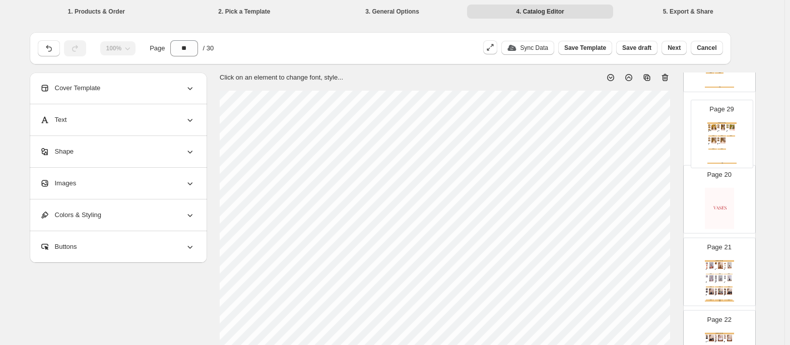
drag, startPoint x: 722, startPoint y: 205, endPoint x: 727, endPoint y: 121, distance: 84.3
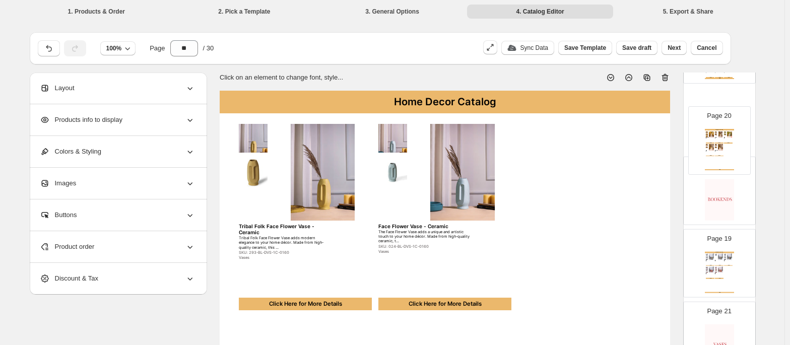
drag, startPoint x: 705, startPoint y: 244, endPoint x: 708, endPoint y: 119, distance: 124.9
click at [708, 119] on img at bounding box center [711, 116] width 7 height 6
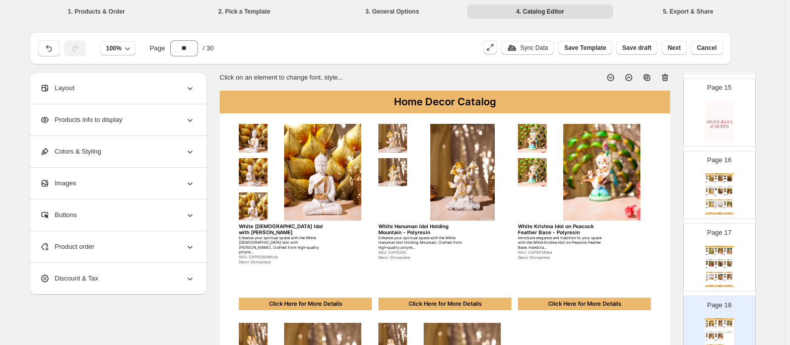
click at [701, 194] on div "Page 16 Home Decor Catalog Antique Gold Ganesha on Palm - Polyresin Introduce e…" at bounding box center [714, 180] width 63 height 67
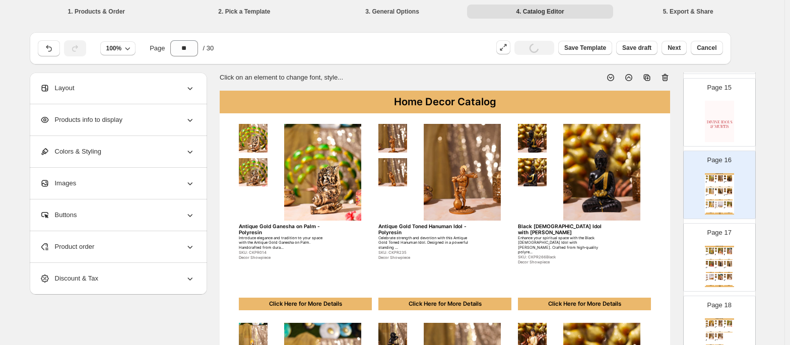
click at [708, 234] on p "Page 17" at bounding box center [719, 233] width 24 height 10
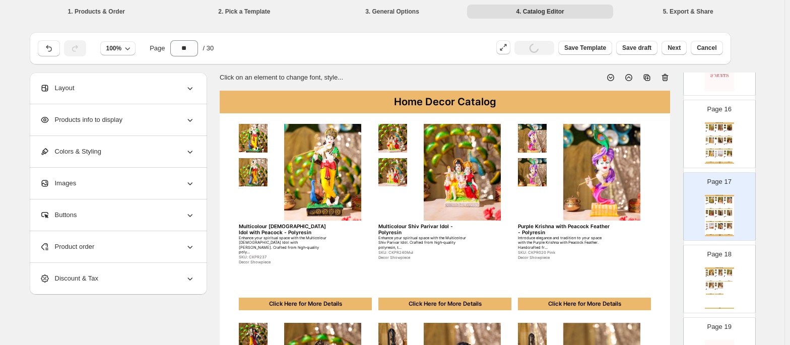
click at [708, 275] on img at bounding box center [711, 272] width 7 height 6
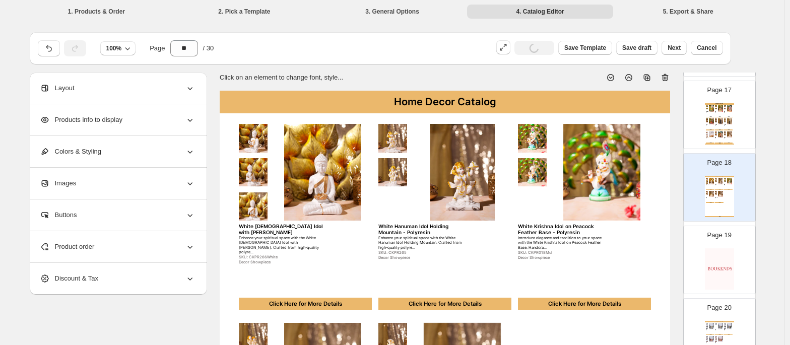
click at [708, 280] on img at bounding box center [719, 268] width 29 height 41
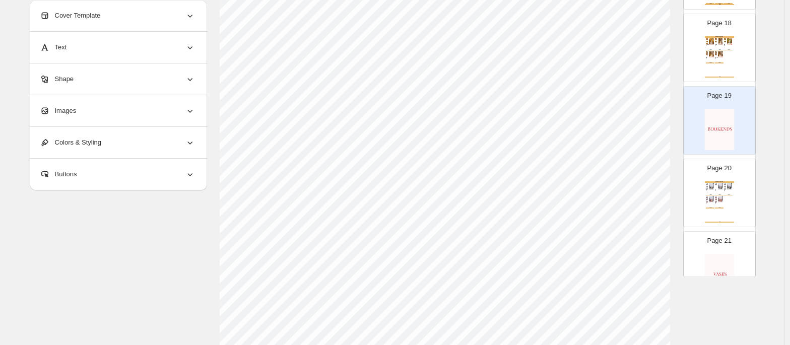
click at [714, 198] on div "Home Decor Catalog See No Evil Black Face Bookend - resin Add a touch of playfu…" at bounding box center [719, 201] width 29 height 41
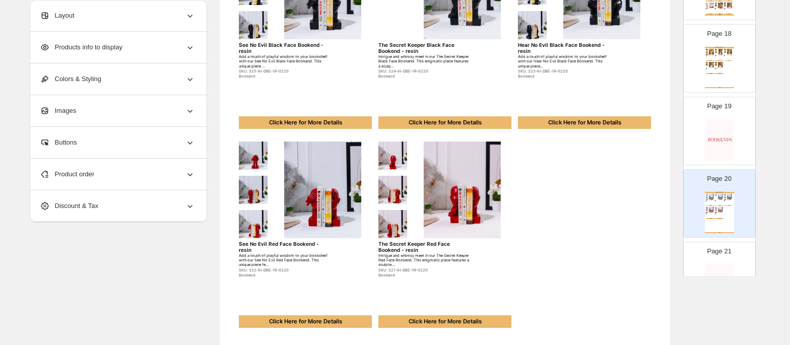
click at [715, 214] on img at bounding box center [716, 213] width 2 height 2
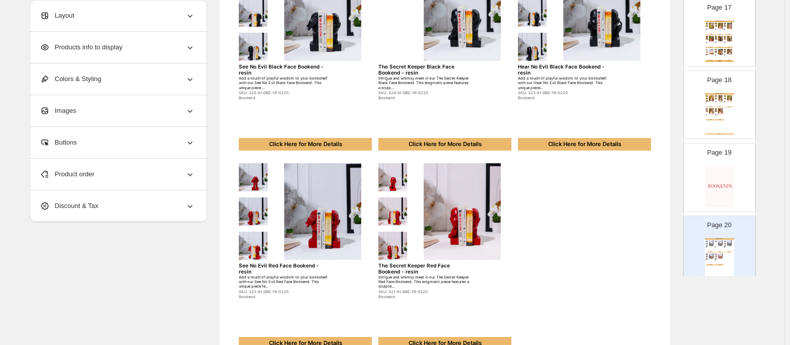
scroll to position [169, 0]
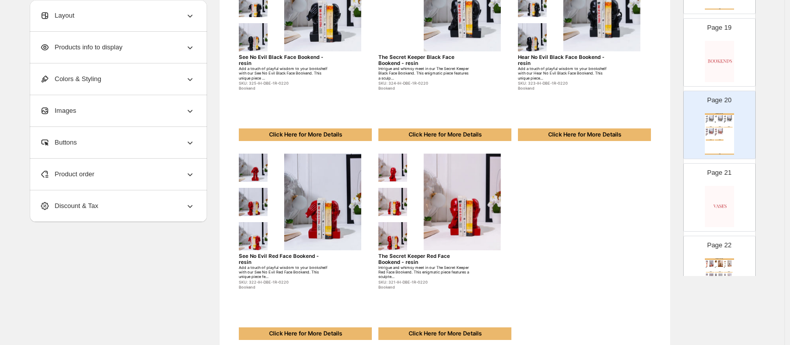
click at [716, 224] on img at bounding box center [719, 206] width 29 height 41
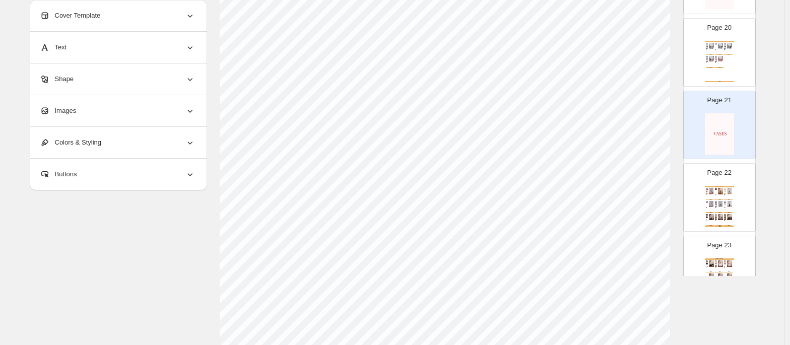
click at [717, 220] on img at bounding box center [720, 217] width 7 height 6
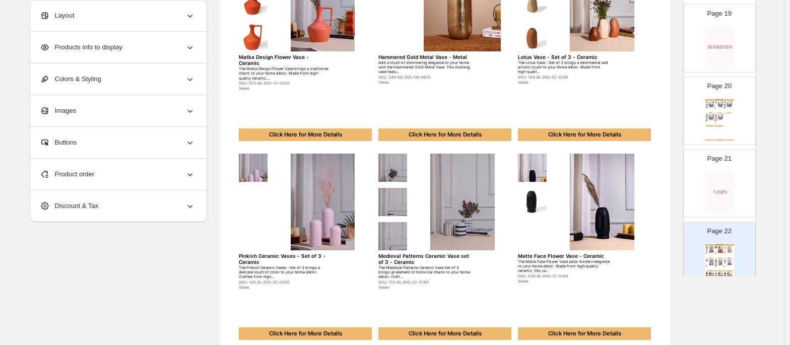
scroll to position [1344, 0]
click at [708, 105] on div "Page 20 Home Decor Catalog See No Evil Black Face Bookend - resin Add a touch o…" at bounding box center [714, 108] width 63 height 67
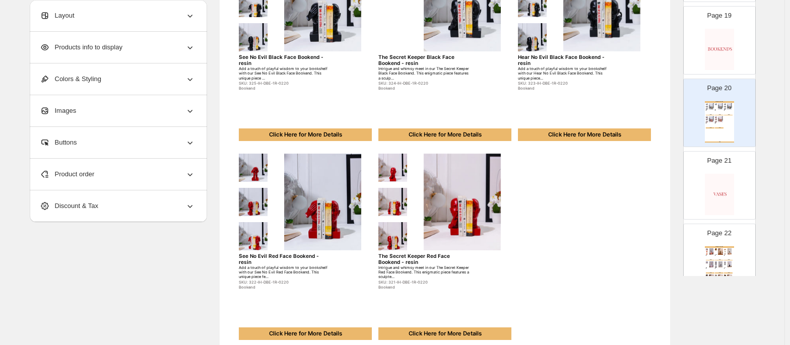
scroll to position [1344, 0]
click at [107, 187] on div "Product order" at bounding box center [117, 174] width 155 height 31
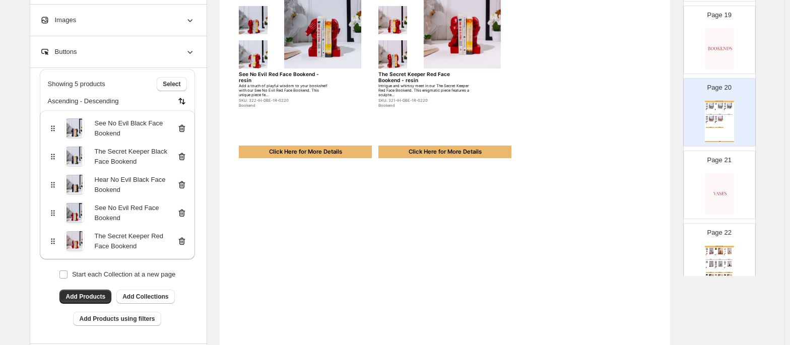
scroll to position [422, 0]
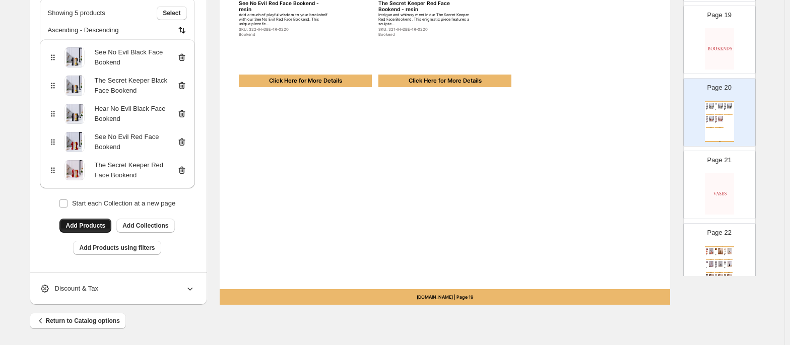
click at [82, 220] on button "Add Products" at bounding box center [85, 226] width 52 height 14
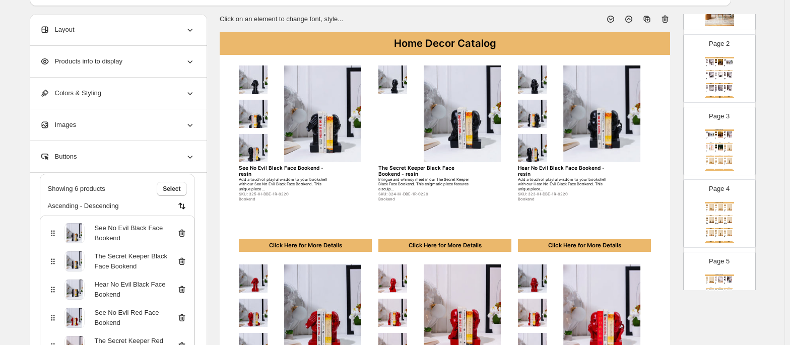
scroll to position [97, 0]
click at [698, 105] on div "Page 3 Home Decor Catalog Bubble Victorian Lady Decorative Sculpture - Polyresi…" at bounding box center [714, 136] width 63 height 67
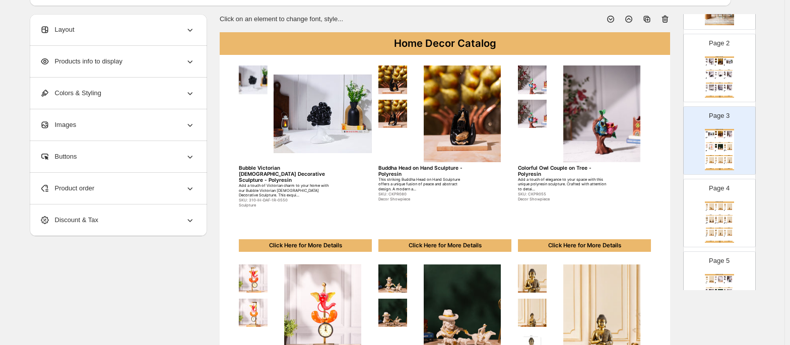
scroll to position [0, 0]
click at [701, 89] on div "Page 2 Home Decor Catalog Artistic Multicolour Face Trio Sculpture - Polyresin …" at bounding box center [714, 63] width 63 height 67
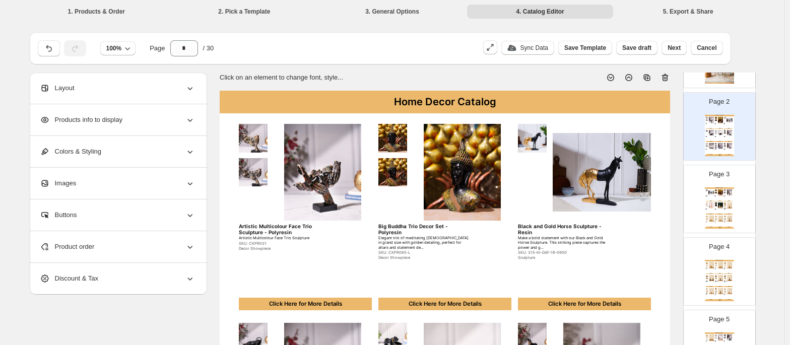
click at [701, 209] on div "Page 3 Home Decor Catalog Bubble Victorian Lady Decorative Sculpture - Polyresi…" at bounding box center [714, 194] width 63 height 67
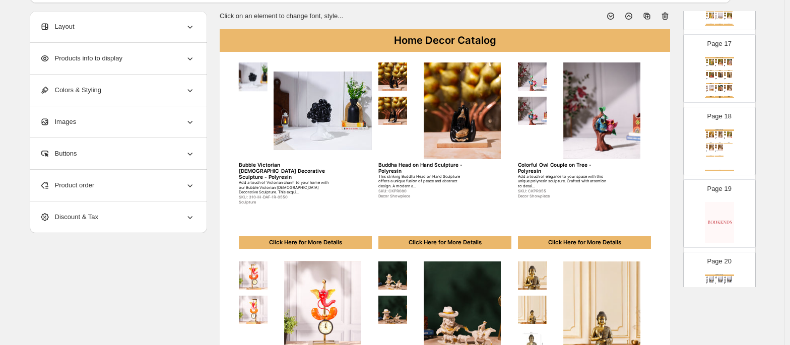
scroll to position [49, 0]
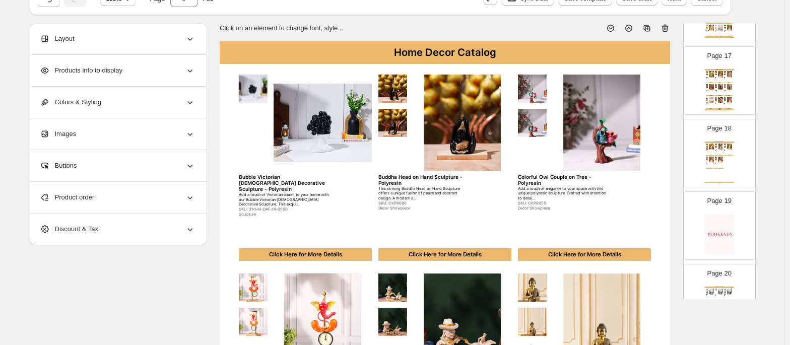
click at [705, 110] on div "[DOMAIN_NAME] | Page undefined" at bounding box center [719, 109] width 29 height 1
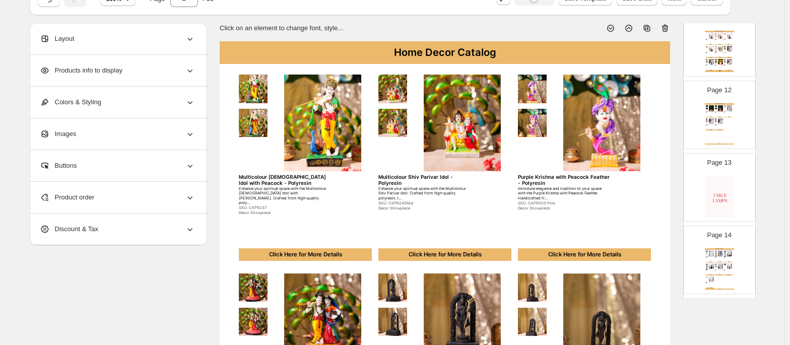
scroll to position [704, 0]
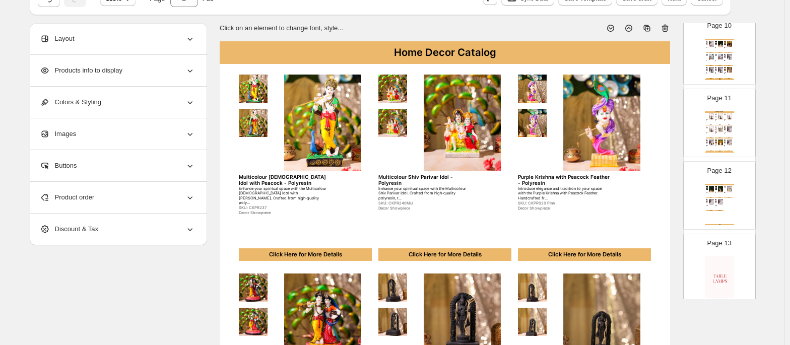
click at [720, 119] on img at bounding box center [720, 116] width 7 height 6
type input "**"
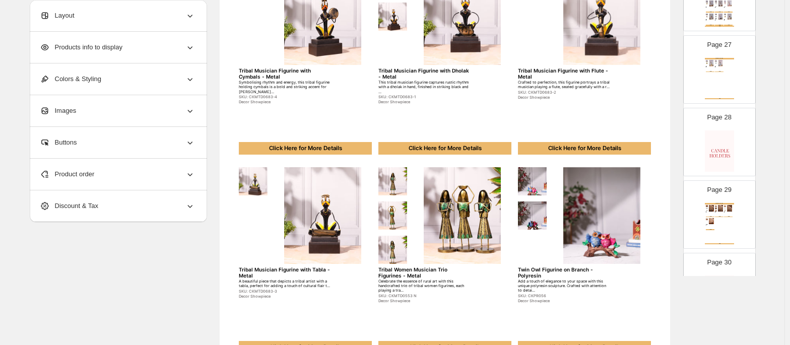
scroll to position [1976, 0]
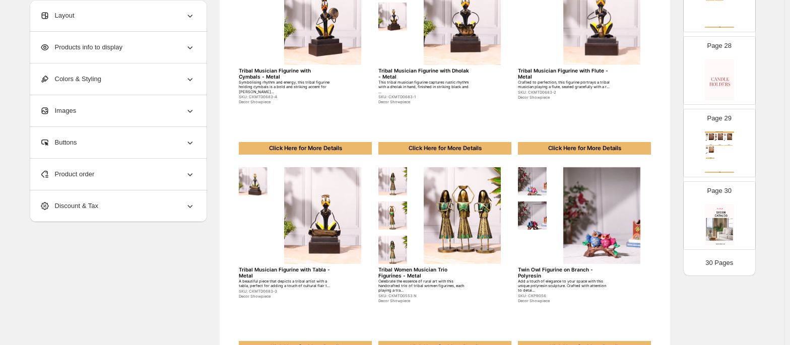
click at [758, 158] on div "**********" at bounding box center [392, 240] width 749 height 746
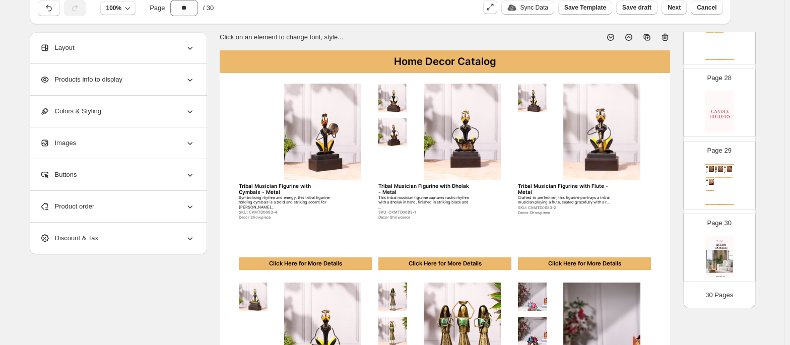
scroll to position [39, 0]
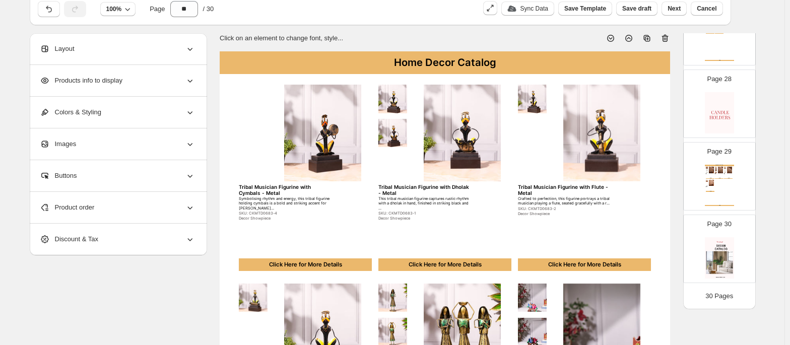
click at [779, 74] on div "**********" at bounding box center [392, 345] width 784 height 768
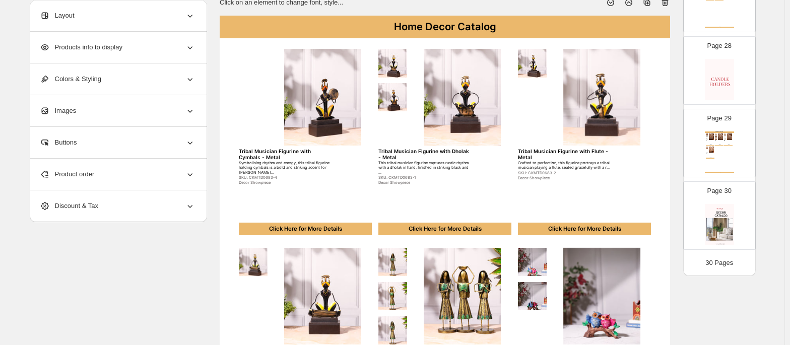
scroll to position [0, 0]
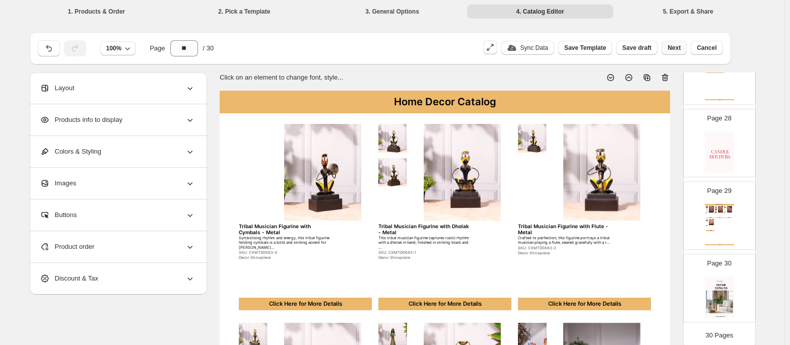
click at [672, 51] on span "Next" at bounding box center [673, 48] width 13 height 8
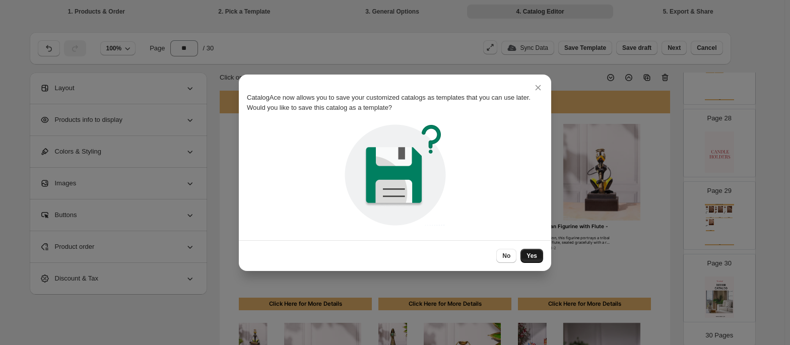
click at [529, 254] on span "Yes" at bounding box center [531, 256] width 11 height 8
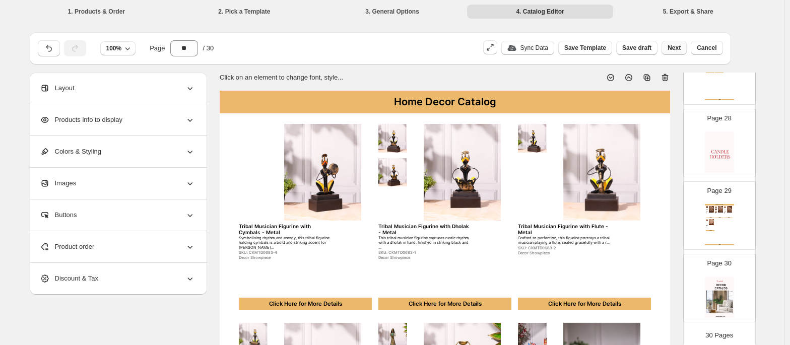
click at [678, 49] on span "Next" at bounding box center [673, 48] width 13 height 8
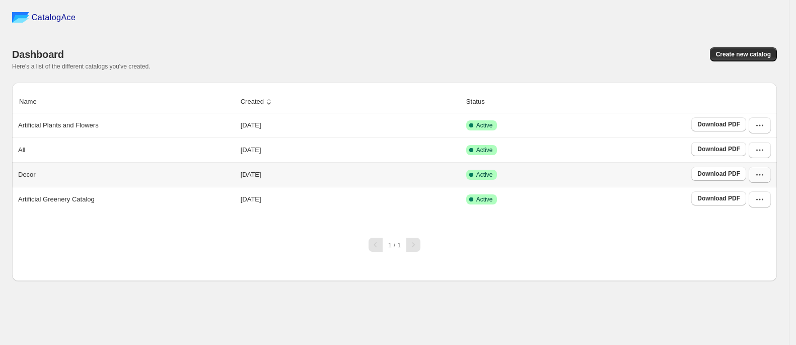
click at [760, 176] on icon "button" at bounding box center [761, 175] width 2 height 2
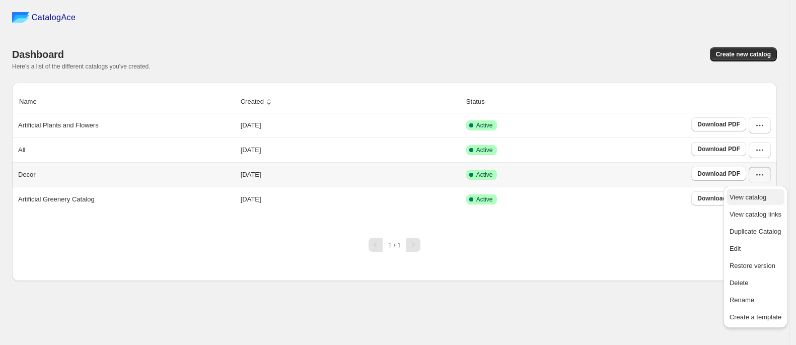
click at [733, 196] on span "View catalog" at bounding box center [748, 197] width 37 height 8
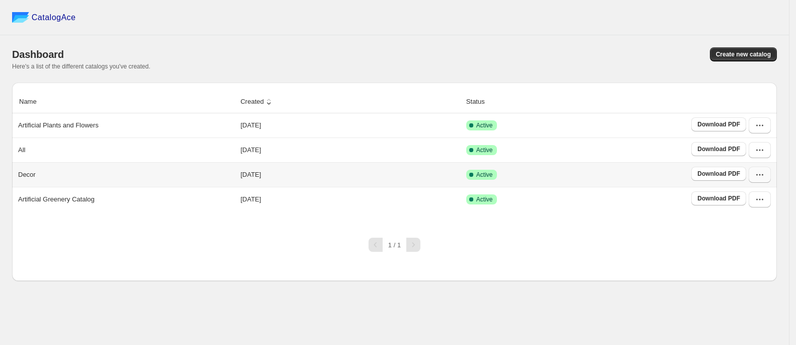
click at [766, 173] on button "button" at bounding box center [760, 175] width 22 height 16
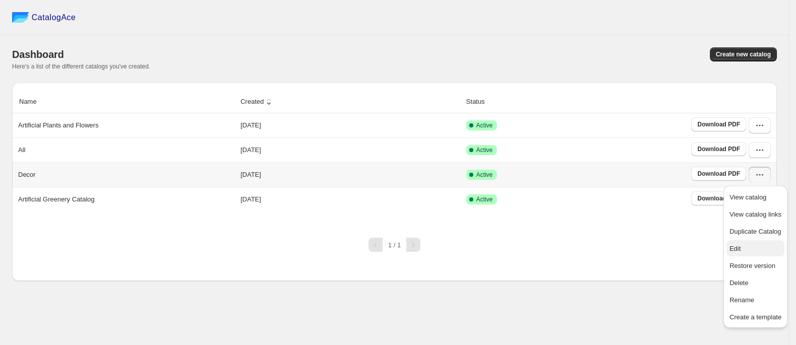
click at [753, 249] on span "Edit" at bounding box center [756, 249] width 52 height 10
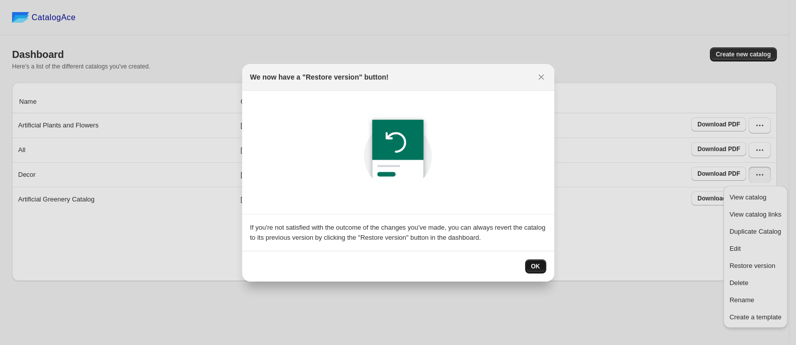
click at [543, 268] on button "OK" at bounding box center [535, 266] width 21 height 14
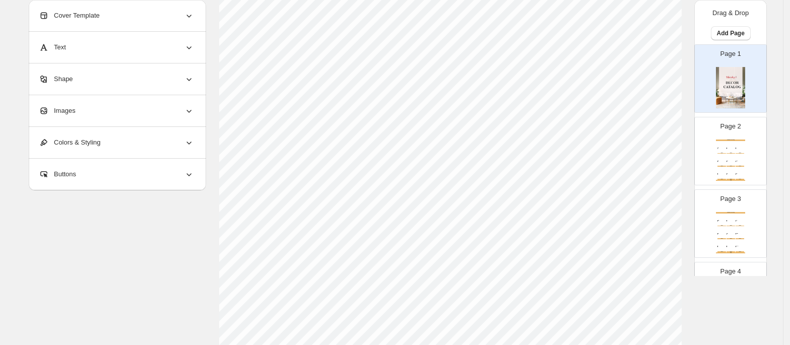
scroll to position [174, 0]
click at [719, 143] on img at bounding box center [722, 145] width 7 height 6
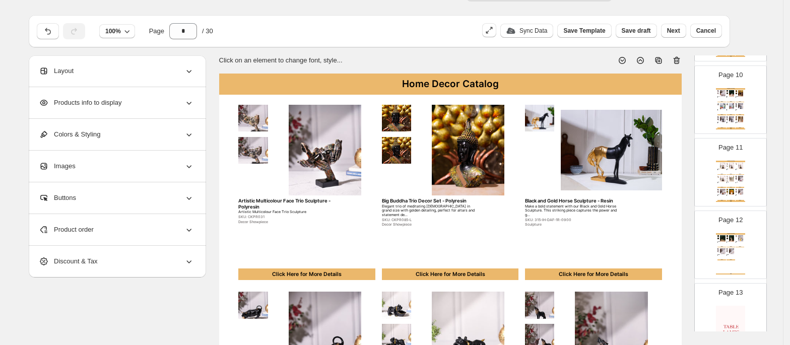
scroll to position [765, 0]
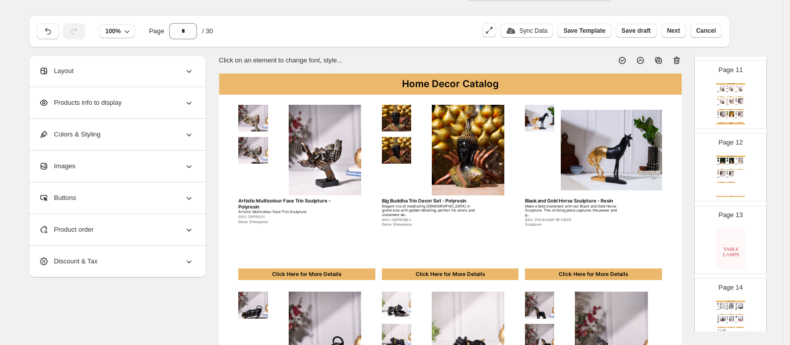
click at [731, 246] on img at bounding box center [730, 248] width 29 height 41
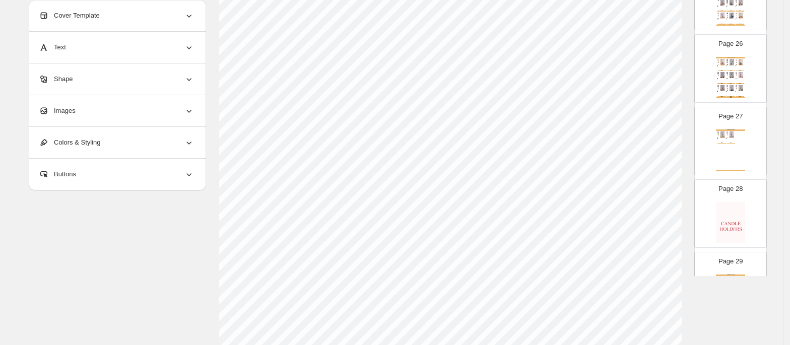
scroll to position [1827, 0]
click at [741, 200] on div "Page 28" at bounding box center [726, 205] width 63 height 67
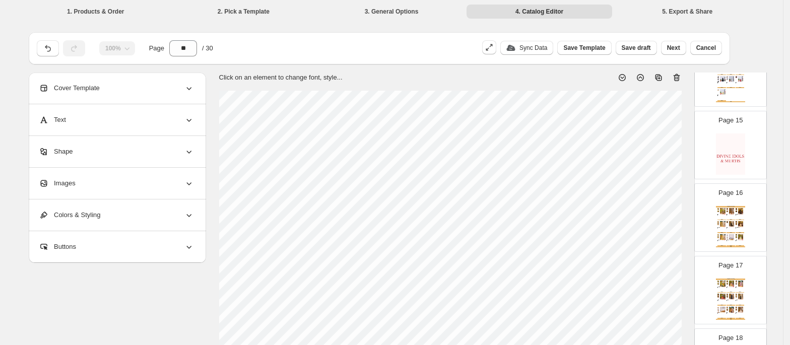
scroll to position [1020, 0]
click at [716, 176] on img at bounding box center [730, 154] width 29 height 41
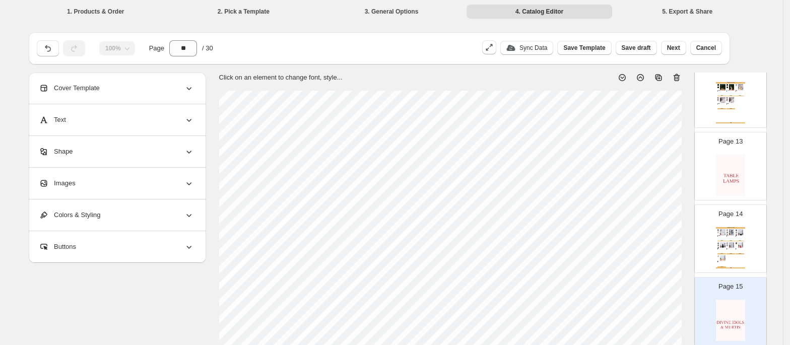
scroll to position [861, 0]
click at [734, 253] on div "Home Decor Catalog White Resin [DEMOGRAPHIC_DATA] Sculpture Lamp - Polyresin Il…" at bounding box center [730, 241] width 29 height 41
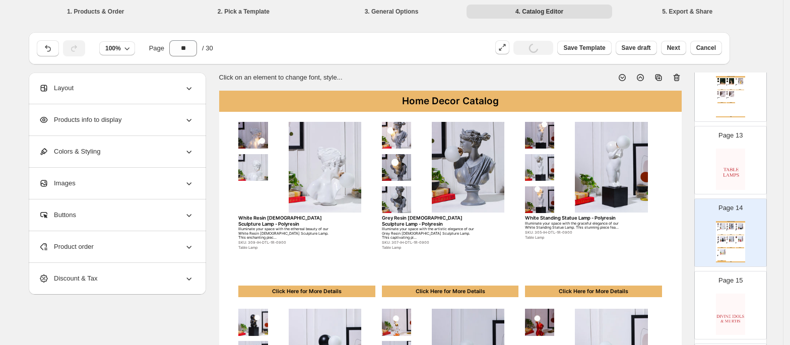
click at [721, 190] on img at bounding box center [730, 169] width 29 height 41
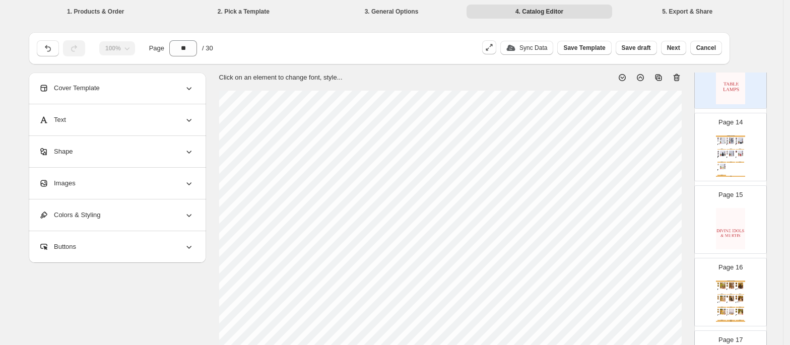
scroll to position [945, 0]
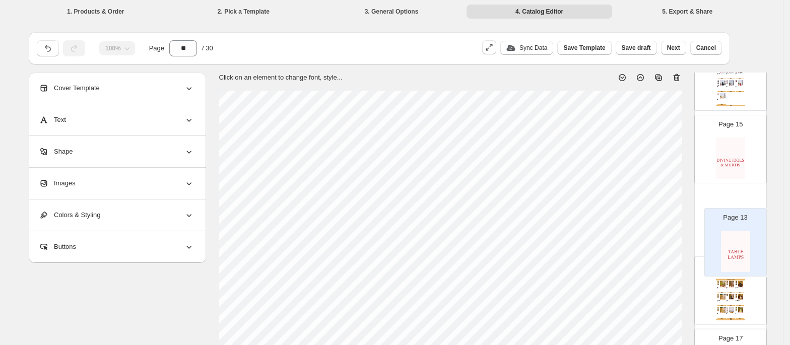
drag, startPoint x: 724, startPoint y: 98, endPoint x: 732, endPoint y: 267, distance: 169.4
click at [732, 267] on div "Page 1 Page 2 Home Decor Catalog Artistic Multicolour Face Trio Sculpture - Pol…" at bounding box center [730, 258] width 73 height 2172
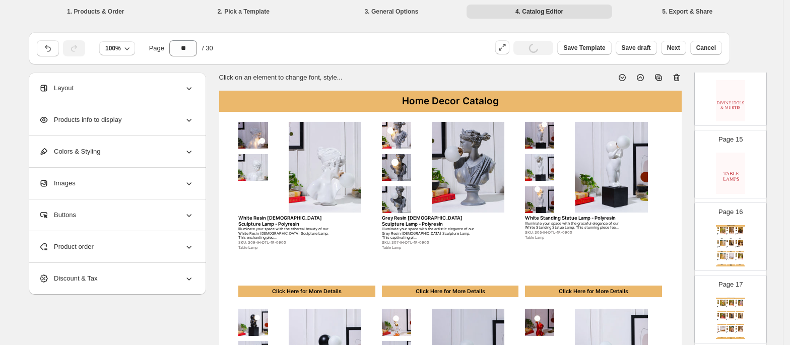
scroll to position [1003, 0]
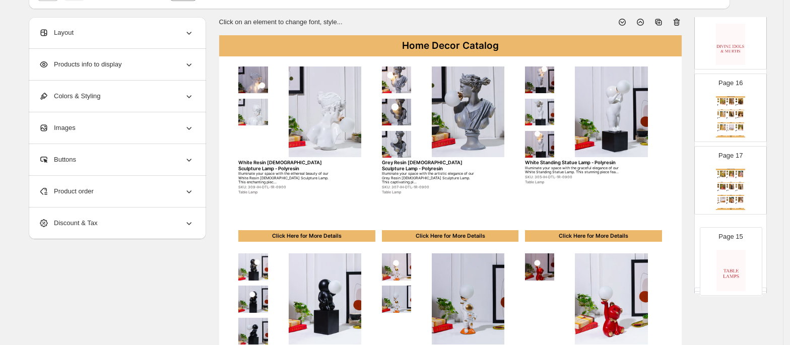
drag, startPoint x: 722, startPoint y: 150, endPoint x: 726, endPoint y: 255, distance: 105.3
click at [726, 255] on div "Page 1 Page 2 Home Decor Catalog Artistic Multicolour Face Trio Sculpture - Pol…" at bounding box center [730, 144] width 73 height 2172
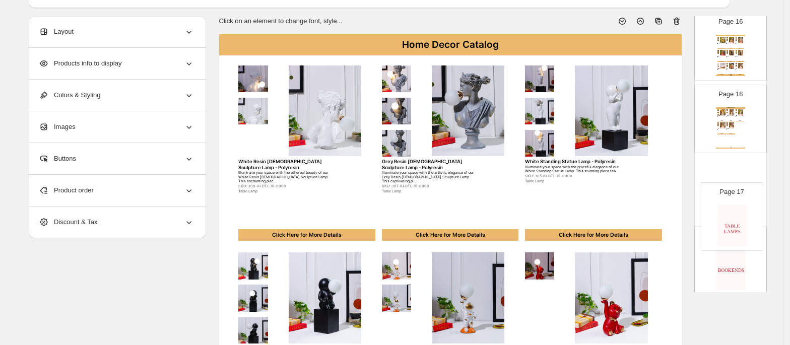
scroll to position [1136, 0]
drag, startPoint x: 728, startPoint y: 119, endPoint x: 722, endPoint y: 181, distance: 62.7
click at [722, 181] on div "Page 1 Page 2 Home Decor Catalog Artistic Multicolour Face Trio Sculpture - Pol…" at bounding box center [730, 10] width 73 height 2172
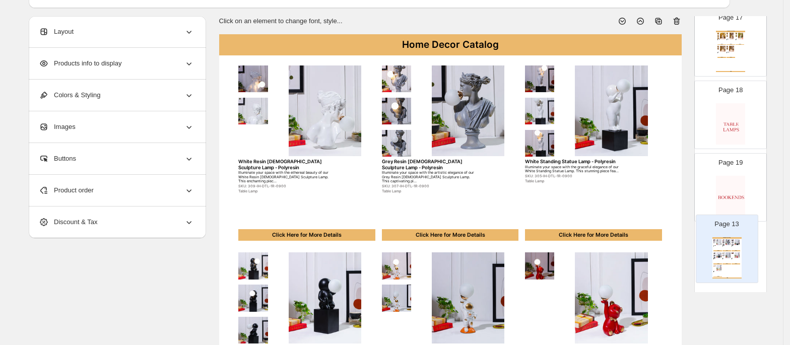
scroll to position [1151, 0]
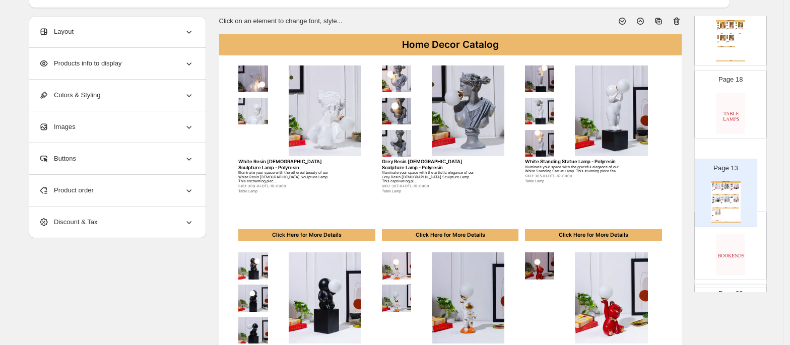
drag, startPoint x: 728, startPoint y: 111, endPoint x: 728, endPoint y: 166, distance: 54.9
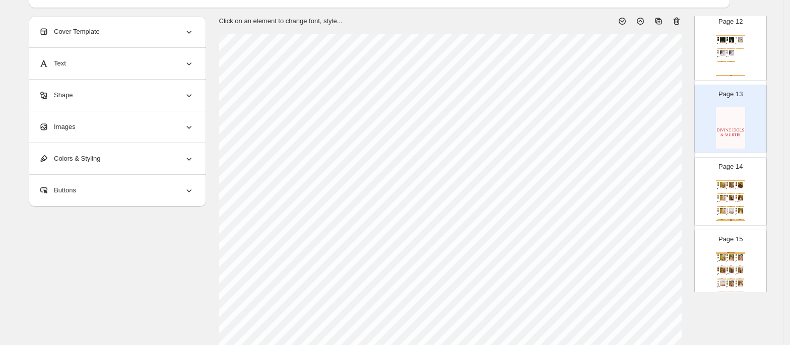
scroll to position [845, 0]
click at [744, 51] on div "Page 12 Home Decor Catalog White Swan Couple Statue with Golden Wings - Polyres…" at bounding box center [726, 43] width 63 height 67
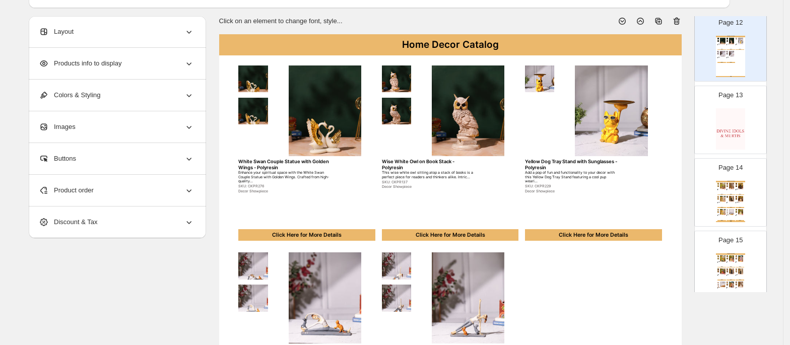
click at [723, 119] on img at bounding box center [730, 128] width 29 height 41
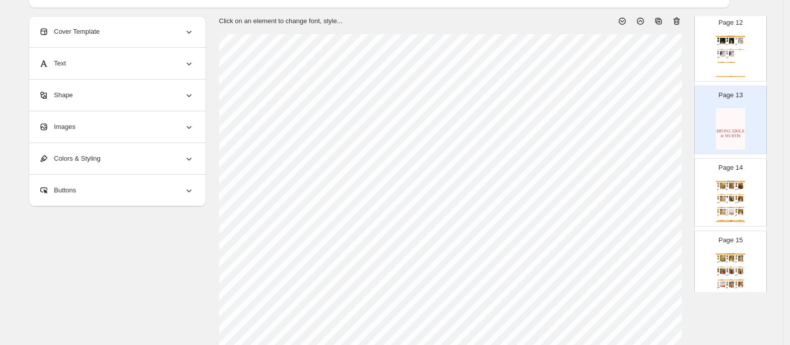
click at [719, 202] on img at bounding box center [722, 199] width 7 height 6
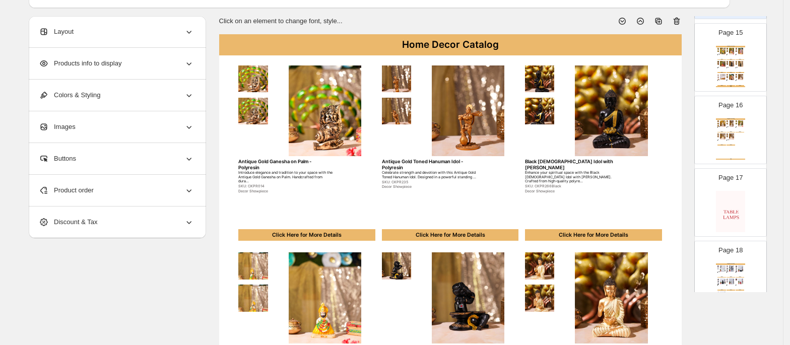
scroll to position [1054, 0]
click at [736, 215] on img at bounding box center [730, 210] width 29 height 41
type input "**"
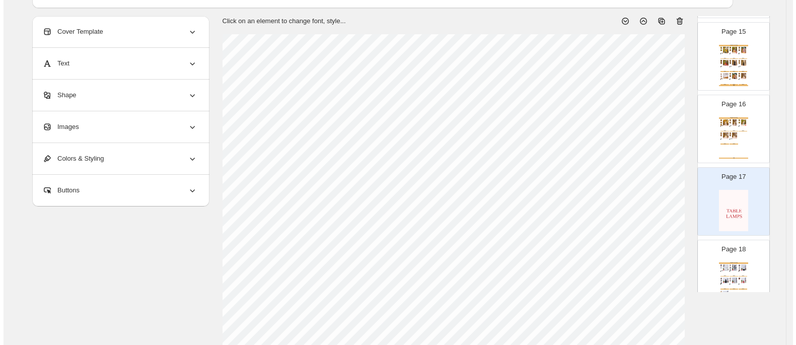
scroll to position [0, 0]
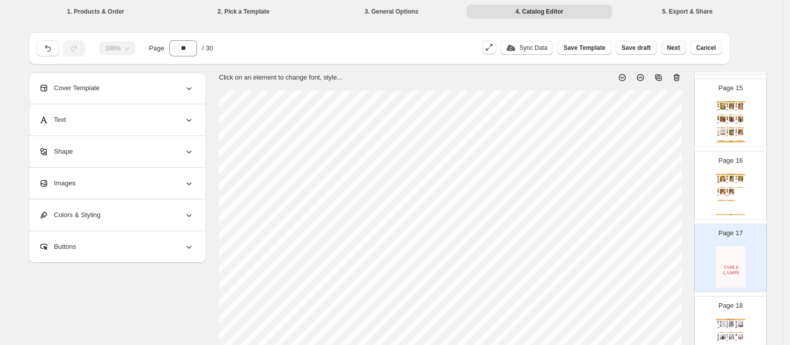
click at [676, 49] on span "Next" at bounding box center [673, 48] width 13 height 8
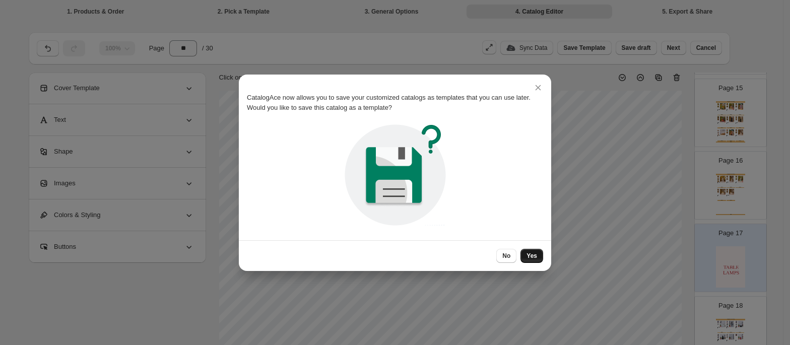
click at [533, 256] on span "Yes" at bounding box center [531, 256] width 11 height 8
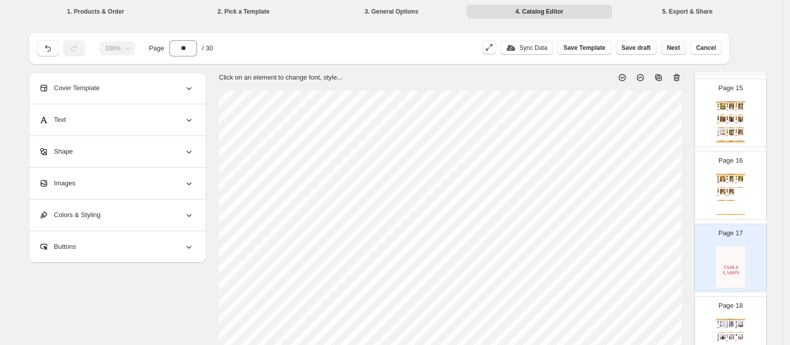
click at [680, 49] on span "Next" at bounding box center [673, 48] width 13 height 8
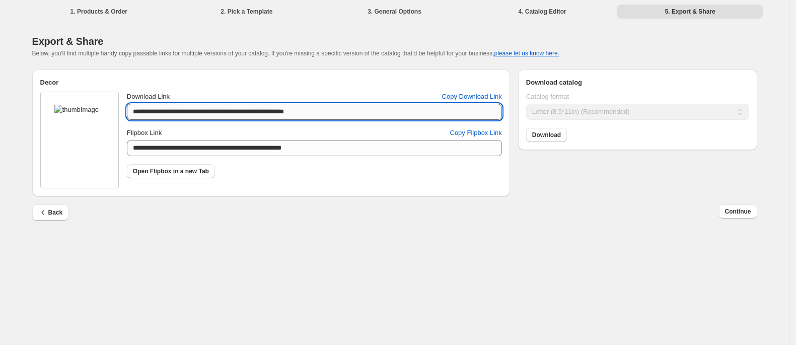
click at [309, 111] on input "**********" at bounding box center [314, 112] width 375 height 16
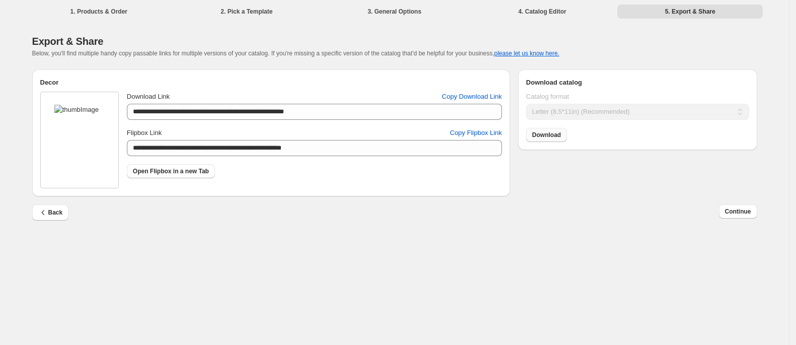
click at [544, 135] on span "Download" at bounding box center [546, 135] width 29 height 8
click at [464, 132] on span "Copy Flipbox Link" at bounding box center [476, 133] width 52 height 10
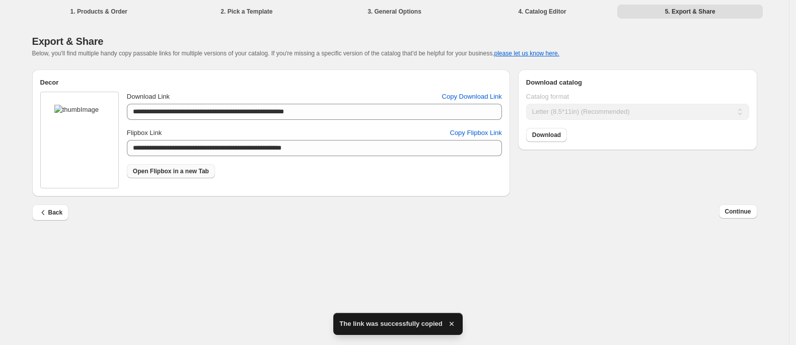
click at [154, 173] on span "Open Flipbox in a new Tab" at bounding box center [171, 171] width 76 height 8
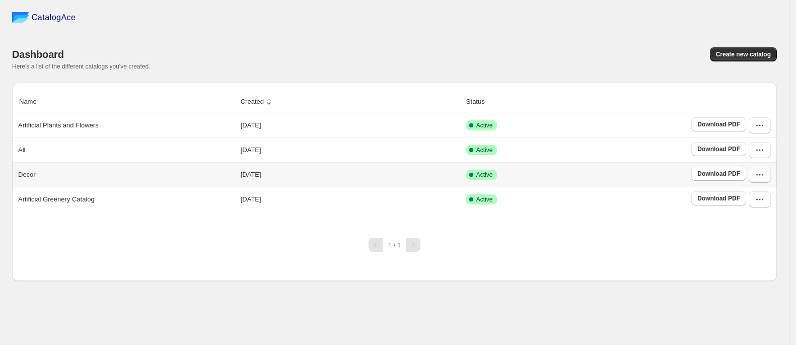
click at [756, 173] on icon "button" at bounding box center [760, 175] width 10 height 10
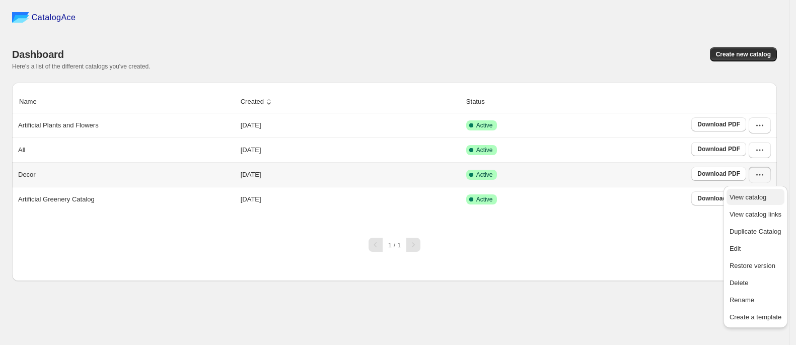
click at [745, 202] on span "View catalog" at bounding box center [756, 197] width 52 height 10
click at [87, 176] on div "Decor" at bounding box center [124, 173] width 221 height 14
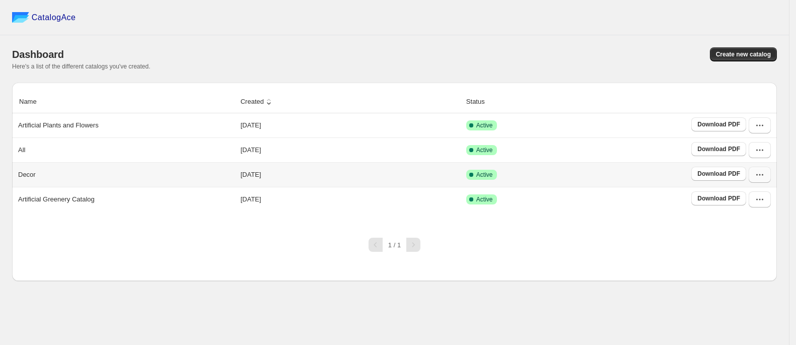
click at [756, 180] on icon "button" at bounding box center [760, 175] width 10 height 10
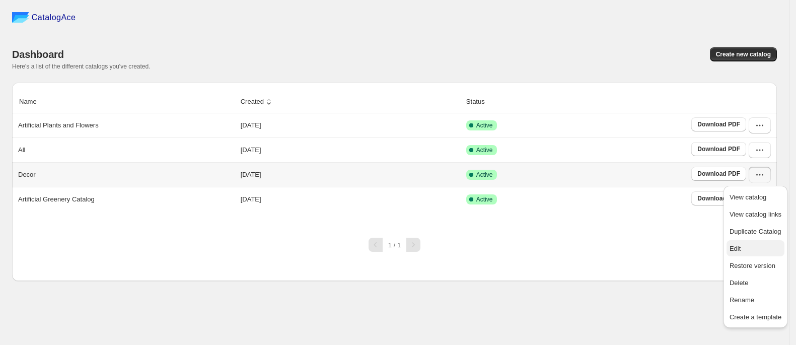
click at [746, 253] on span "Edit" at bounding box center [756, 249] width 52 height 10
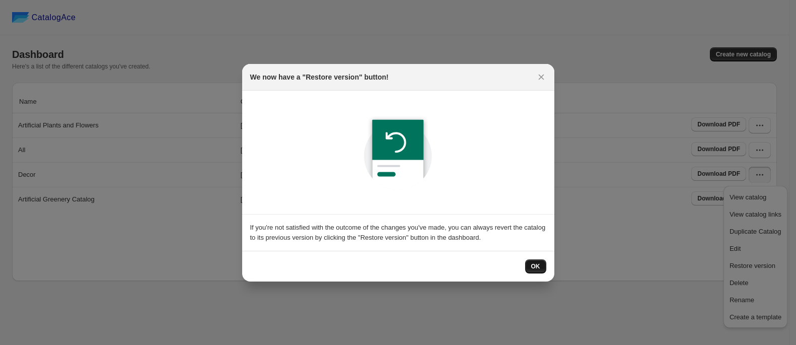
click at [533, 268] on span "OK" at bounding box center [535, 266] width 9 height 8
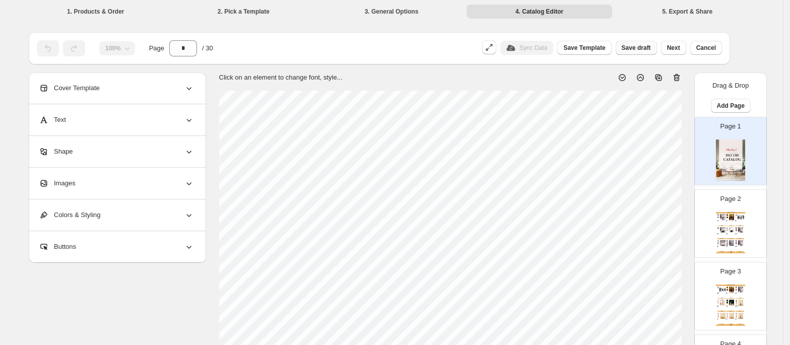
click at [633, 47] on span "Save draft" at bounding box center [636, 48] width 29 height 8
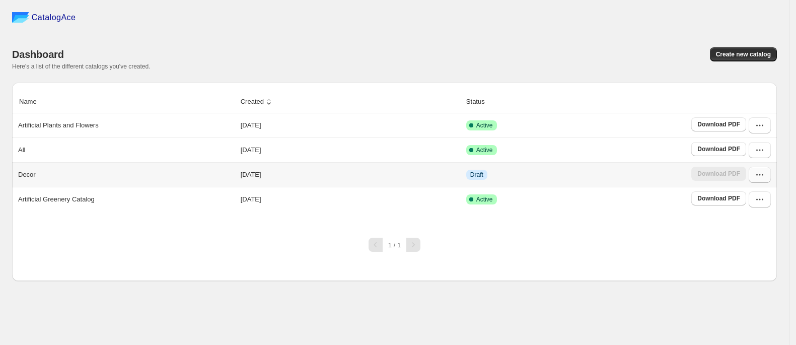
click at [756, 180] on button "button" at bounding box center [760, 175] width 22 height 16
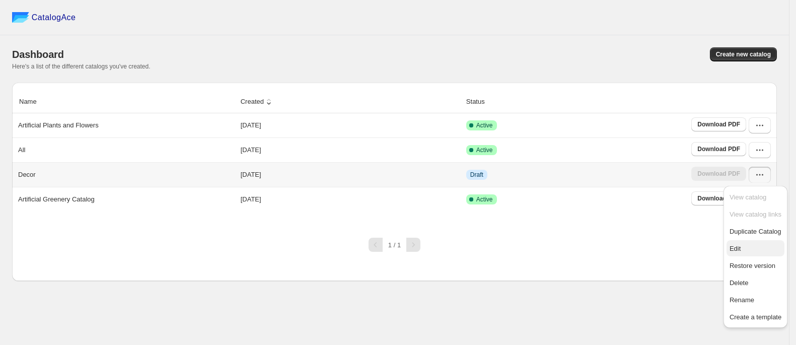
click at [744, 243] on button "Edit" at bounding box center [756, 248] width 58 height 16
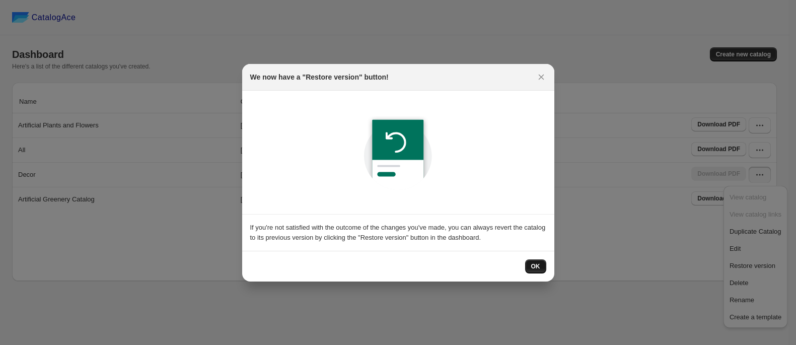
click at [542, 272] on button "OK" at bounding box center [535, 266] width 21 height 14
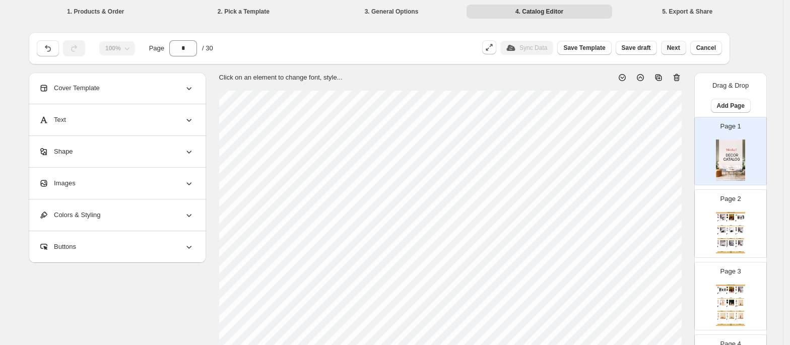
click at [679, 48] on span "Next" at bounding box center [673, 48] width 13 height 8
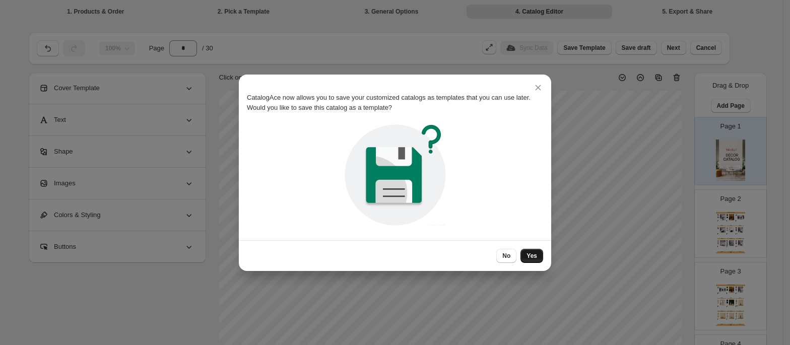
click at [528, 258] on span "Yes" at bounding box center [531, 256] width 11 height 8
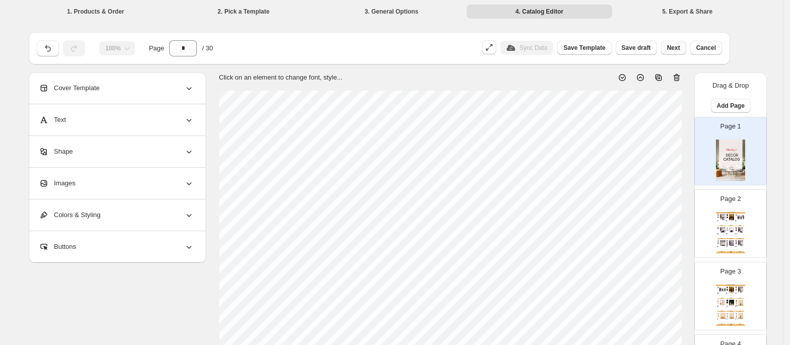
click at [678, 49] on span "Next" at bounding box center [673, 48] width 13 height 8
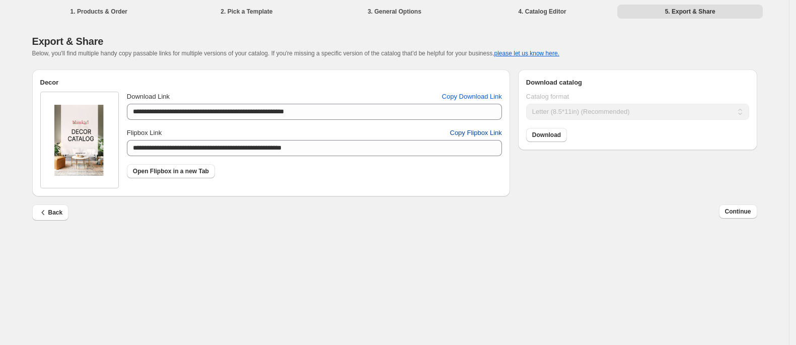
click at [480, 134] on span "Copy Flipbox Link" at bounding box center [476, 133] width 52 height 10
click at [168, 172] on span "Open Flipbox in a new Tab" at bounding box center [171, 171] width 76 height 8
click at [540, 139] on link "Download" at bounding box center [546, 135] width 41 height 14
click at [236, 29] on div "Export & Share Below, you'll find multiple handy copy passable links for multip…" at bounding box center [394, 45] width 725 height 47
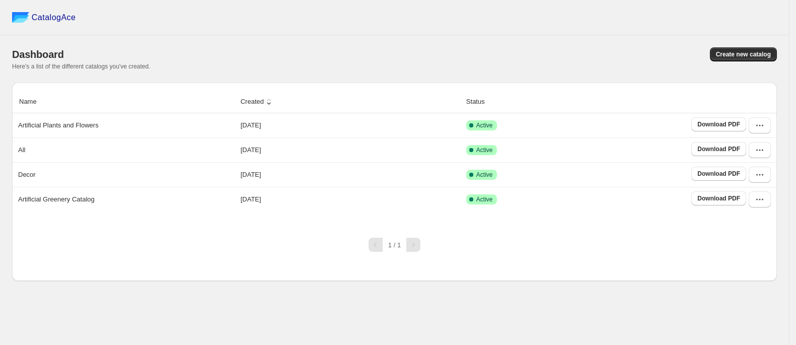
click at [503, 253] on div "Name Created Status Artificial Plants and Flowers [DATE] Active Download PDF Al…" at bounding box center [394, 182] width 765 height 198
click at [756, 129] on icon "button" at bounding box center [760, 125] width 10 height 10
click at [460, 303] on div "CatalogAce Dashboard Create new catalog Here's a list of the different catalogs…" at bounding box center [394, 172] width 789 height 345
click at [761, 149] on icon "button" at bounding box center [760, 150] width 10 height 10
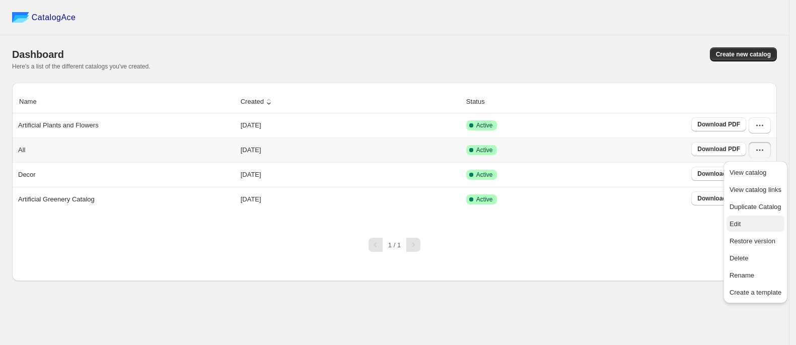
click at [738, 226] on span "Edit" at bounding box center [735, 224] width 11 height 8
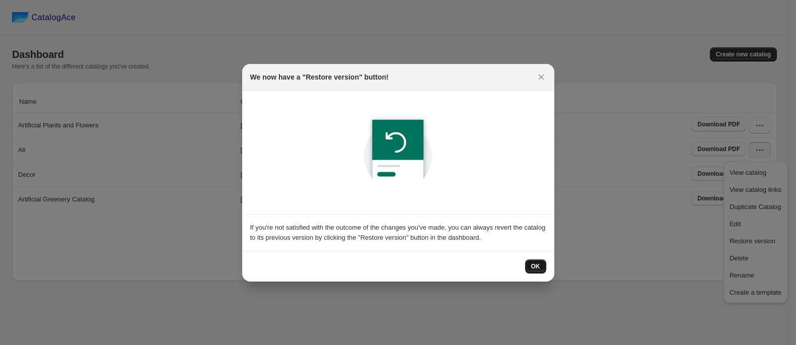
click at [540, 268] on span "OK" at bounding box center [535, 266] width 9 height 8
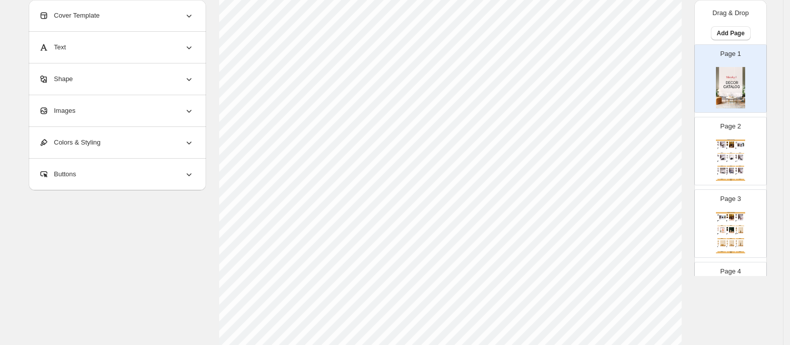
scroll to position [385, 0]
click at [712, 181] on div "Page 2 Home Decor Catalog Artistic Multicolour Face Trio Sculpture - Polyresin …" at bounding box center [731, 150] width 72 height 67
type input "*"
